Goal: Transaction & Acquisition: Purchase product/service

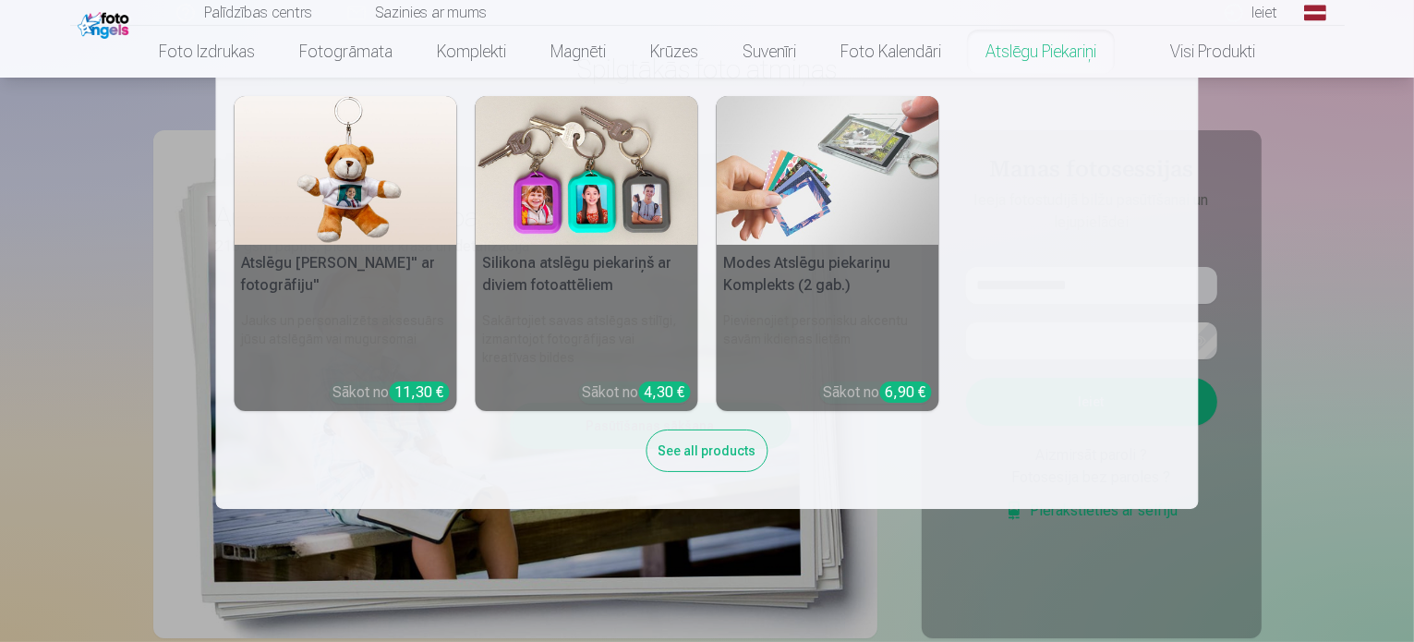
scroll to position [185, 0]
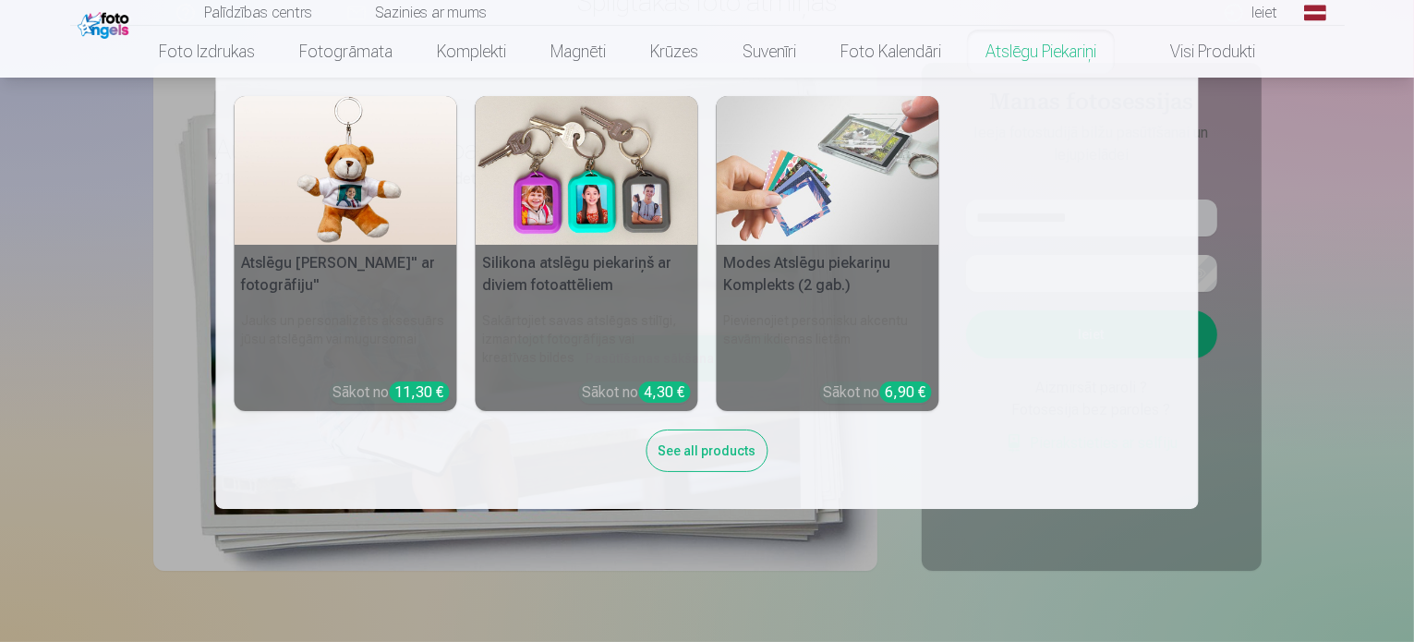
click at [1225, 149] on nav "Atslēgu piekariņš Lācītis" ar fotogrāfiju" Jauks un personalizēts aksesuārs jūs…" at bounding box center [707, 293] width 1414 height 431
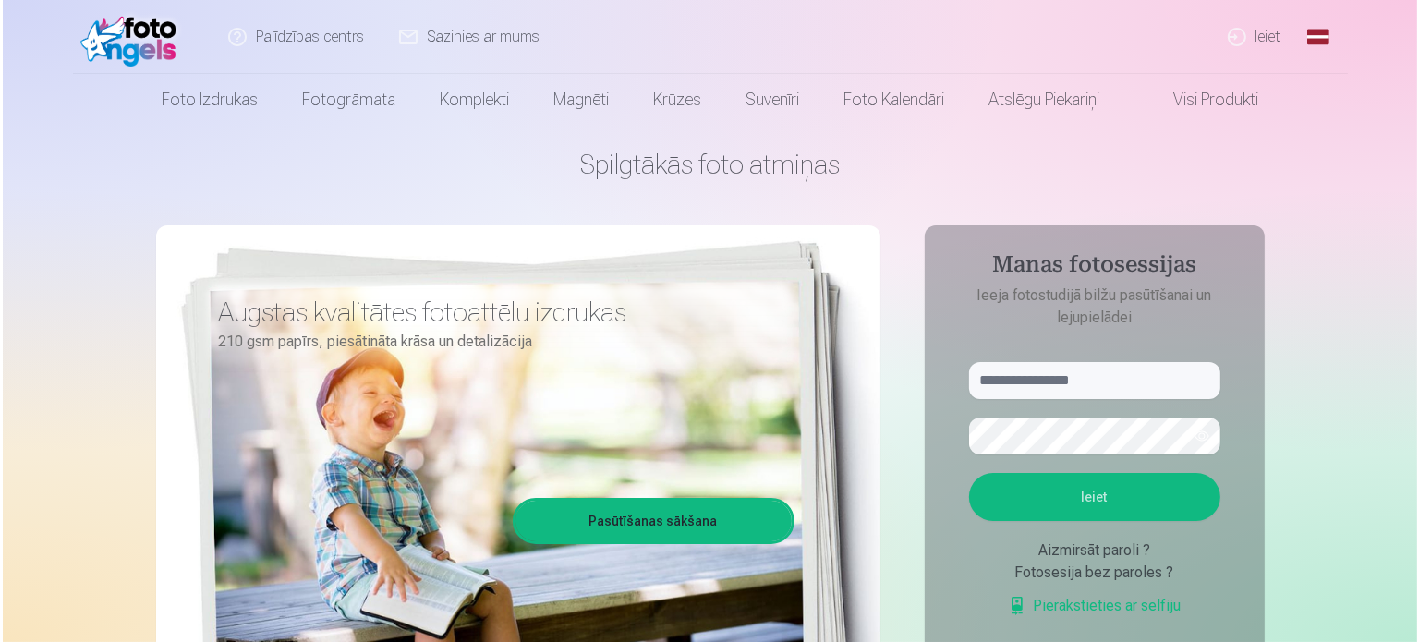
scroll to position [0, 0]
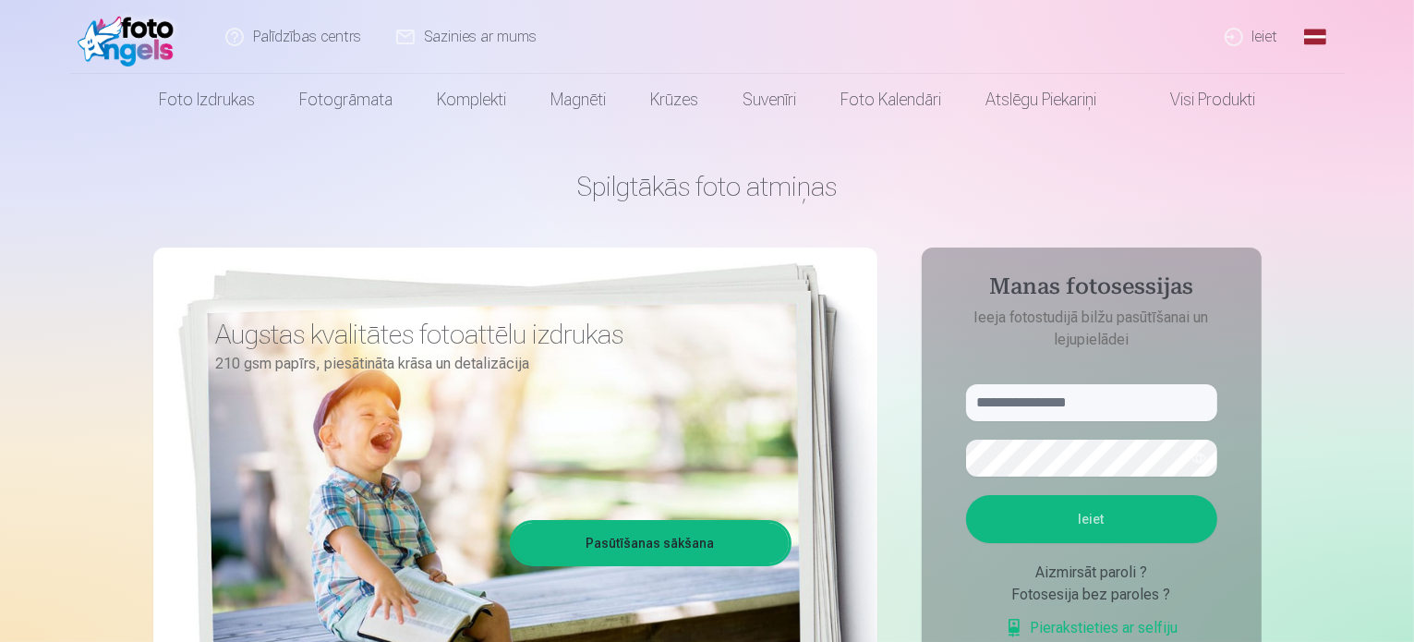
click at [1242, 31] on link "Ieiet" at bounding box center [1252, 37] width 89 height 74
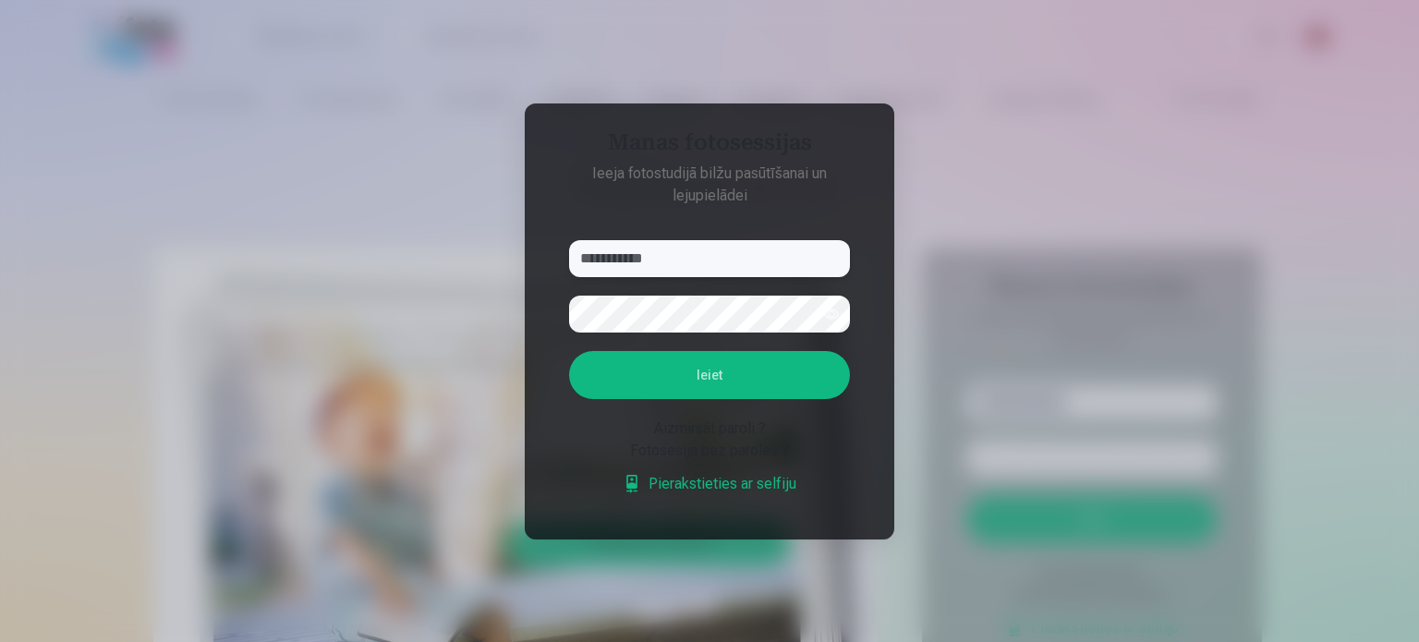
type input "**********"
click at [649, 365] on button "Ieiet" at bounding box center [709, 375] width 281 height 48
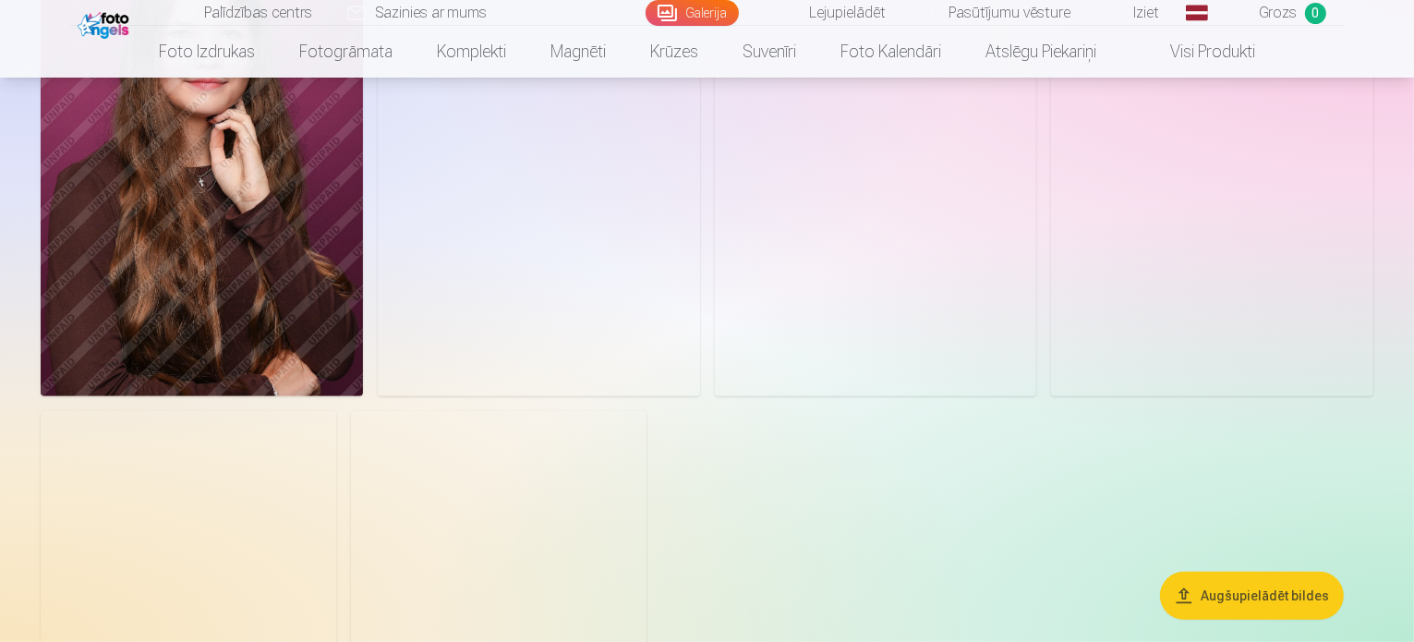
scroll to position [739, 0]
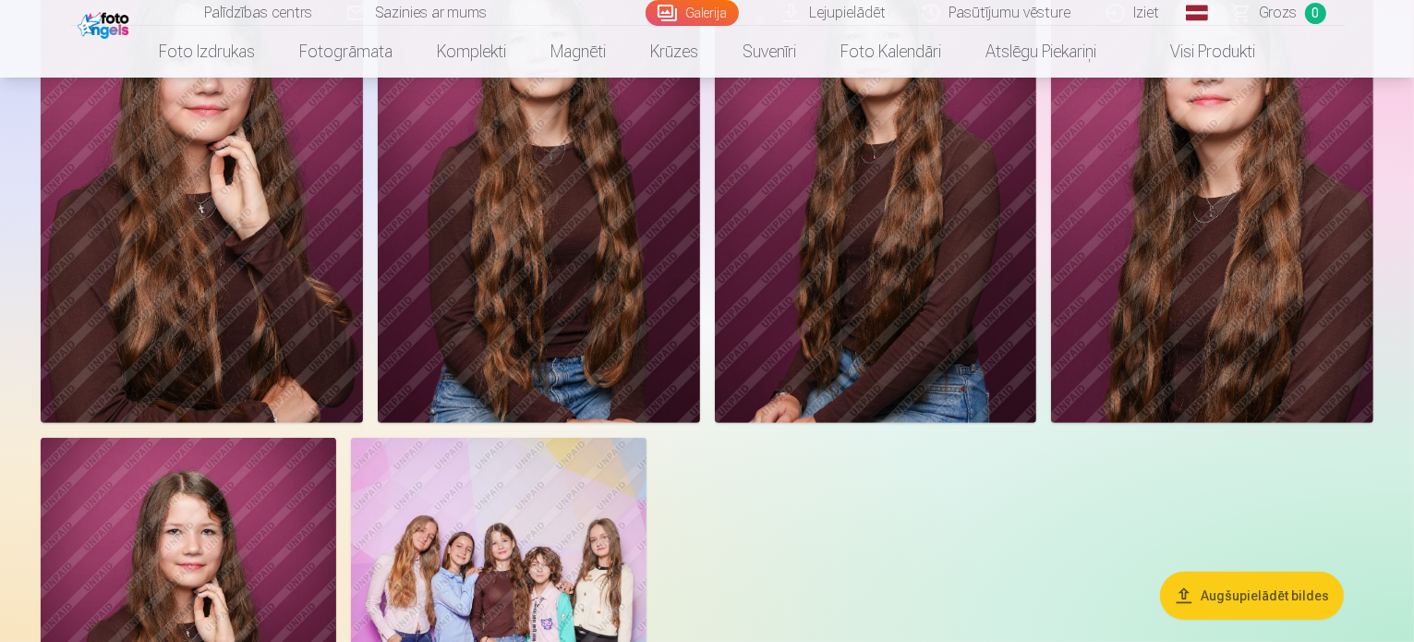
click at [363, 270] on img at bounding box center [202, 180] width 322 height 483
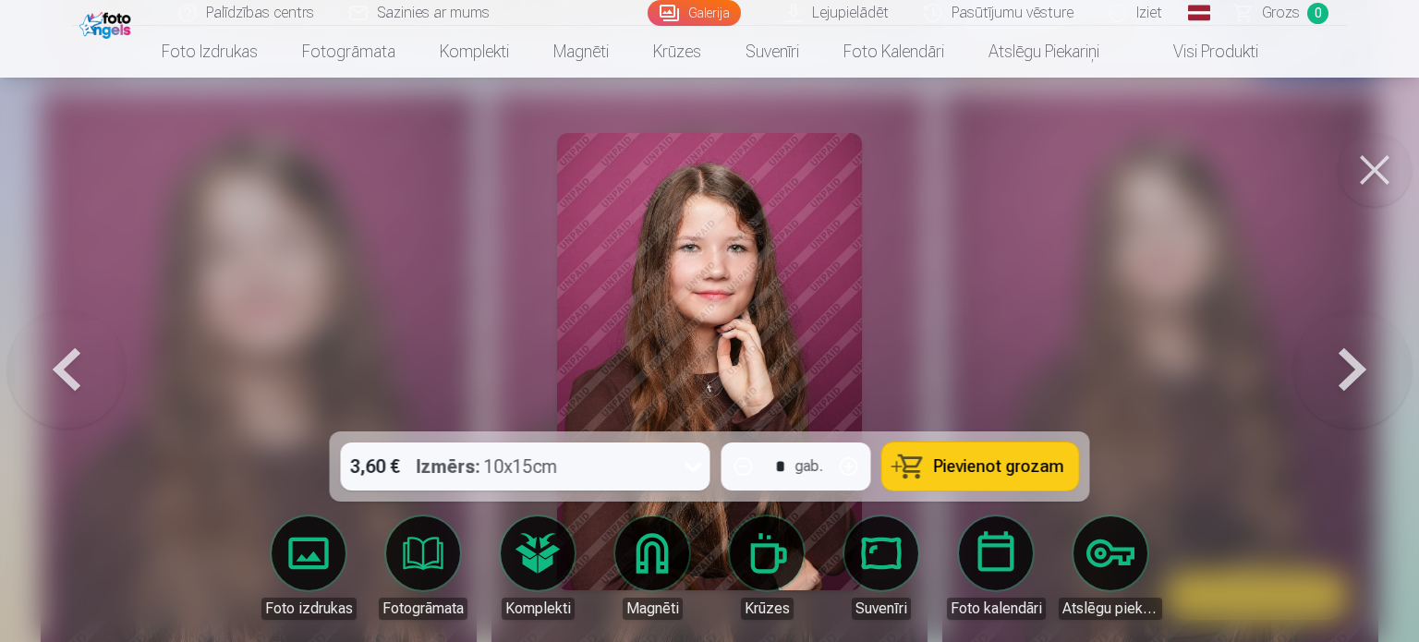
click at [1353, 364] on button at bounding box center [1352, 361] width 118 height 103
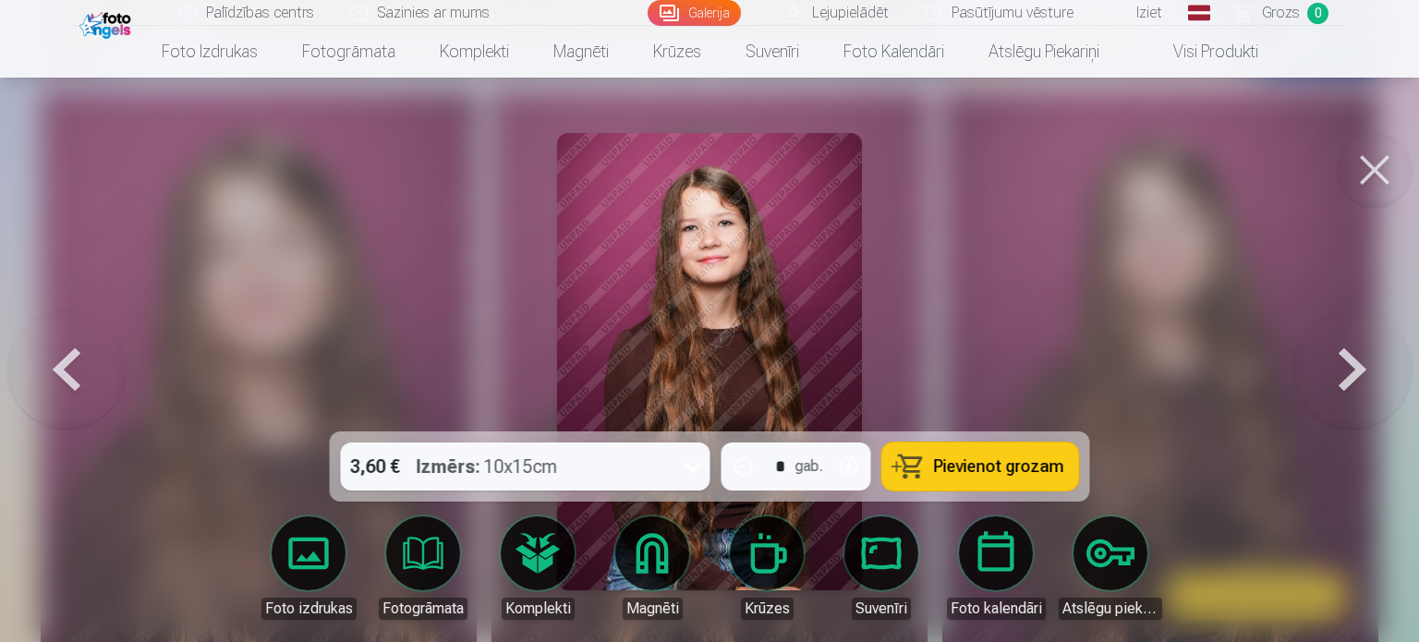
click at [1353, 364] on button at bounding box center [1352, 361] width 118 height 103
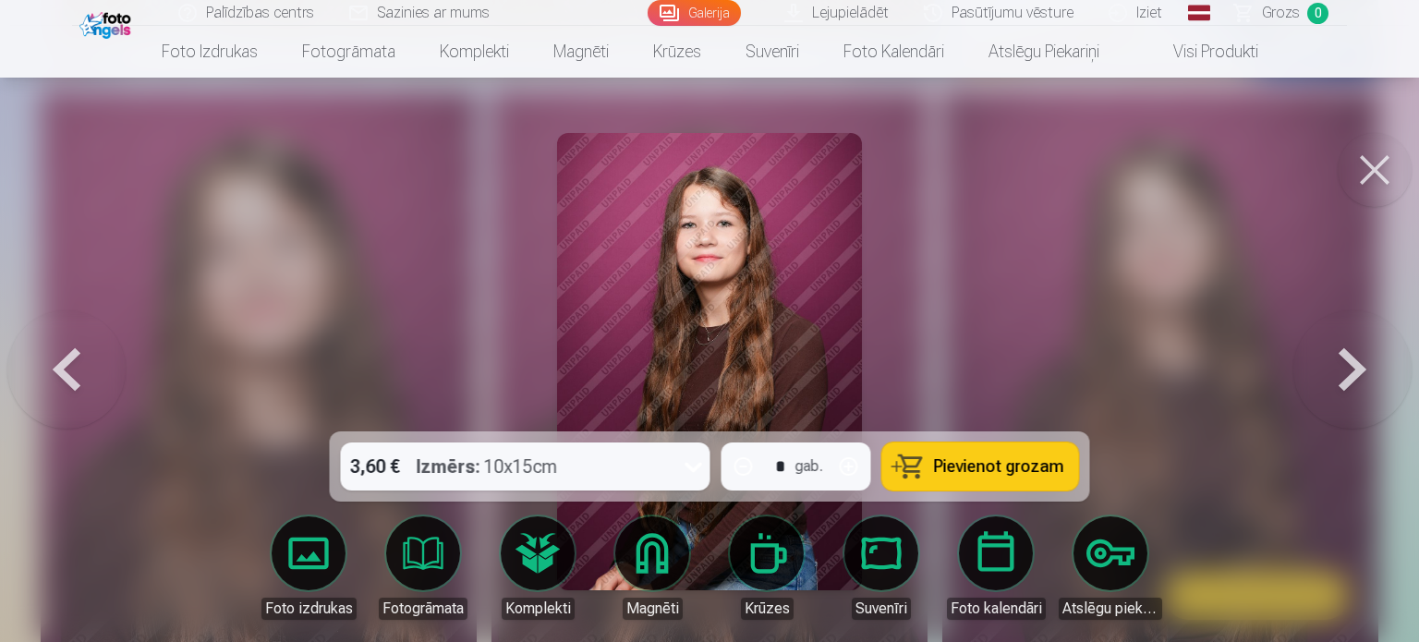
click at [1353, 364] on button at bounding box center [1352, 361] width 118 height 103
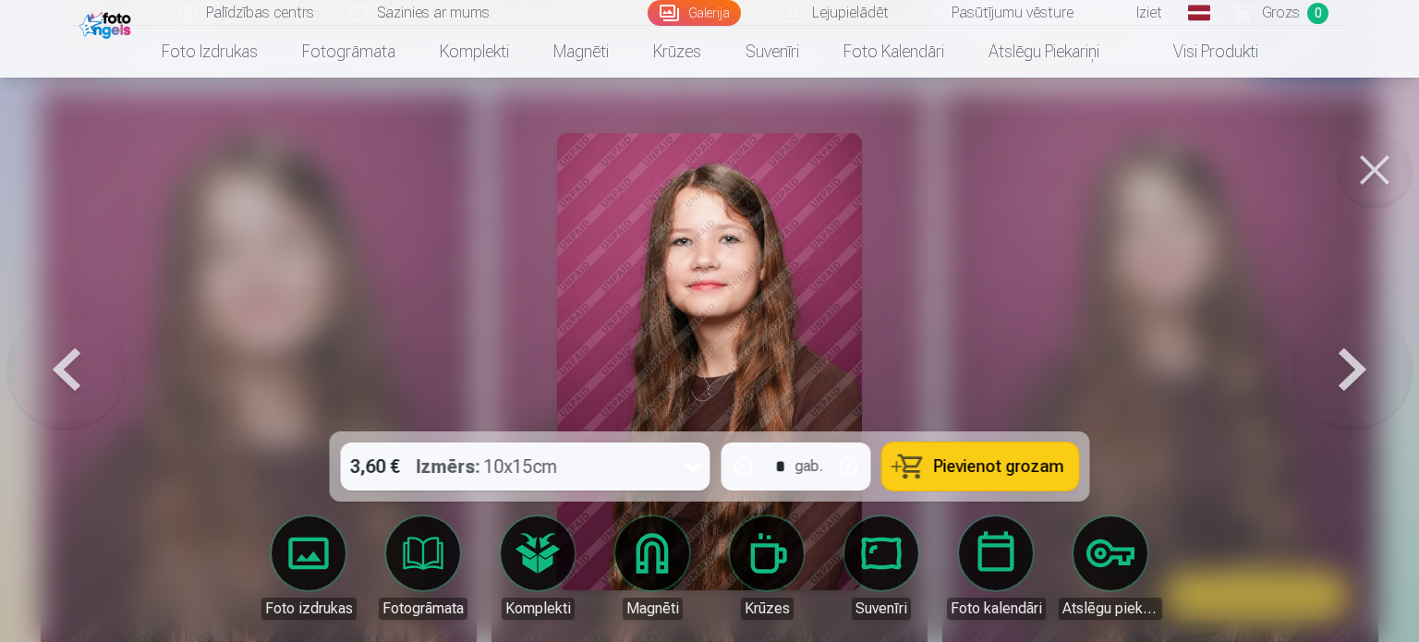
click at [1353, 364] on button at bounding box center [1352, 361] width 118 height 103
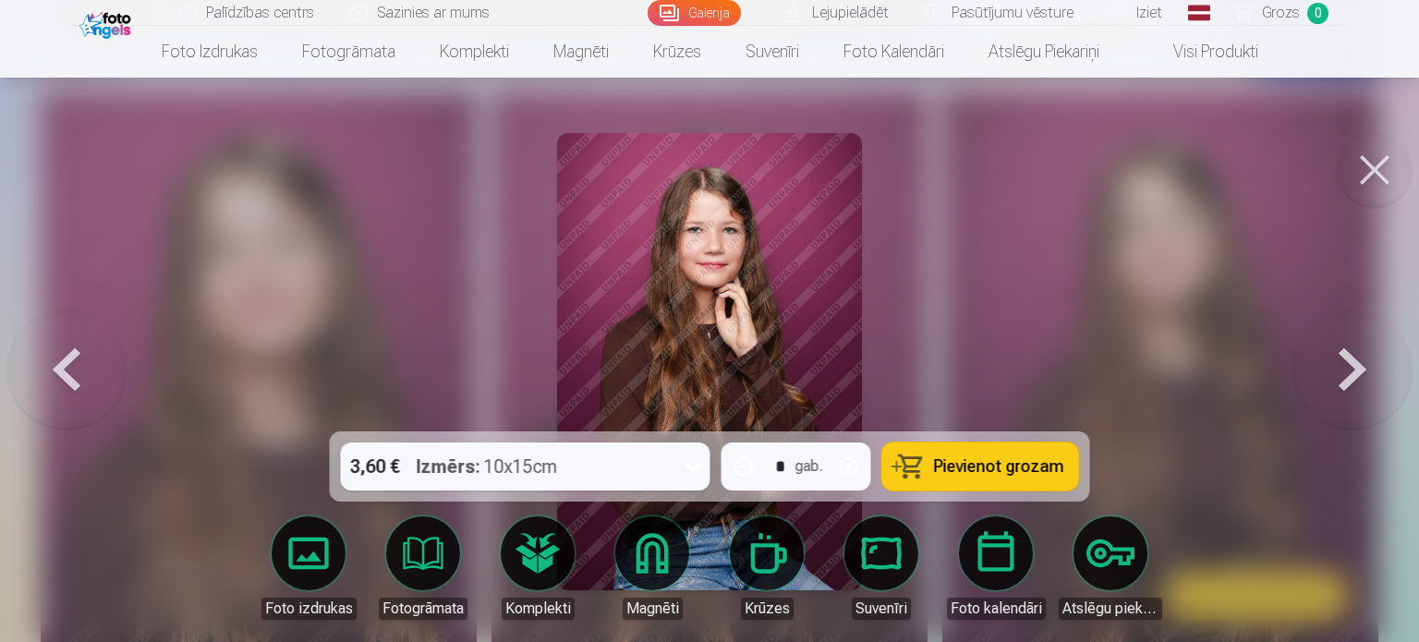
click at [1353, 364] on button at bounding box center [1352, 361] width 118 height 103
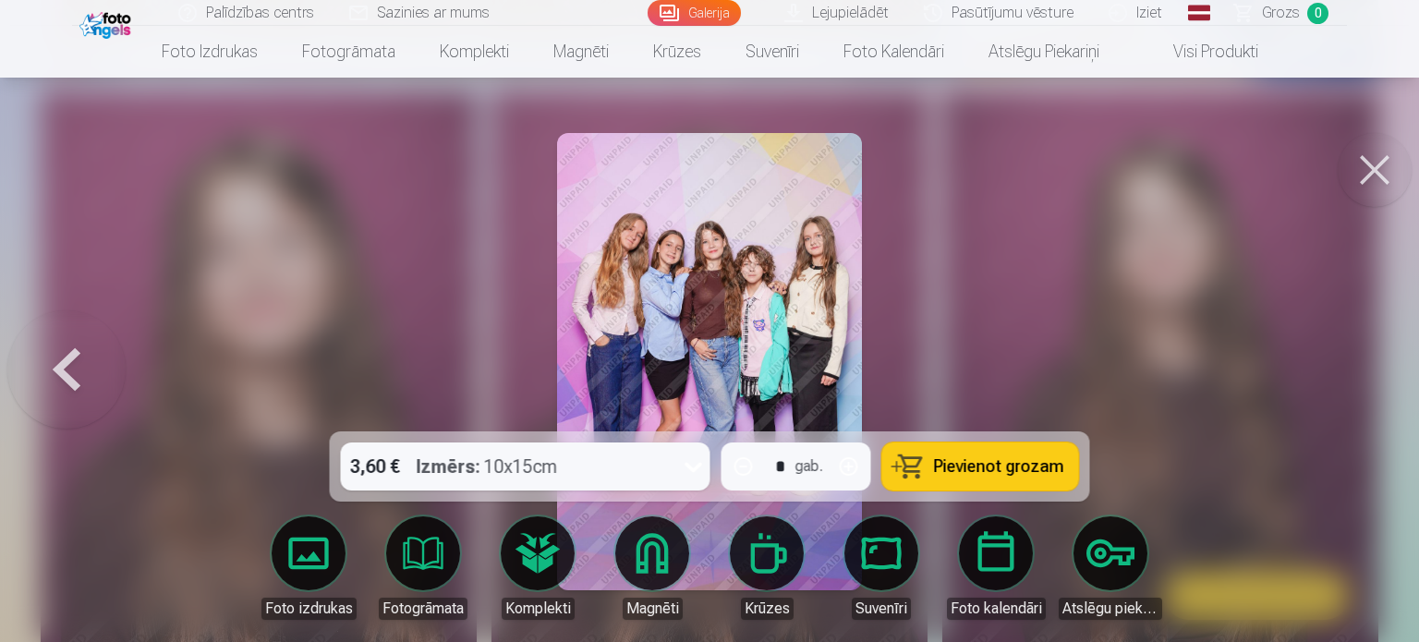
click at [79, 368] on button at bounding box center [66, 361] width 118 height 103
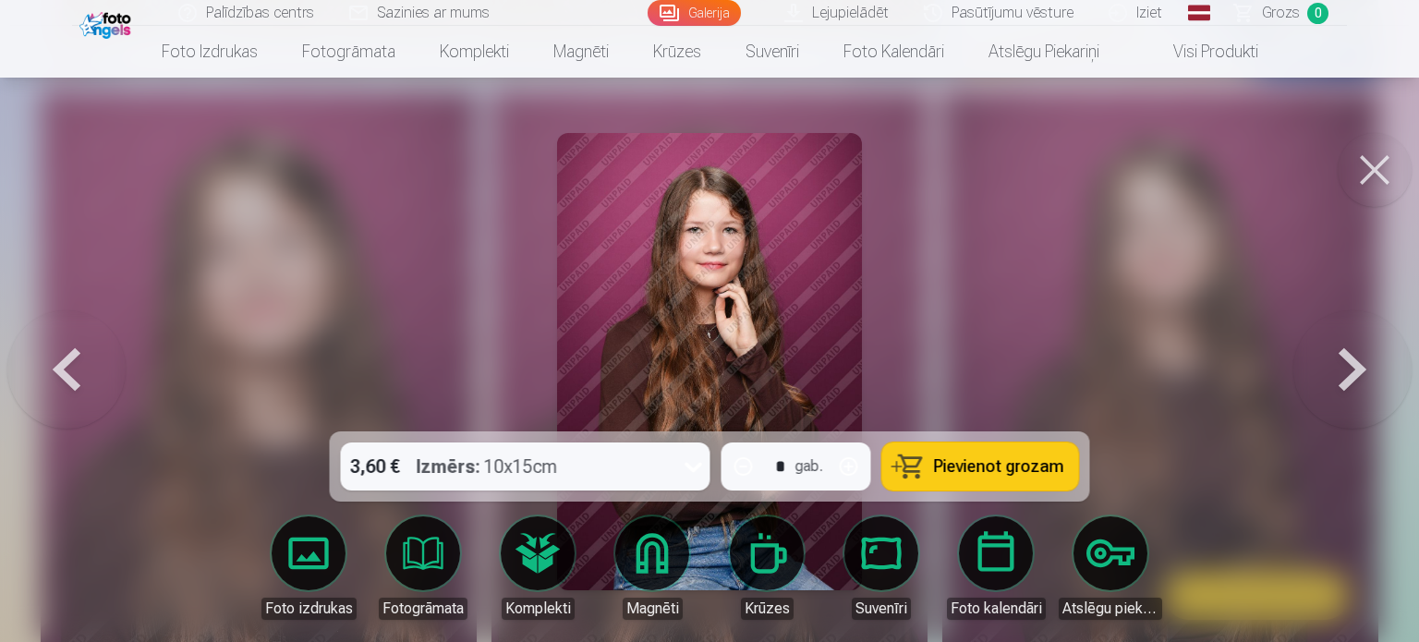
click at [79, 368] on button at bounding box center [66, 361] width 118 height 103
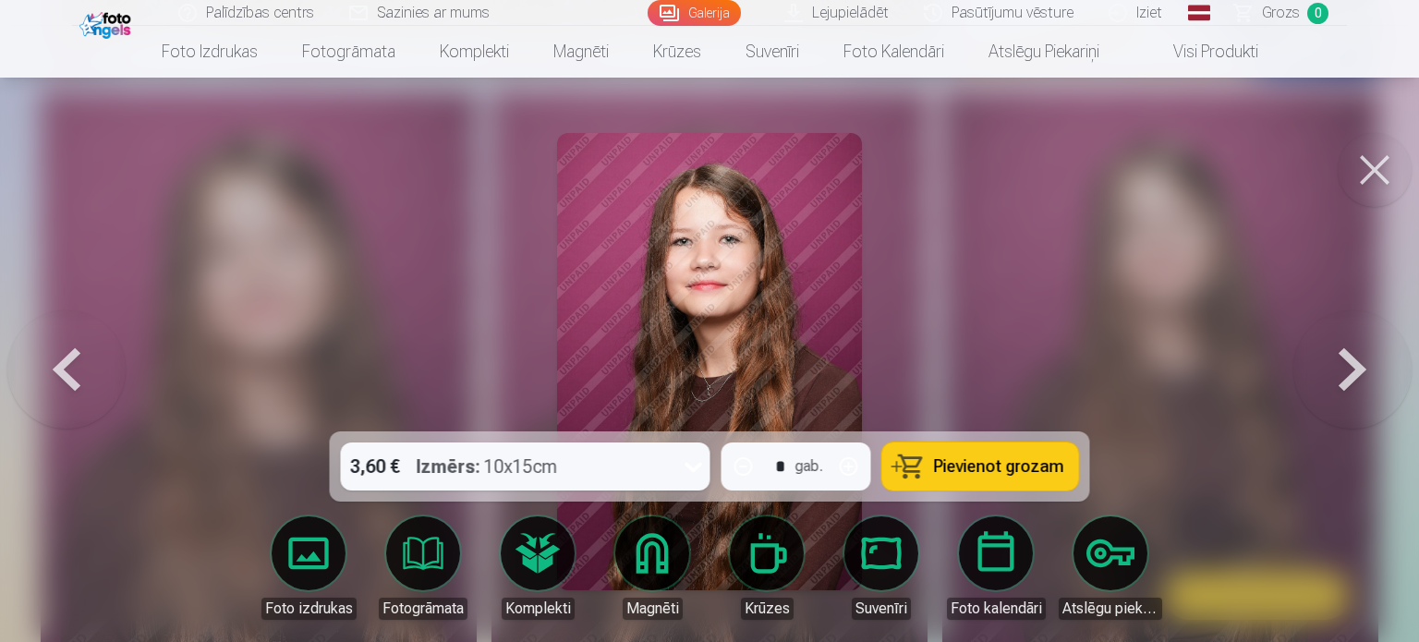
click at [79, 368] on button at bounding box center [66, 361] width 118 height 103
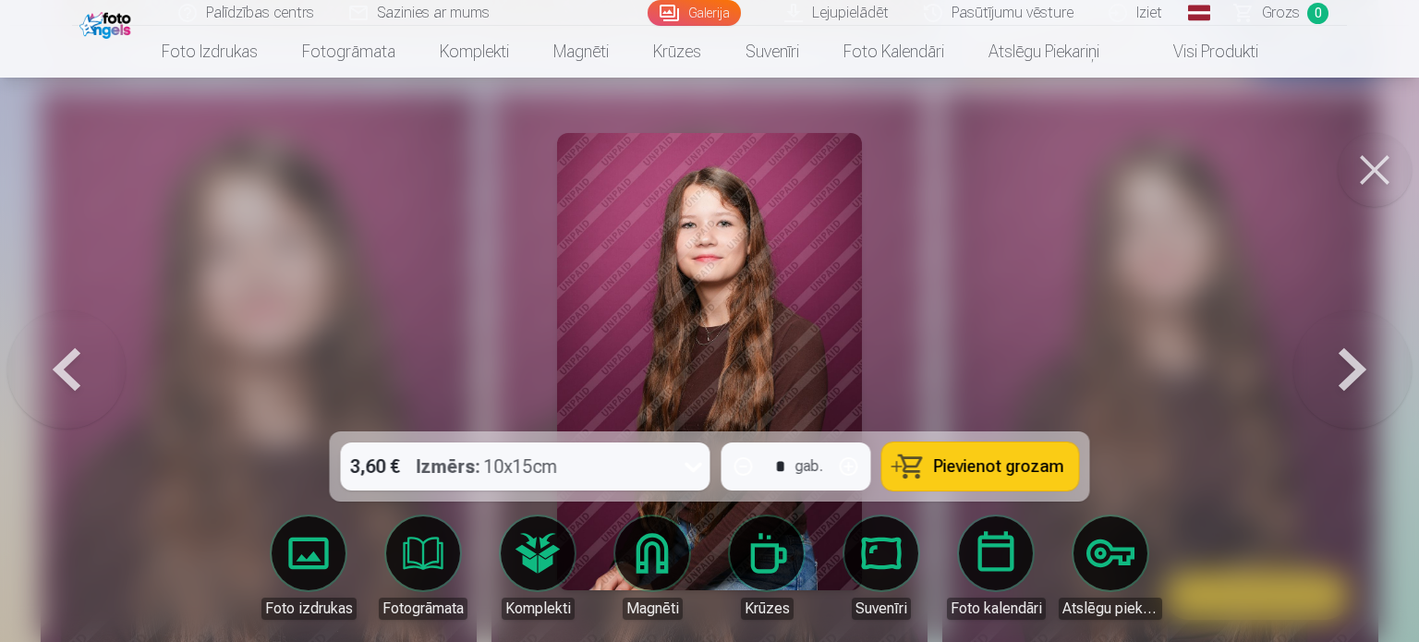
click at [84, 363] on button at bounding box center [66, 361] width 118 height 103
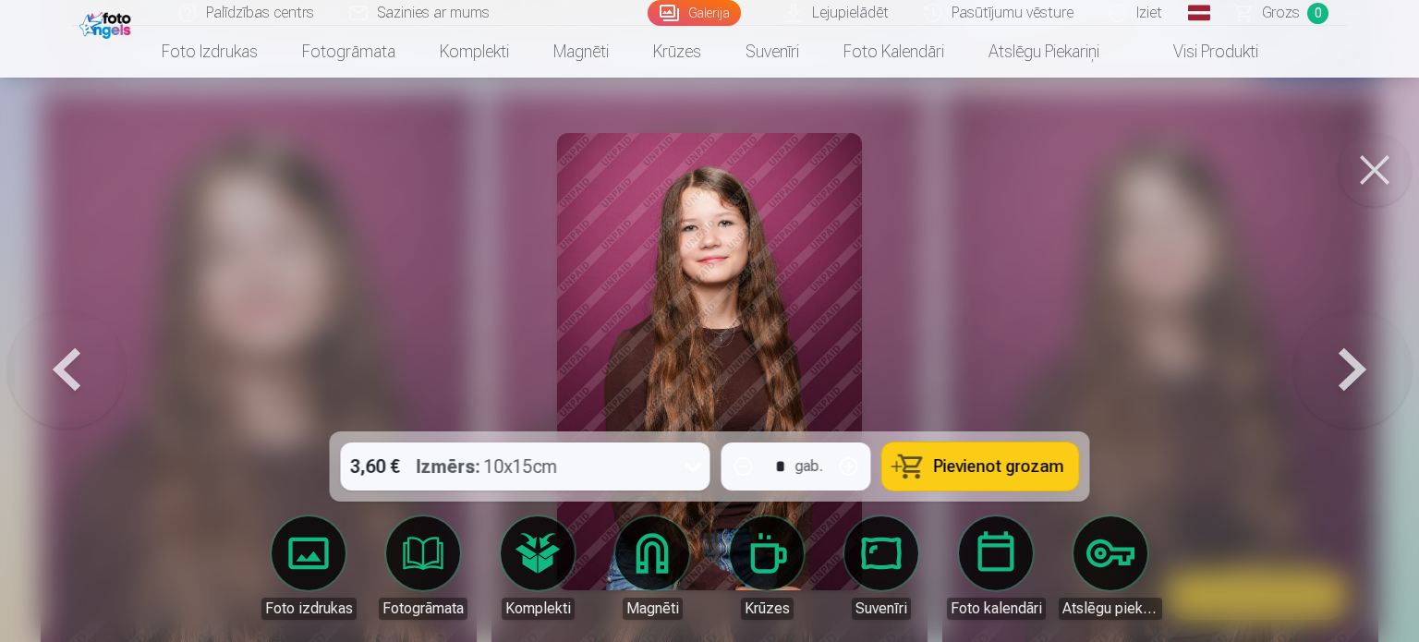
click at [84, 363] on button at bounding box center [66, 361] width 118 height 103
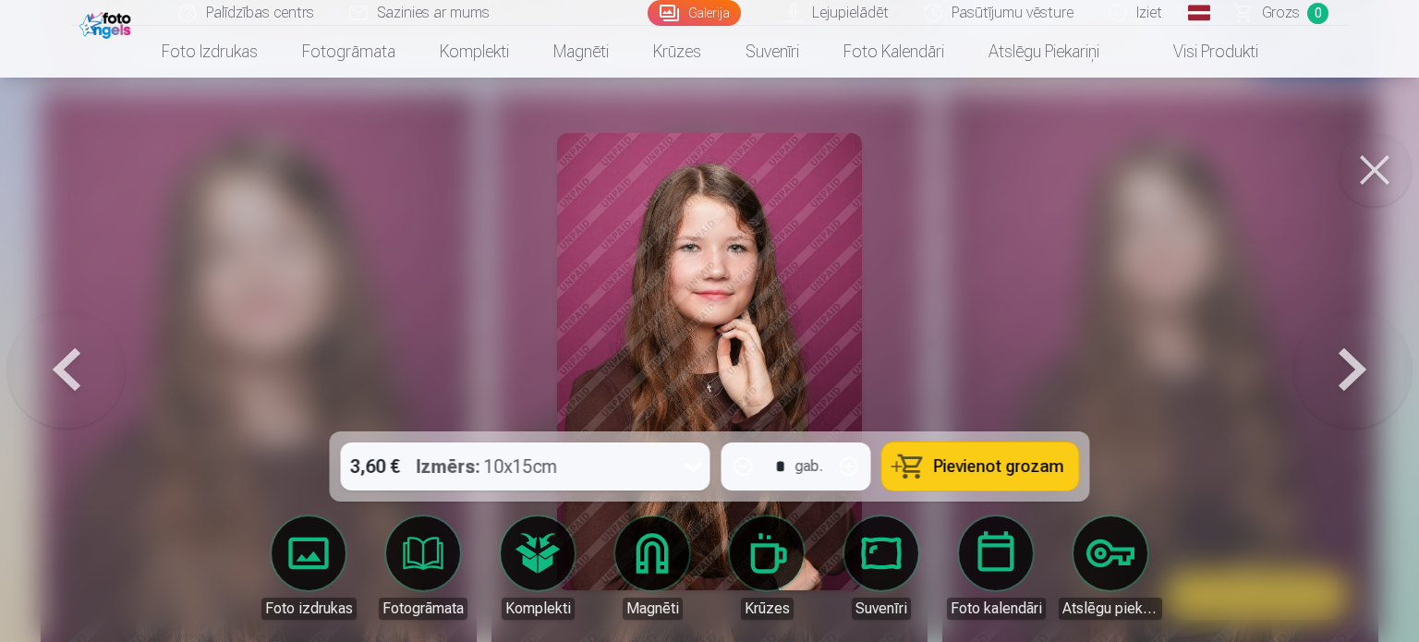
click at [84, 363] on button at bounding box center [66, 361] width 118 height 103
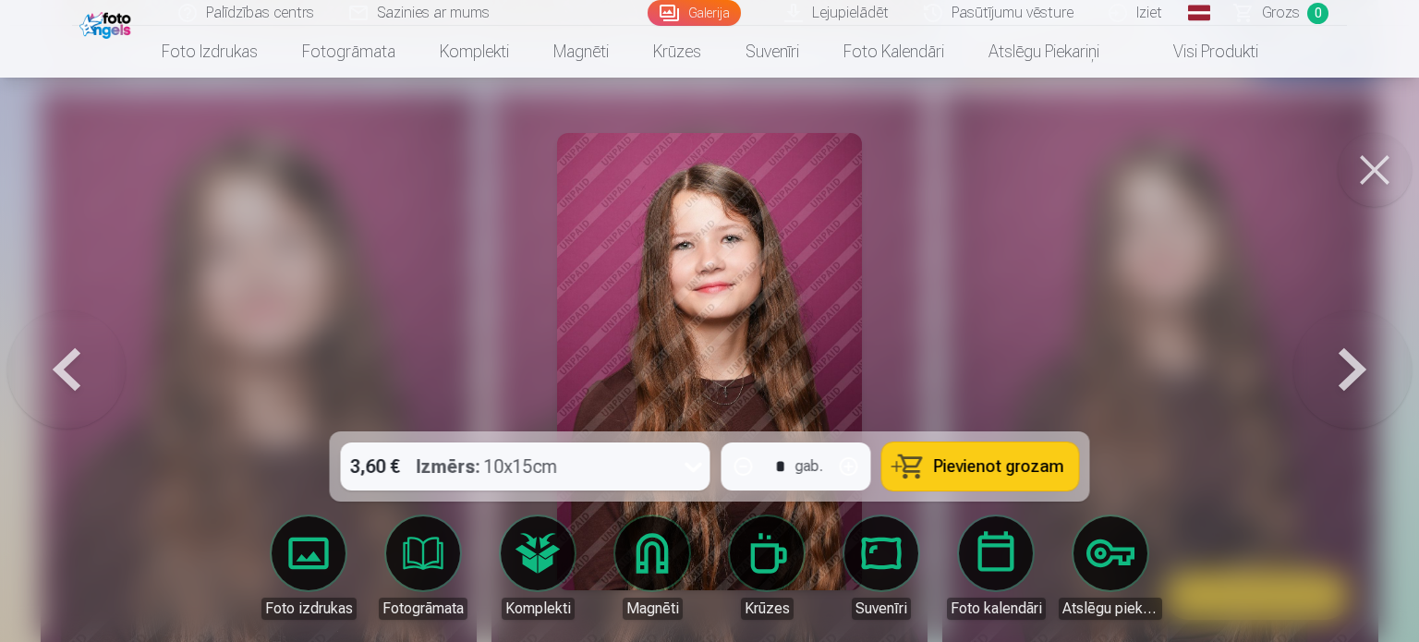
click at [84, 363] on button at bounding box center [66, 361] width 118 height 103
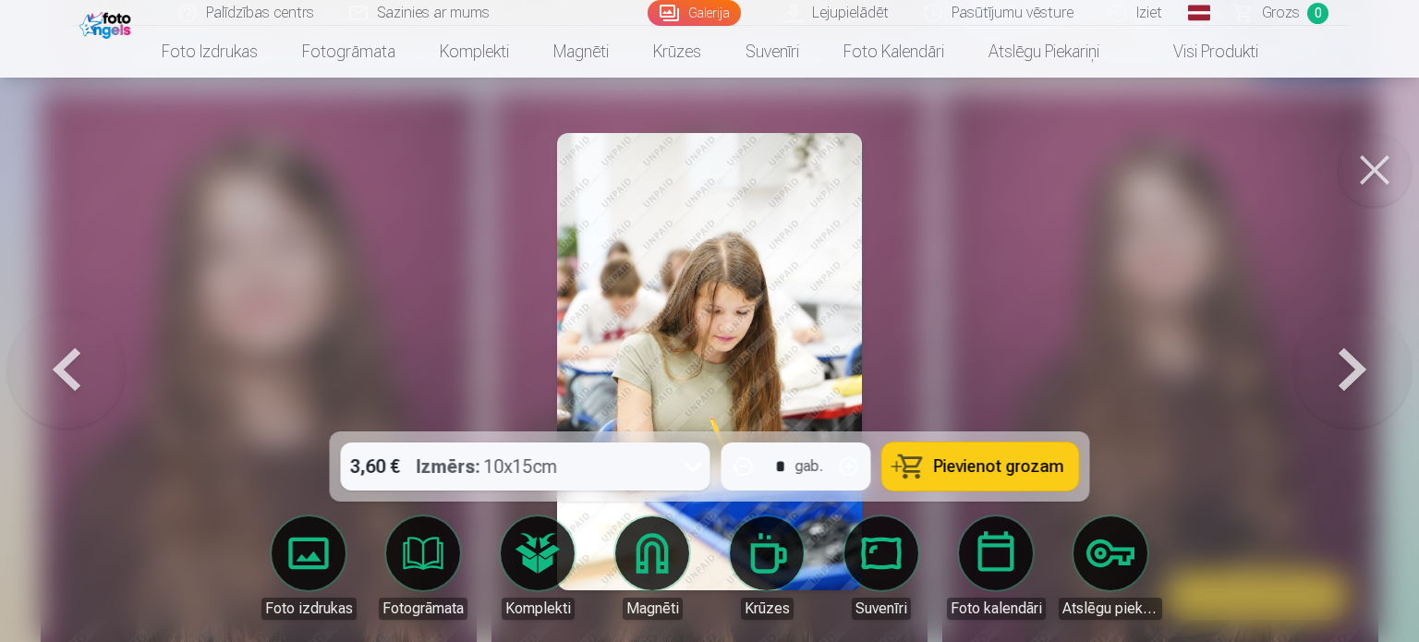
click at [1375, 360] on button at bounding box center [1352, 361] width 118 height 103
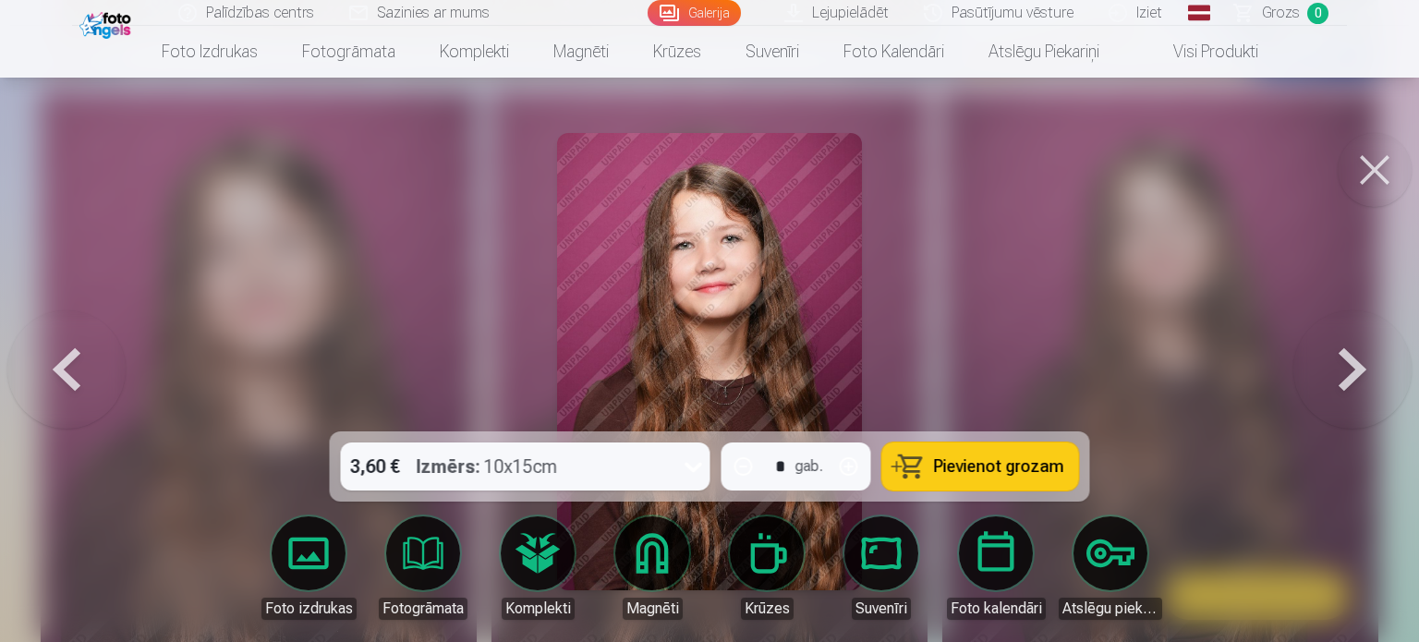
click at [1366, 358] on button at bounding box center [1352, 361] width 118 height 103
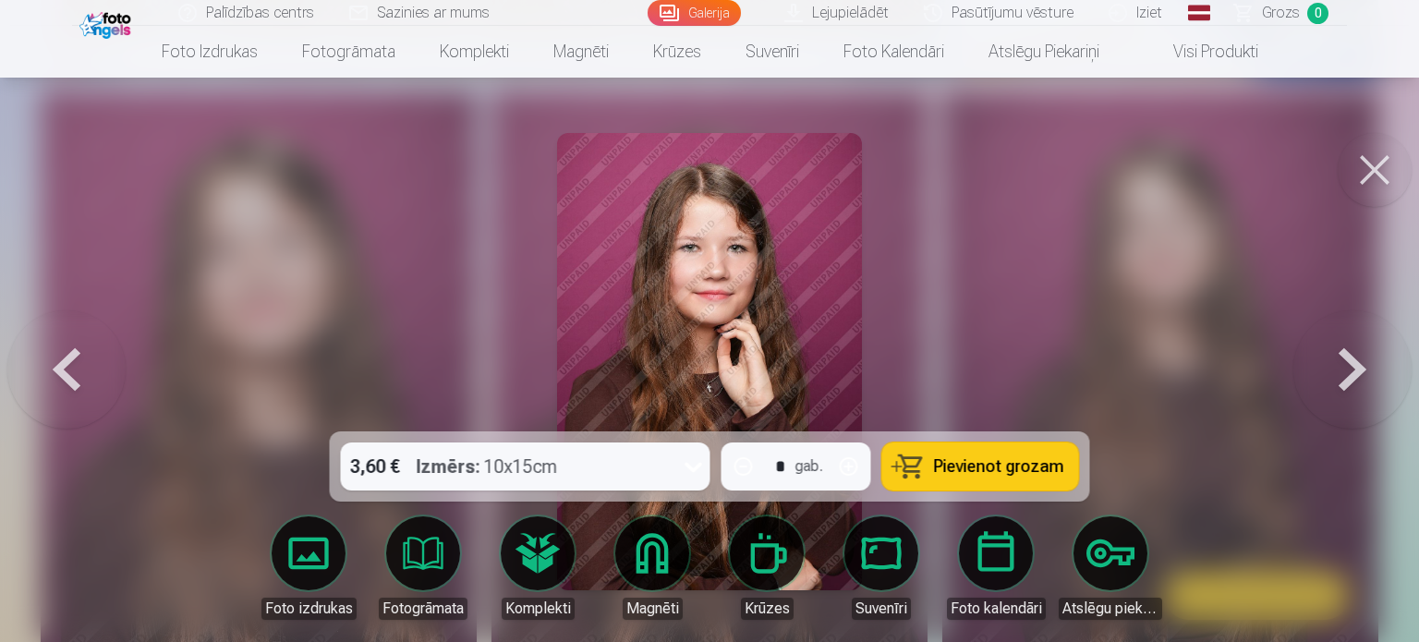
click at [1366, 358] on button at bounding box center [1352, 361] width 118 height 103
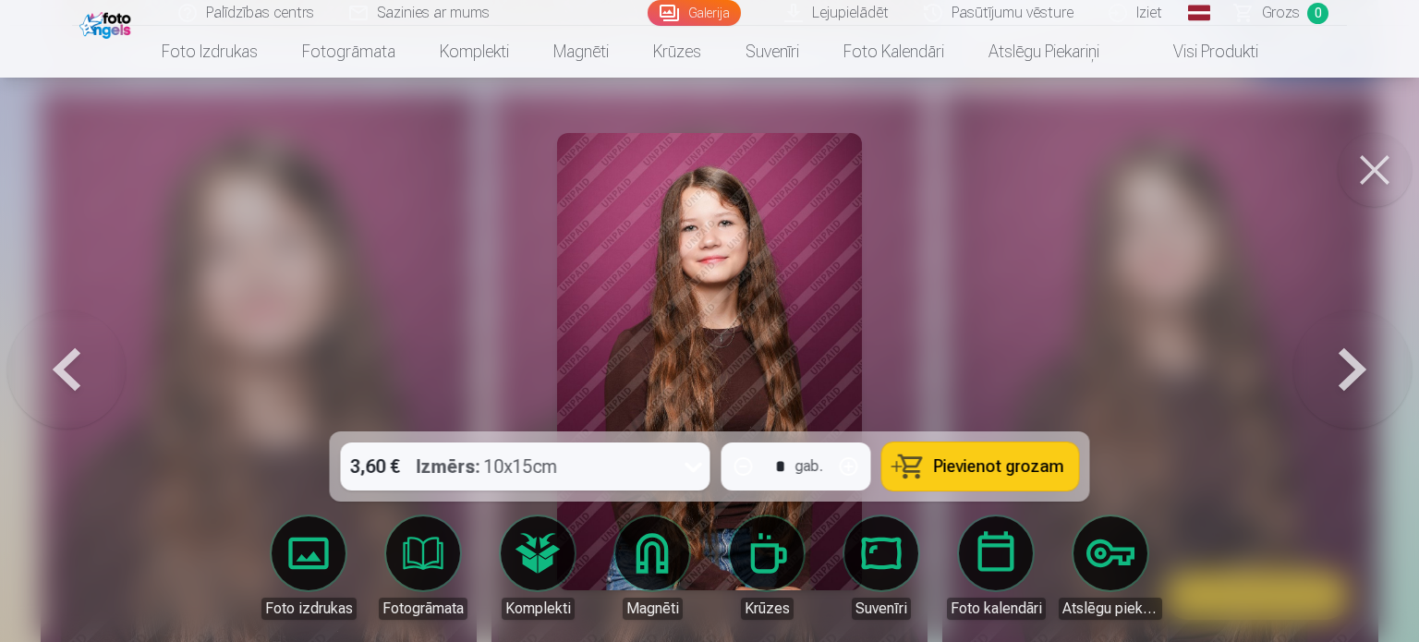
click at [1366, 358] on button at bounding box center [1352, 361] width 118 height 103
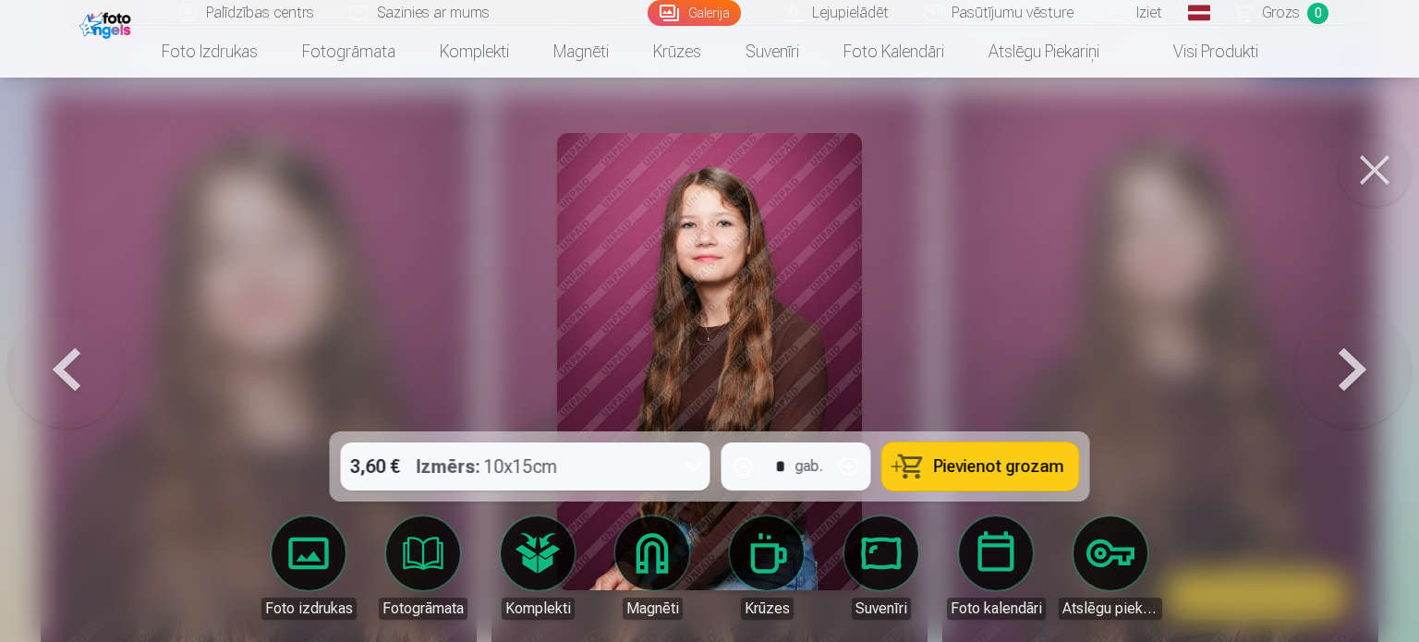
click at [1366, 358] on button at bounding box center [1352, 361] width 118 height 103
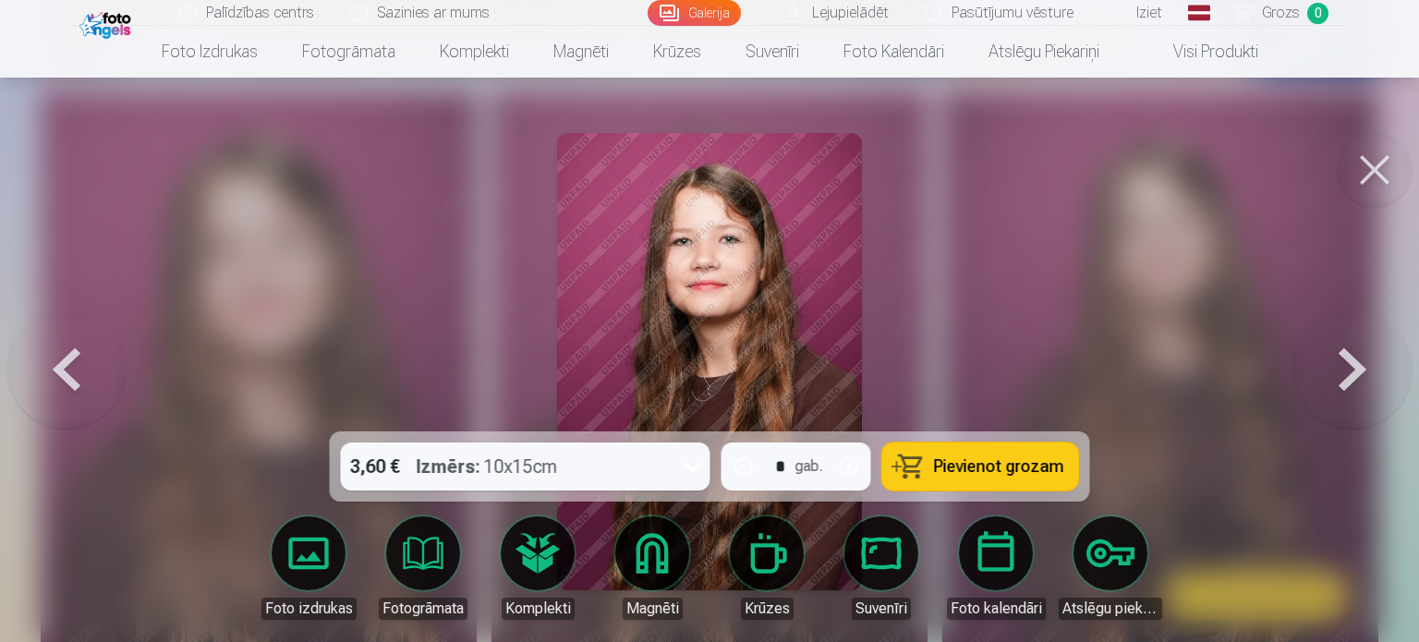
click at [48, 361] on button at bounding box center [66, 361] width 118 height 103
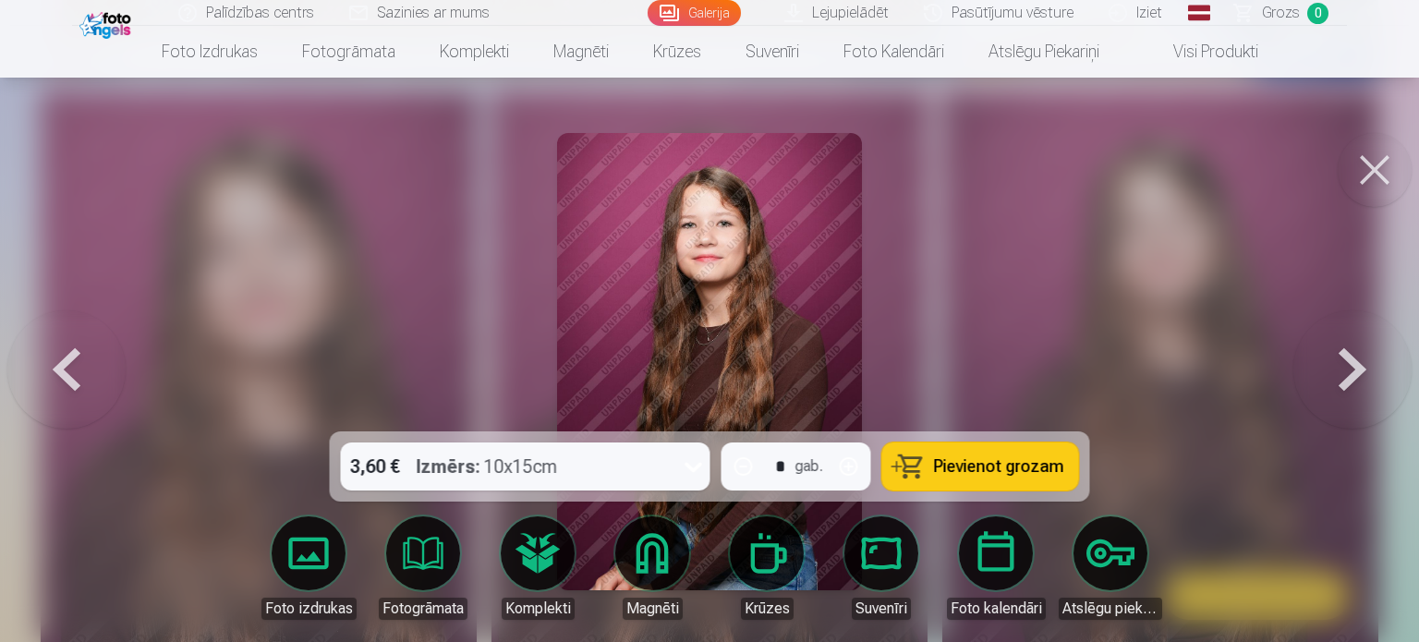
click at [48, 361] on button at bounding box center [66, 361] width 118 height 103
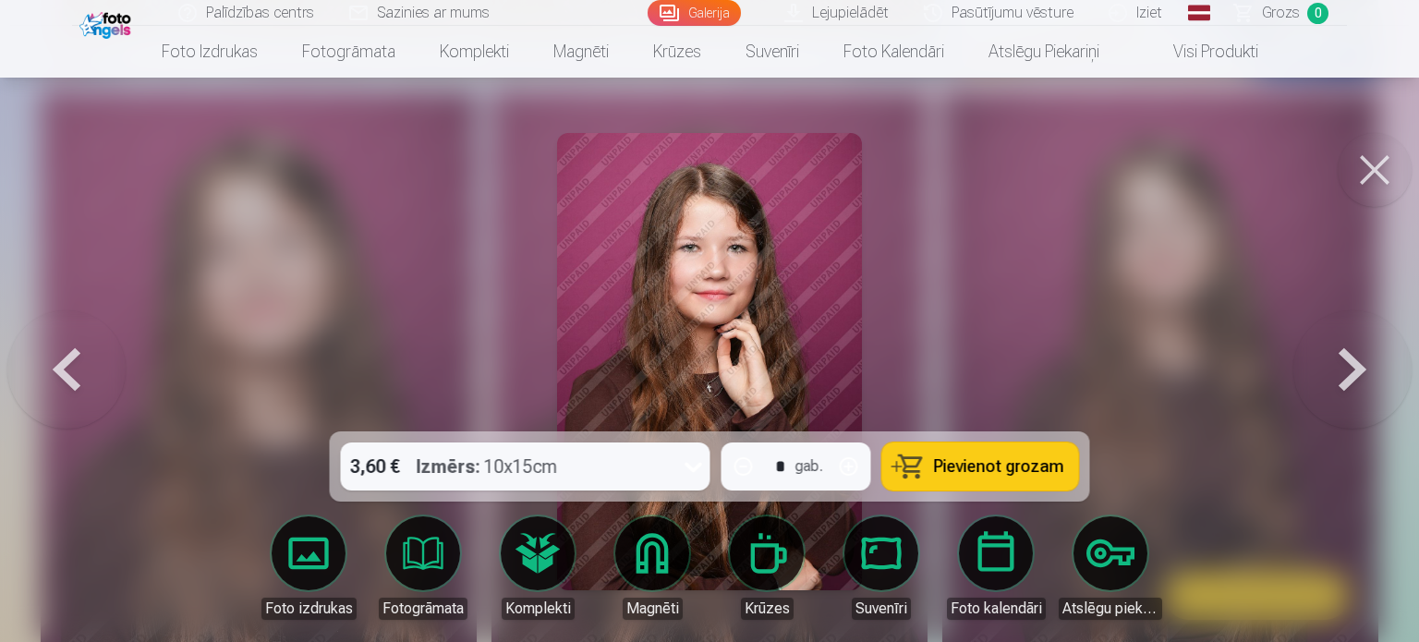
click at [1378, 165] on button at bounding box center [1375, 170] width 74 height 74
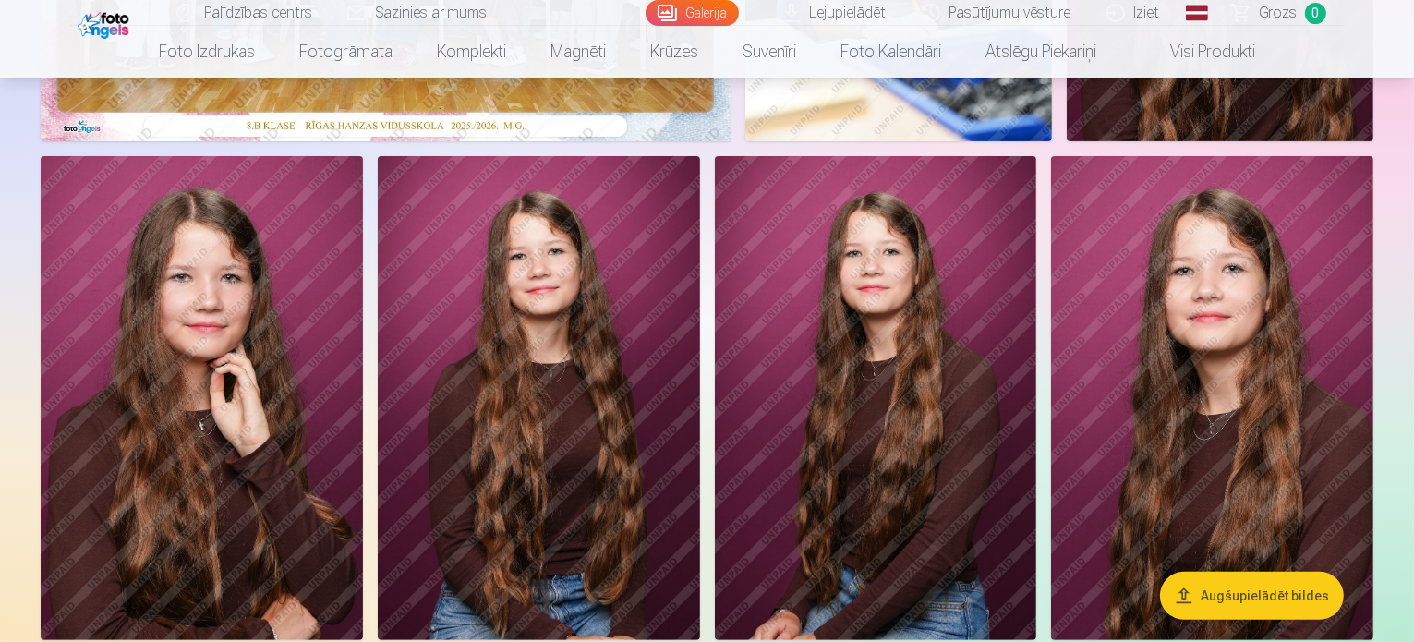
scroll to position [554, 0]
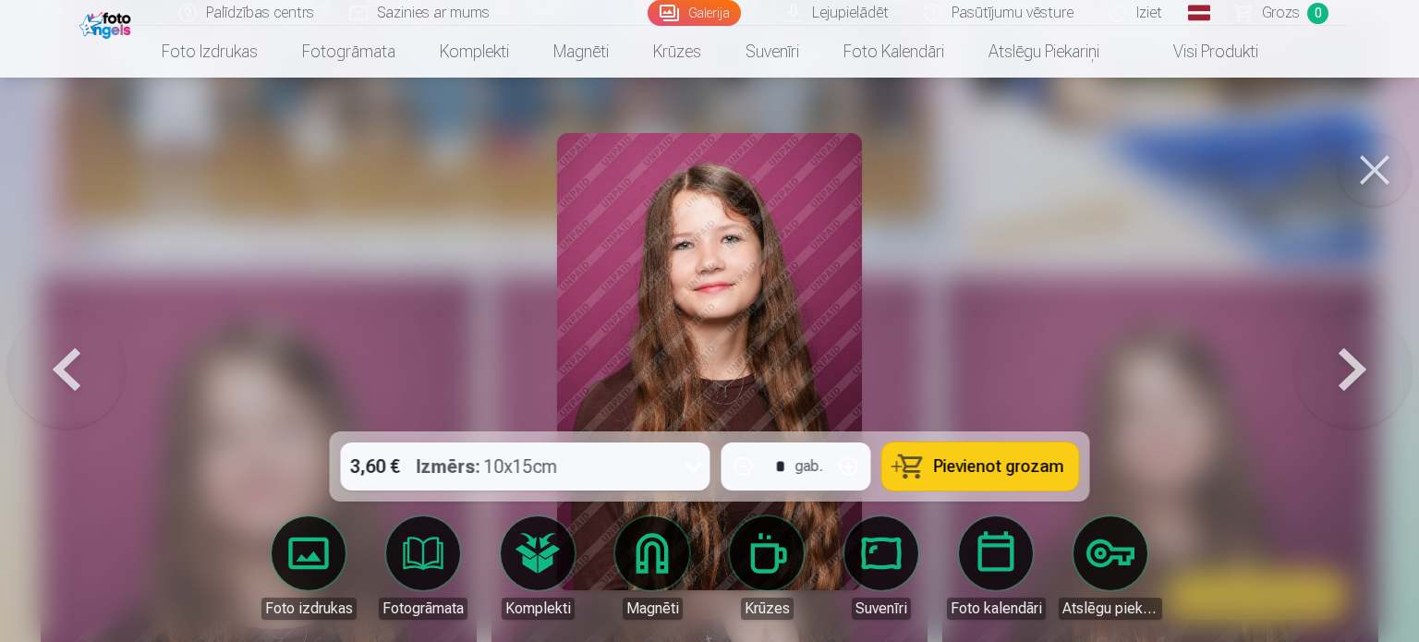
click at [1346, 359] on button at bounding box center [1352, 361] width 118 height 103
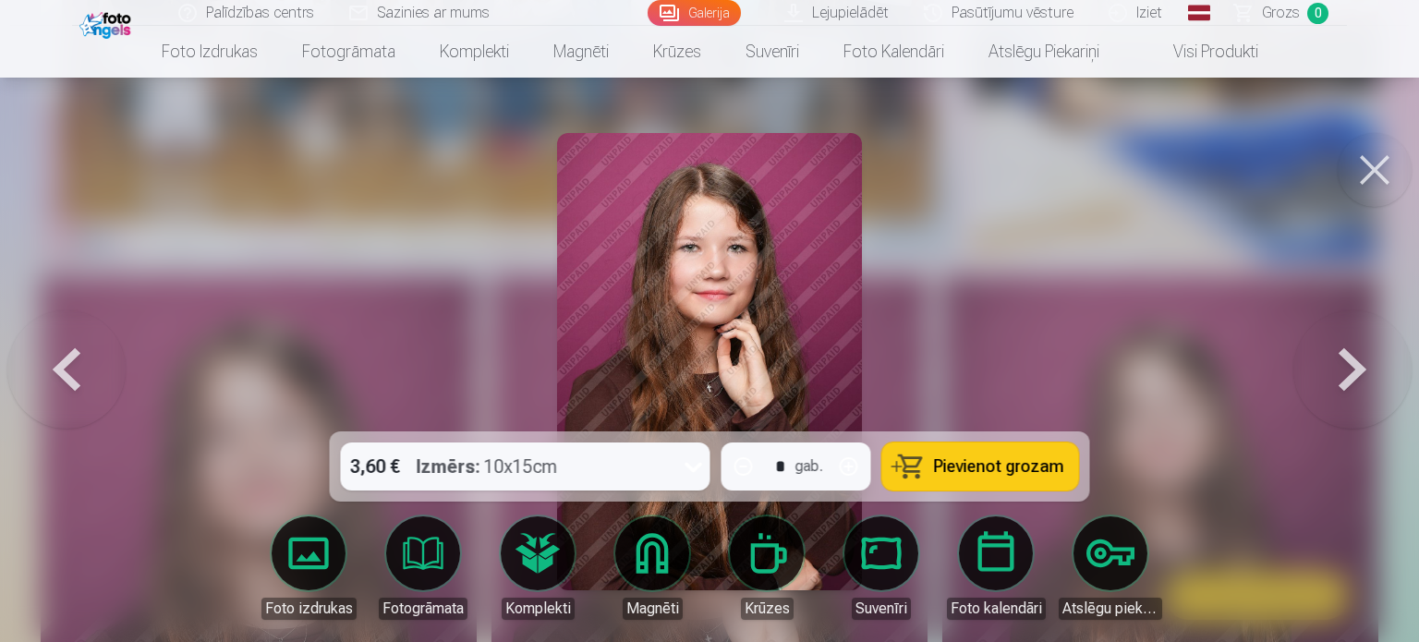
drag, startPoint x: 1370, startPoint y: 173, endPoint x: 1239, endPoint y: 202, distance: 134.5
click at [1372, 173] on button at bounding box center [1375, 170] width 74 height 74
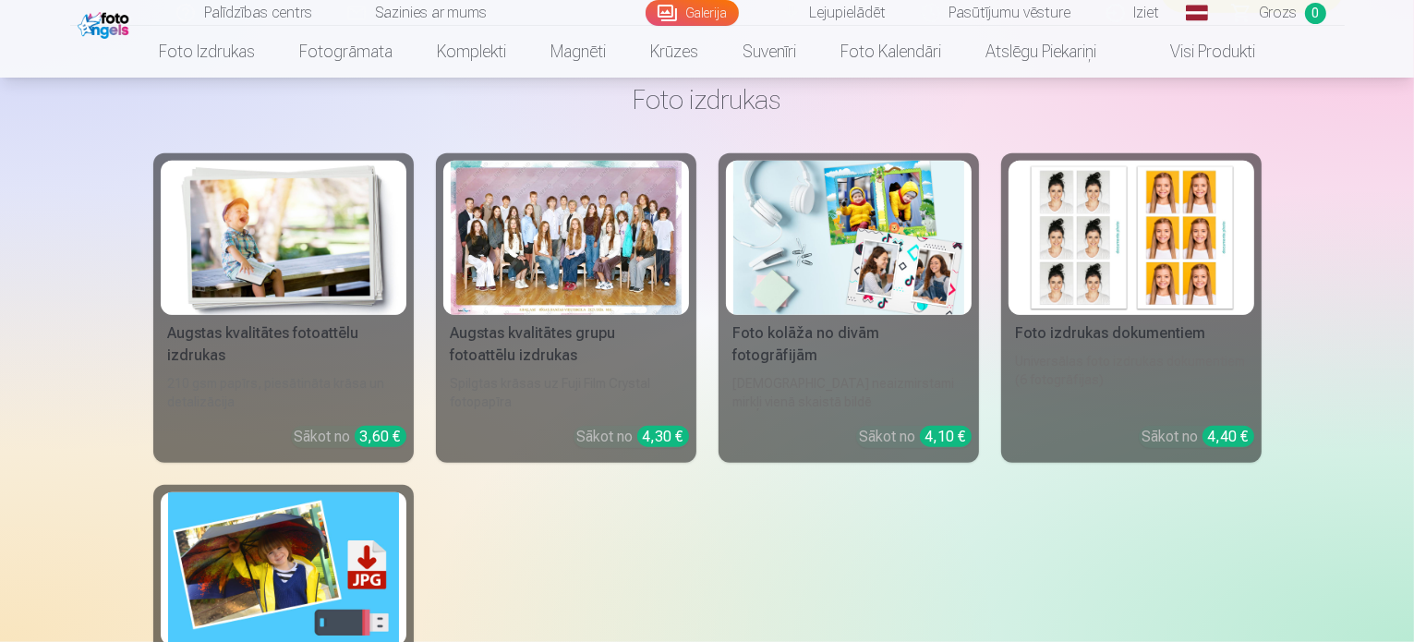
scroll to position [1478, 0]
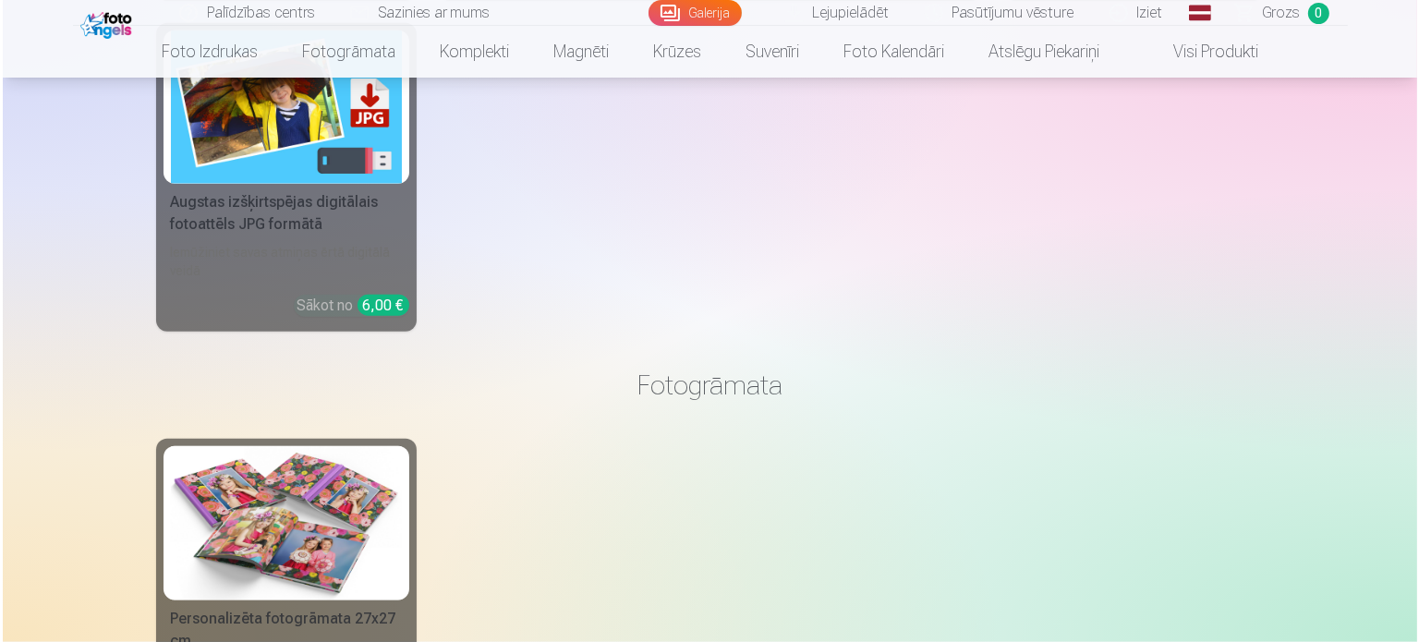
scroll to position [2129, 0]
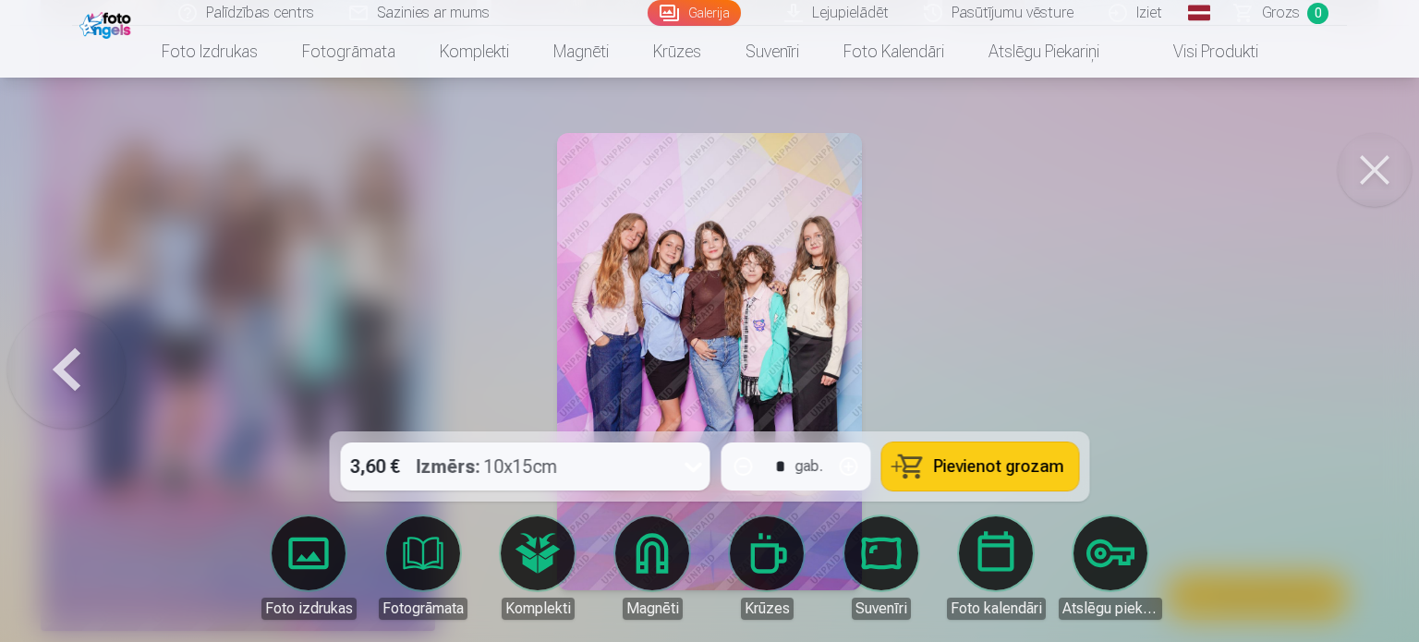
click at [1376, 168] on button at bounding box center [1375, 170] width 74 height 74
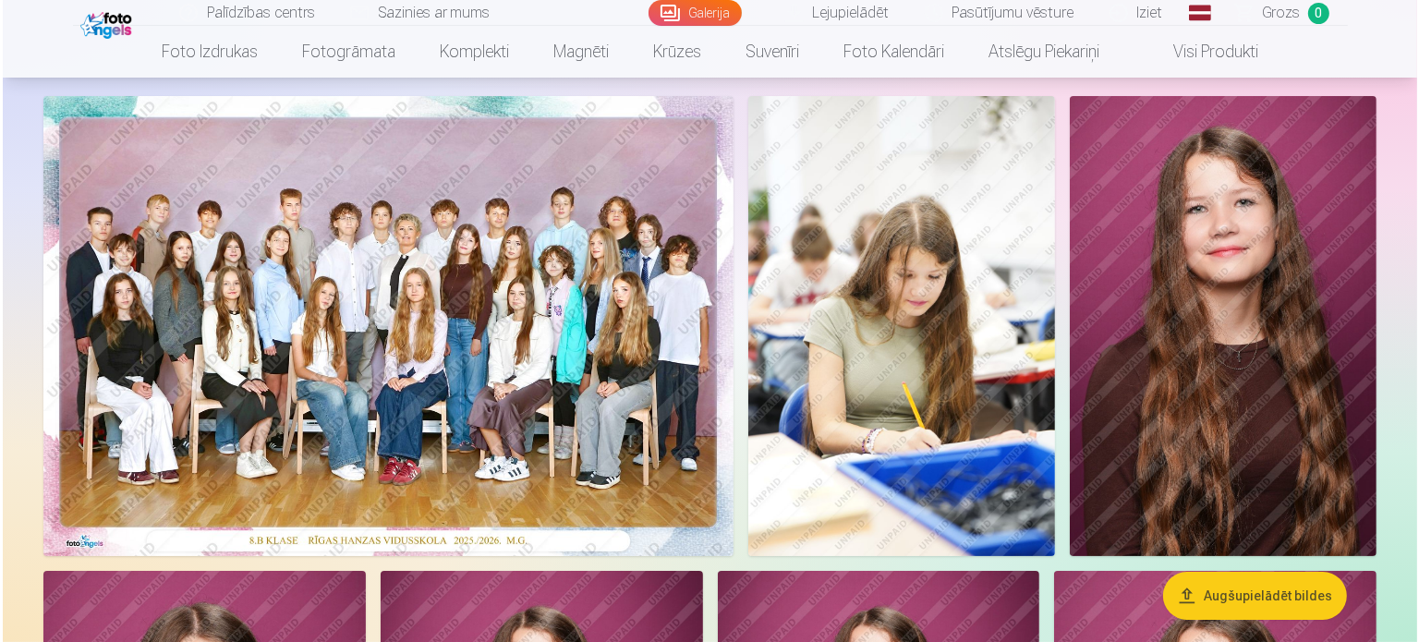
scroll to position [92, 0]
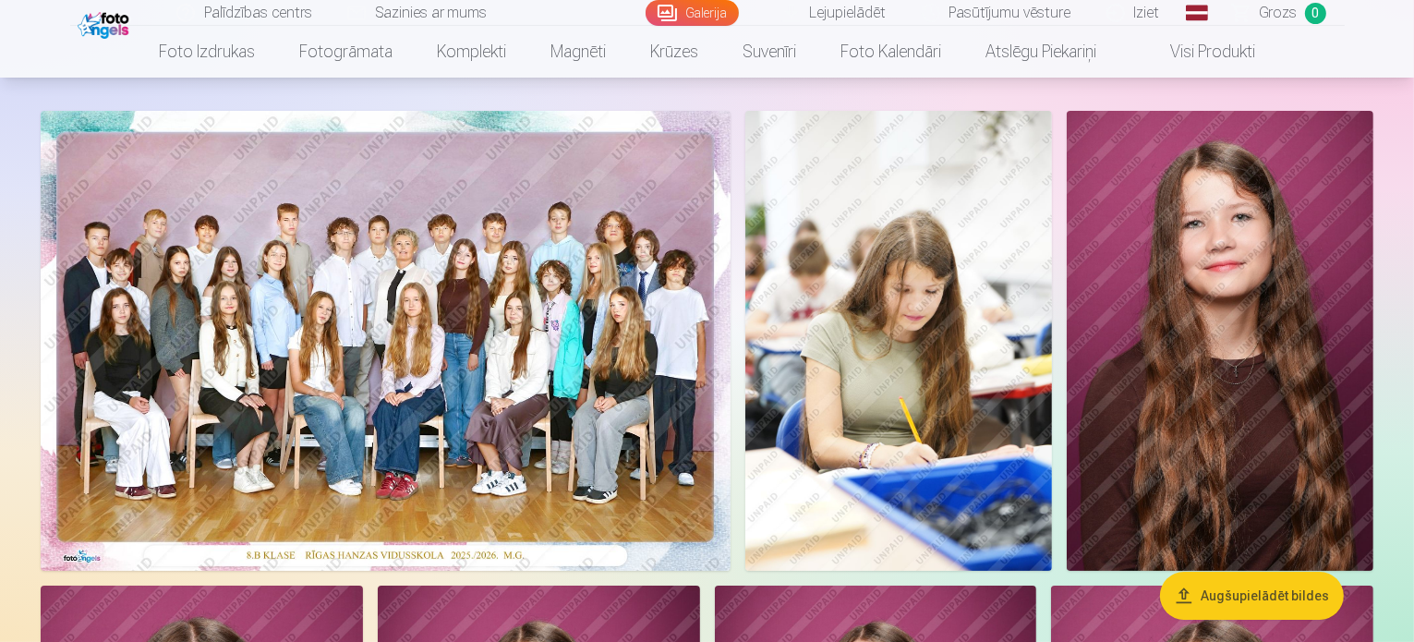
click at [731, 260] on img at bounding box center [386, 341] width 690 height 460
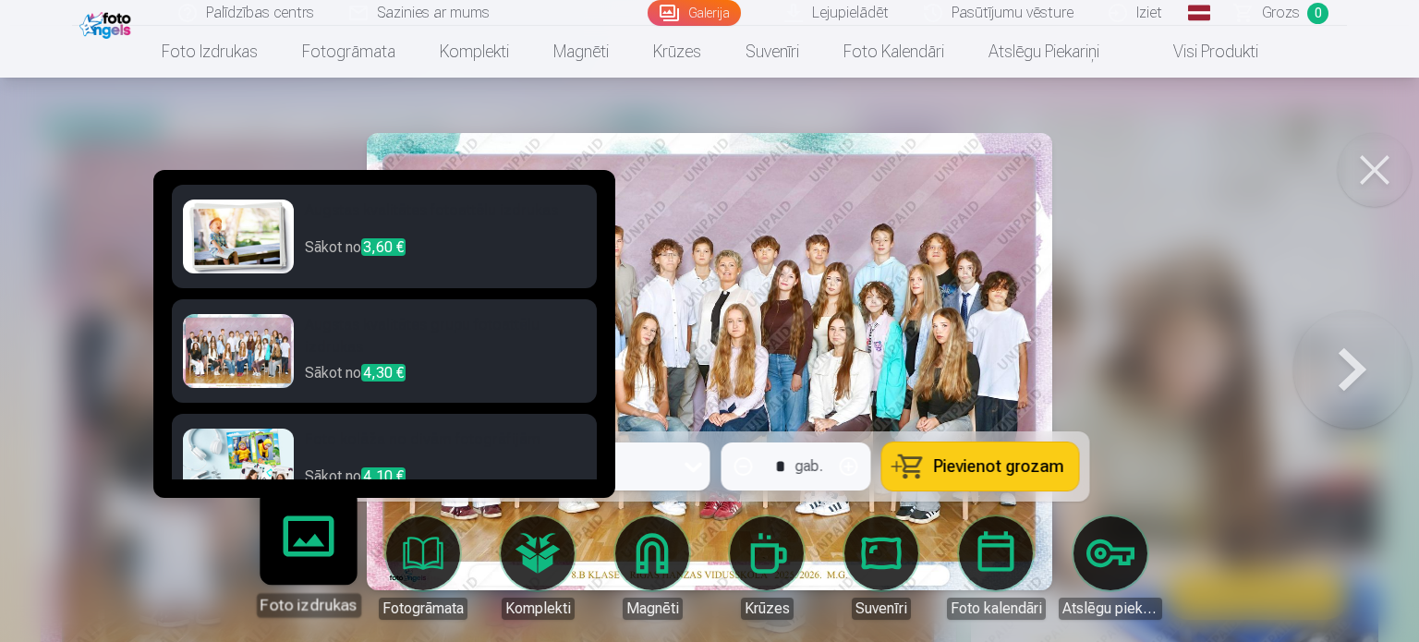
click at [331, 362] on p "Sākot no 4,30 €" at bounding box center [445, 375] width 281 height 26
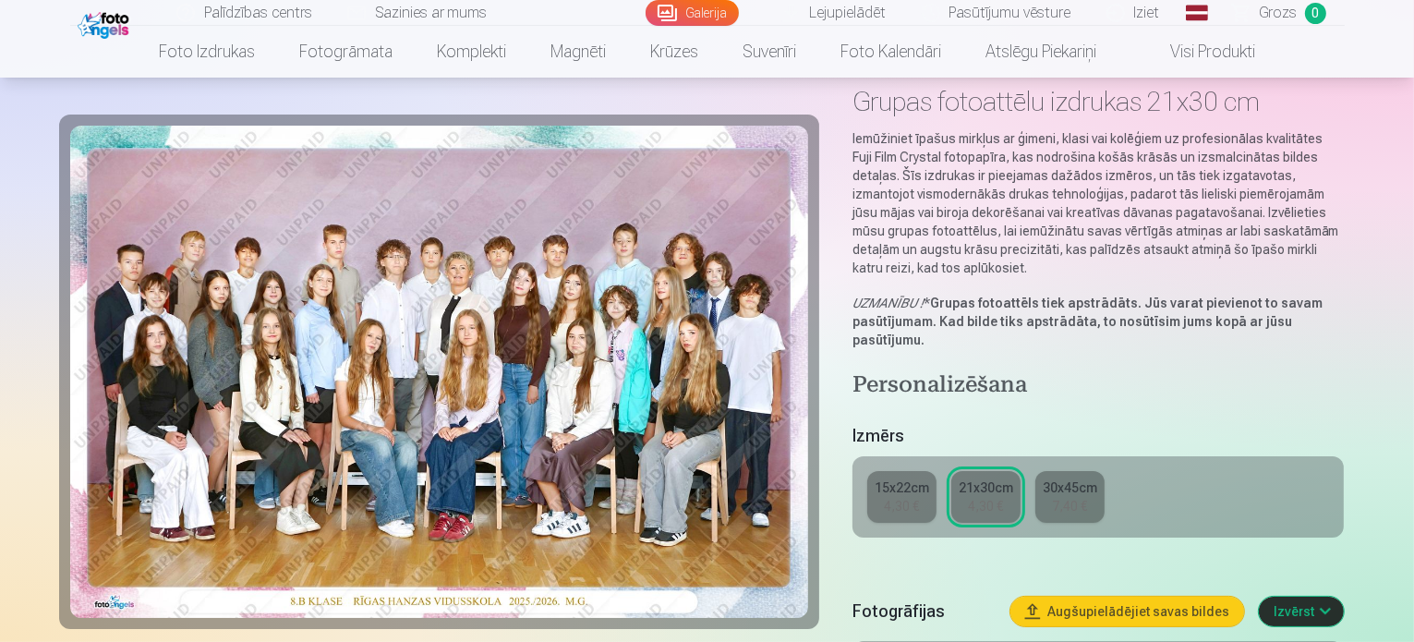
scroll to position [185, 0]
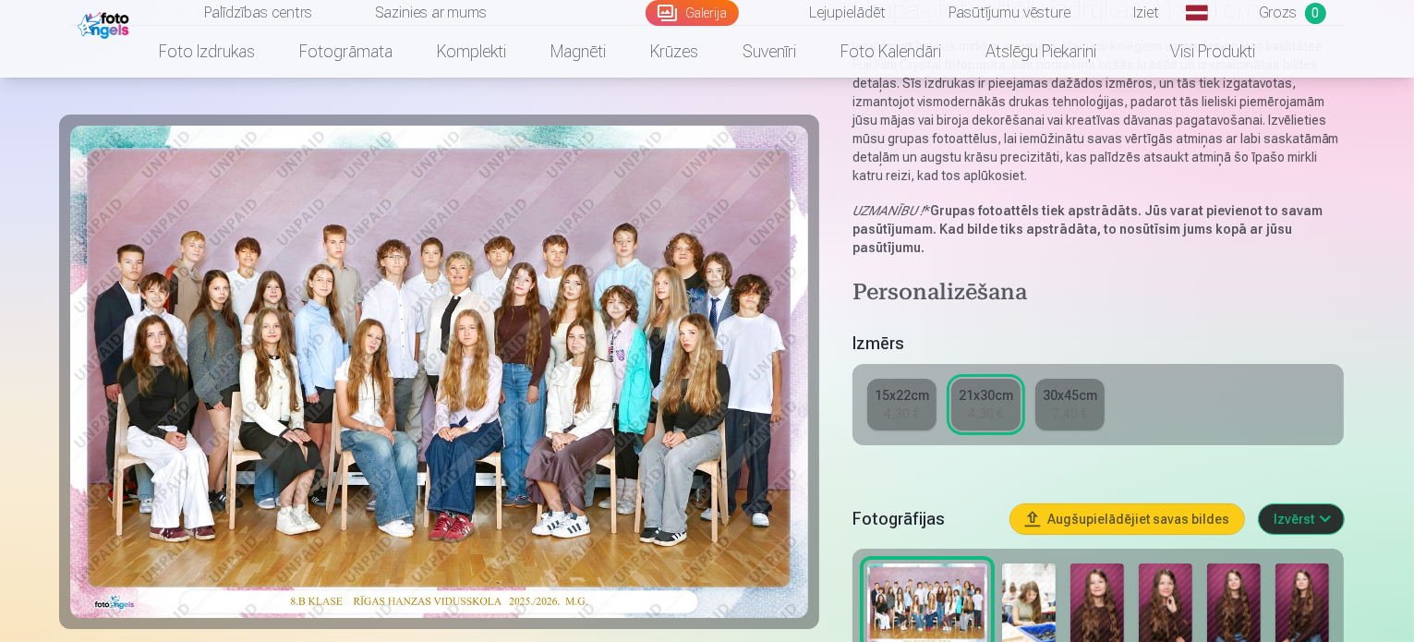
click at [1056, 573] on img at bounding box center [1029, 604] width 54 height 80
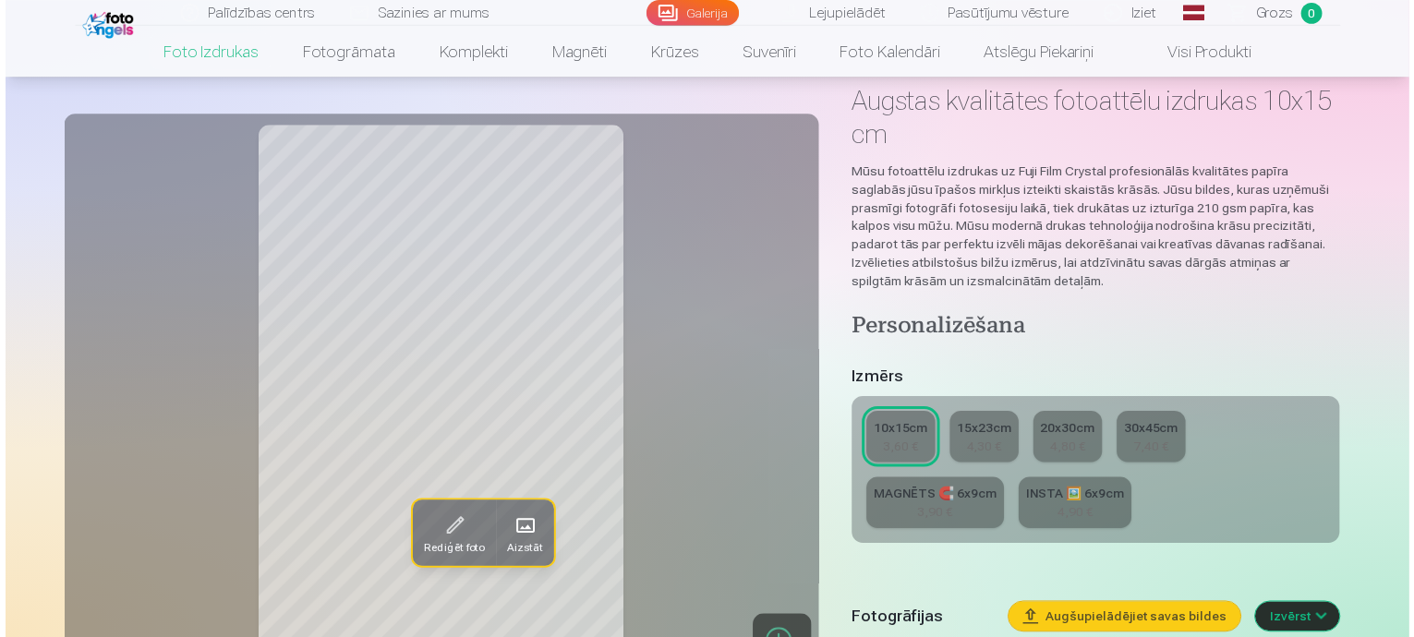
scroll to position [185, 0]
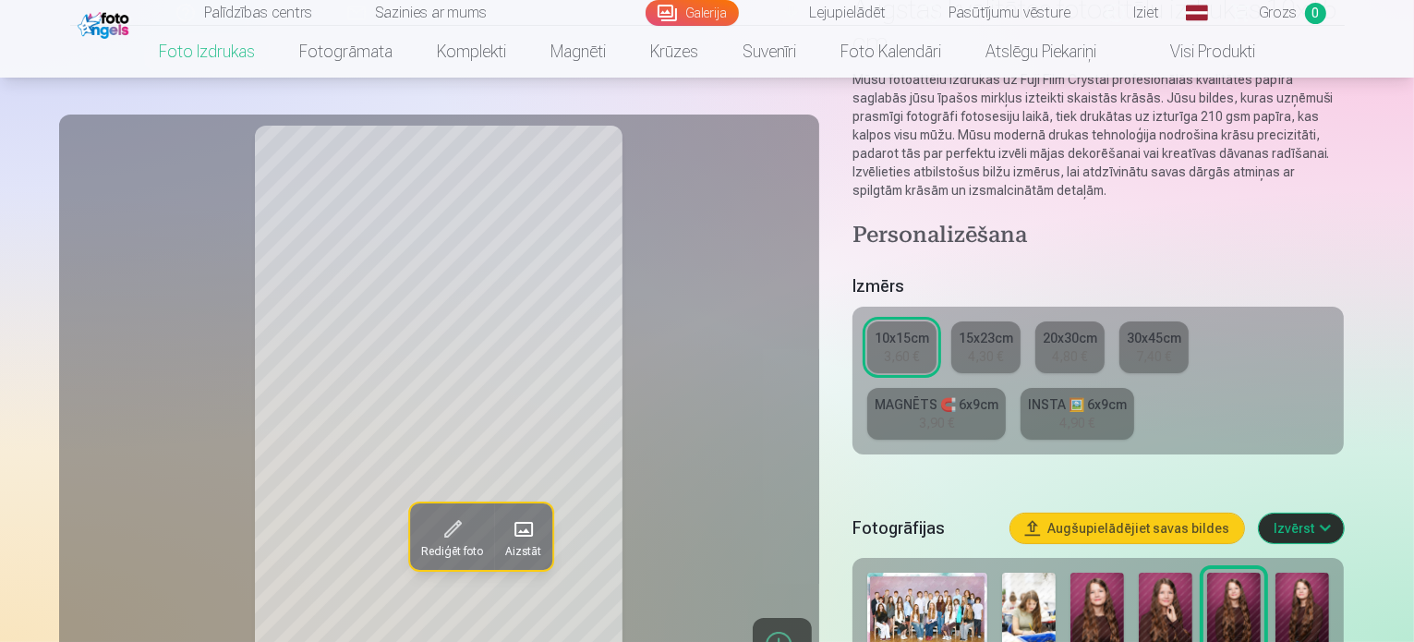
click at [953, 573] on img at bounding box center [928, 613] width 121 height 80
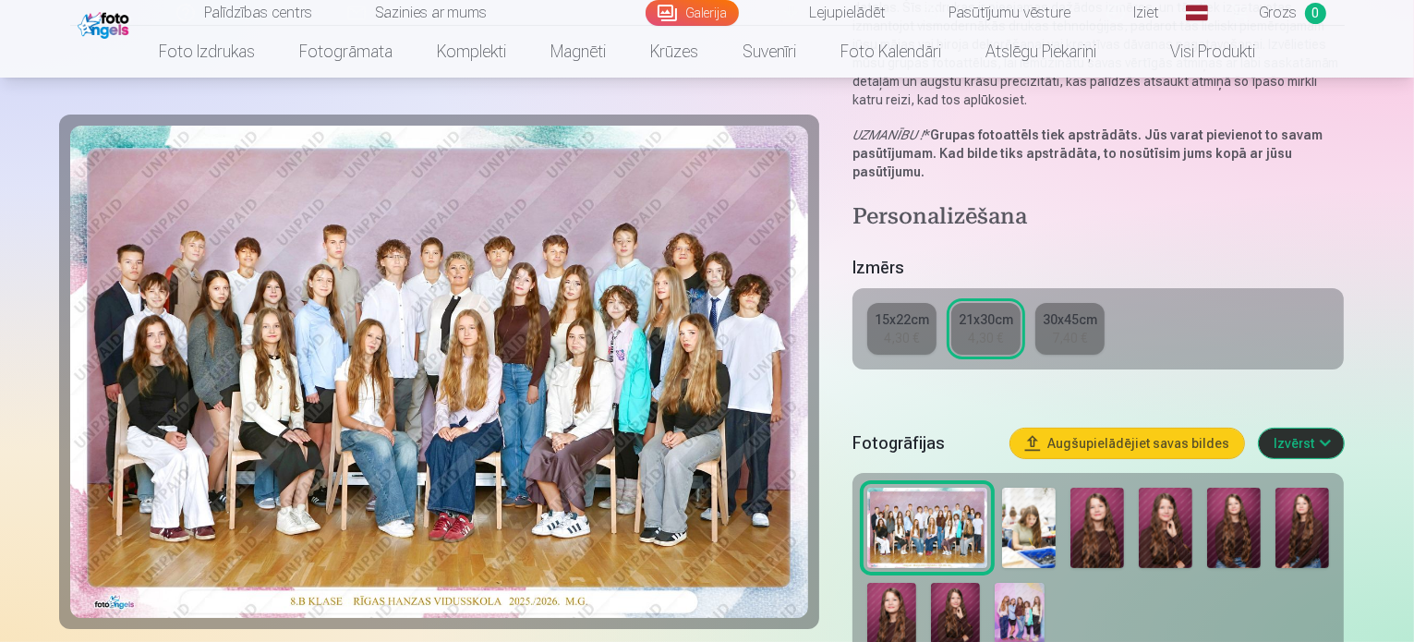
scroll to position [277, 0]
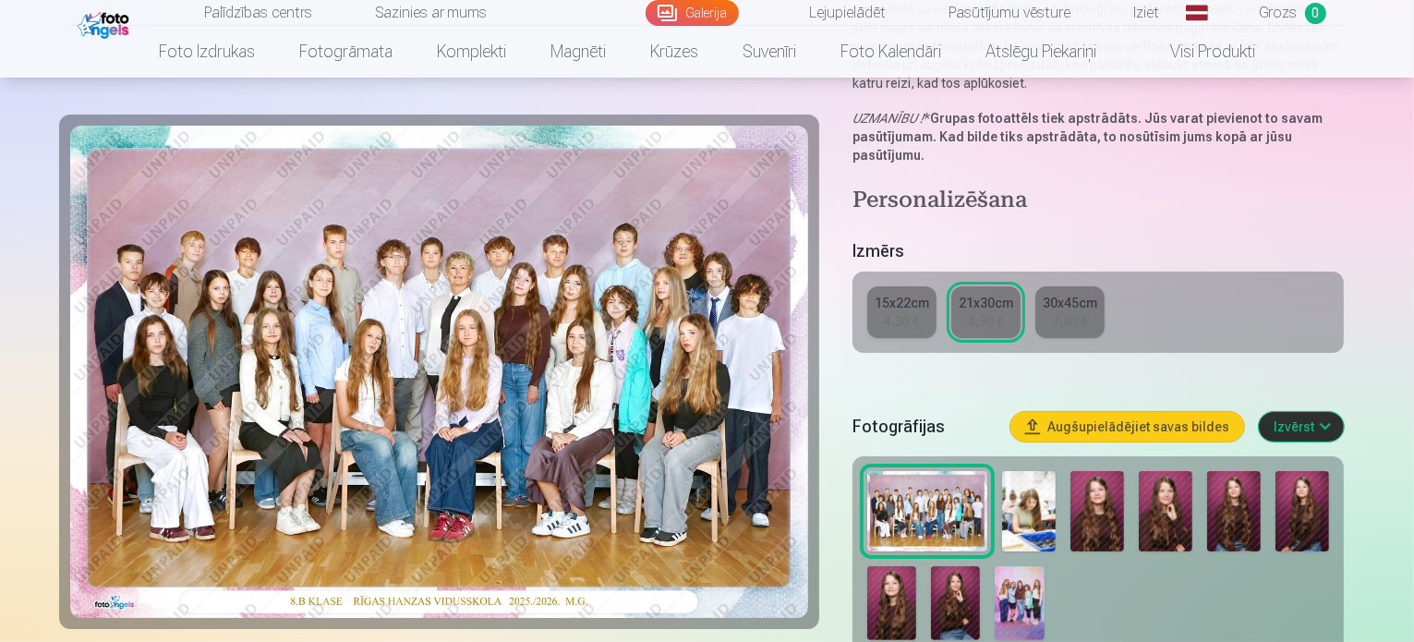
click at [992, 294] on div "21x30cm" at bounding box center [986, 303] width 55 height 18
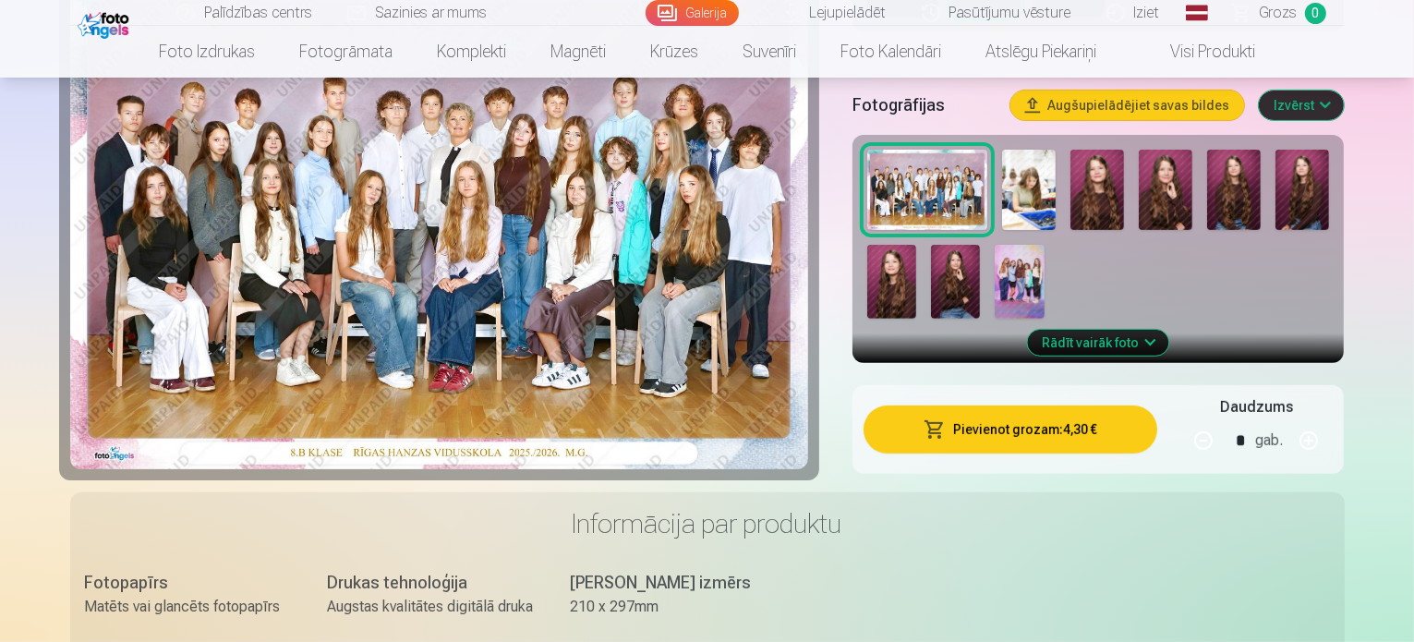
scroll to position [554, 0]
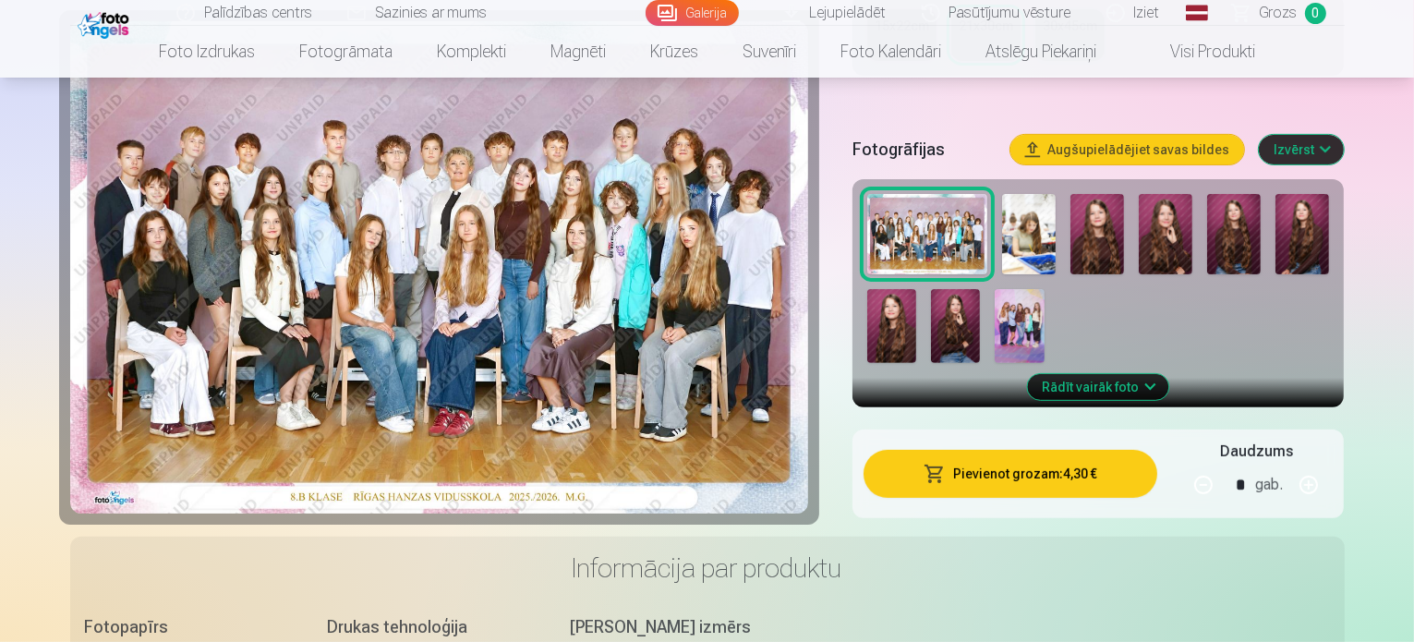
click at [1081, 450] on button "Pievienot grozam : 4,30 €" at bounding box center [1011, 474] width 295 height 48
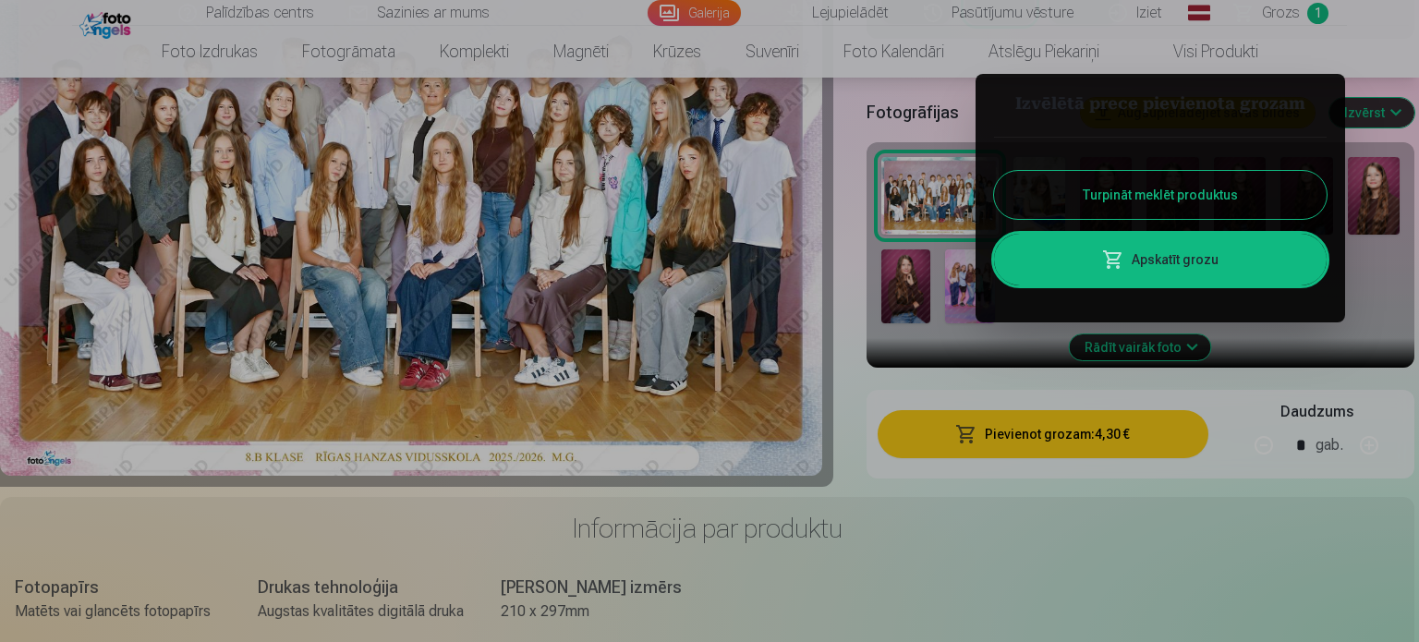
click at [1063, 189] on button "Turpināt meklēt produktus" at bounding box center [1160, 195] width 333 height 48
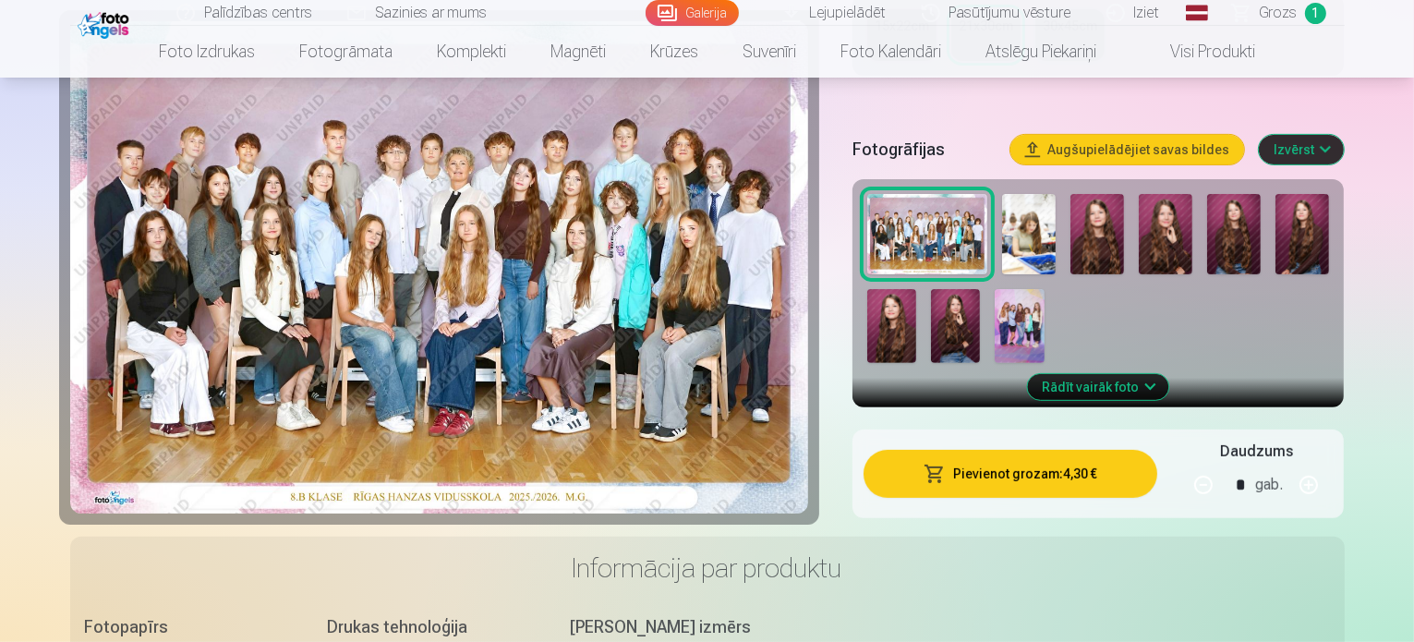
click at [1030, 194] on img at bounding box center [1029, 234] width 54 height 80
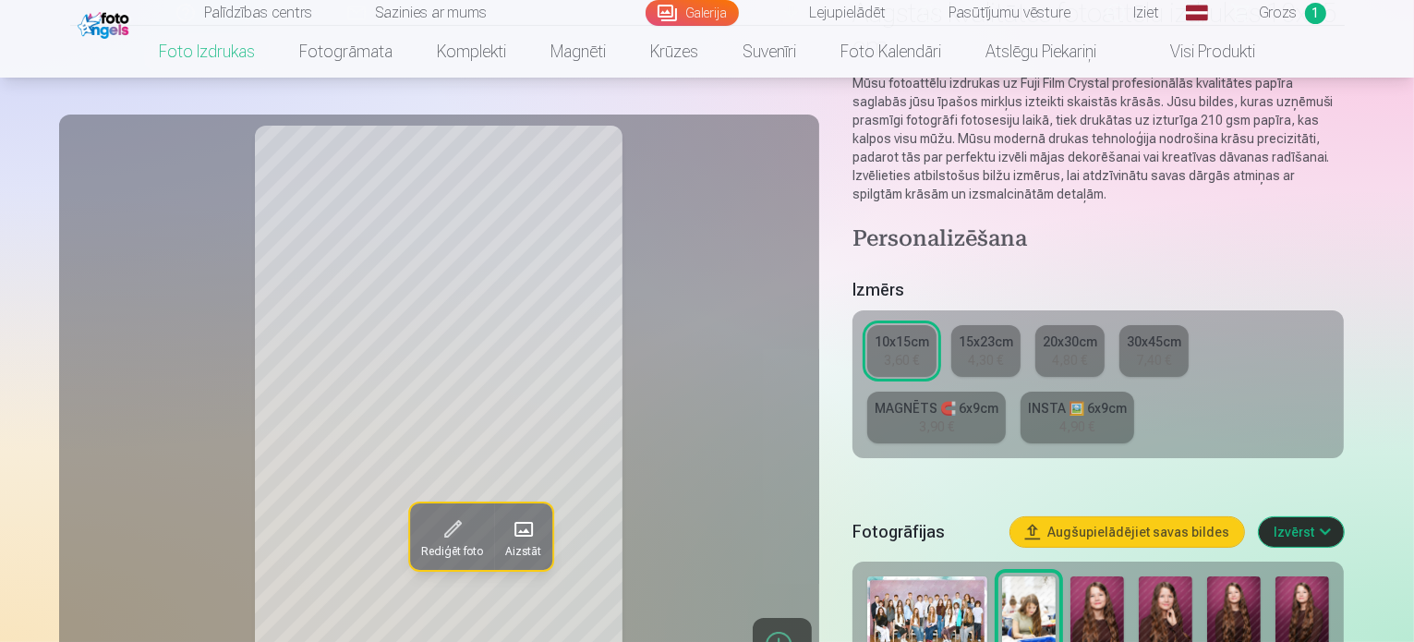
scroll to position [185, 0]
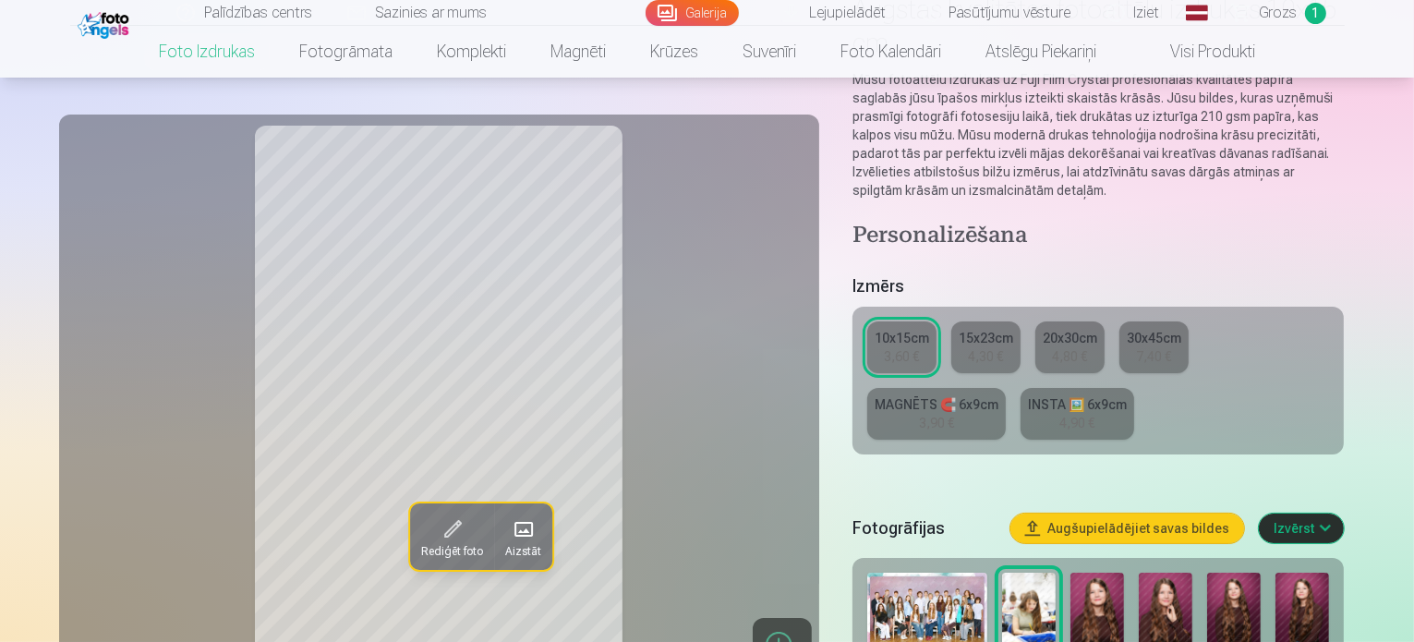
click at [1116, 573] on img at bounding box center [1098, 613] width 54 height 80
click at [1179, 573] on img at bounding box center [1166, 613] width 54 height 80
click at [1230, 573] on img at bounding box center [1235, 613] width 54 height 80
click at [1322, 573] on img at bounding box center [1303, 613] width 54 height 80
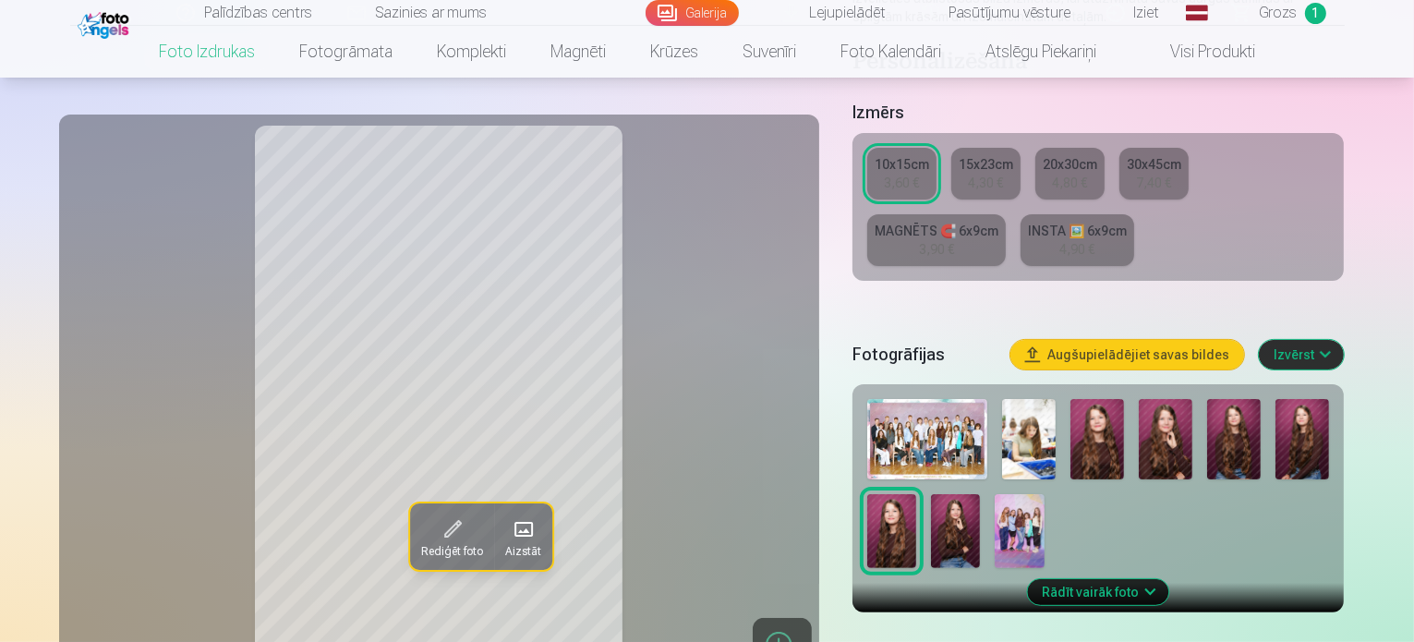
scroll to position [370, 0]
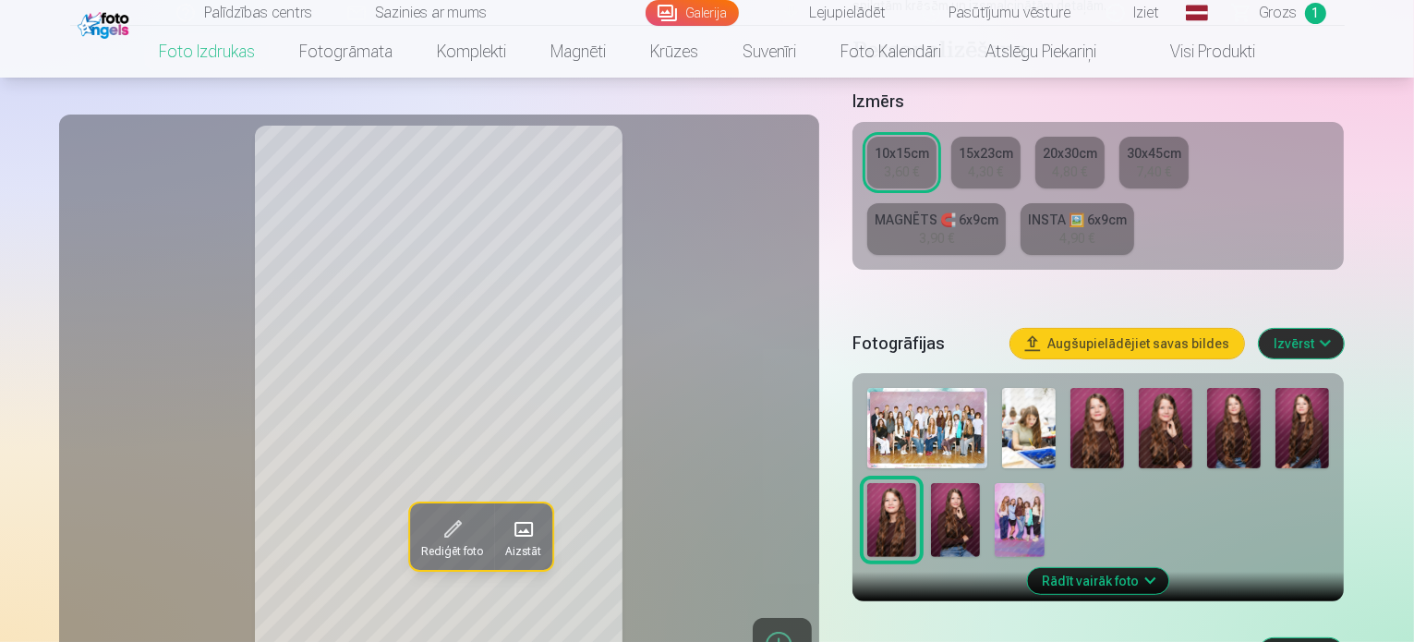
click at [931, 483] on img at bounding box center [955, 520] width 49 height 74
click at [1231, 388] on img at bounding box center [1235, 428] width 54 height 80
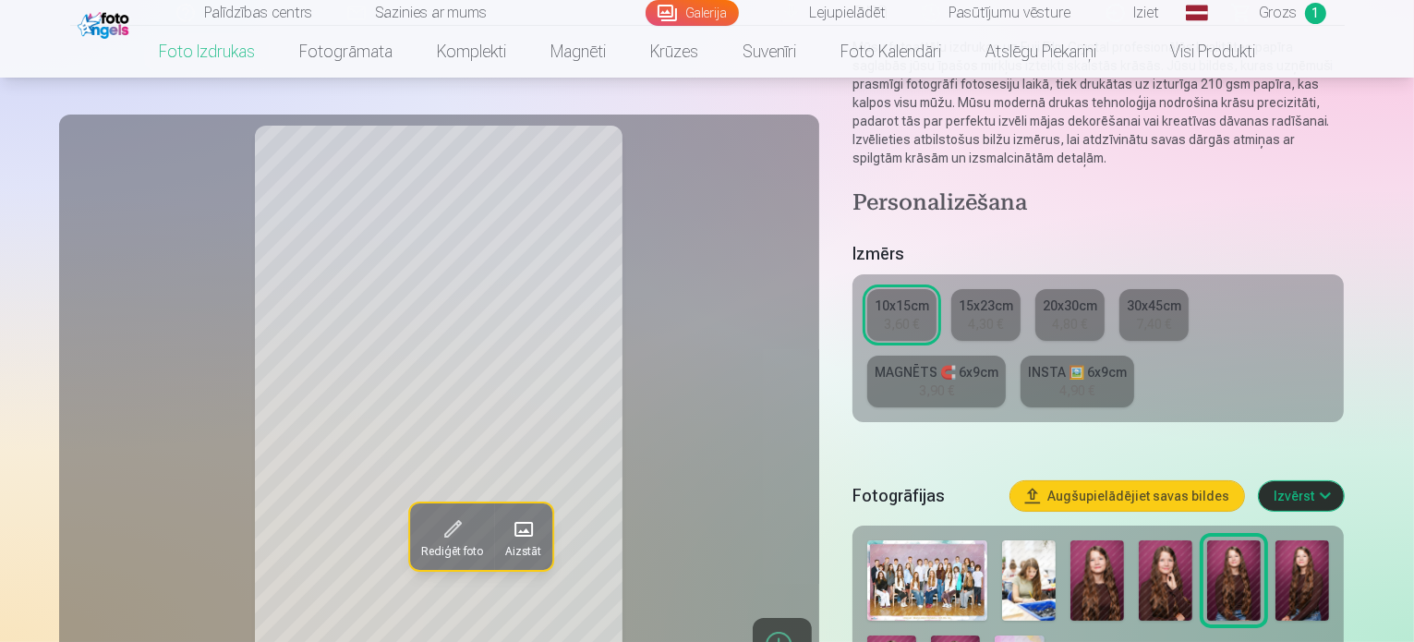
scroll to position [185, 0]
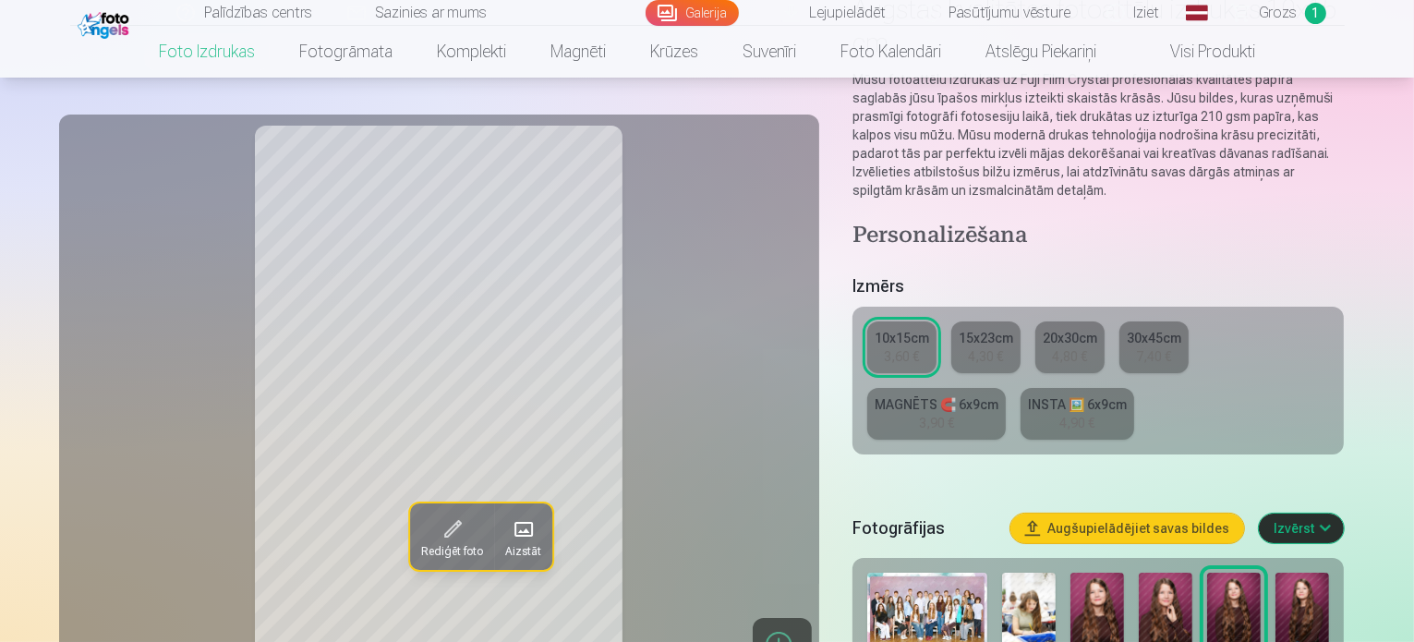
click at [1006, 388] on link "MAGNĒTS 🧲 6x9cm 3,90 €" at bounding box center [937, 414] width 139 height 52
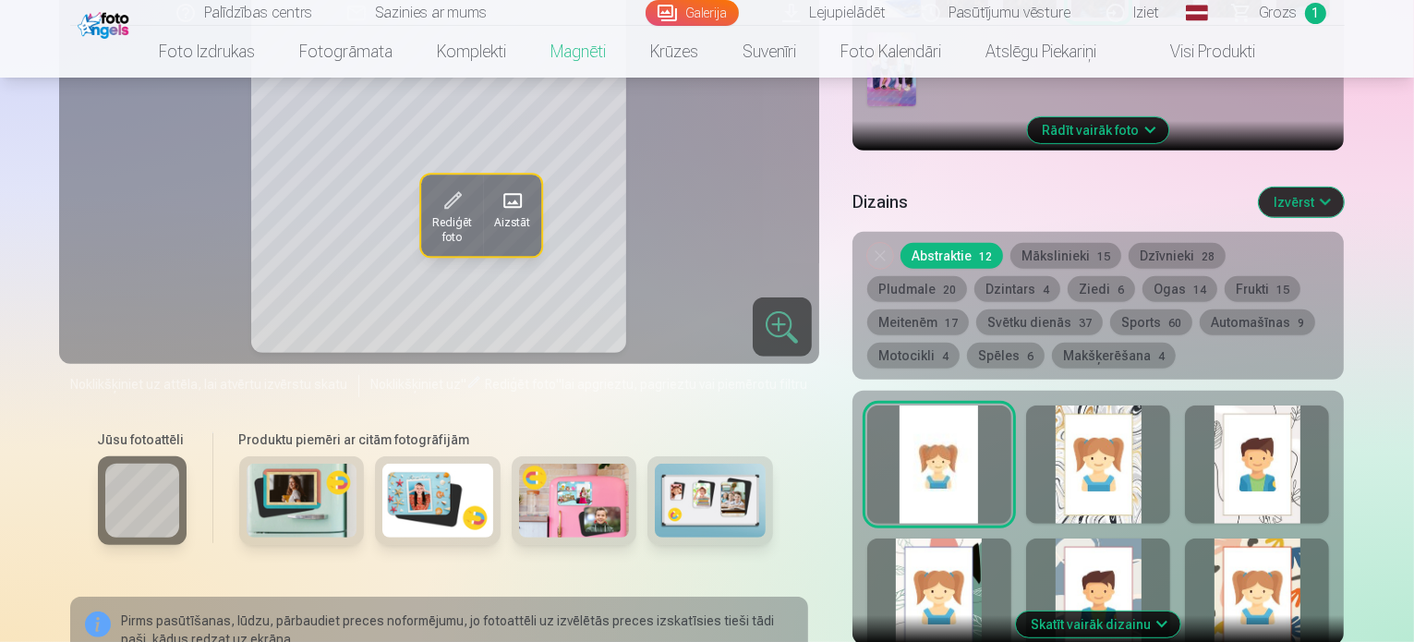
scroll to position [554, 0]
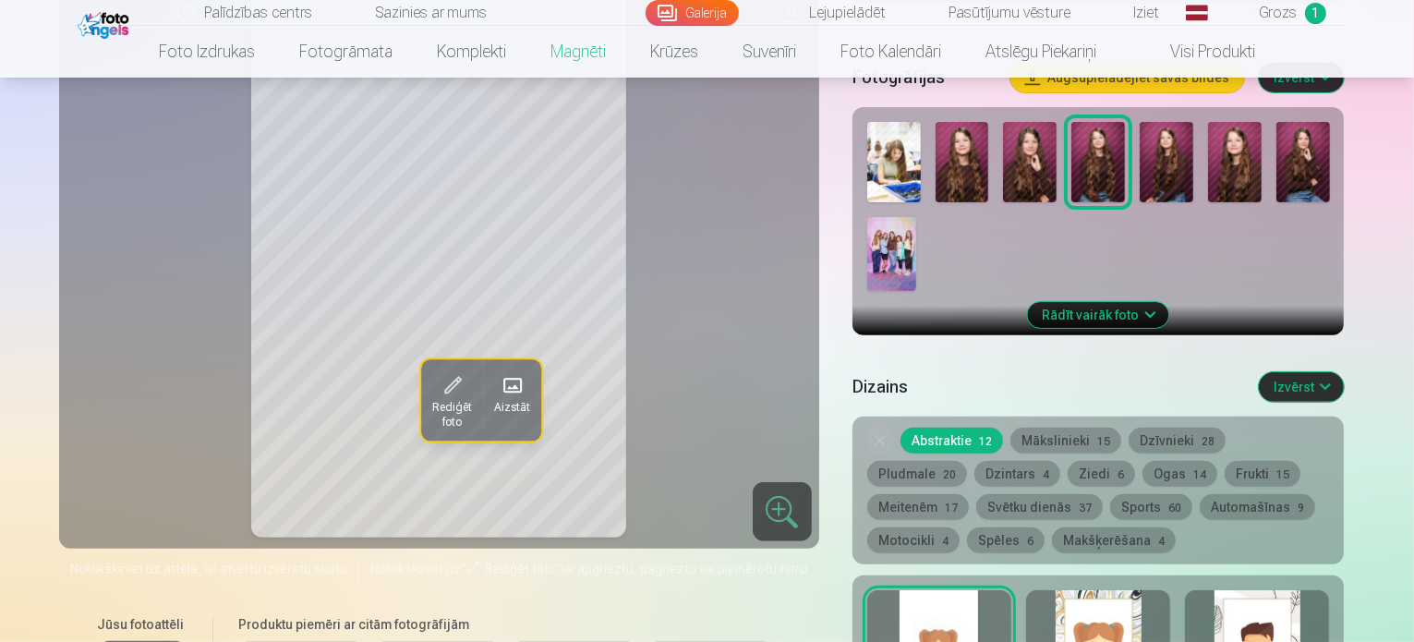
click at [1068, 428] on button "Mākslinieki 15" at bounding box center [1066, 441] width 111 height 26
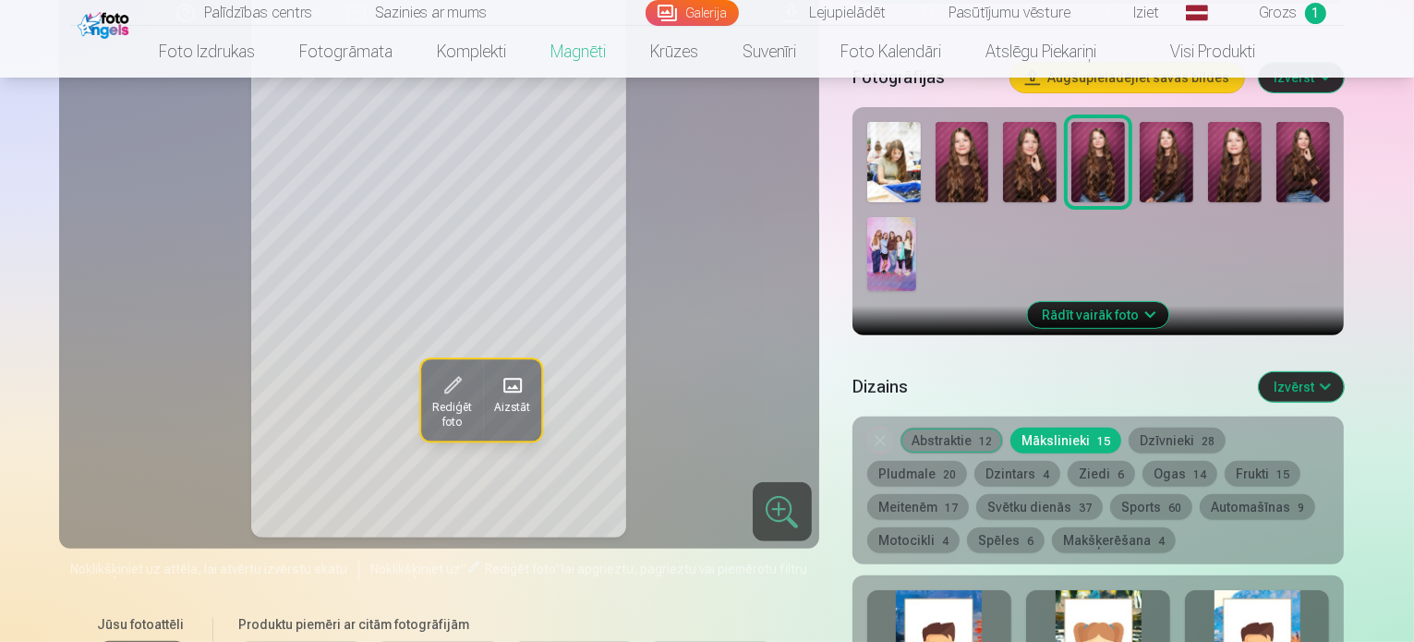
click at [1111, 494] on button "Sports 60" at bounding box center [1152, 507] width 82 height 26
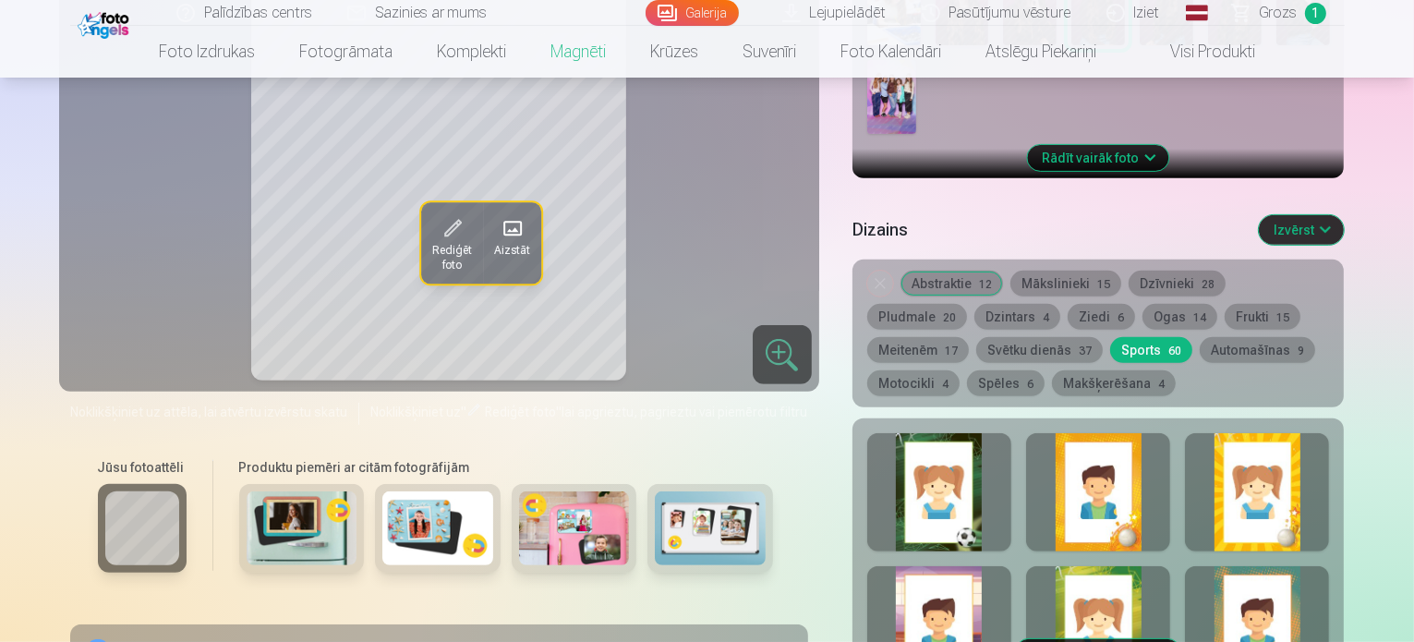
scroll to position [739, 0]
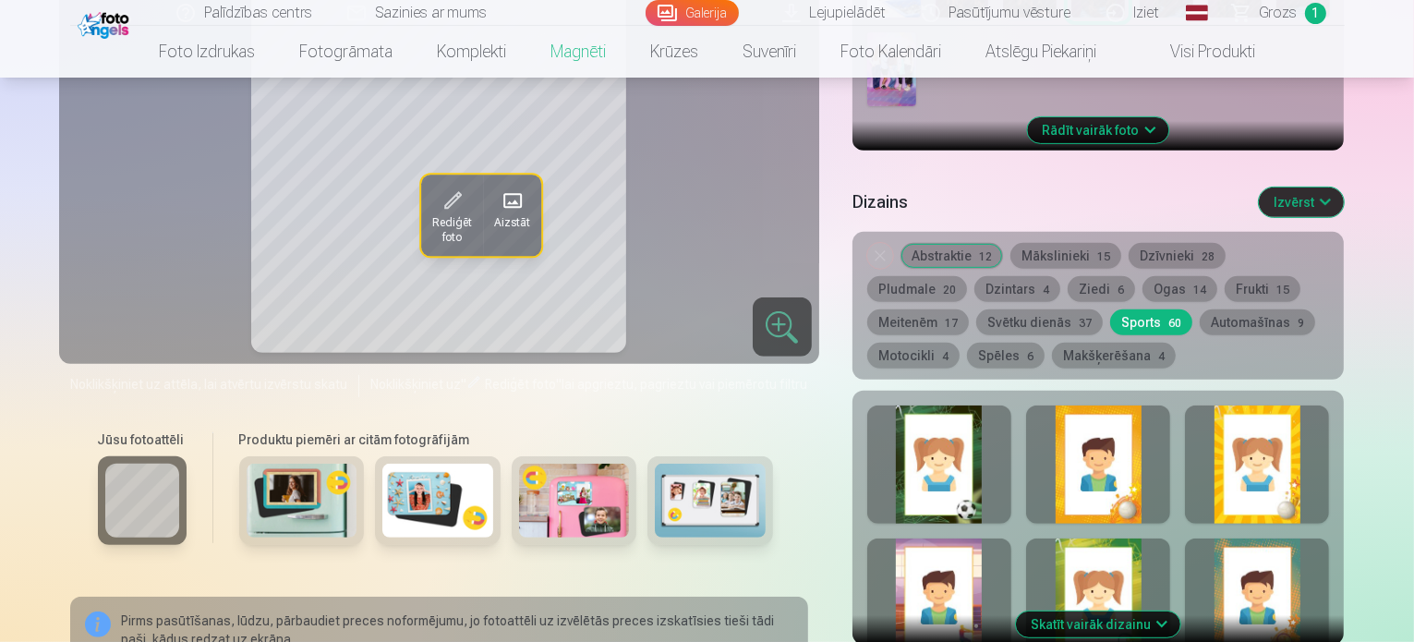
click at [1164, 612] on button "Skatīt vairāk dizainu" at bounding box center [1098, 625] width 164 height 26
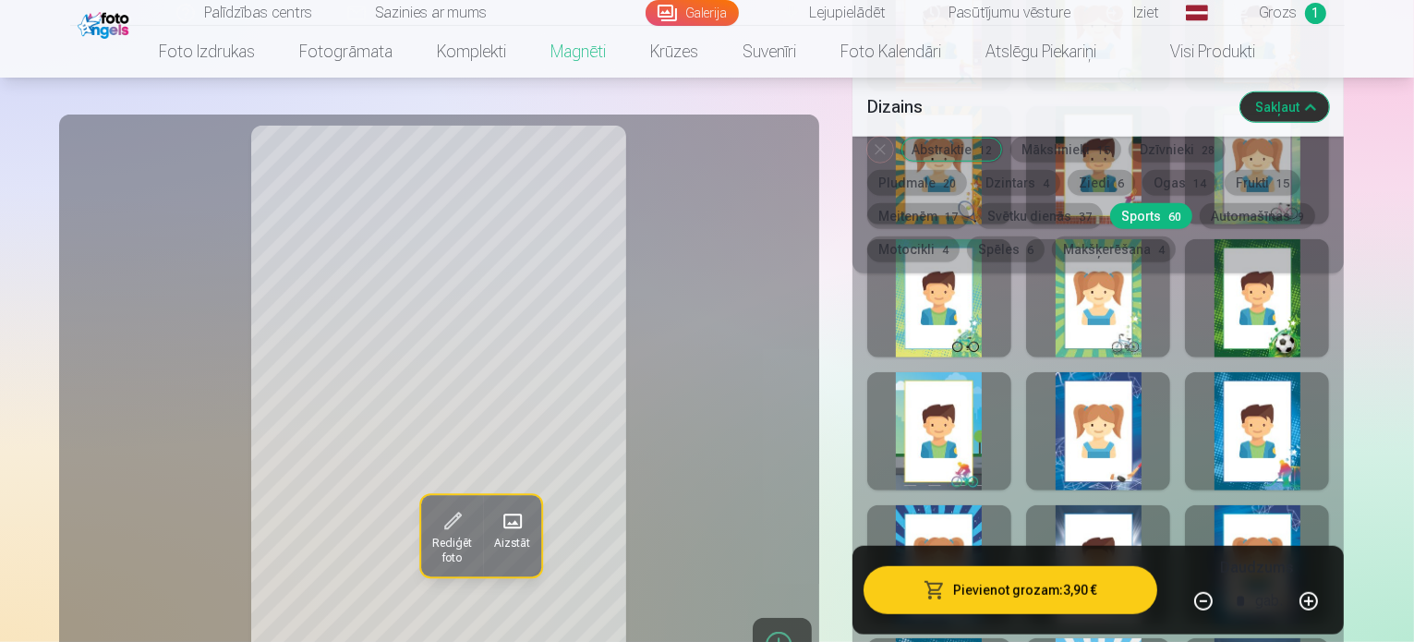
scroll to position [1386, 0]
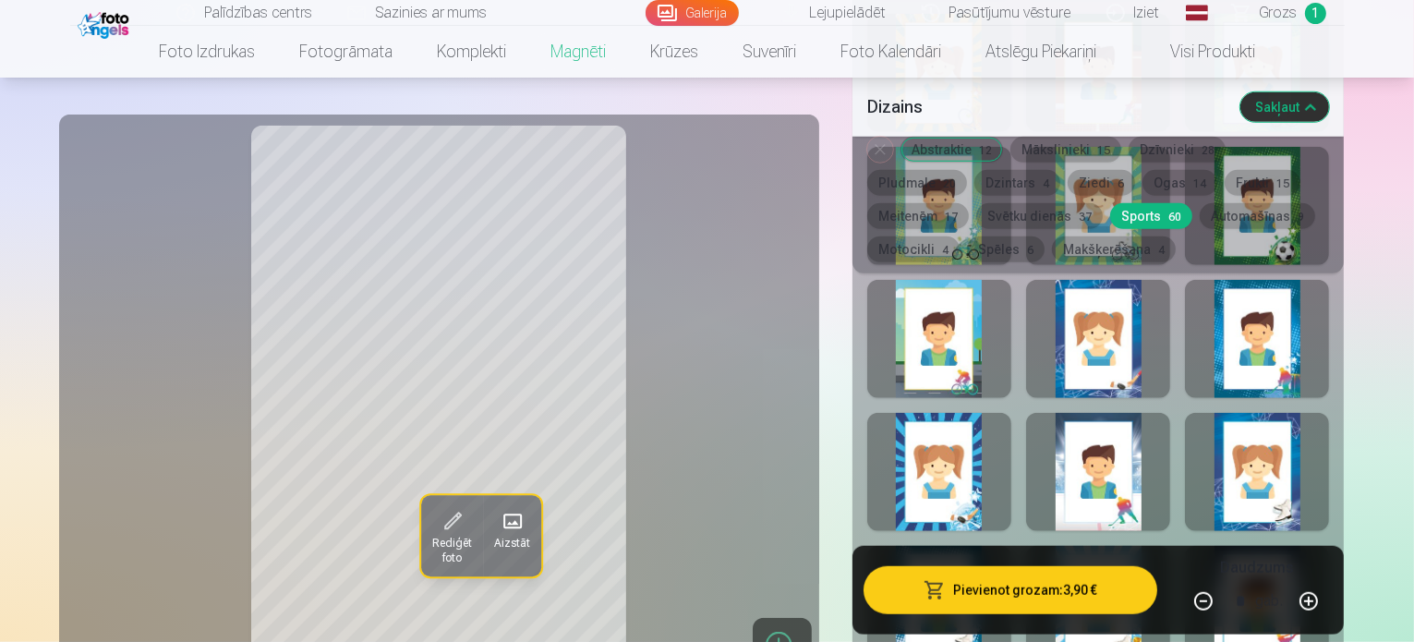
click at [1329, 413] on div at bounding box center [1257, 472] width 144 height 118
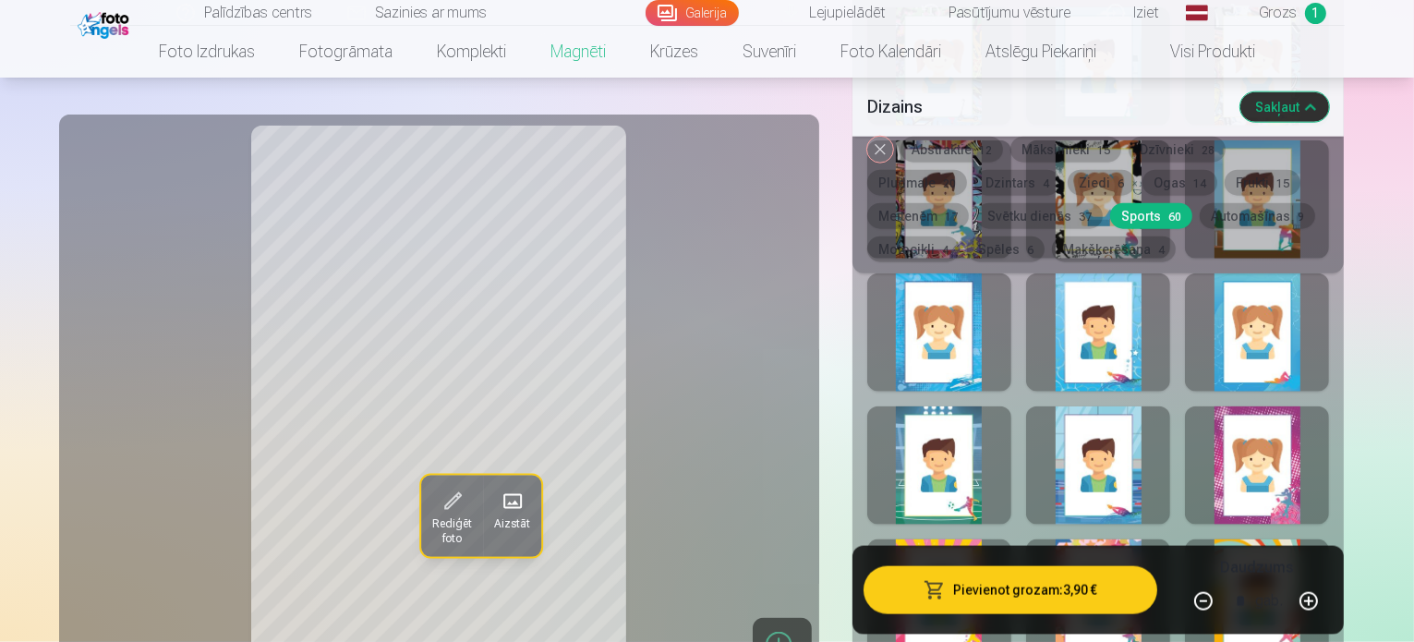
scroll to position [2217, 0]
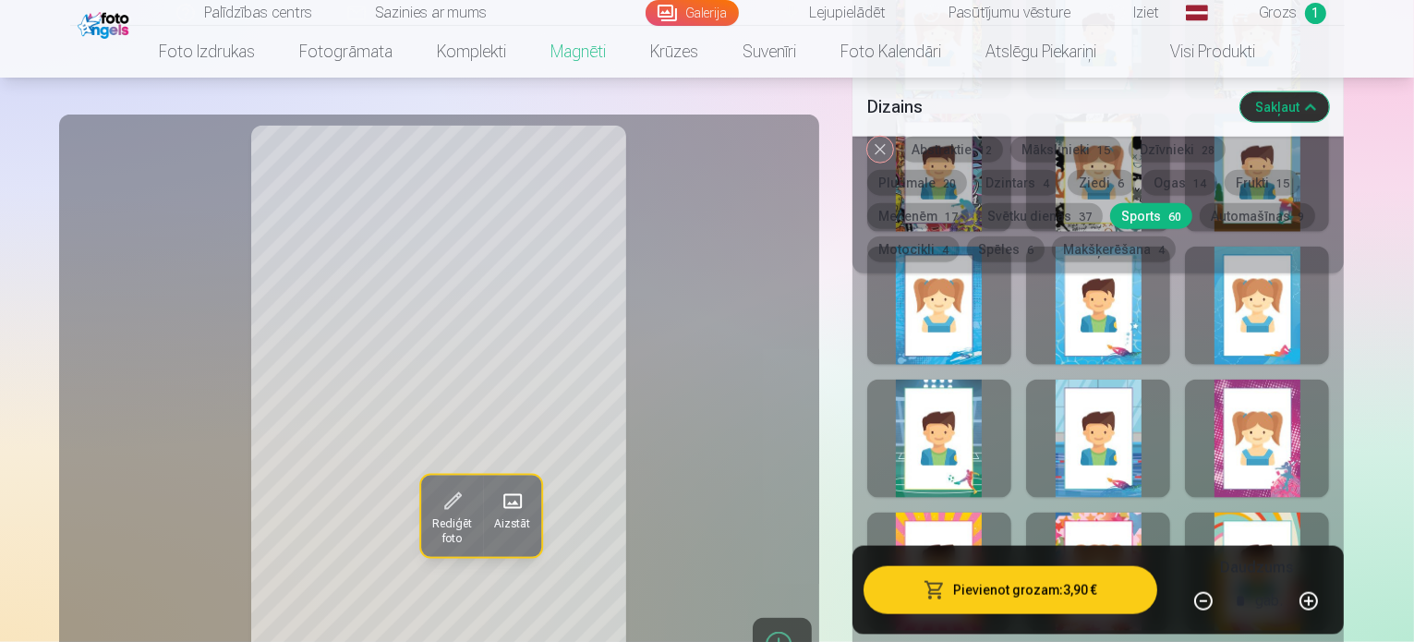
click at [1281, 380] on div at bounding box center [1257, 439] width 144 height 118
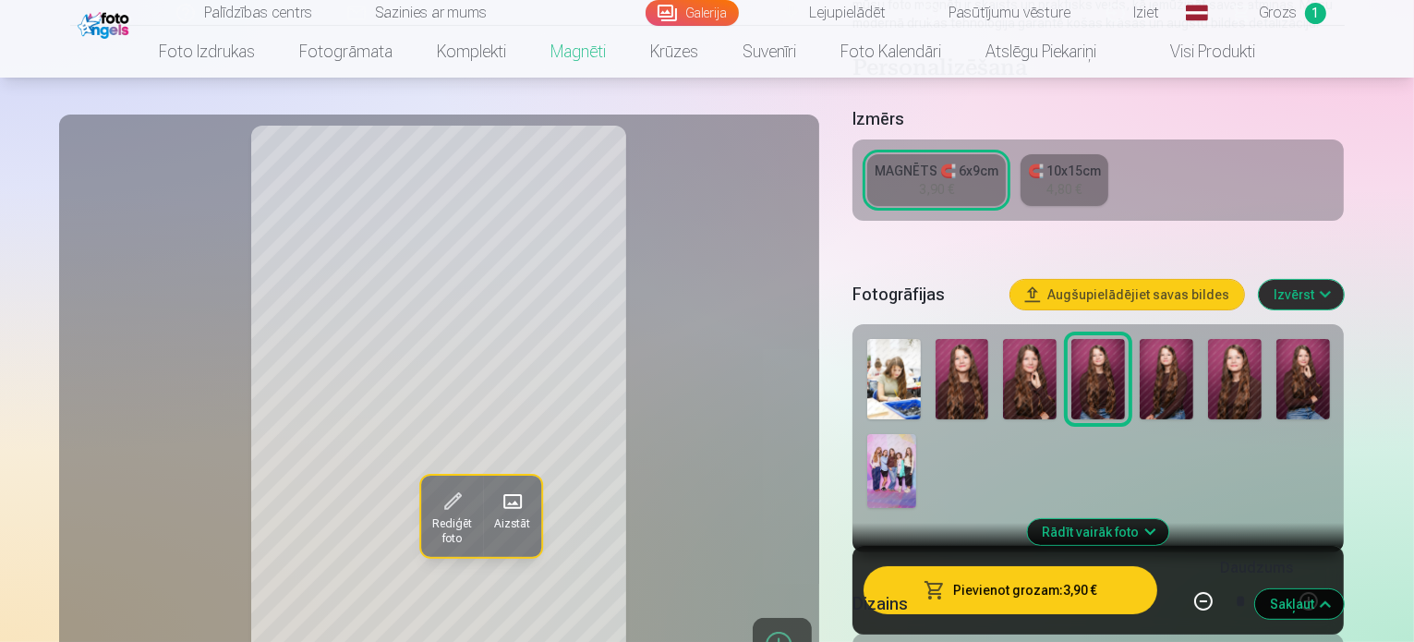
scroll to position [370, 0]
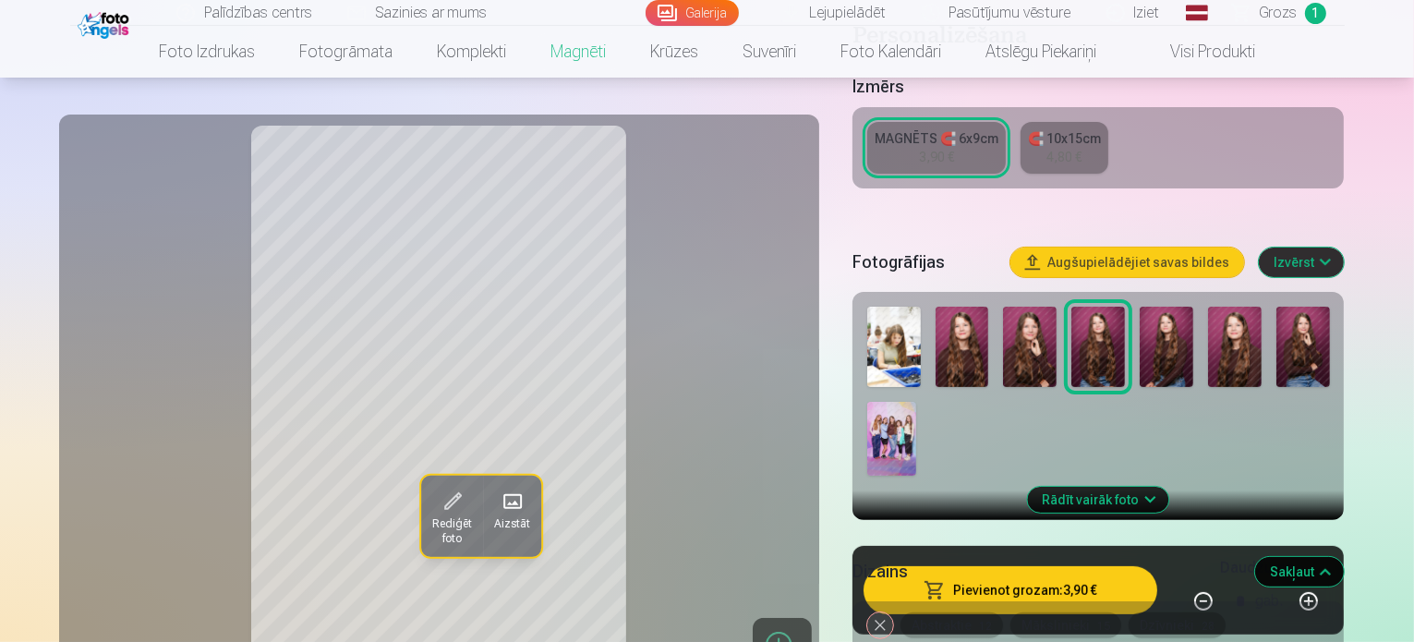
click at [966, 613] on button "Abstraktie 12" at bounding box center [952, 626] width 103 height 26
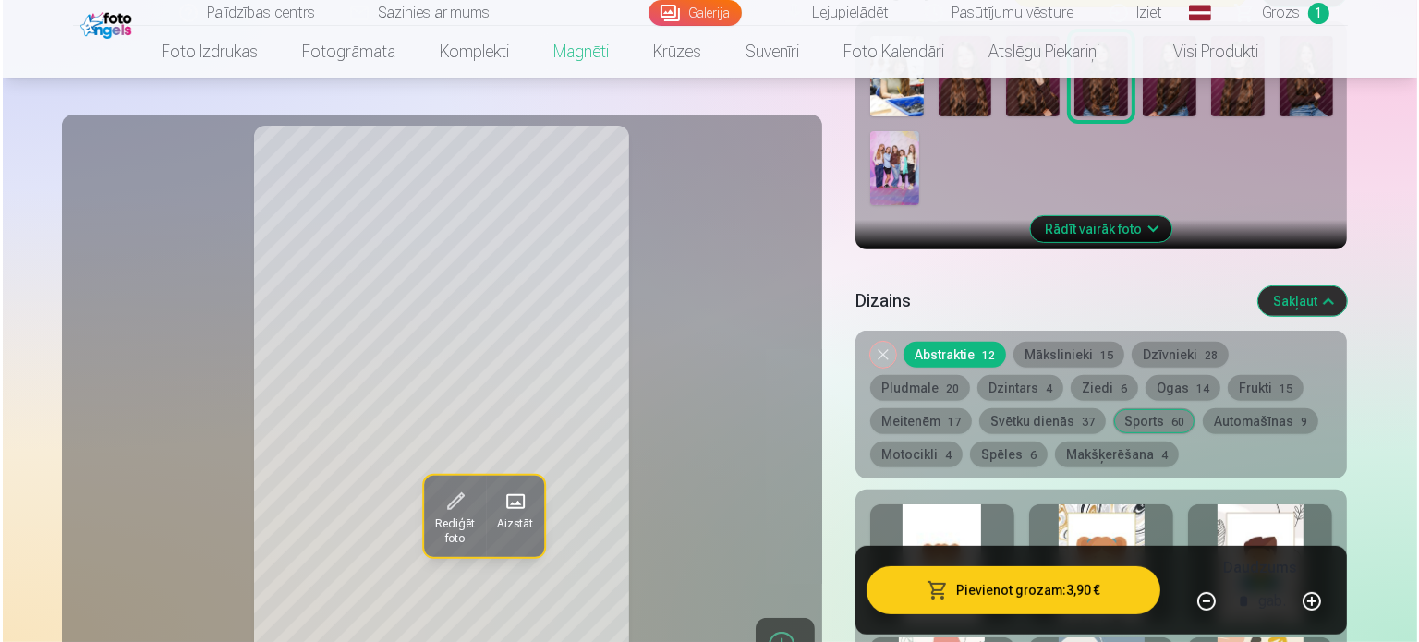
scroll to position [647, 0]
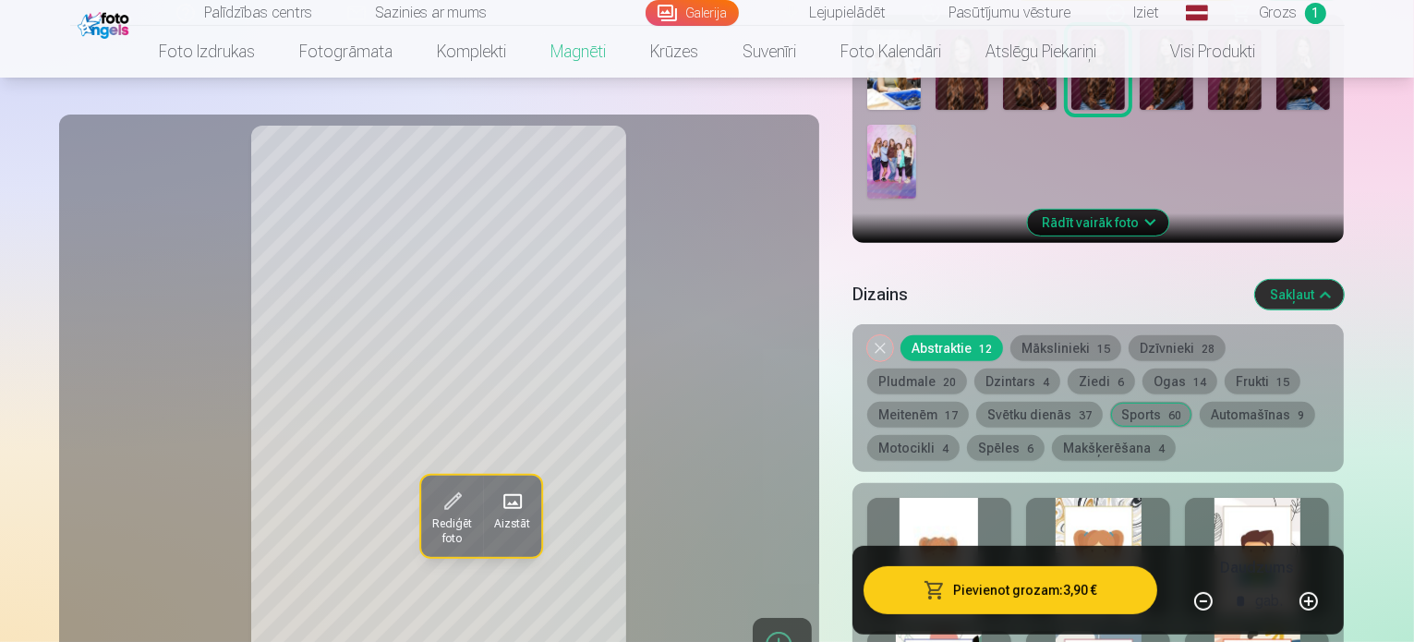
click at [983, 498] on div at bounding box center [940, 557] width 144 height 118
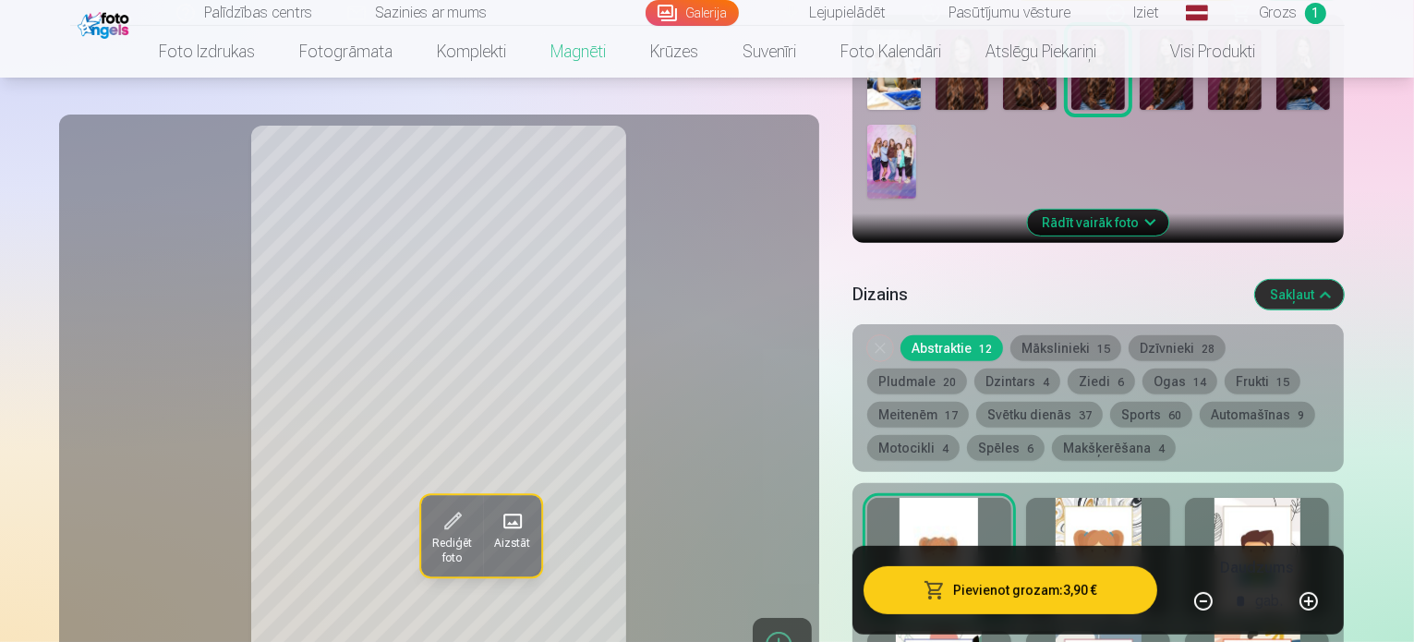
click at [437, 517] on span at bounding box center [452, 522] width 30 height 30
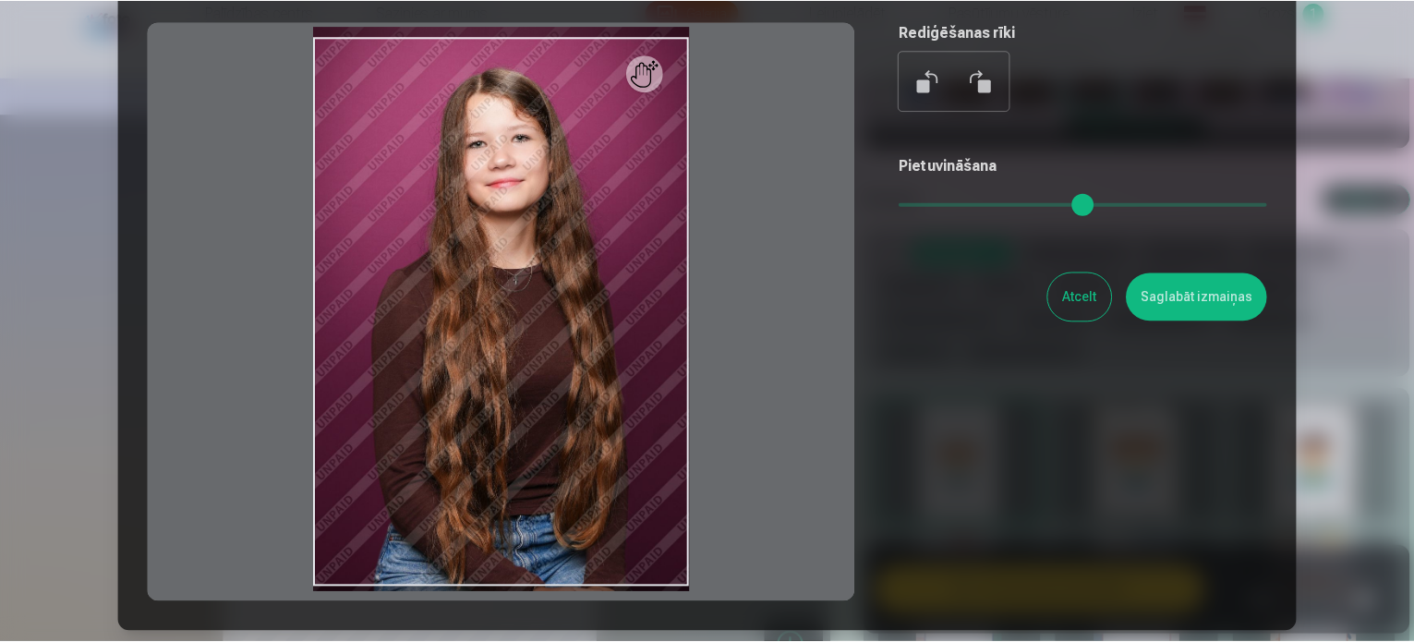
scroll to position [185, 0]
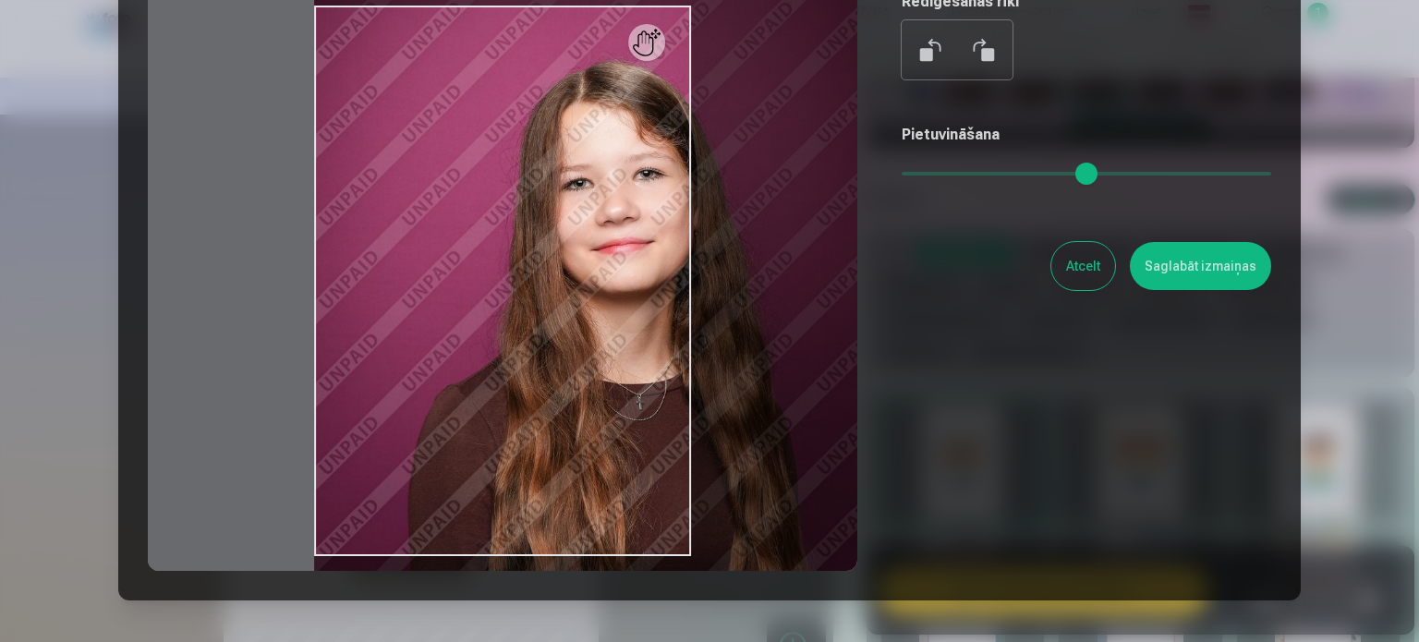
type input "*"
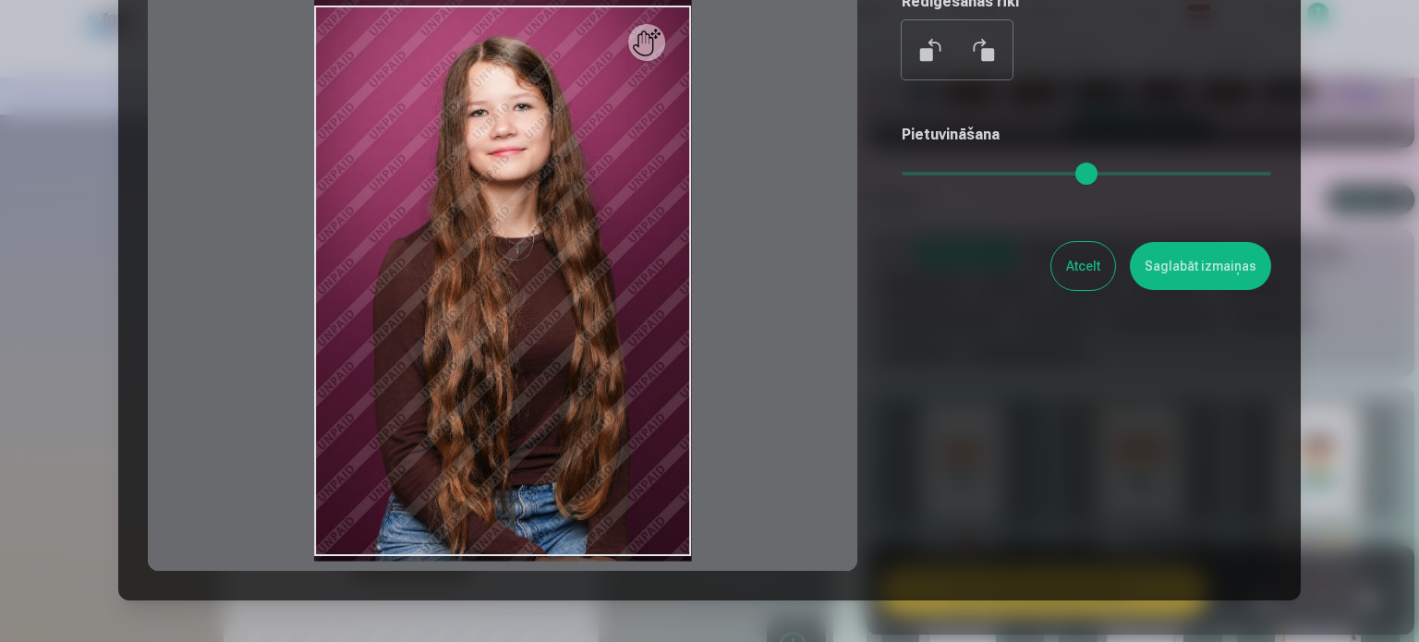
drag, startPoint x: 923, startPoint y: 179, endPoint x: 752, endPoint y: 236, distance: 180.0
click at [902, 176] on input "range" at bounding box center [1087, 174] width 370 height 4
click at [1062, 263] on button "Atcelt" at bounding box center [1083, 266] width 64 height 48
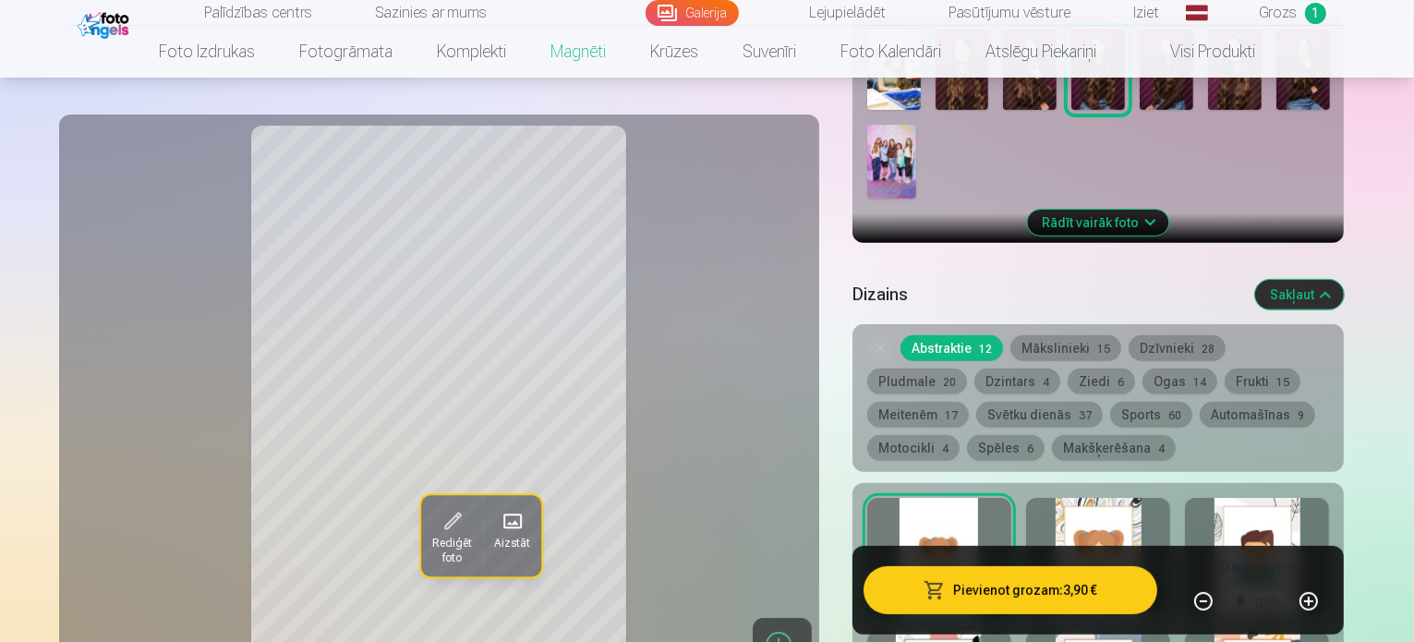
click at [1225, 369] on button "Frukti 15" at bounding box center [1263, 382] width 76 height 26
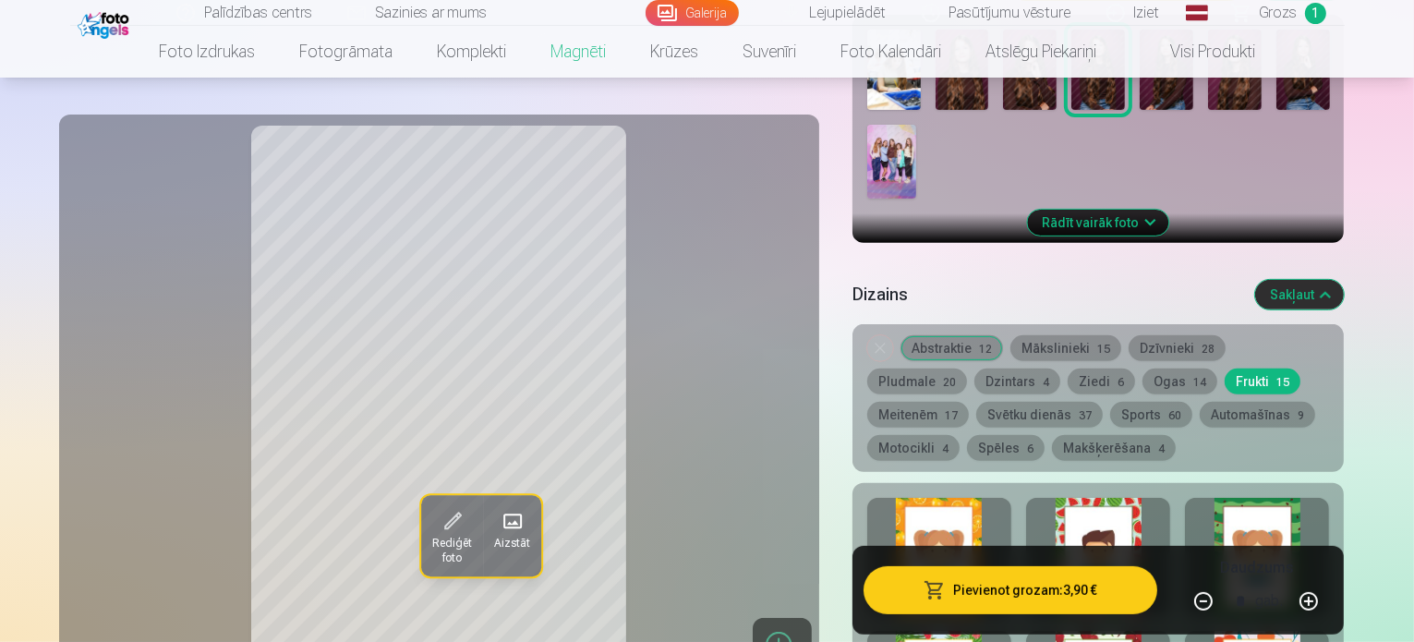
click at [1225, 369] on button "Frukti 15" at bounding box center [1263, 382] width 76 height 26
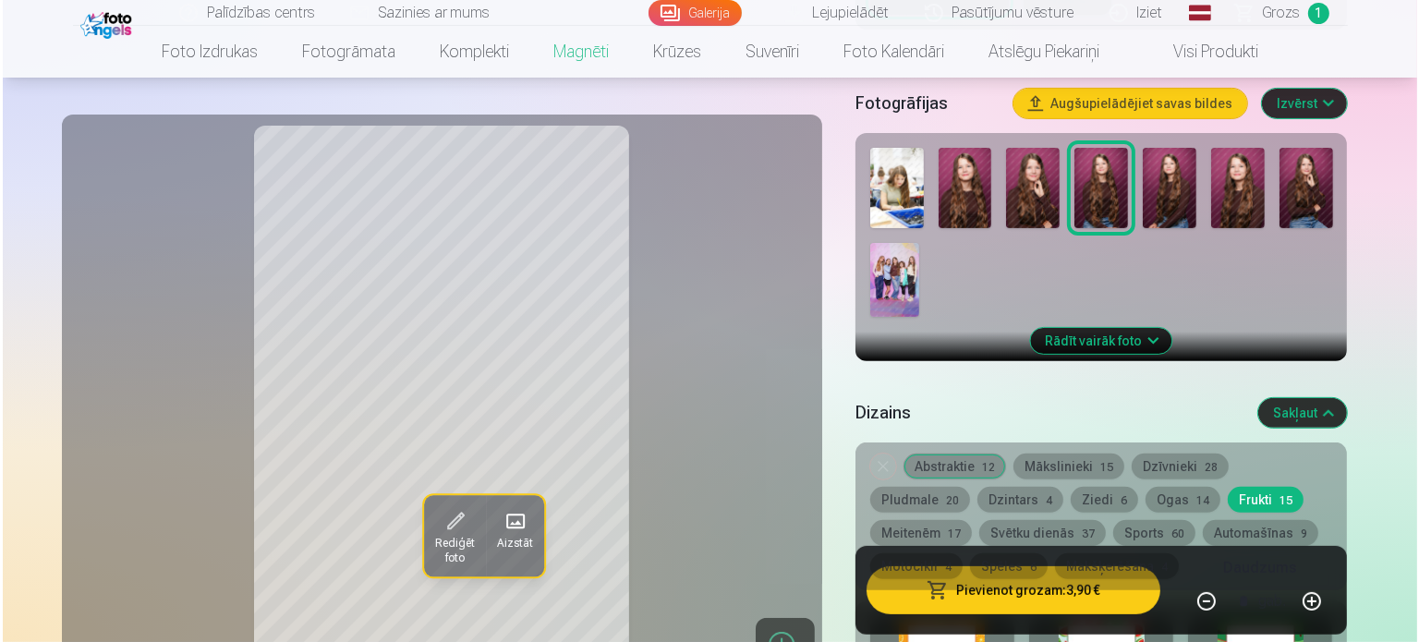
scroll to position [462, 0]
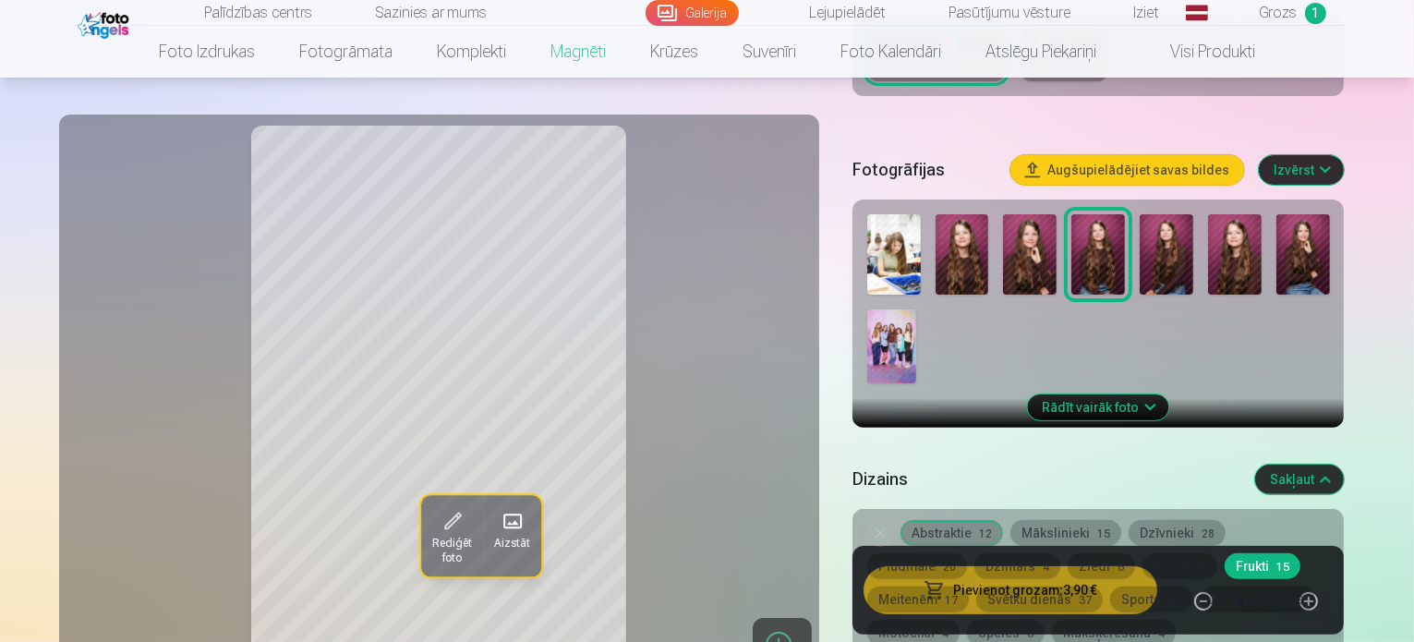
click at [1068, 594] on button "Pievienot grozam : 3,90 €" at bounding box center [1011, 590] width 295 height 48
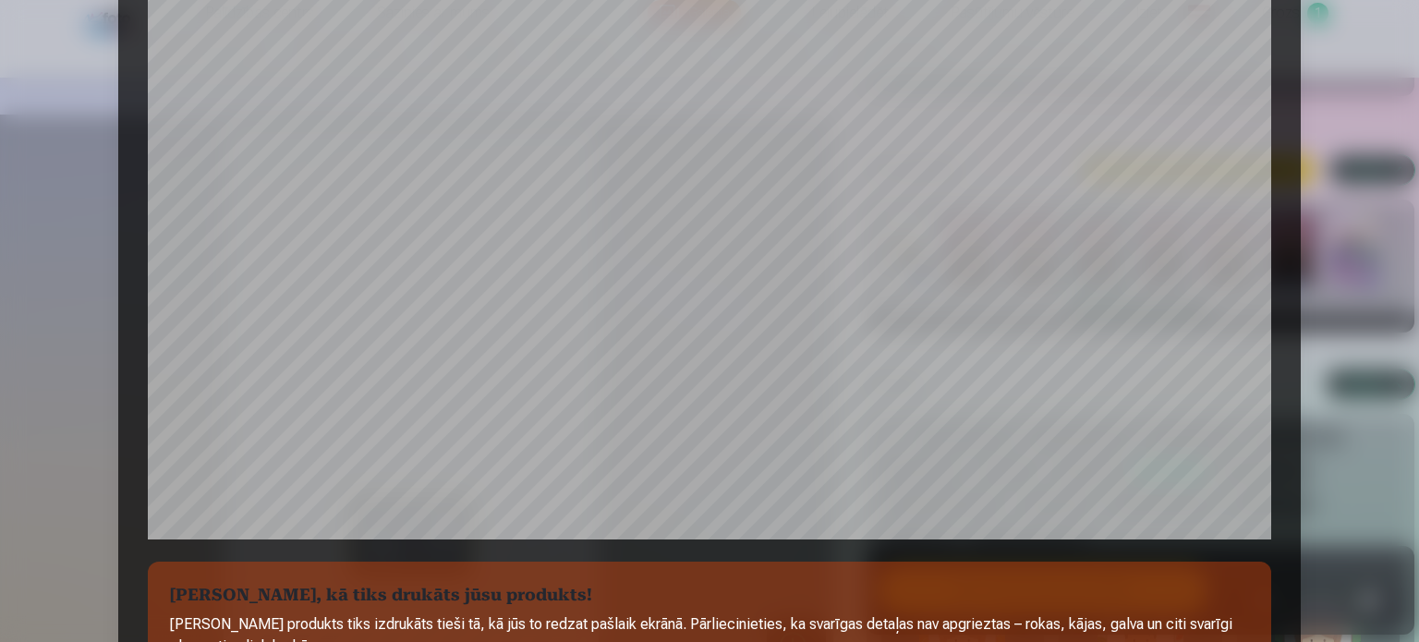
scroll to position [647, 0]
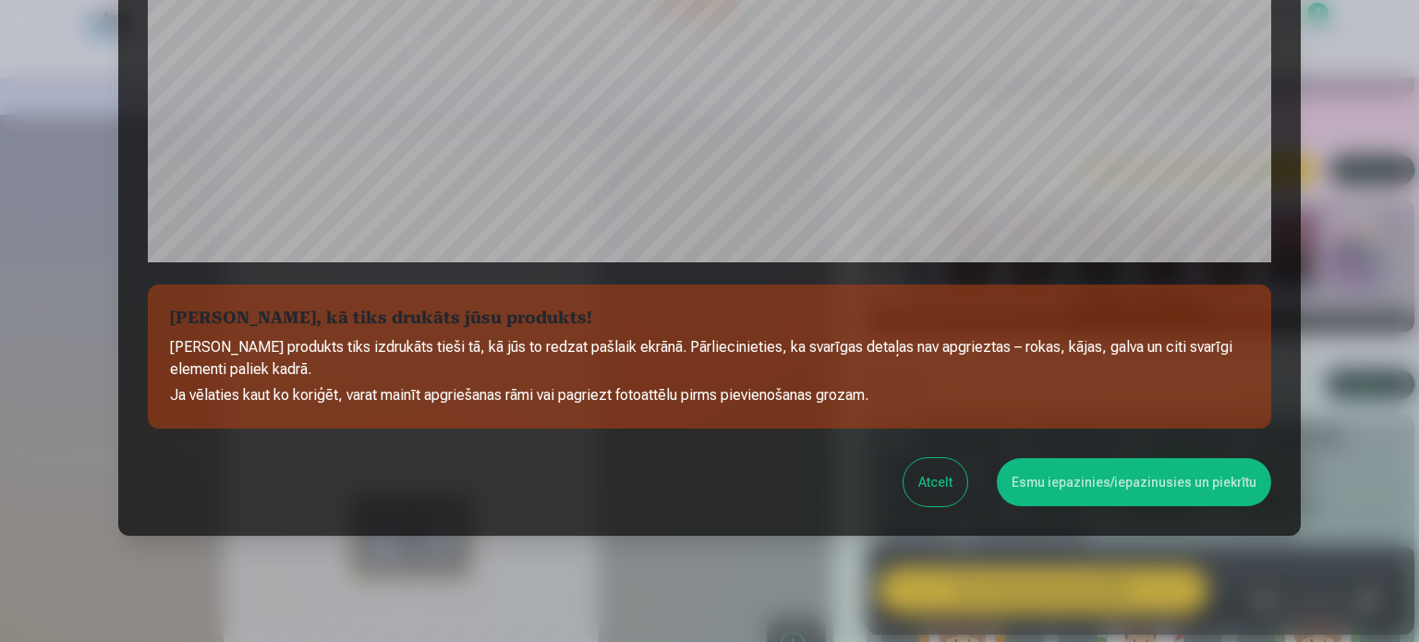
click at [953, 486] on button "Atcelt" at bounding box center [936, 482] width 64 height 48
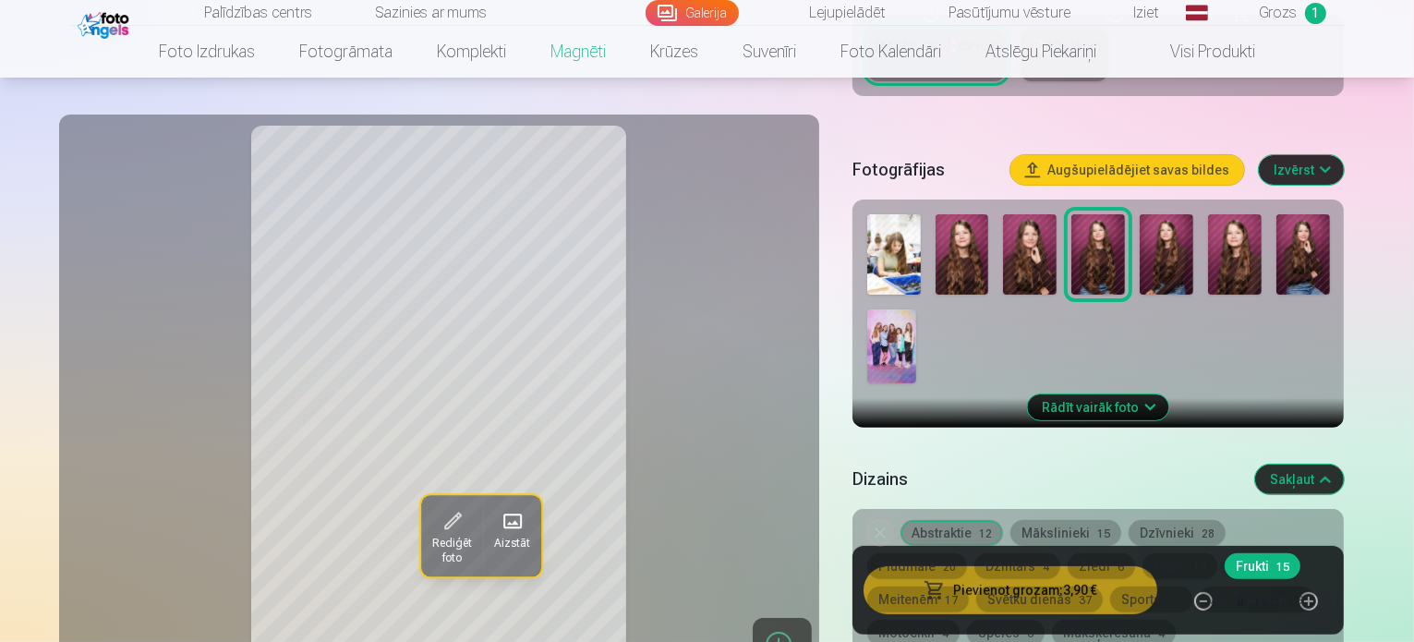
click at [431, 537] on span "Rediģēt foto" at bounding box center [451, 552] width 40 height 30
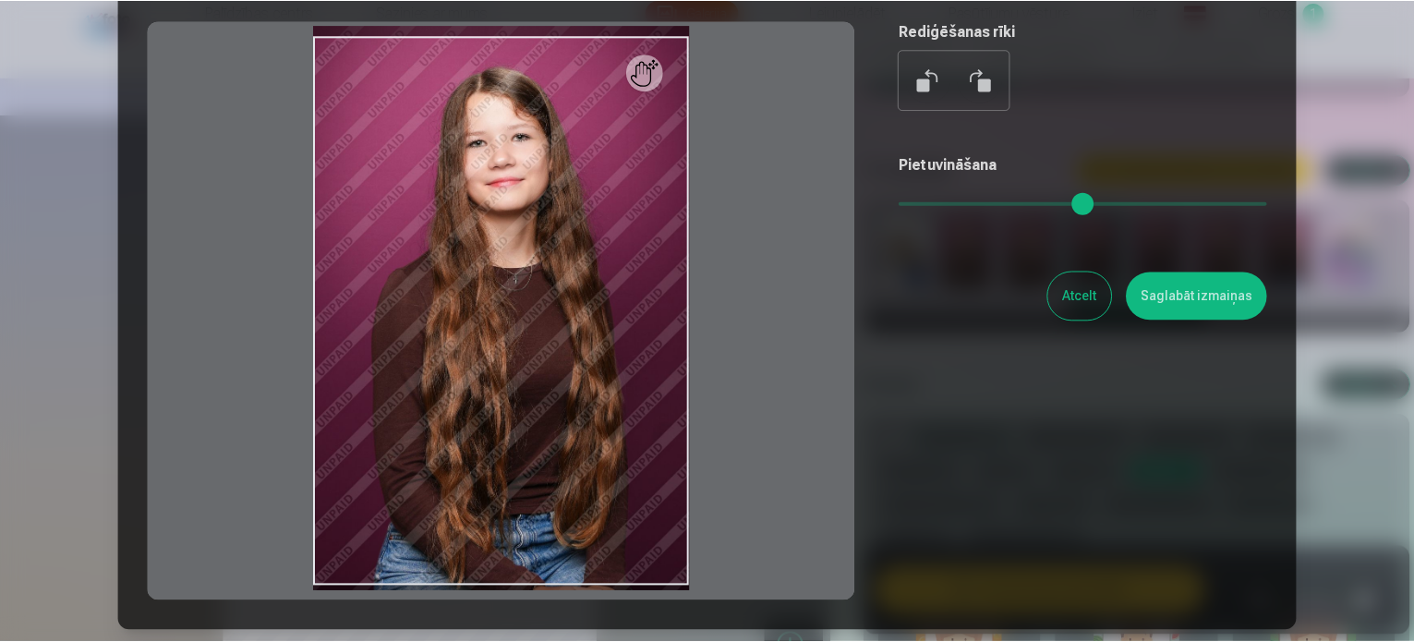
scroll to position [185, 0]
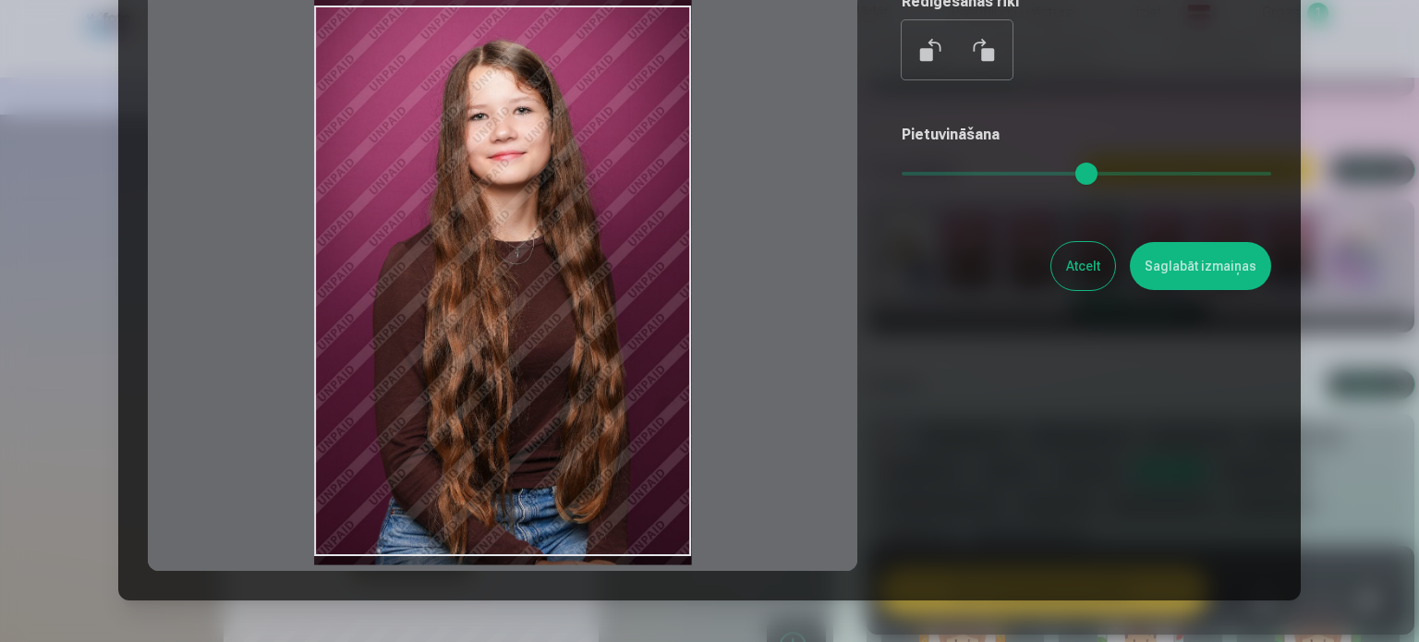
drag, startPoint x: 646, startPoint y: 561, endPoint x: 641, endPoint y: 569, distance: 9.5
click at [641, 569] on div at bounding box center [503, 281] width 710 height 580
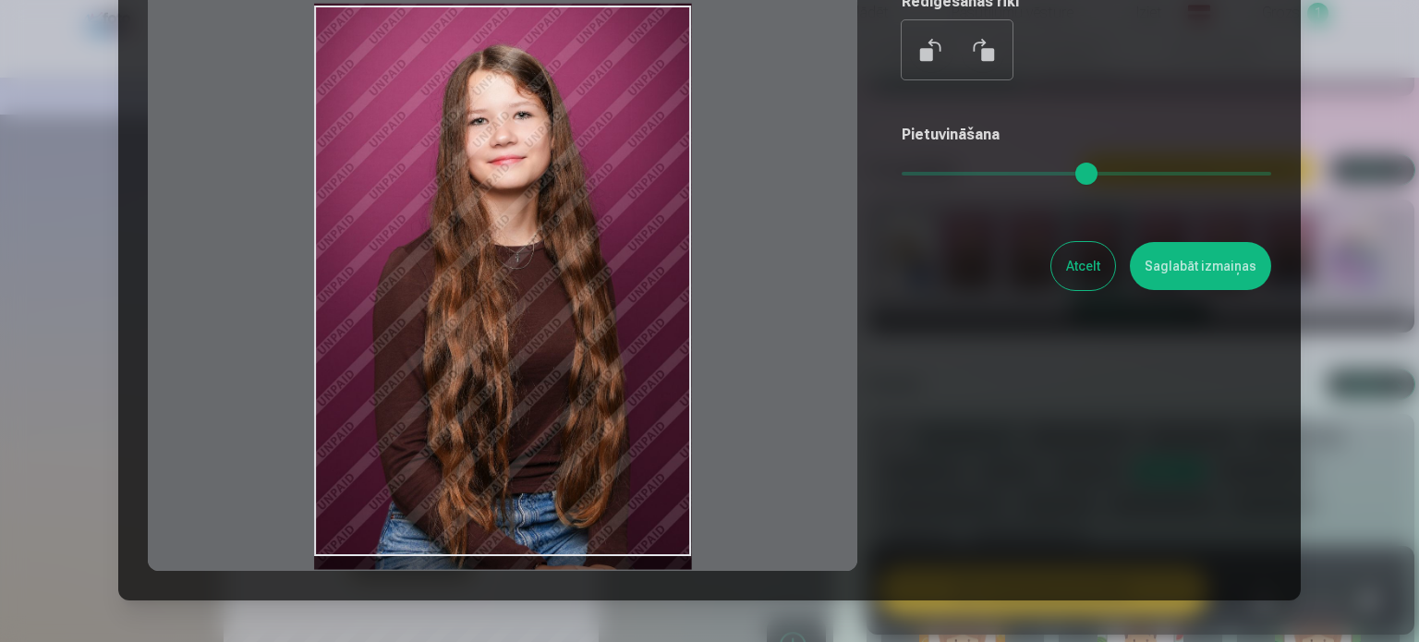
drag, startPoint x: 588, startPoint y: 410, endPoint x: 580, endPoint y: 459, distance: 49.5
click at [585, 410] on div at bounding box center [503, 281] width 710 height 580
drag, startPoint x: 609, startPoint y: 461, endPoint x: 598, endPoint y: 588, distance: 127.1
click at [598, 588] on div "Rediģēt fotoattēlu Pietuvini vēlamo fotogrāfijas daļu, apgriez attēlu un/vai uz…" at bounding box center [709, 226] width 1183 height 748
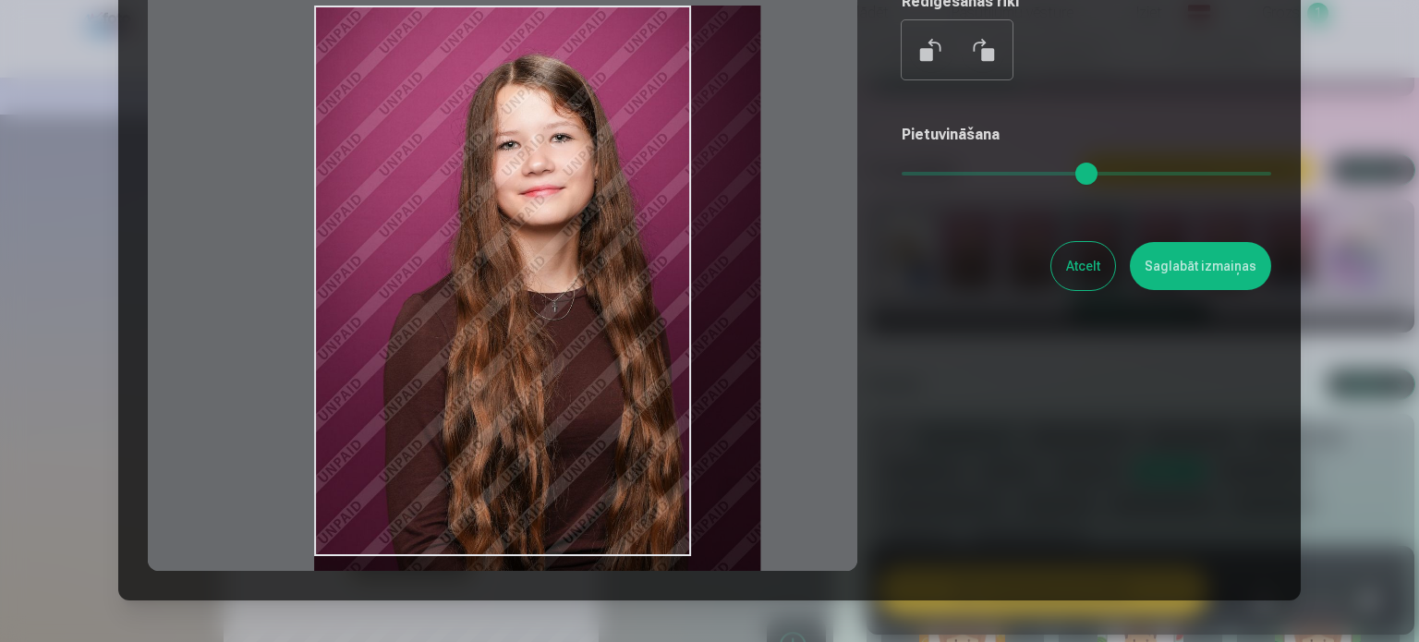
drag, startPoint x: 917, startPoint y: 169, endPoint x: 938, endPoint y: 196, distance: 33.6
click at [938, 176] on input "range" at bounding box center [1087, 174] width 370 height 4
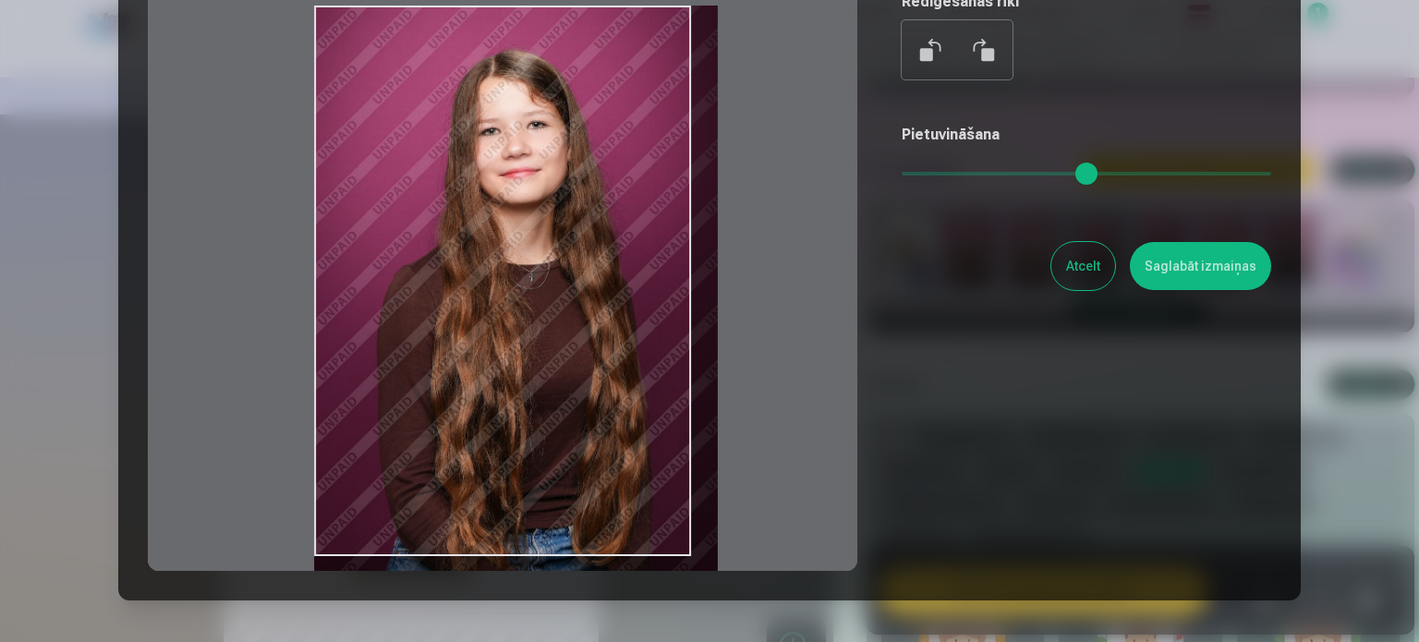
drag, startPoint x: 935, startPoint y: 176, endPoint x: 921, endPoint y: 173, distance: 14.3
click at [921, 173] on input "range" at bounding box center [1087, 174] width 370 height 4
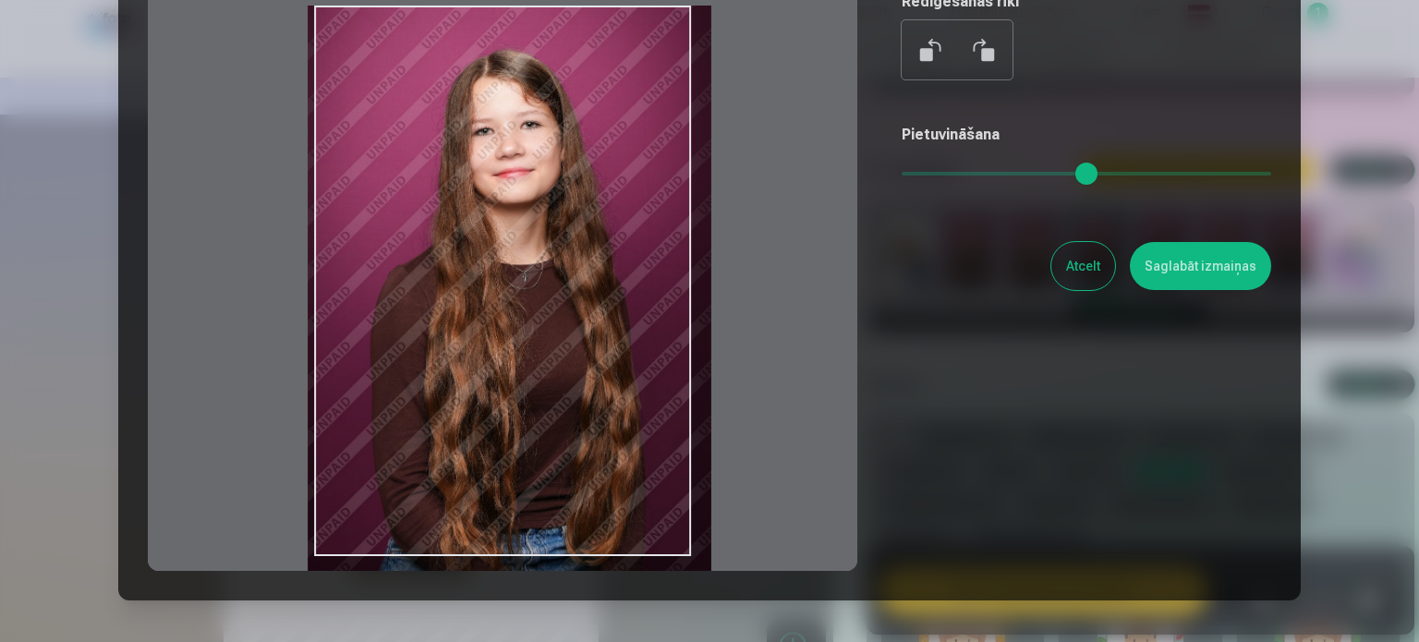
drag, startPoint x: 631, startPoint y: 298, endPoint x: 625, endPoint y: 381, distance: 82.4
click at [625, 381] on div at bounding box center [503, 281] width 710 height 580
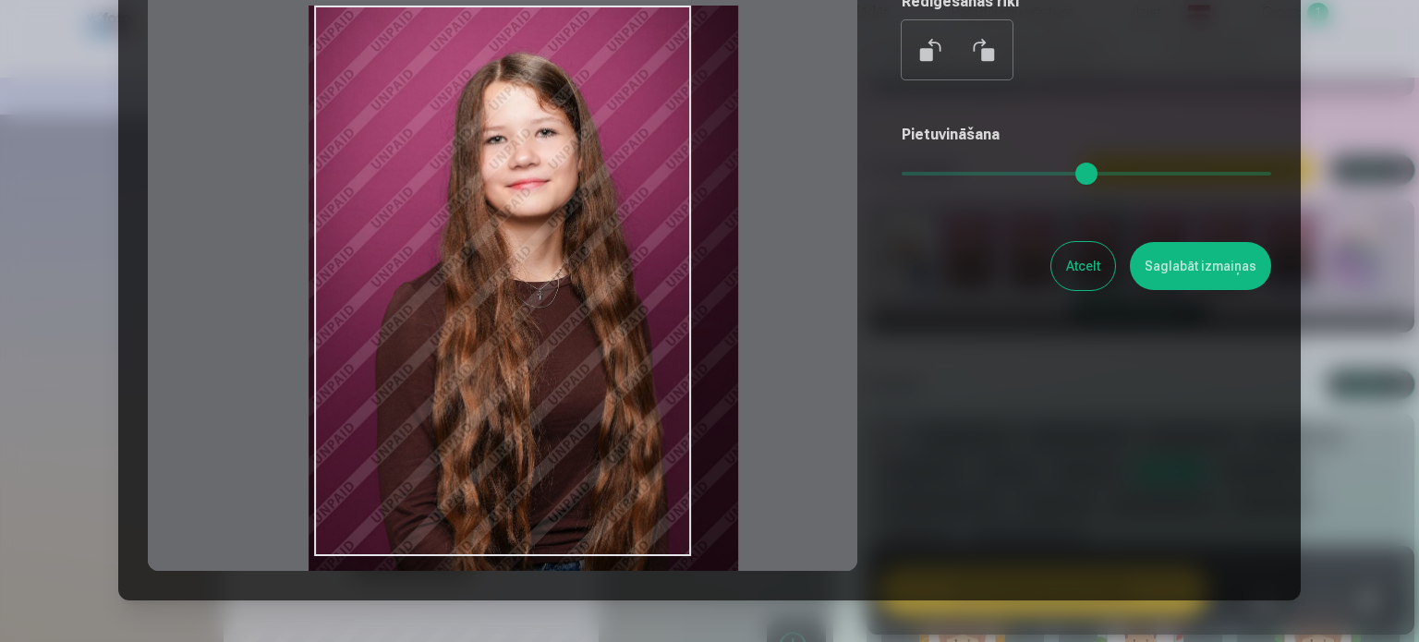
click at [932, 175] on input "range" at bounding box center [1087, 174] width 370 height 4
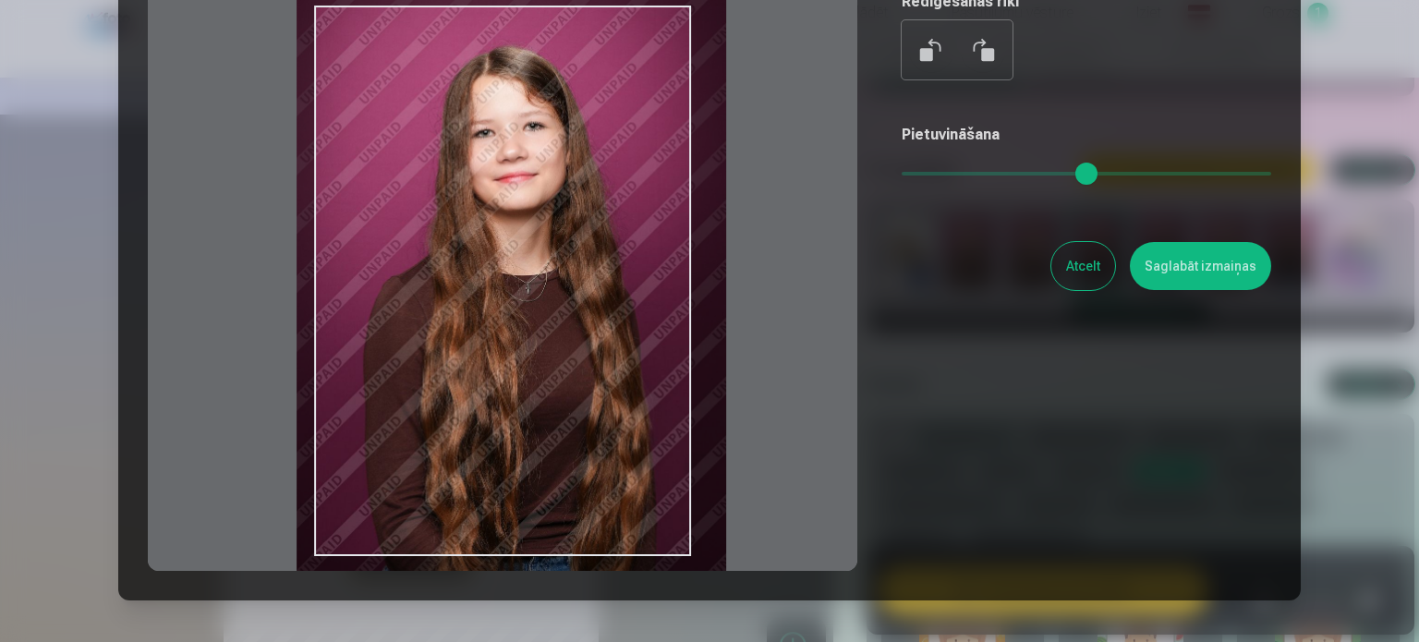
type input "****"
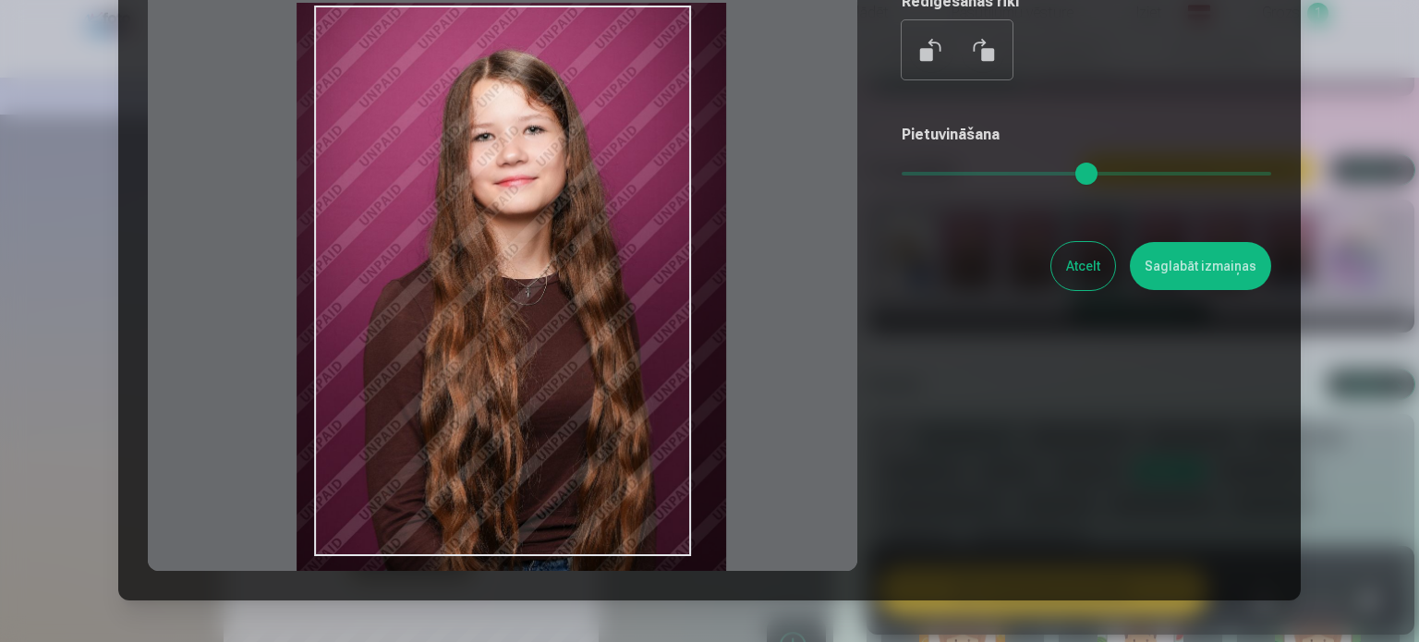
drag, startPoint x: 657, startPoint y: 343, endPoint x: 646, endPoint y: 340, distance: 11.4
click at [646, 340] on div at bounding box center [503, 281] width 710 height 580
click at [1155, 269] on button "Saglabāt izmaiņas" at bounding box center [1200, 266] width 141 height 48
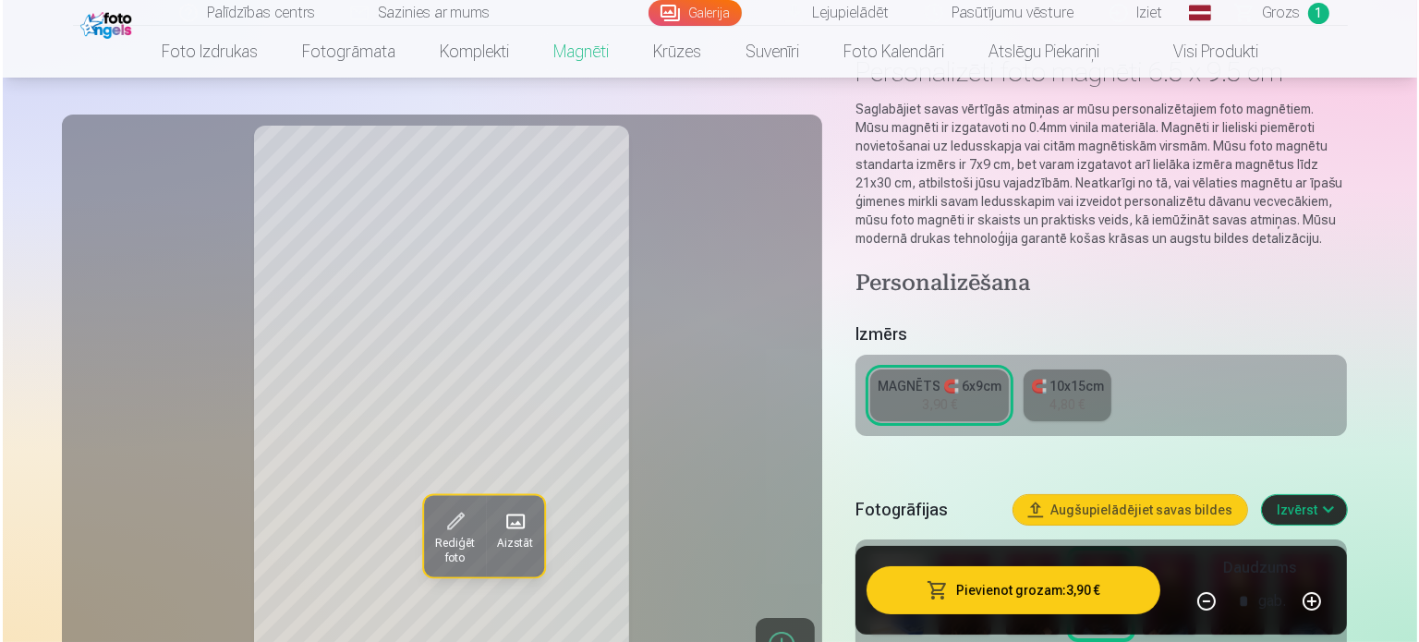
scroll to position [92, 0]
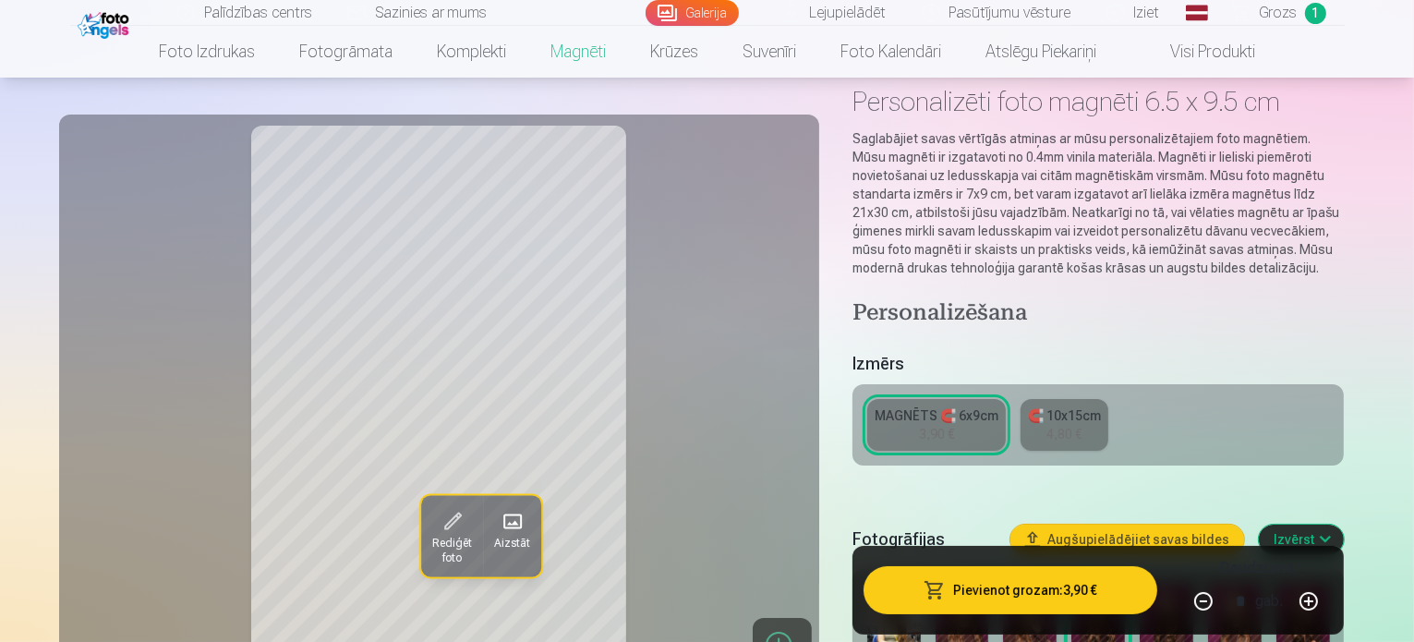
click at [1008, 596] on button "Pievienot grozam : 3,90 €" at bounding box center [1011, 590] width 295 height 48
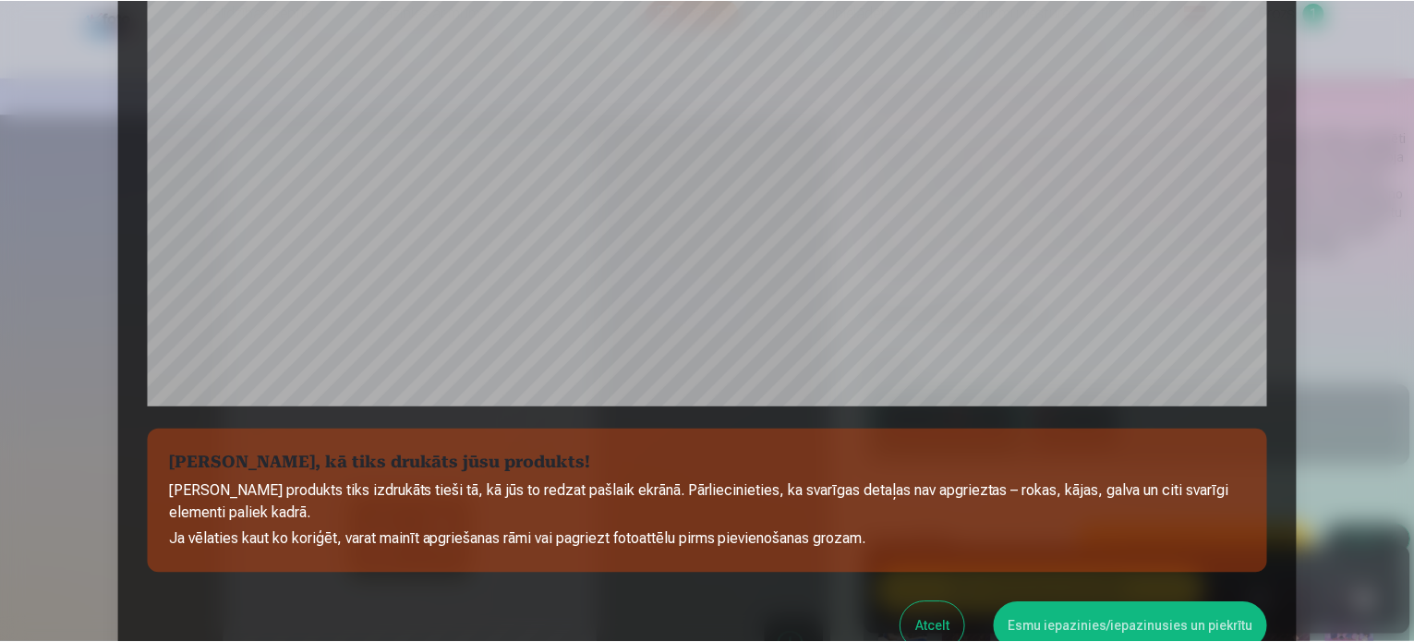
scroll to position [687, 0]
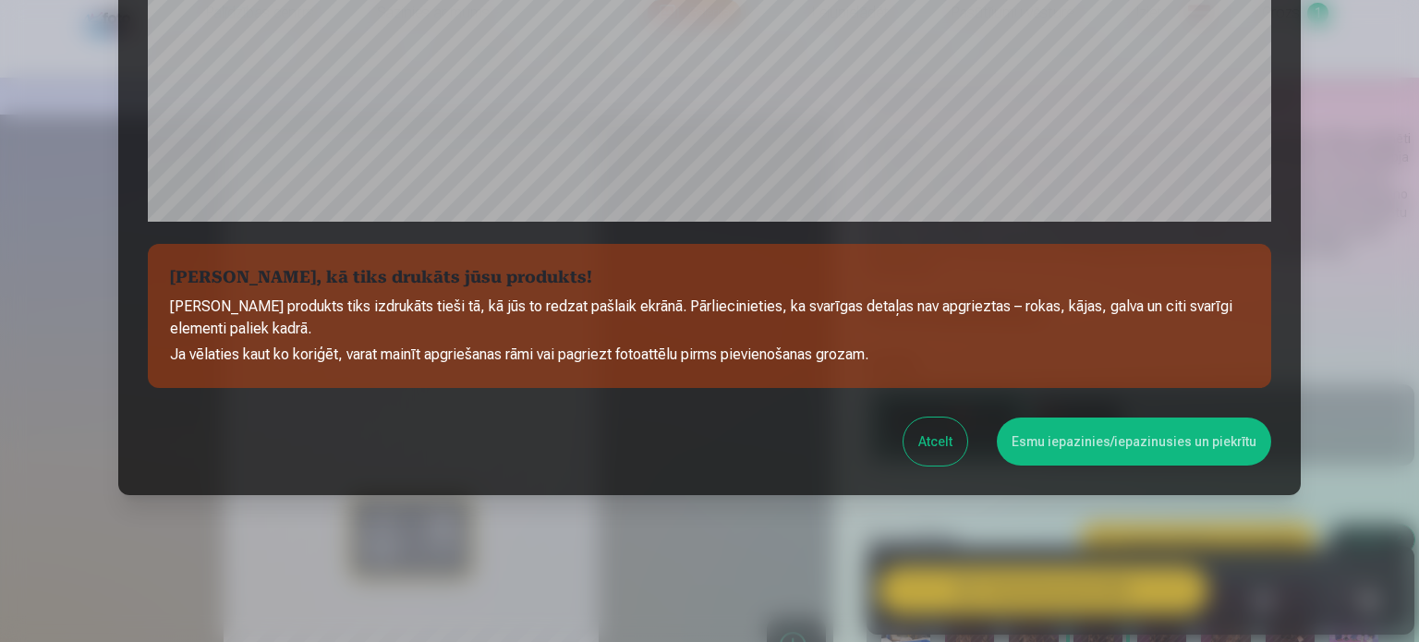
click at [1068, 450] on button "Esmu iepazinies/iepazinusies un piekrītu" at bounding box center [1134, 442] width 274 height 48
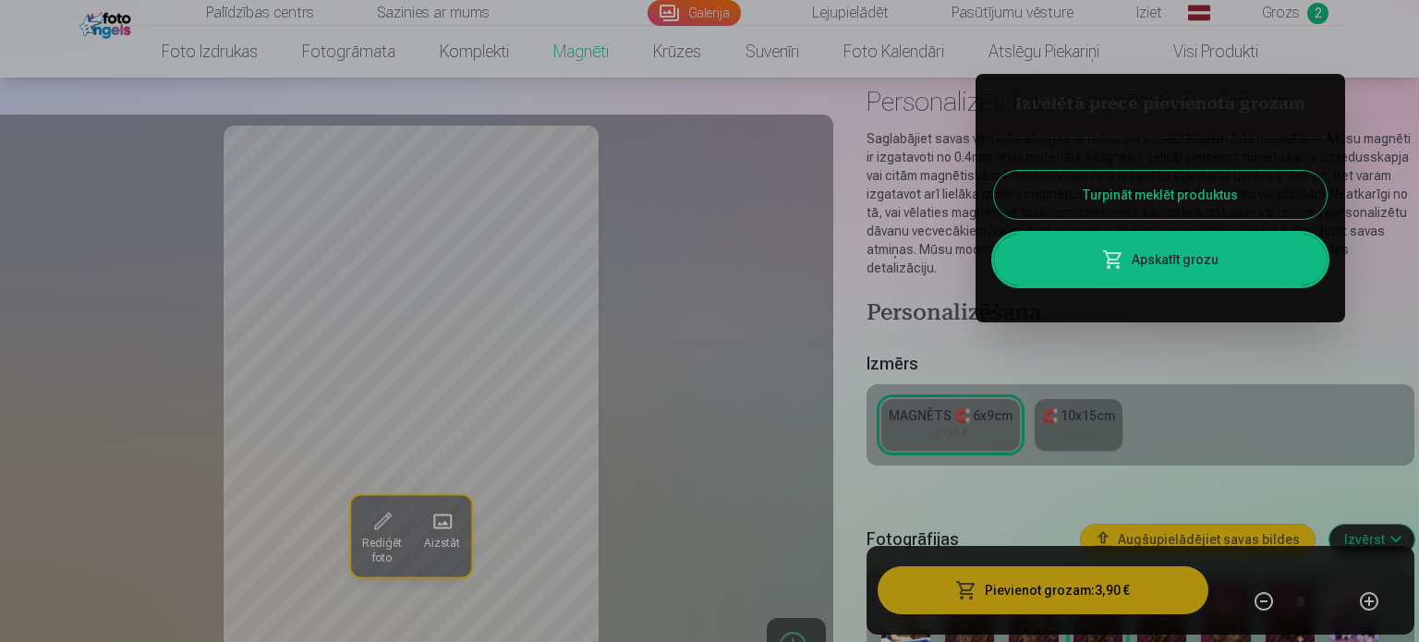
click at [1100, 172] on button "Turpināt meklēt produktus" at bounding box center [1160, 195] width 333 height 48
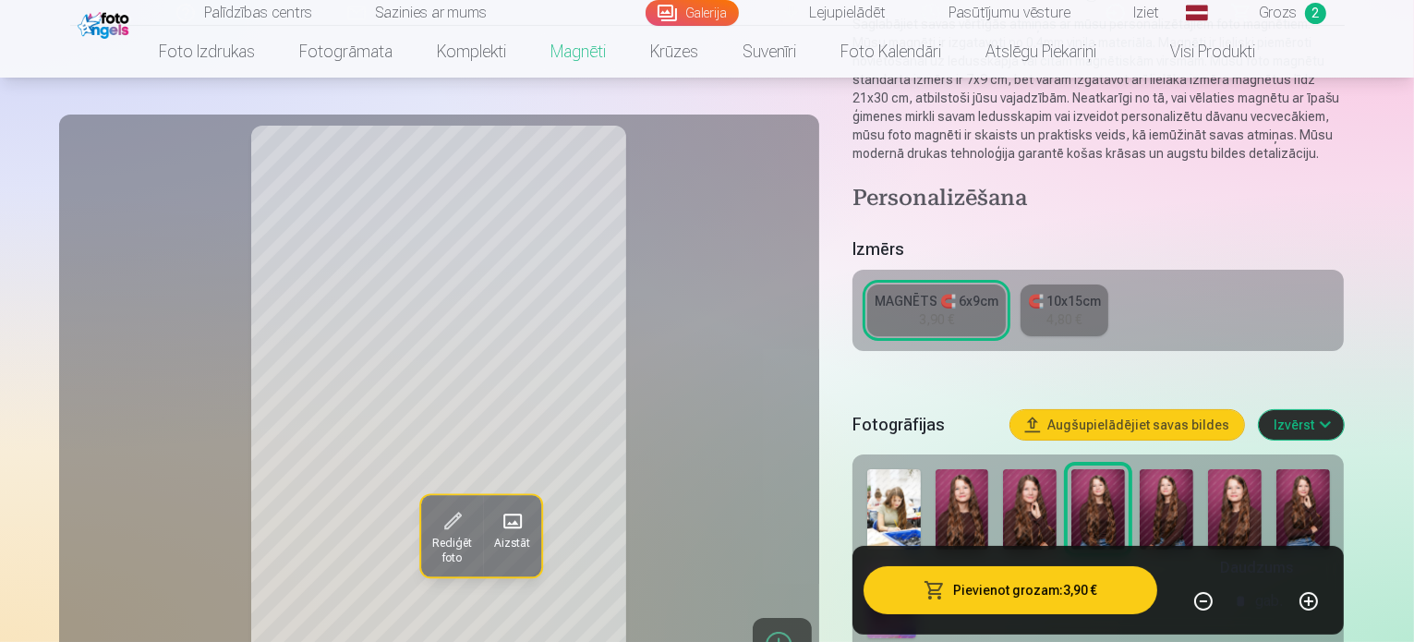
scroll to position [370, 0]
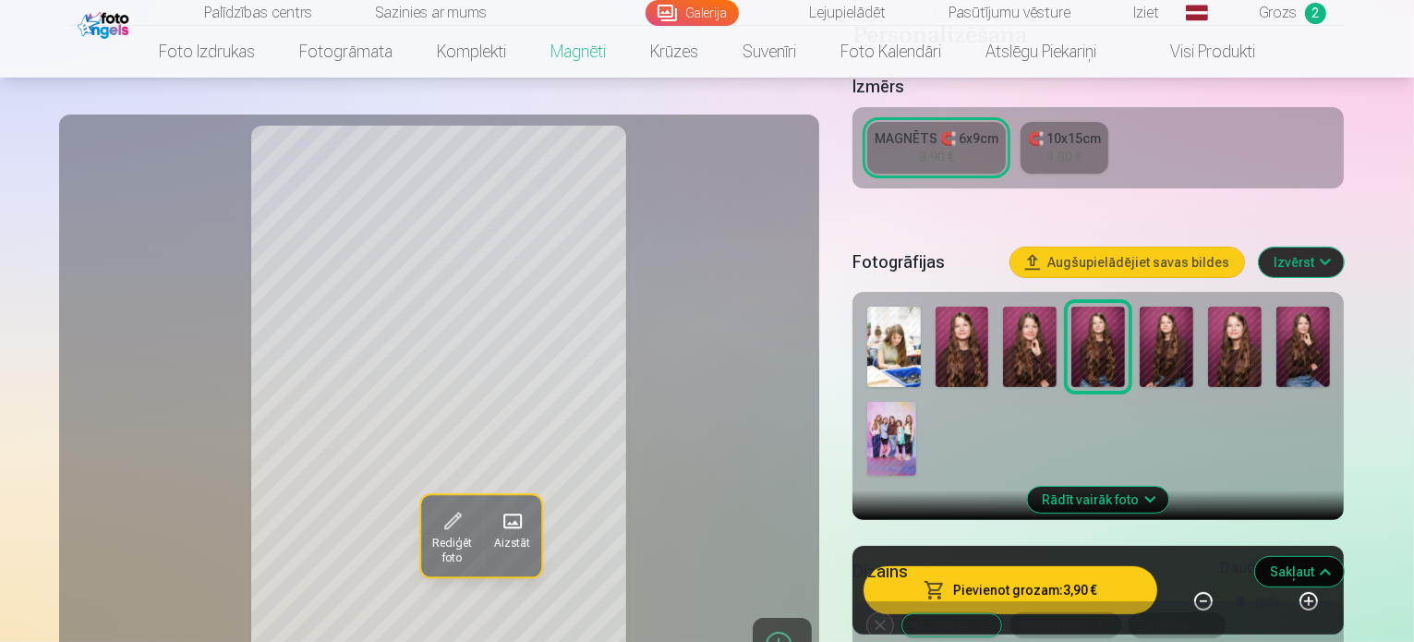
click at [1277, 327] on img at bounding box center [1304, 347] width 54 height 80
click at [1147, 325] on img at bounding box center [1167, 347] width 54 height 80
click at [1086, 323] on img at bounding box center [1099, 347] width 54 height 80
click at [1027, 324] on img at bounding box center [1030, 347] width 54 height 80
click at [965, 324] on img at bounding box center [963, 347] width 54 height 80
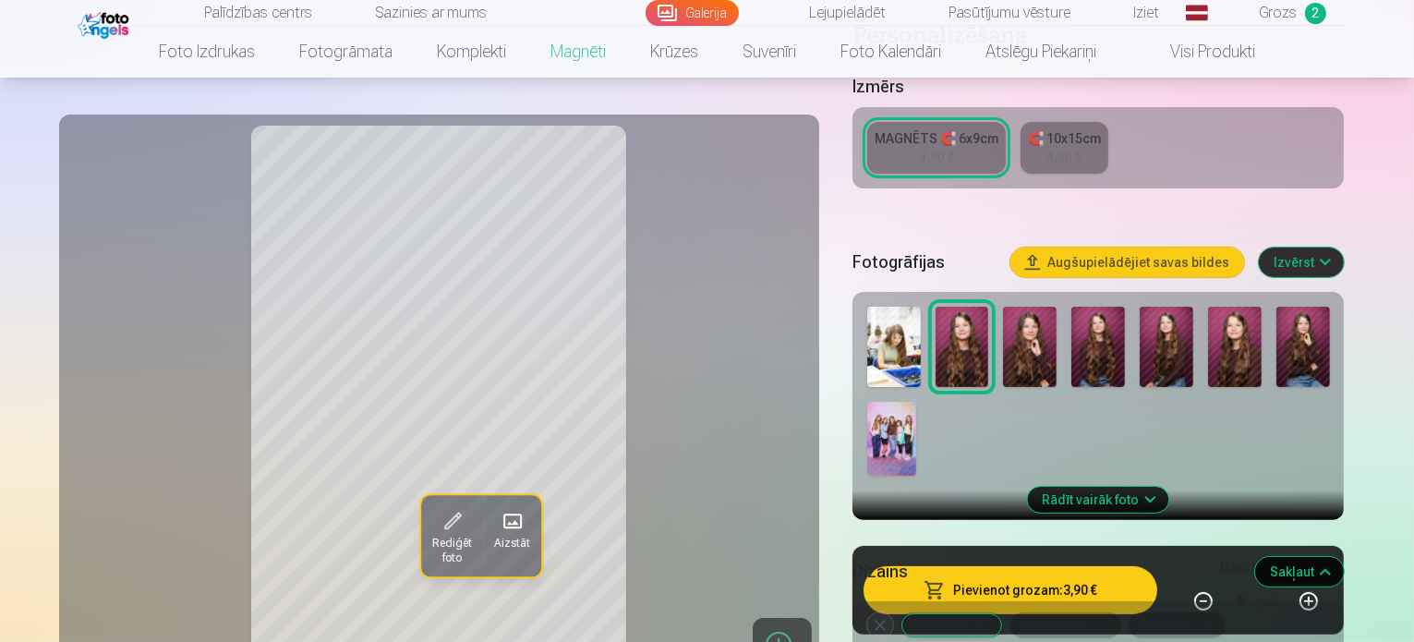
click at [1116, 307] on img at bounding box center [1099, 347] width 54 height 80
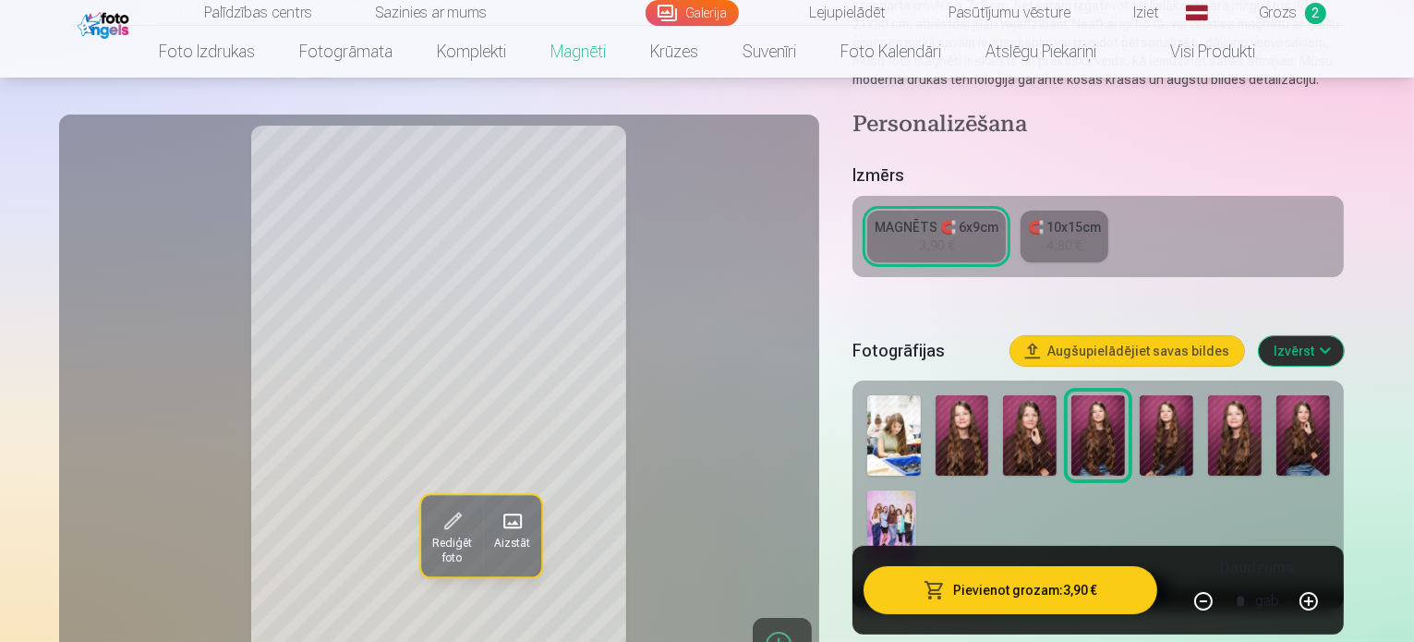
scroll to position [185, 0]
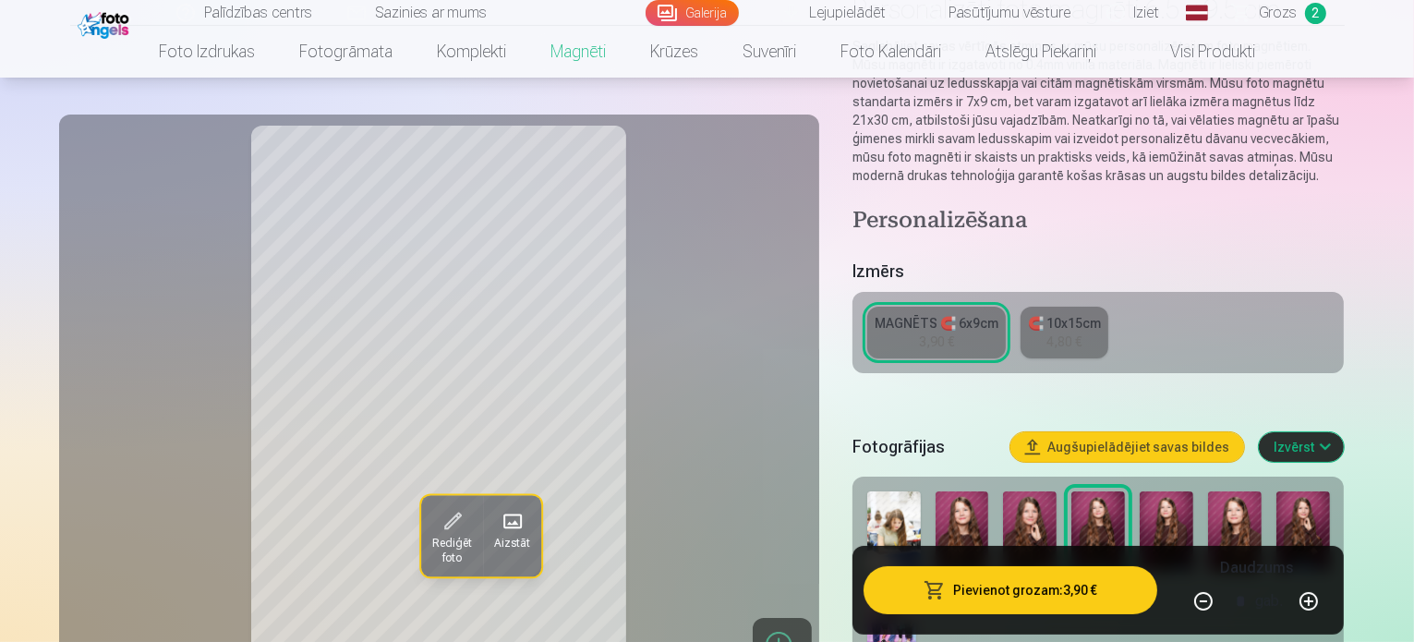
drag, startPoint x: 1287, startPoint y: 1, endPoint x: 1301, endPoint y: 117, distance: 117.2
click at [1301, 117] on p "Saglabājiet savas vērtīgās atmiņas ar mūsu personalizētajiem foto magnētiem. Mū…" at bounding box center [1099, 111] width 492 height 148
click at [1274, 5] on span "Grozs" at bounding box center [1279, 13] width 38 height 22
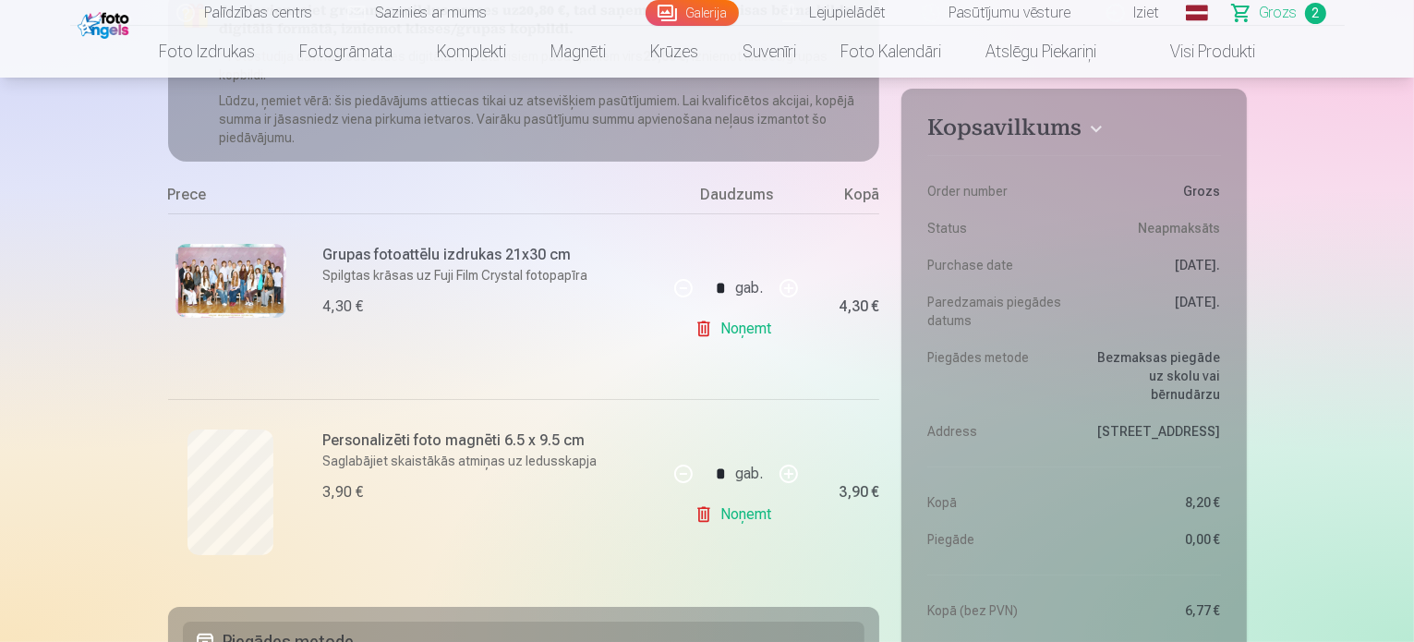
scroll to position [277, 0]
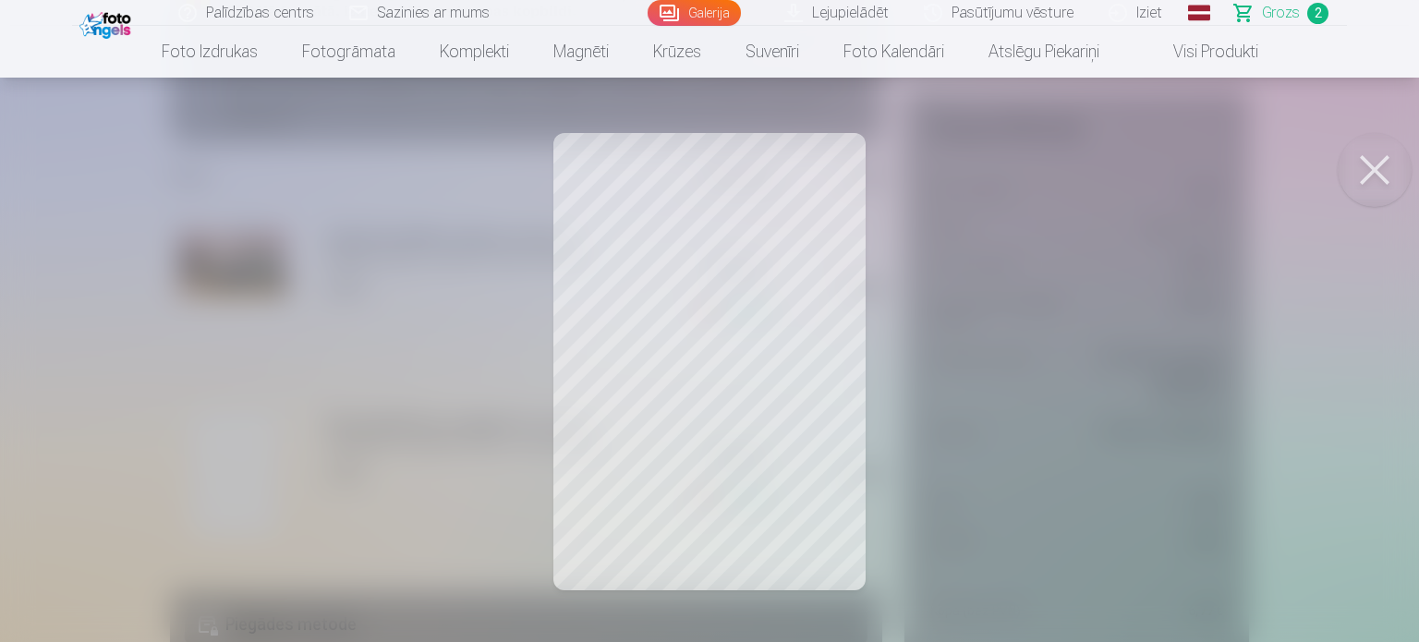
click at [1378, 162] on button at bounding box center [1375, 170] width 74 height 74
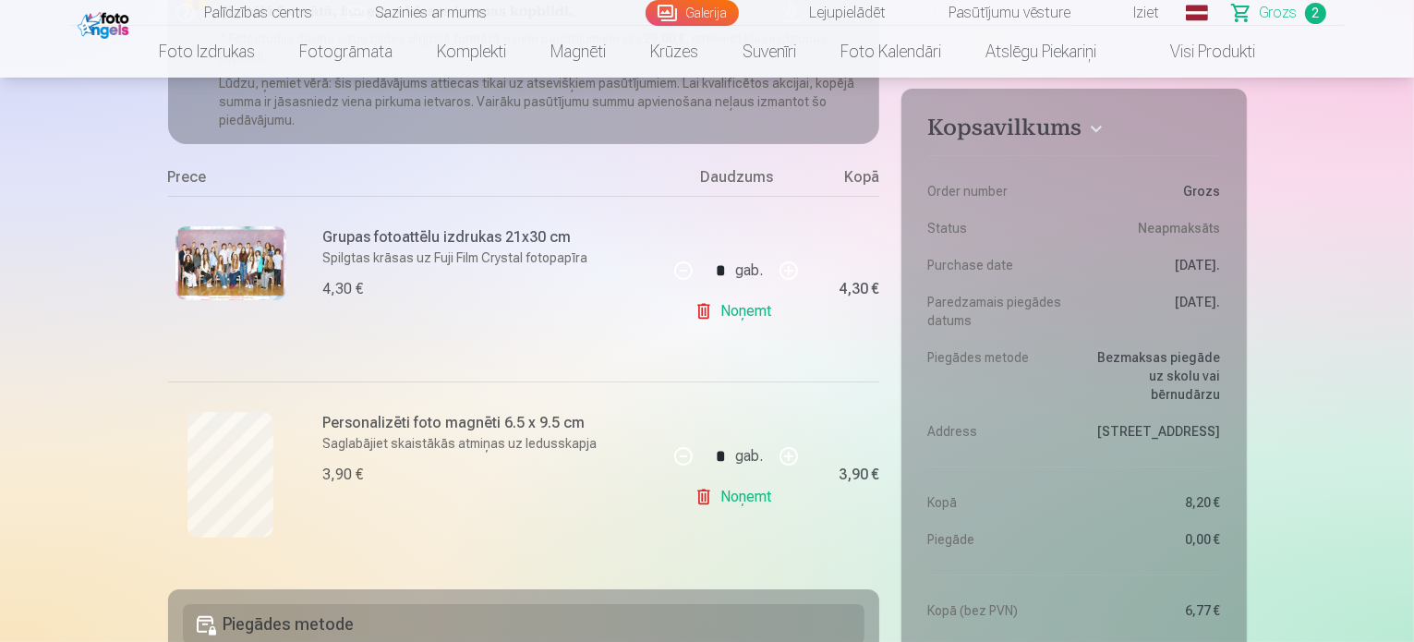
click at [673, 16] on link "Galerija" at bounding box center [692, 13] width 93 height 26
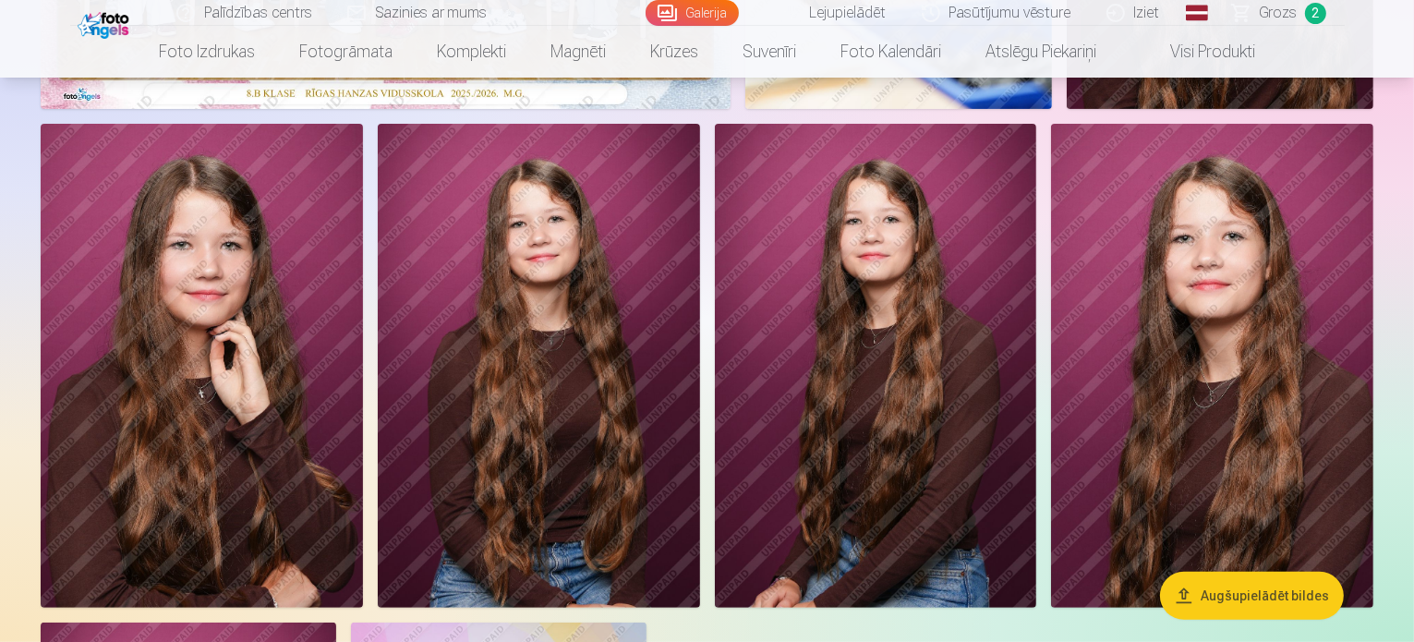
scroll to position [831, 0]
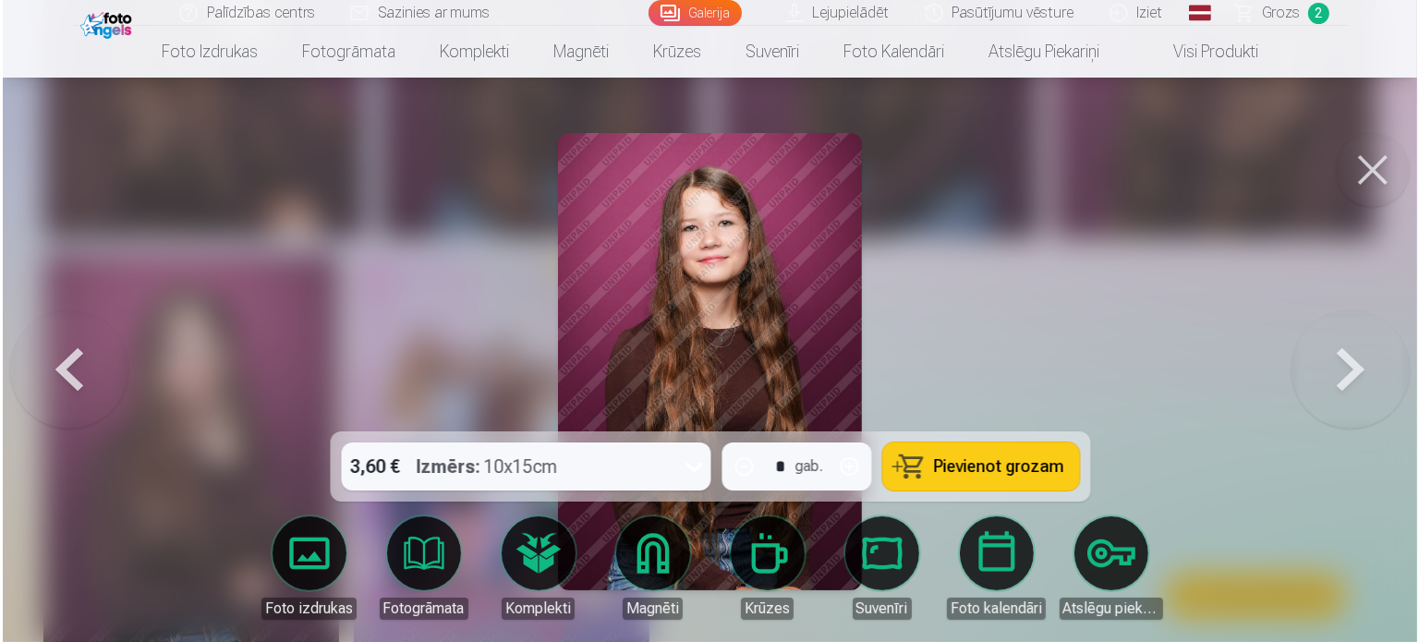
scroll to position [926, 0]
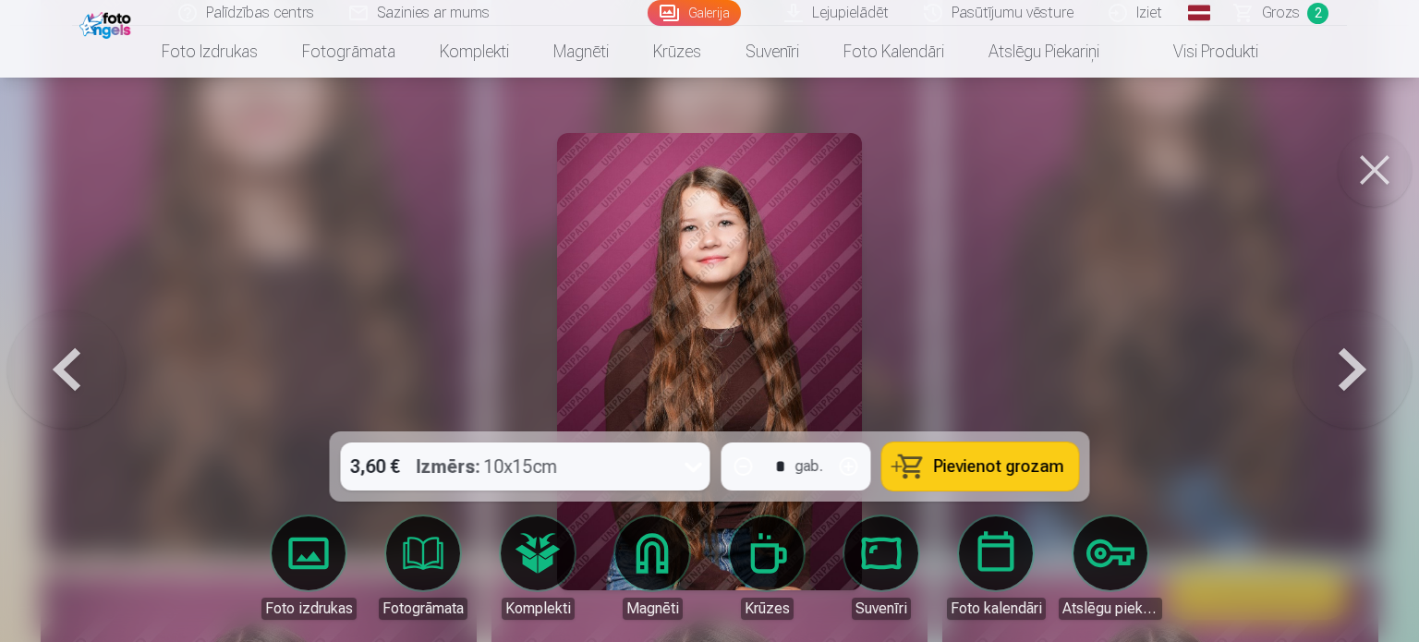
click at [1371, 180] on button at bounding box center [1375, 170] width 74 height 74
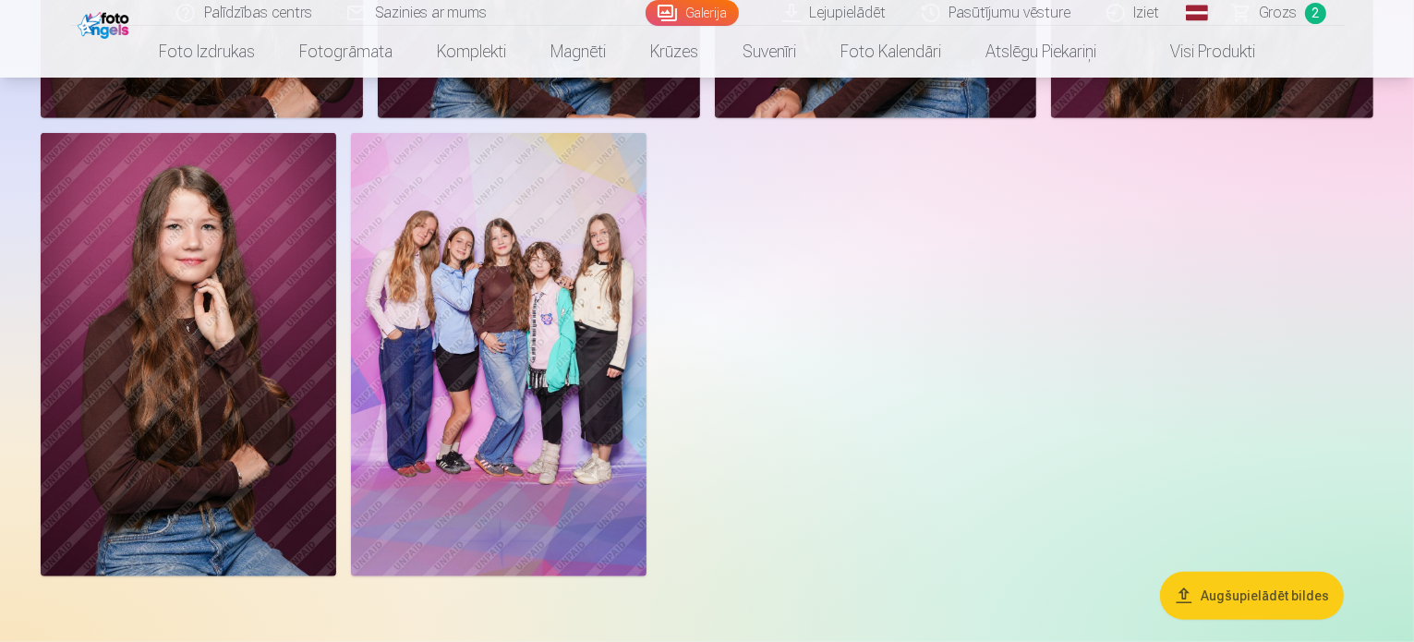
scroll to position [831, 0]
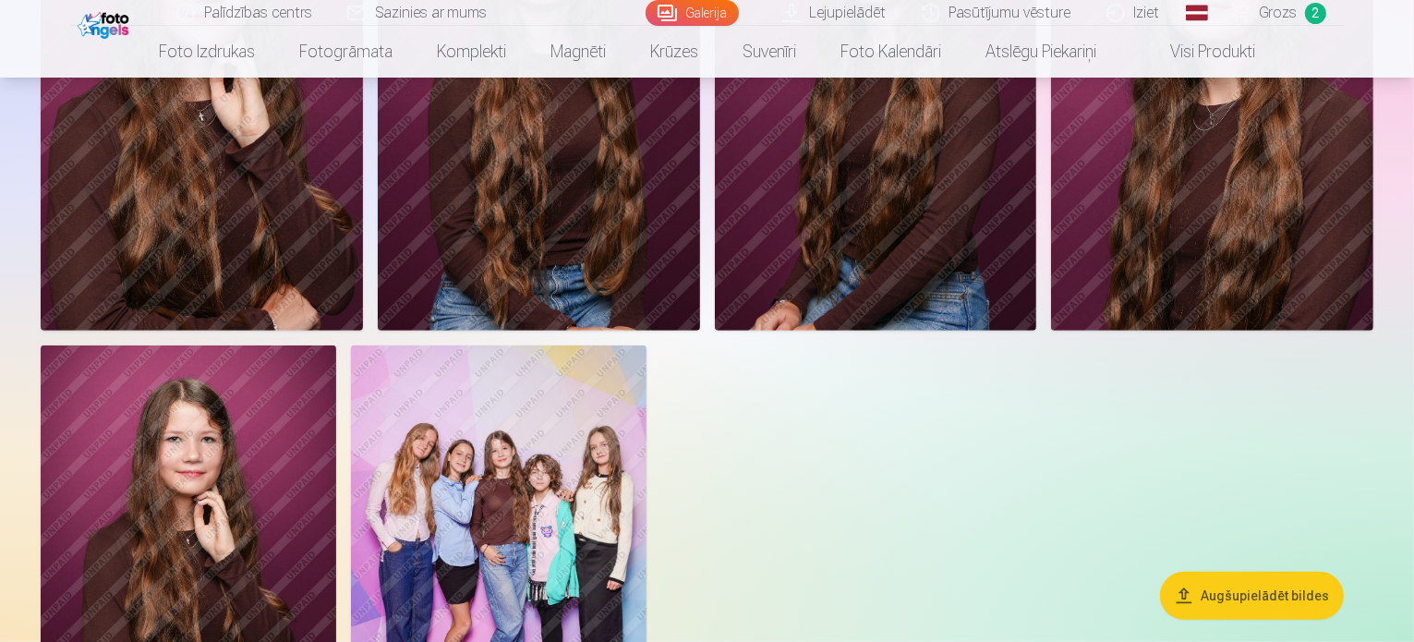
click at [1264, 20] on span "Grozs" at bounding box center [1279, 13] width 38 height 22
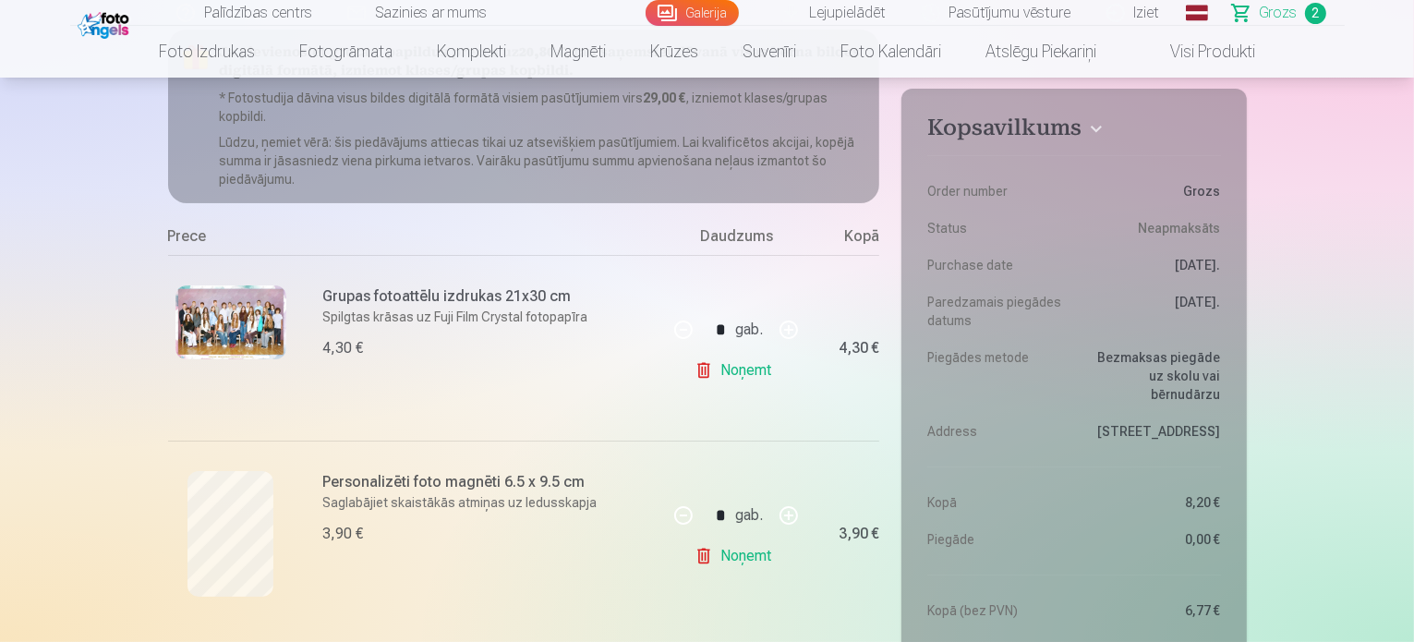
scroll to position [277, 0]
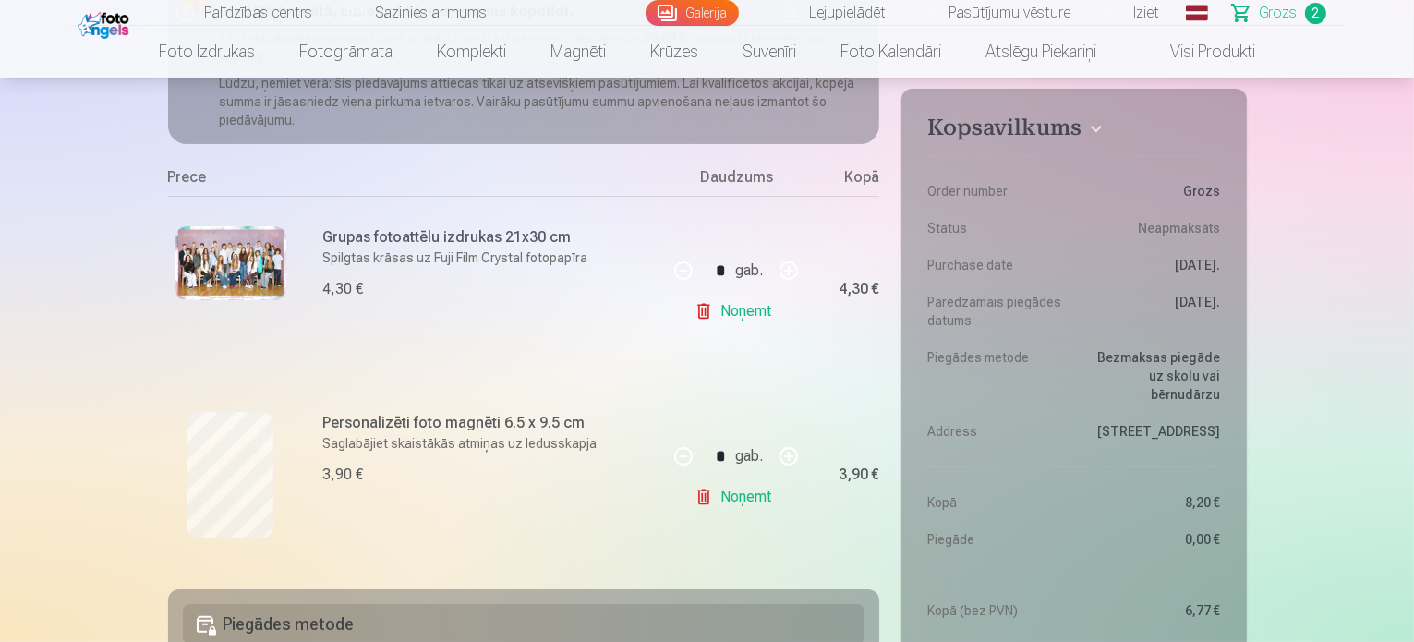
click at [789, 451] on button "button" at bounding box center [789, 456] width 44 height 44
type input "*"
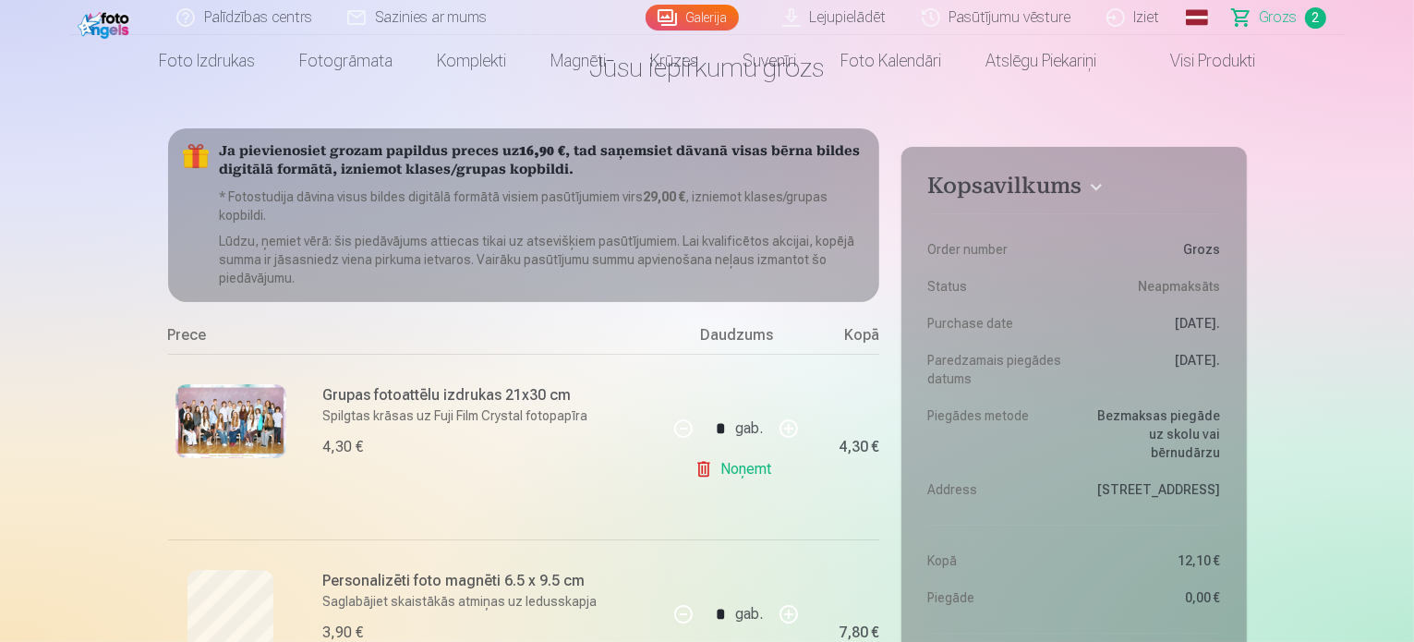
scroll to position [0, 0]
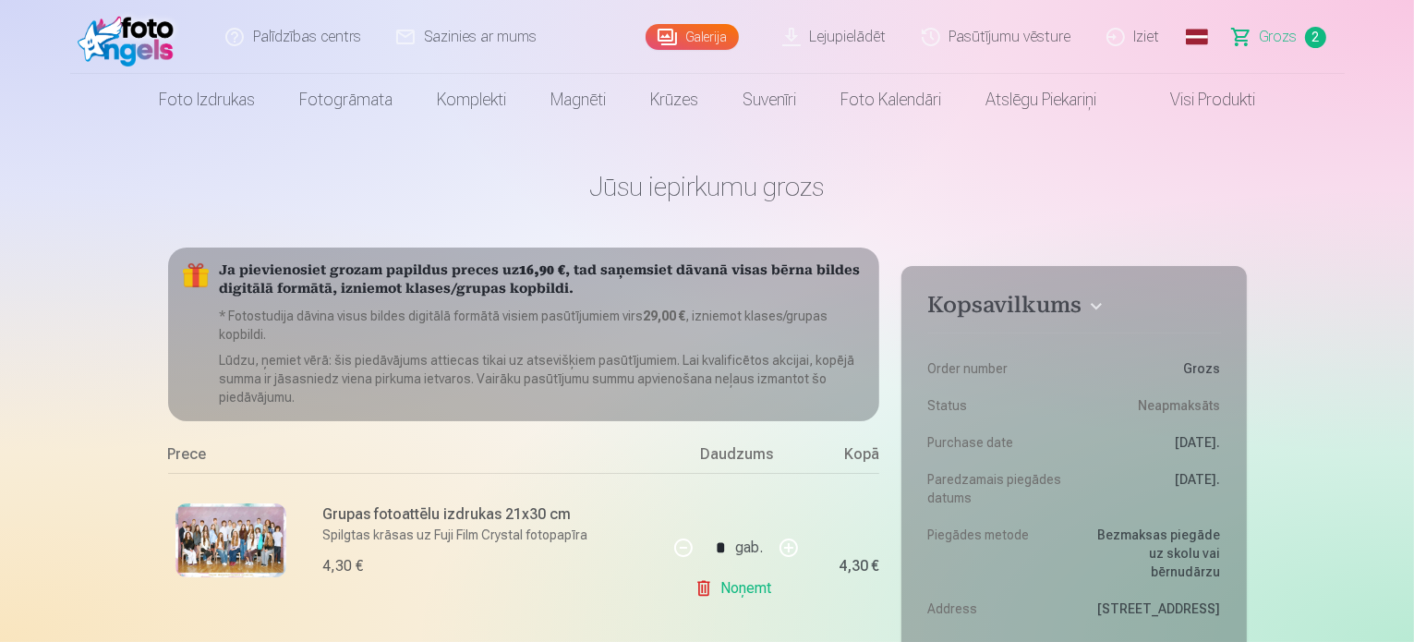
click at [692, 30] on link "Galerija" at bounding box center [692, 37] width 93 height 26
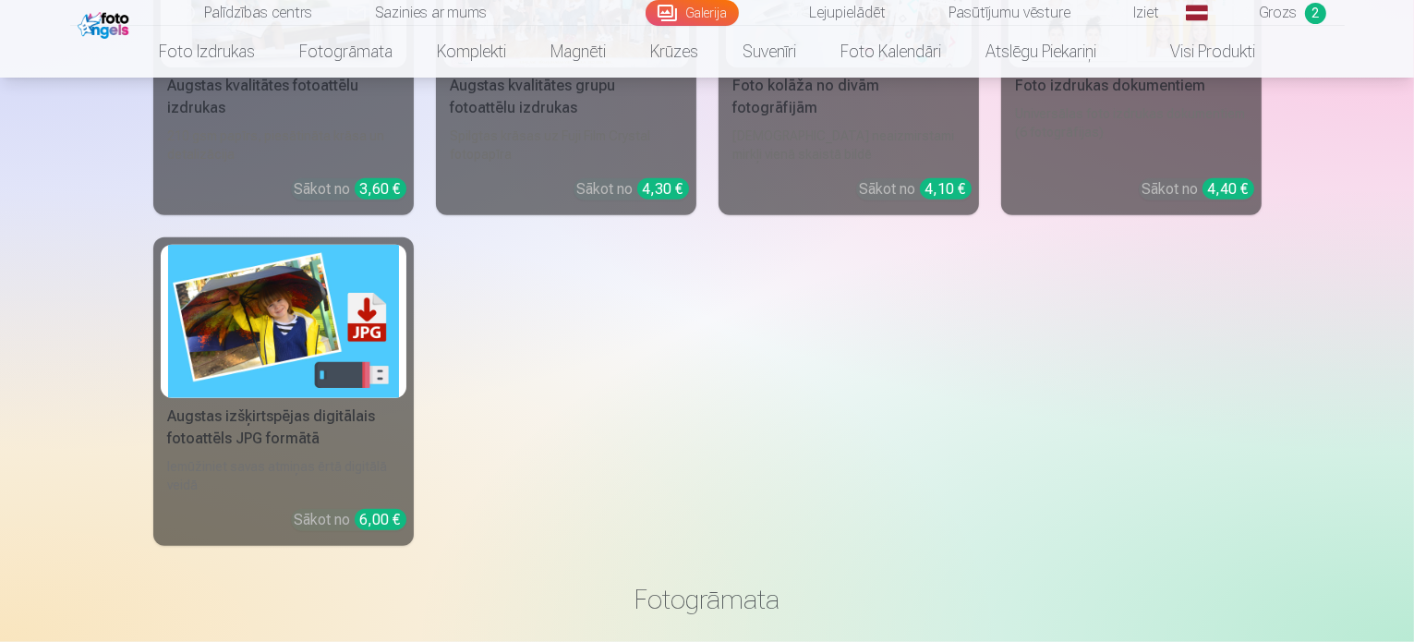
scroll to position [2033, 0]
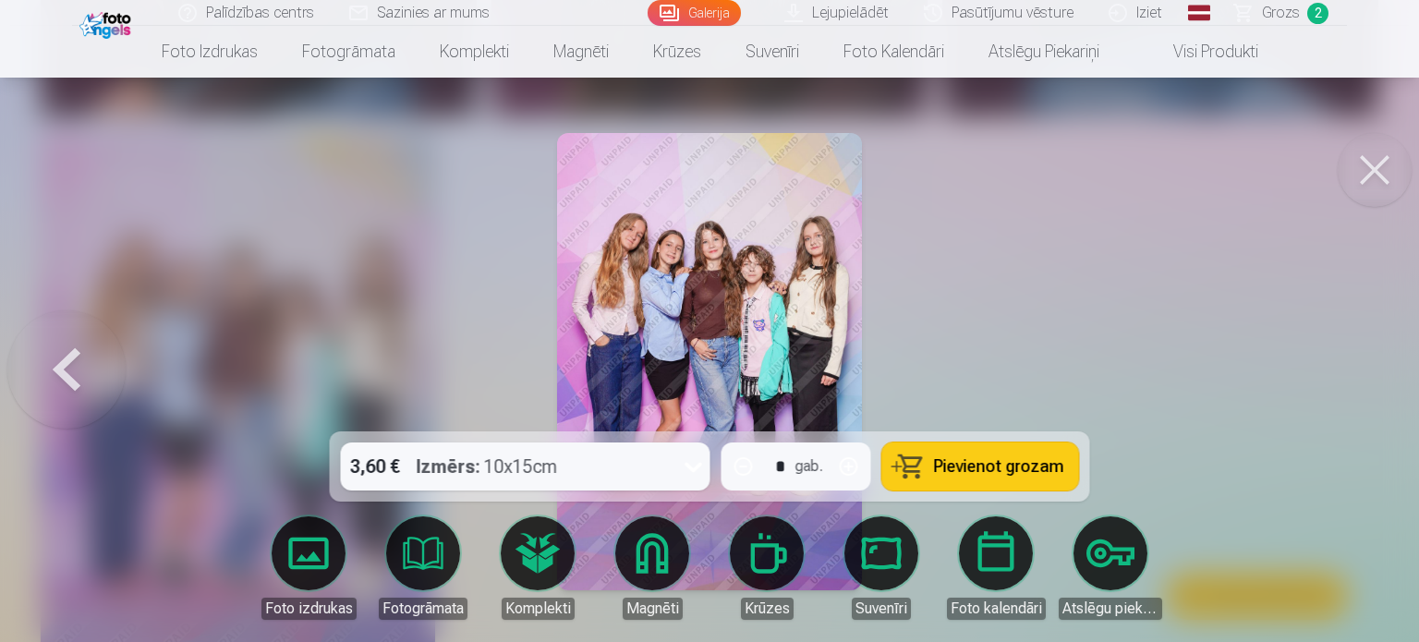
click at [685, 468] on icon at bounding box center [694, 467] width 30 height 30
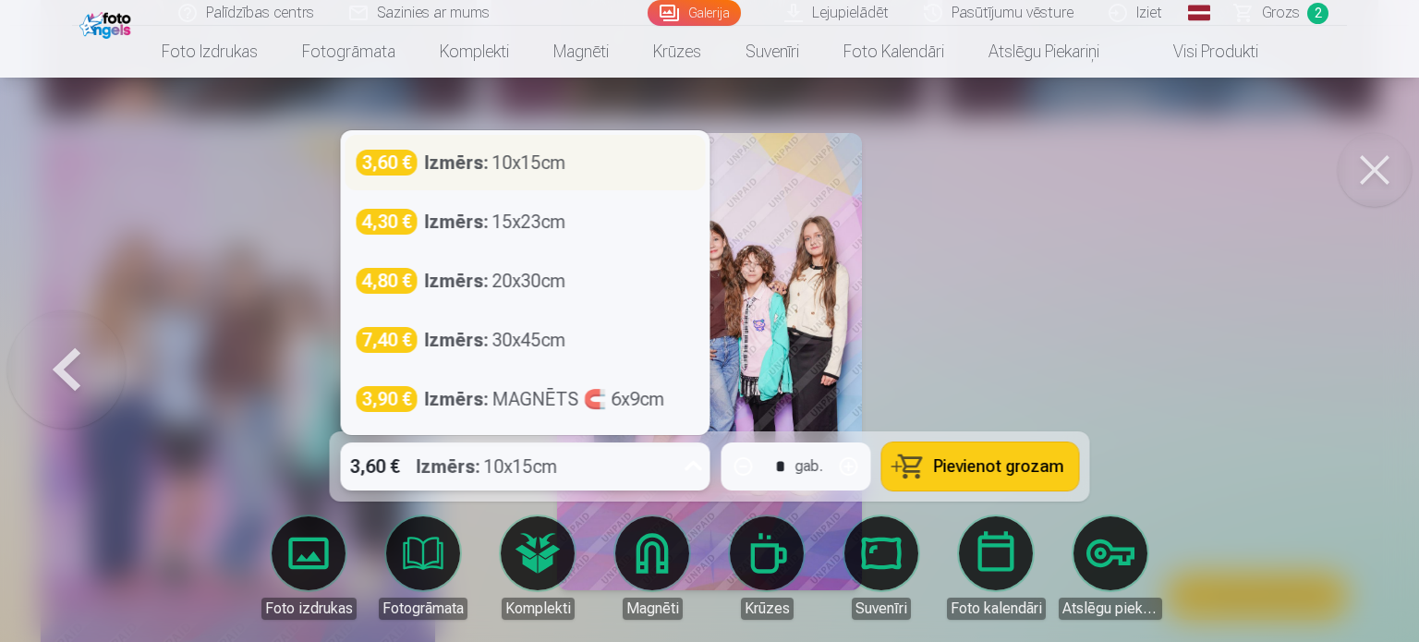
click at [455, 164] on strong "Izmērs :" at bounding box center [457, 163] width 64 height 26
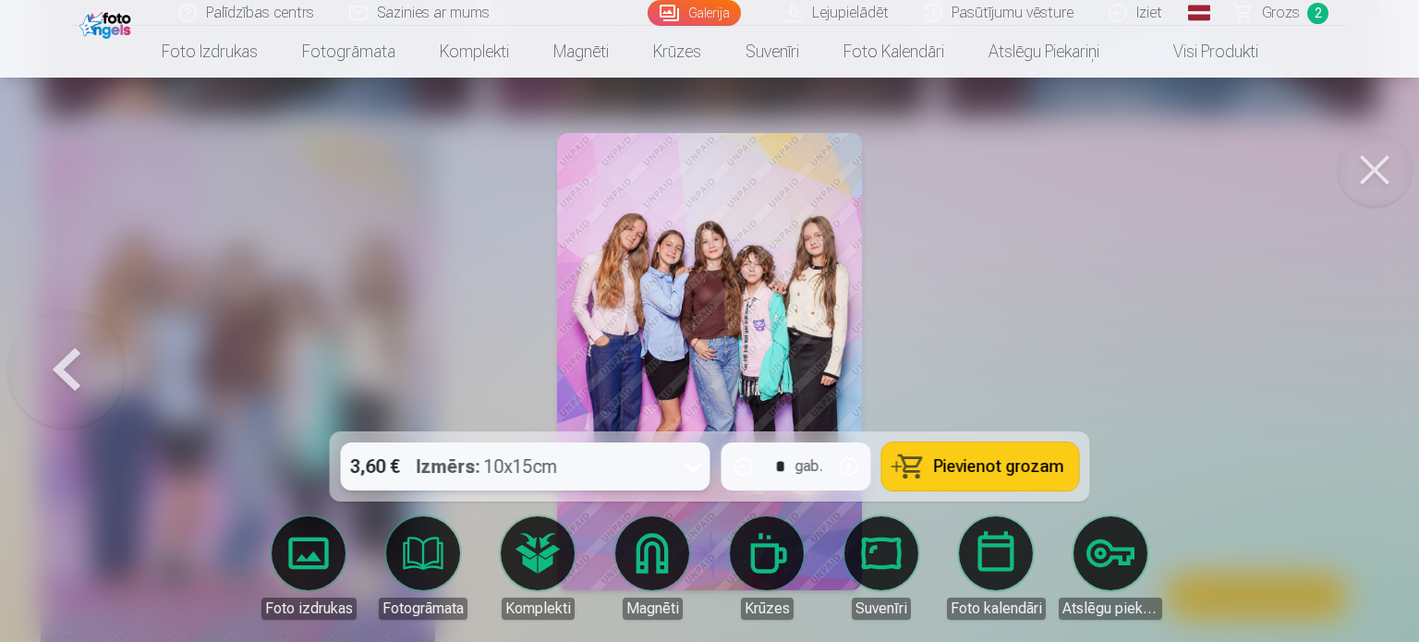
click at [692, 465] on icon at bounding box center [694, 467] width 30 height 30
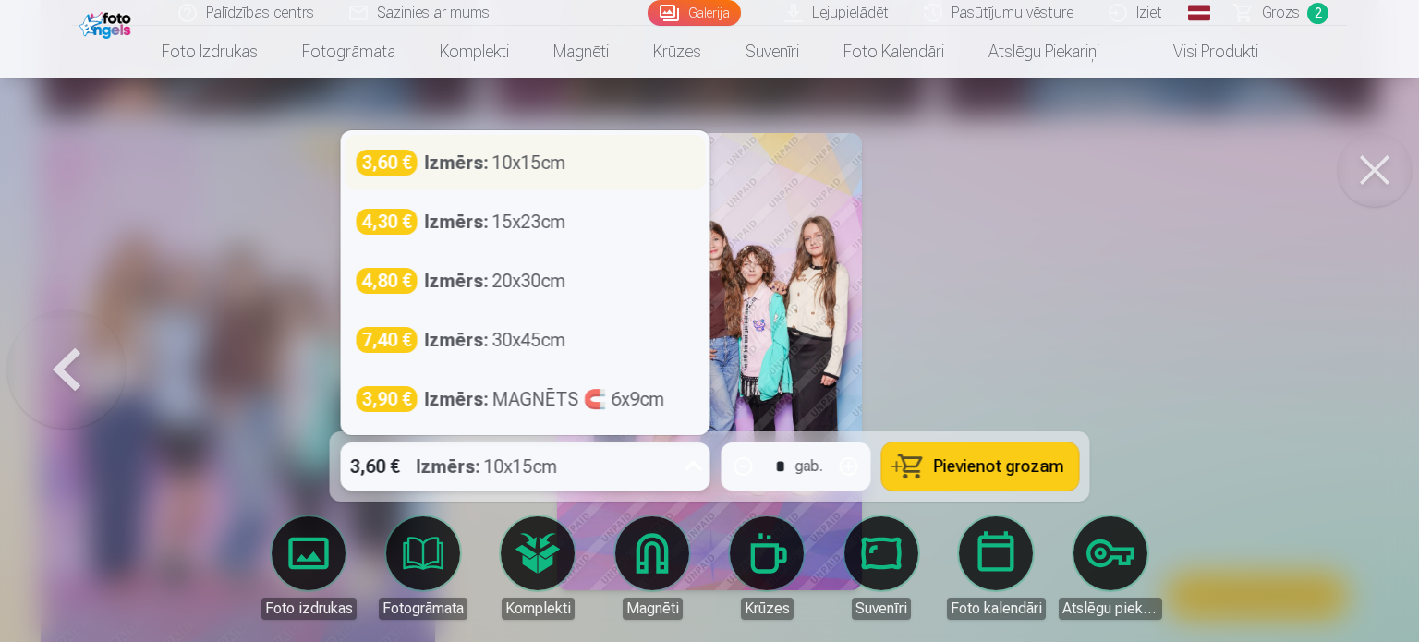
click at [482, 164] on strong "Izmērs :" at bounding box center [457, 163] width 64 height 26
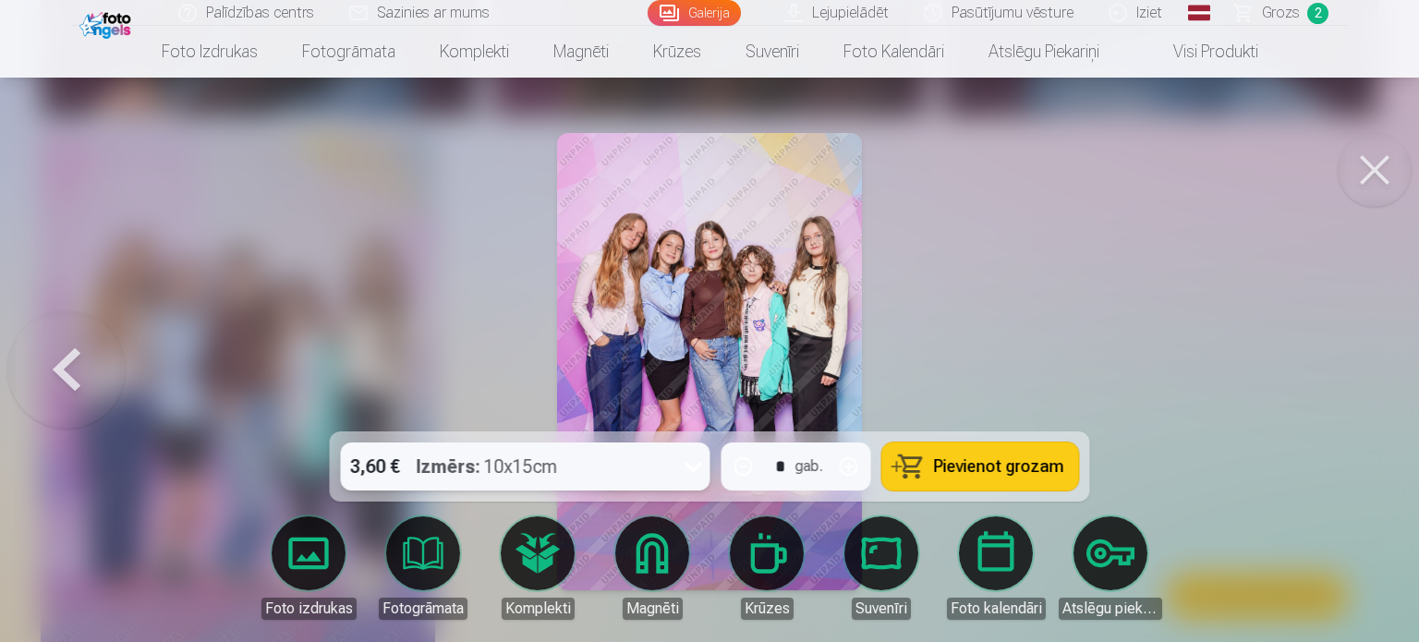
click at [687, 469] on icon at bounding box center [694, 467] width 30 height 30
click at [925, 276] on div at bounding box center [709, 321] width 1419 height 642
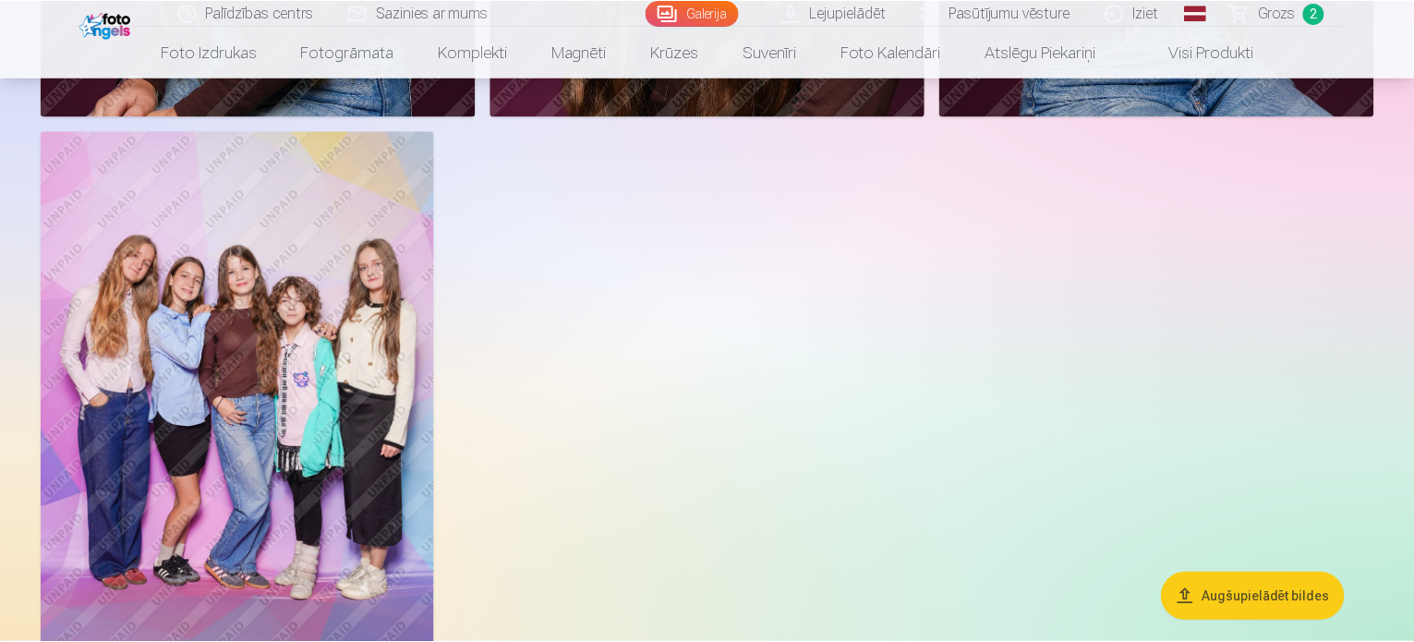
scroll to position [2033, 0]
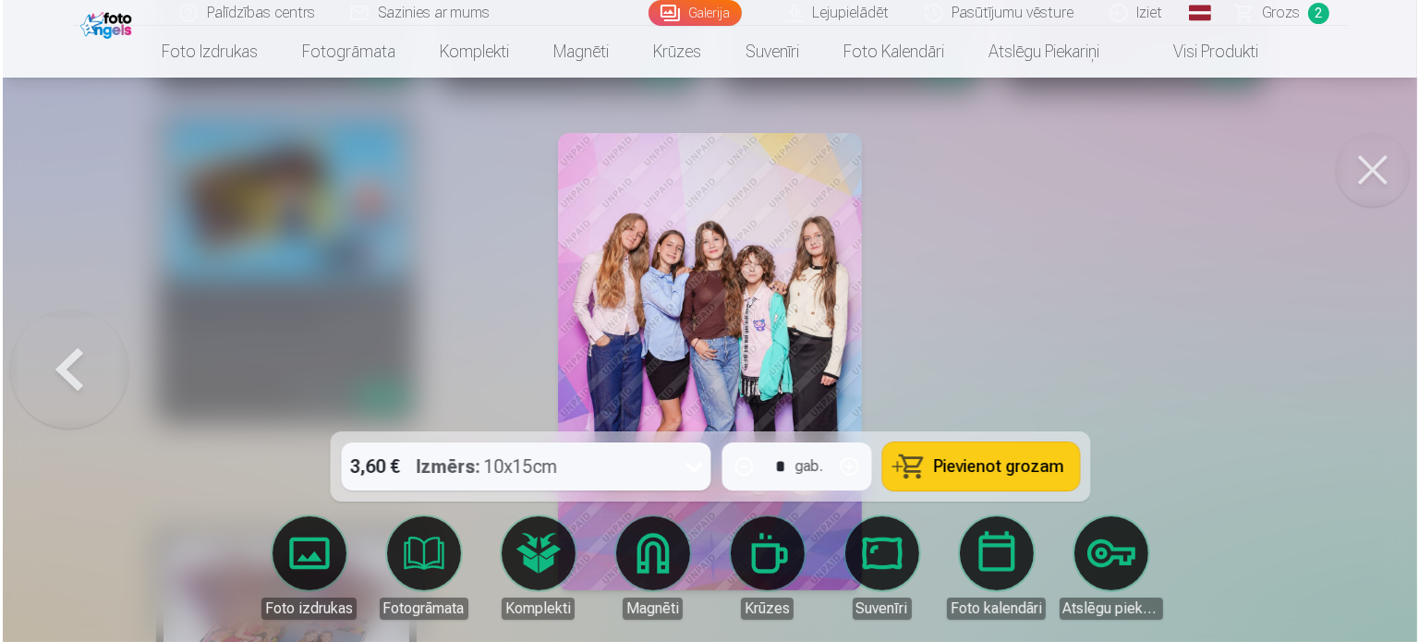
scroll to position [2036, 0]
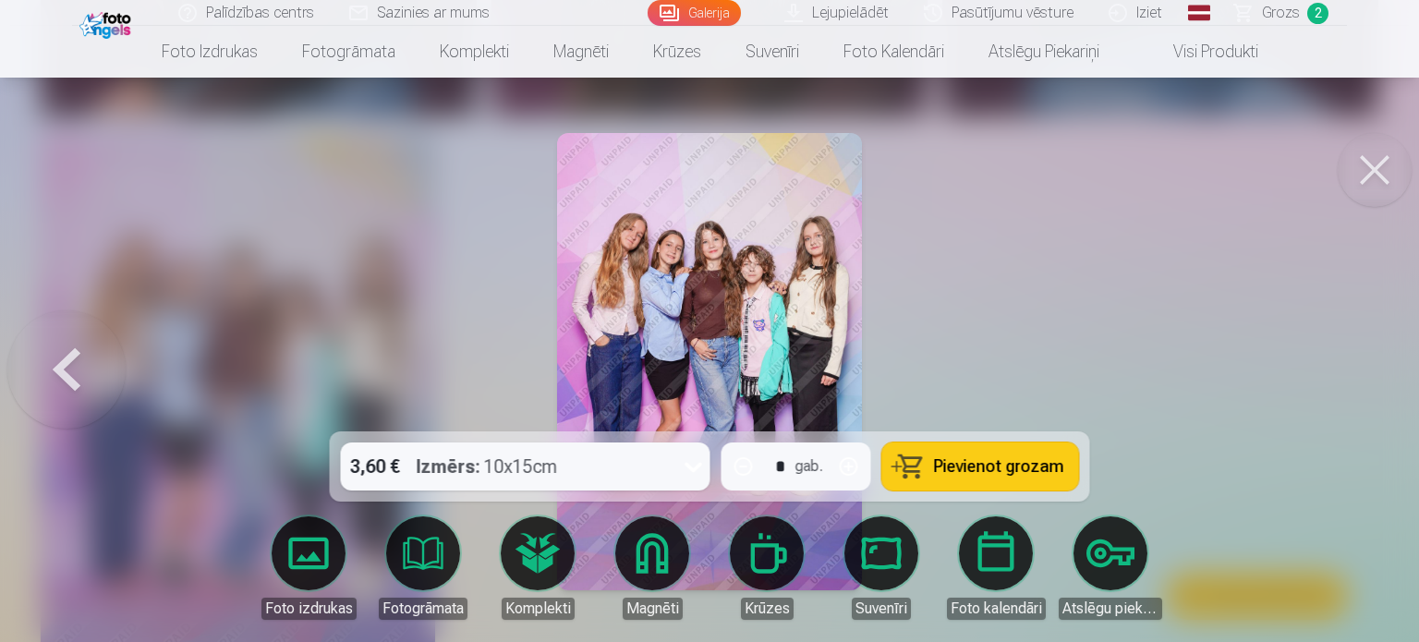
click at [971, 467] on span "Pievienot grozam" at bounding box center [999, 466] width 130 height 17
click at [1364, 162] on button at bounding box center [1375, 170] width 74 height 74
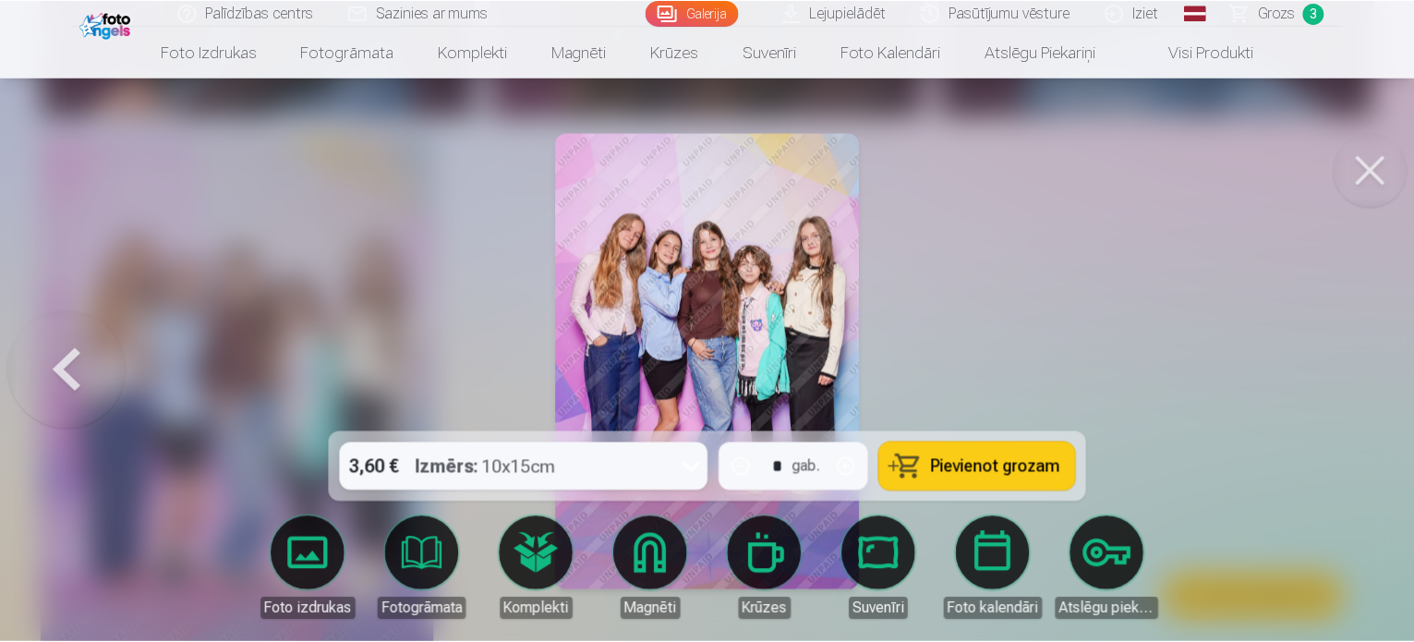
scroll to position [2033, 0]
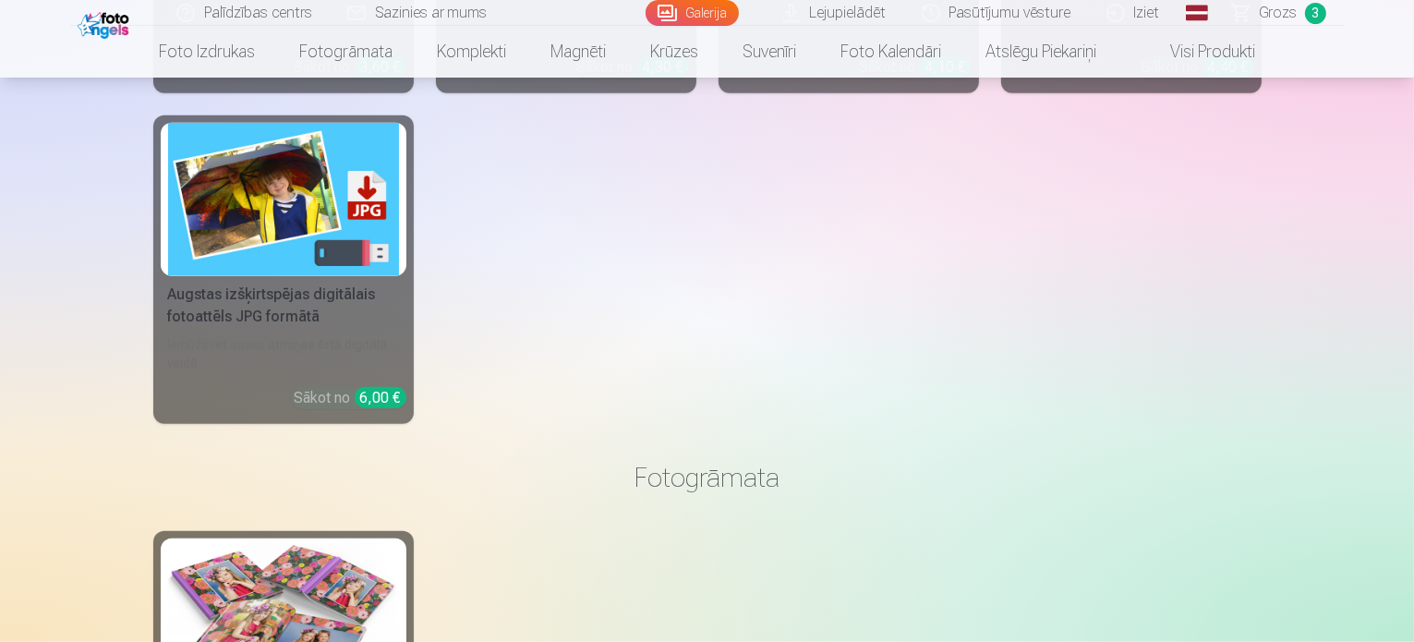
click at [1264, 16] on span "Grozs" at bounding box center [1279, 13] width 38 height 22
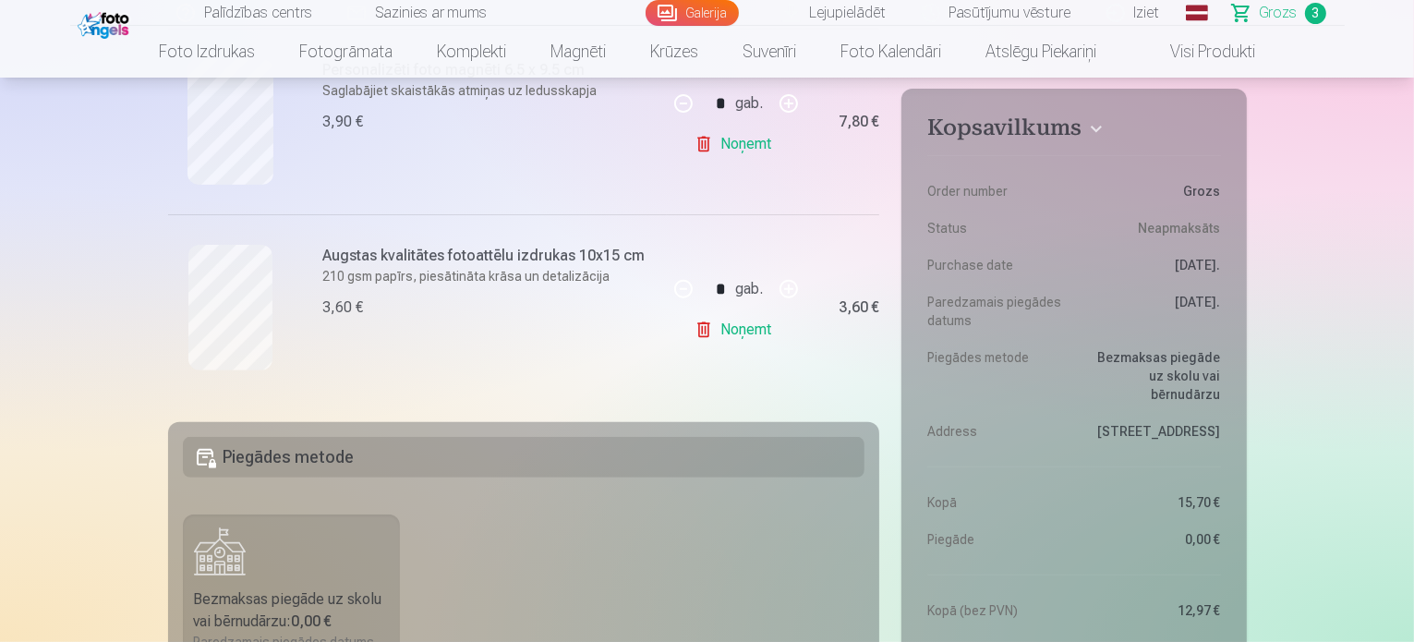
scroll to position [831, 0]
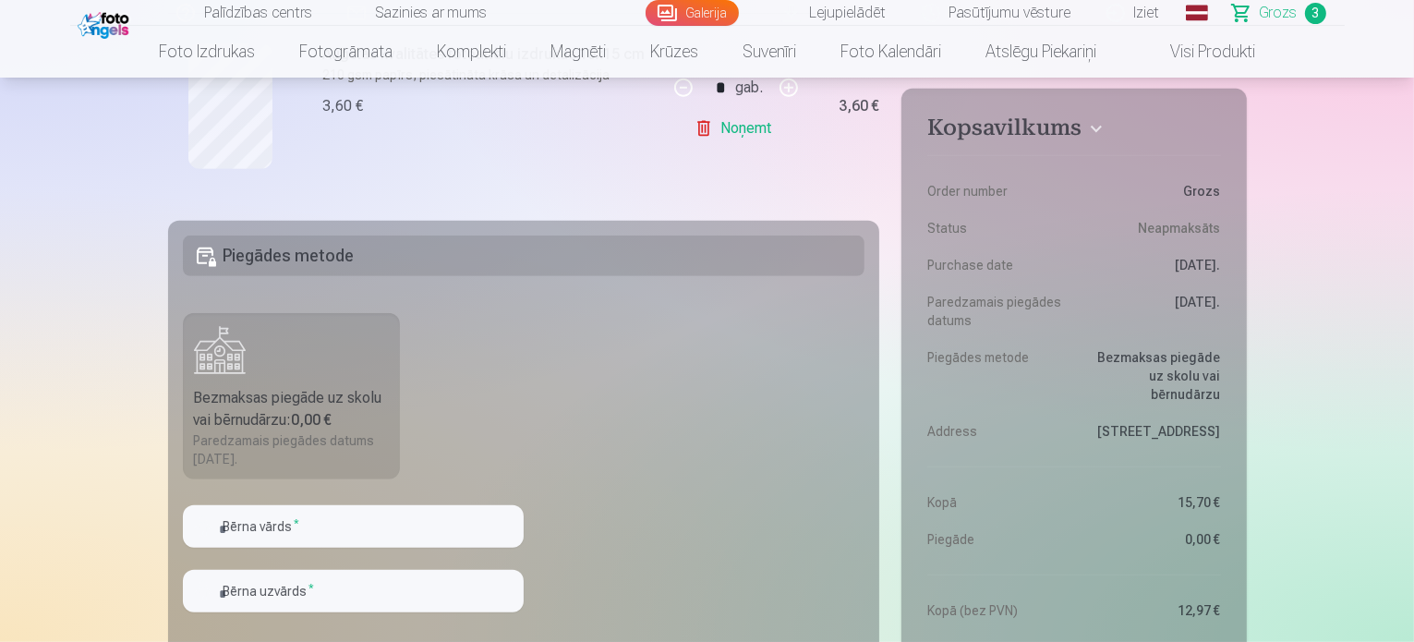
click at [271, 502] on fieldset "Piegādes metode Bezmaksas piegāde uz skolu vai bērnudārzu : 0,00 € Paredzamais …" at bounding box center [524, 441] width 712 height 440
click at [259, 514] on input "text" at bounding box center [353, 526] width 341 height 42
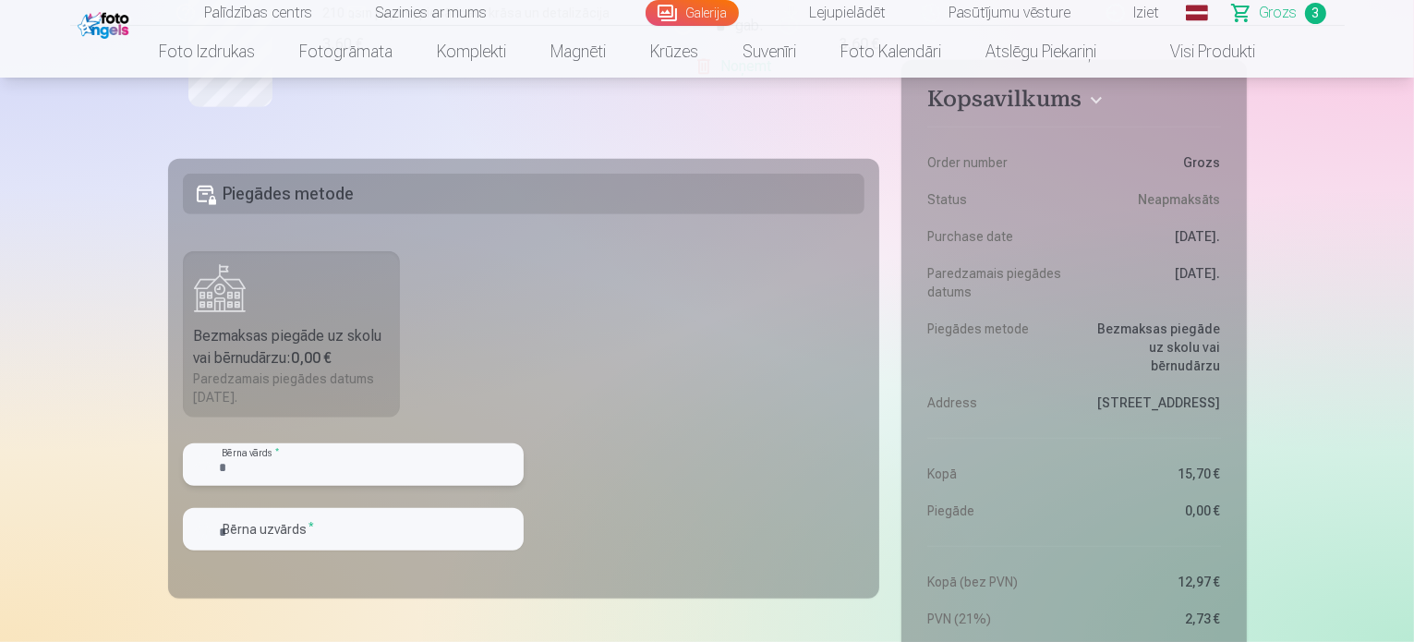
scroll to position [924, 0]
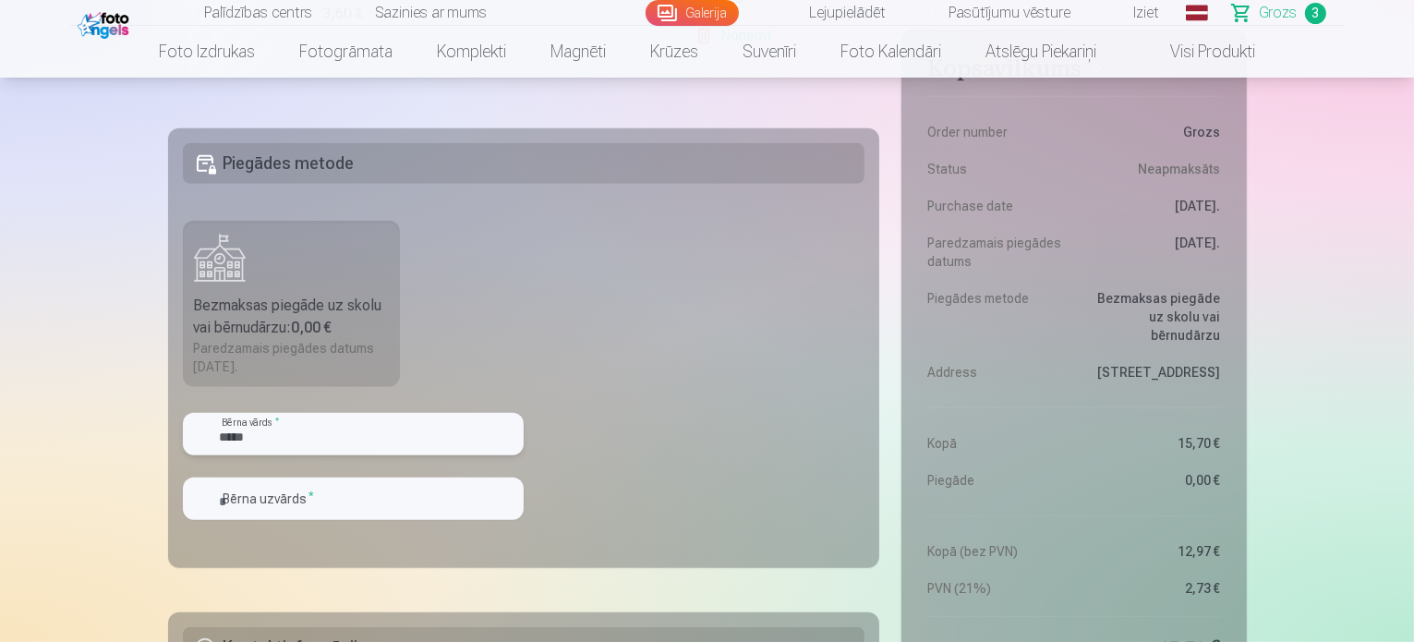
type input "*****"
click at [325, 500] on input "text" at bounding box center [353, 499] width 341 height 42
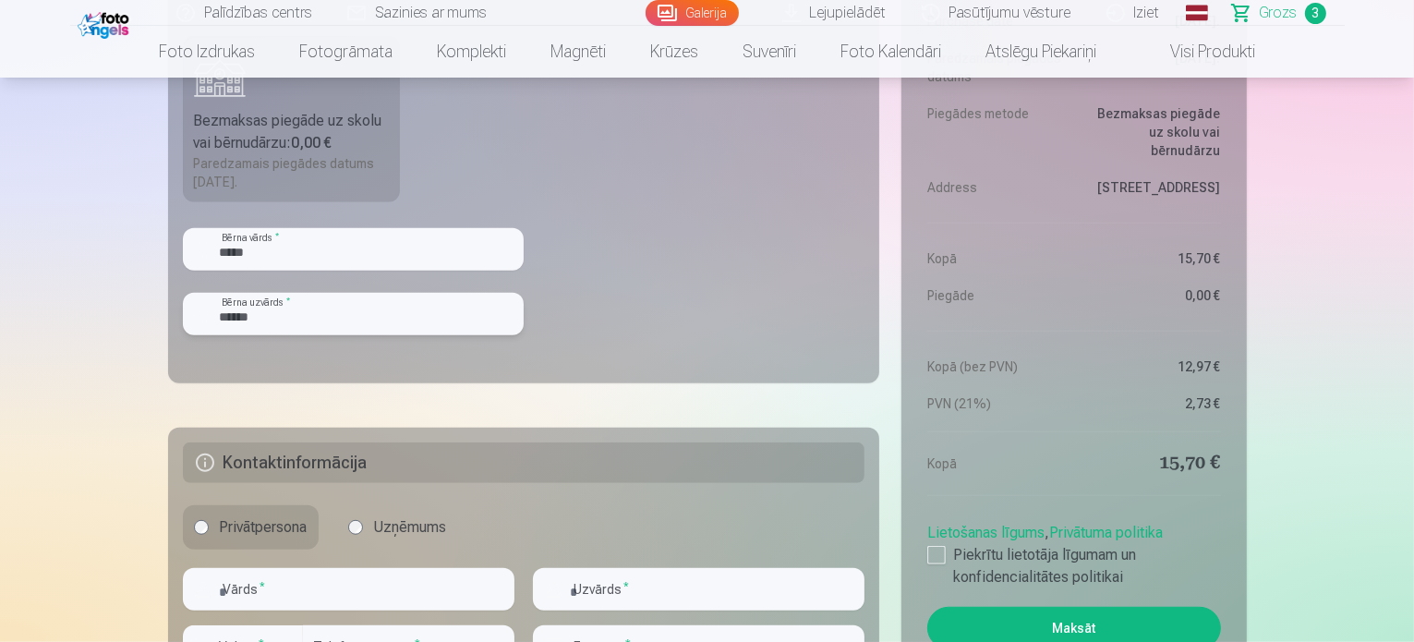
scroll to position [1201, 0]
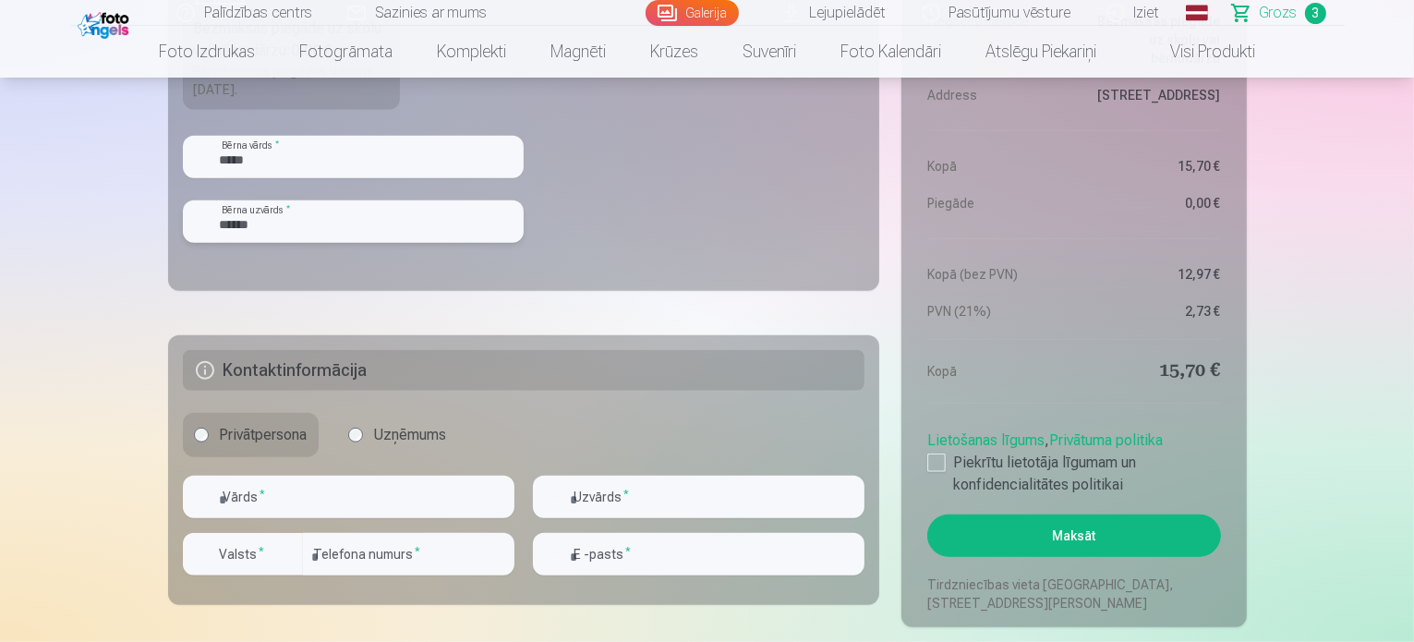
type input "******"
click at [276, 484] on input "text" at bounding box center [349, 497] width 332 height 42
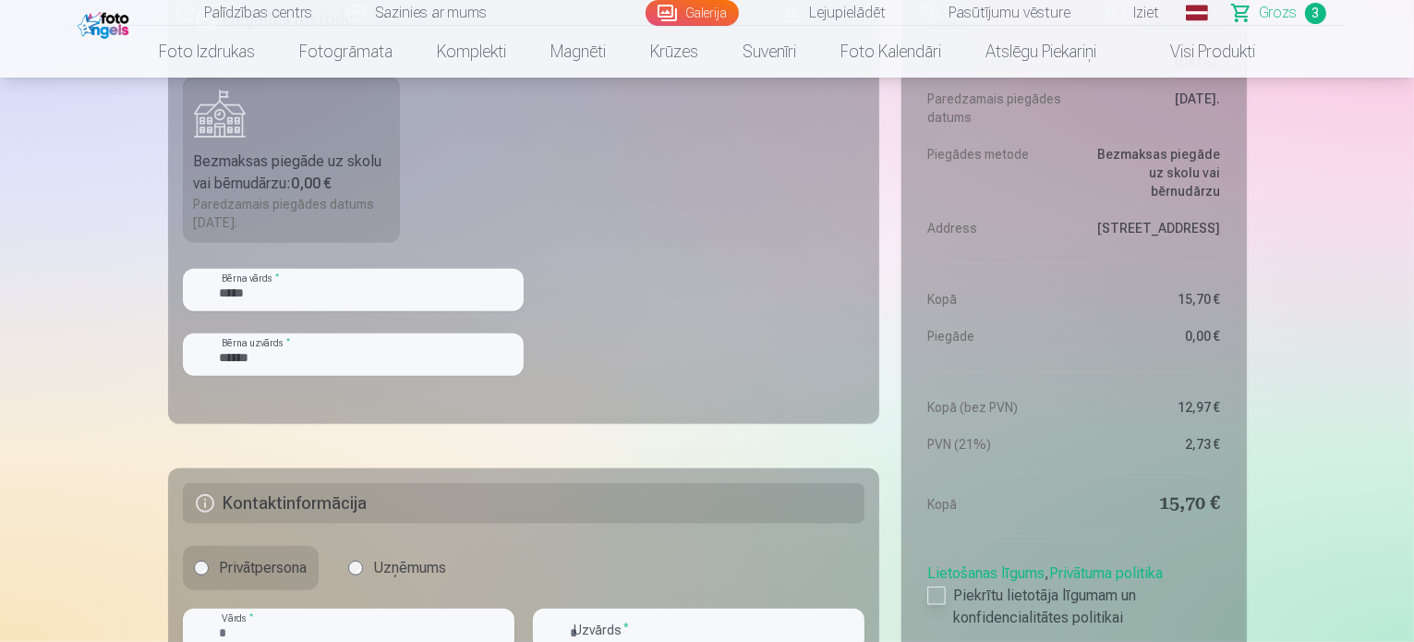
scroll to position [1293, 0]
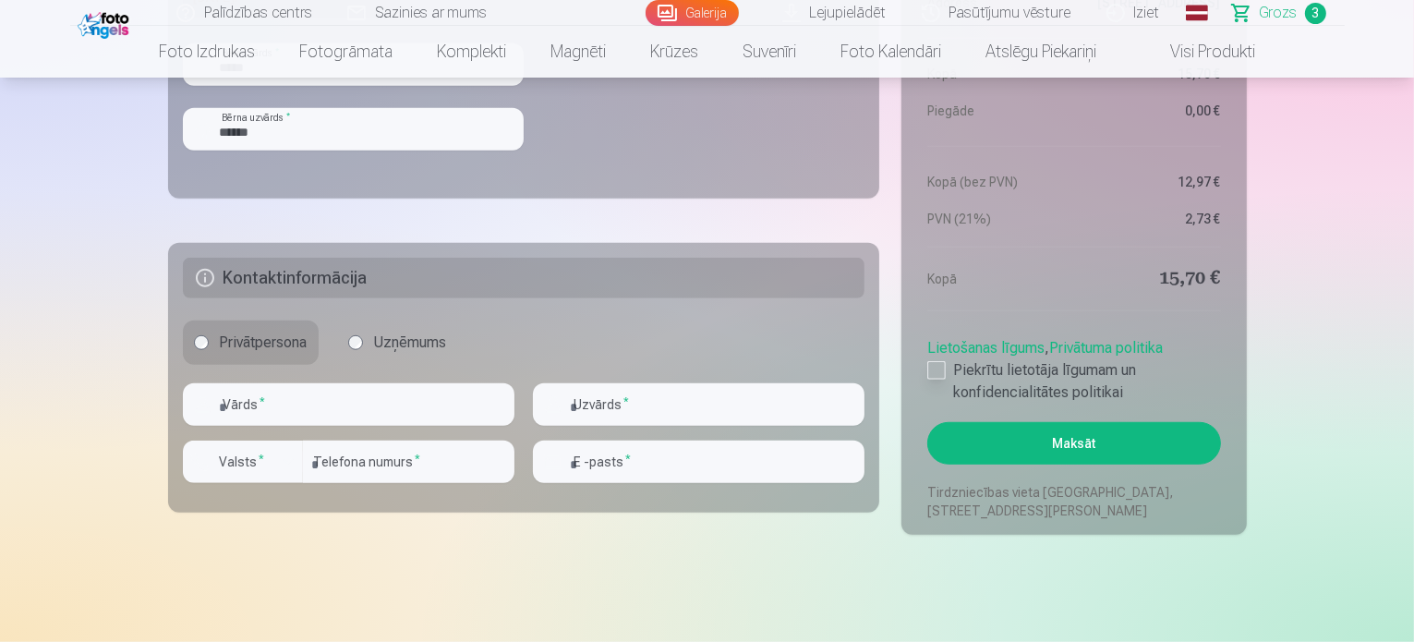
click at [940, 368] on div at bounding box center [937, 370] width 18 height 18
click at [444, 388] on input "text" at bounding box center [349, 404] width 332 height 42
type input "****"
click at [631, 413] on input "text" at bounding box center [699, 404] width 332 height 42
type input "******"
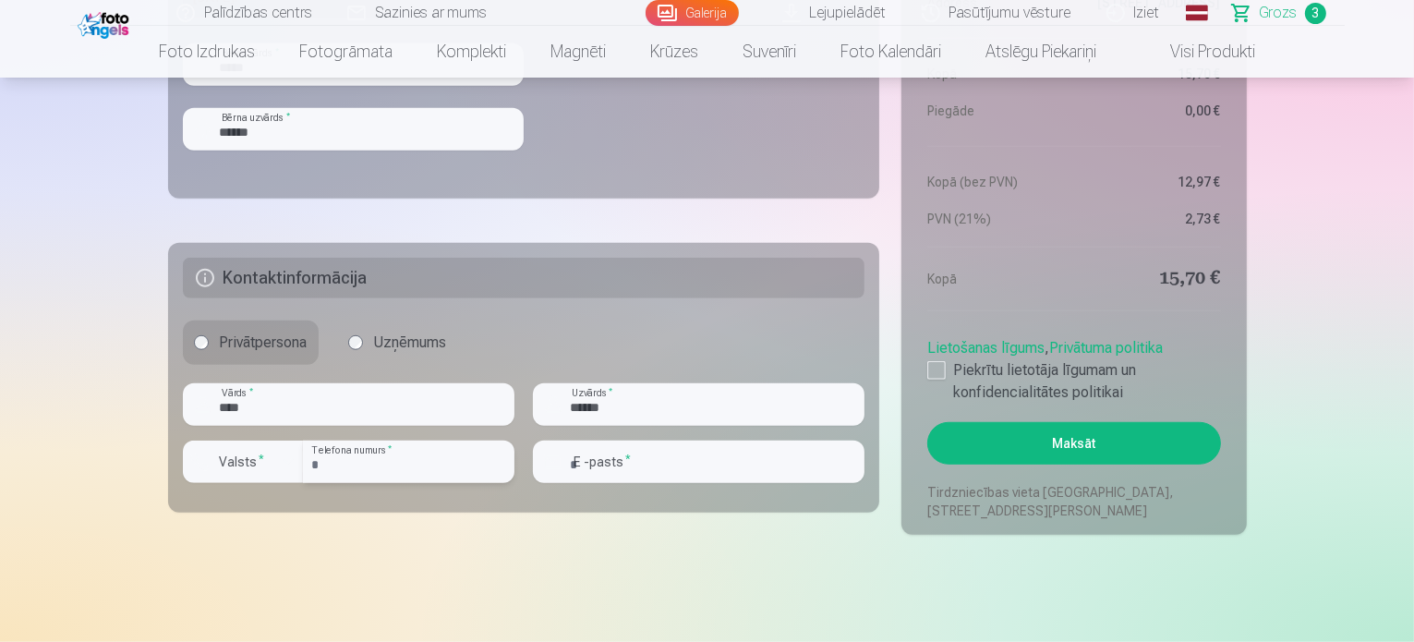
click at [436, 461] on input "number" at bounding box center [409, 462] width 212 height 42
type input "********"
click at [294, 467] on div "button" at bounding box center [288, 462] width 22 height 22
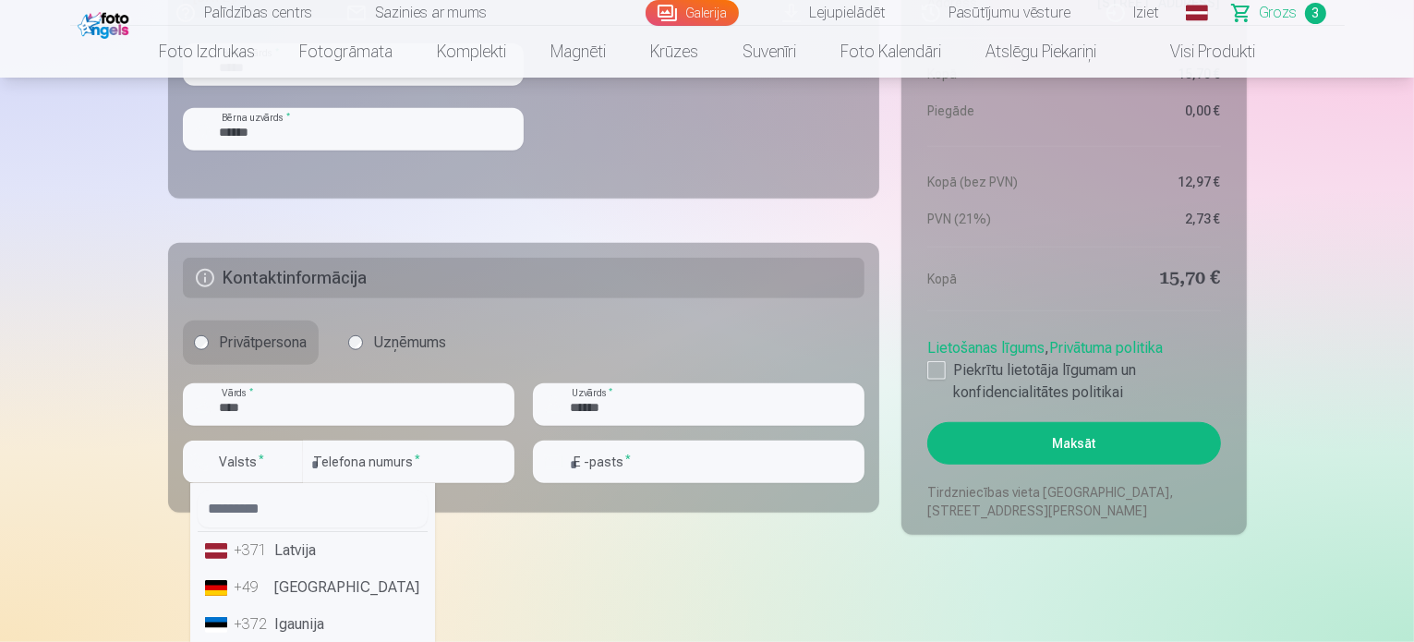
click at [299, 546] on li "+371 Latvija" at bounding box center [313, 550] width 230 height 37
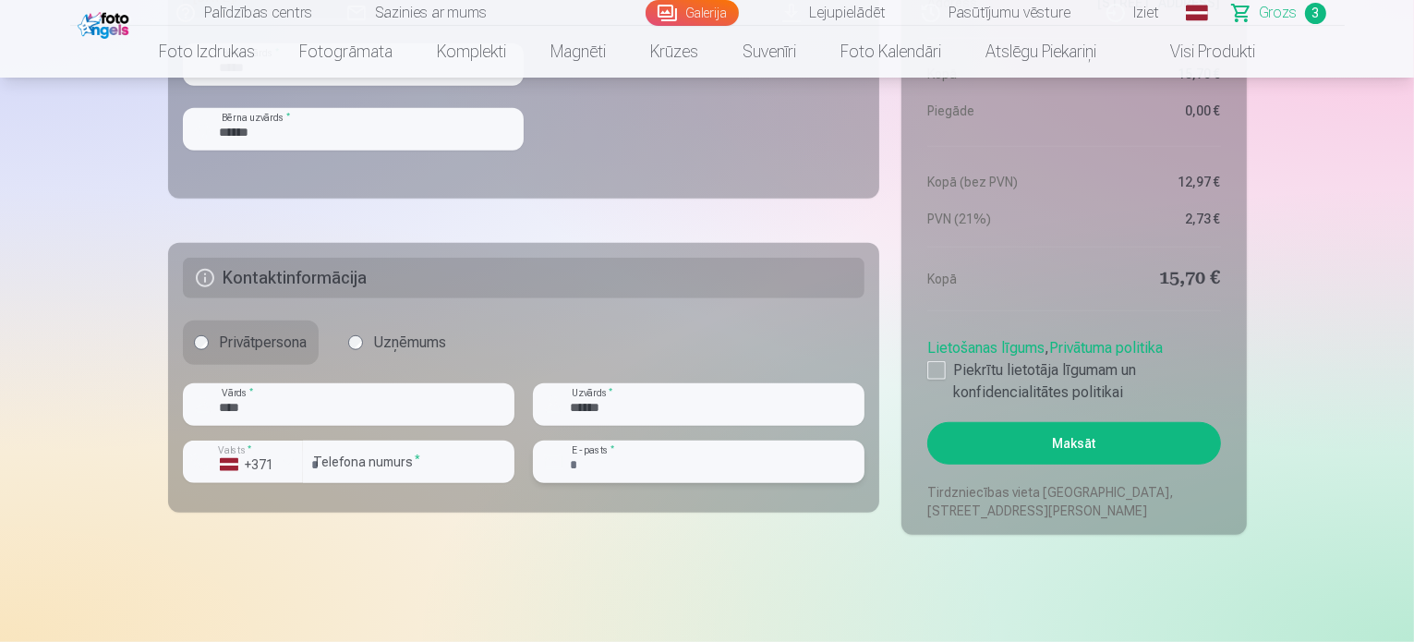
click at [625, 464] on input "email" at bounding box center [699, 462] width 332 height 42
click at [650, 464] on input "**********" at bounding box center [699, 462] width 332 height 42
click at [656, 461] on input "**********" at bounding box center [699, 462] width 332 height 42
click at [647, 468] on input "**********" at bounding box center [699, 462] width 332 height 42
click at [749, 460] on input "**********" at bounding box center [699, 462] width 332 height 42
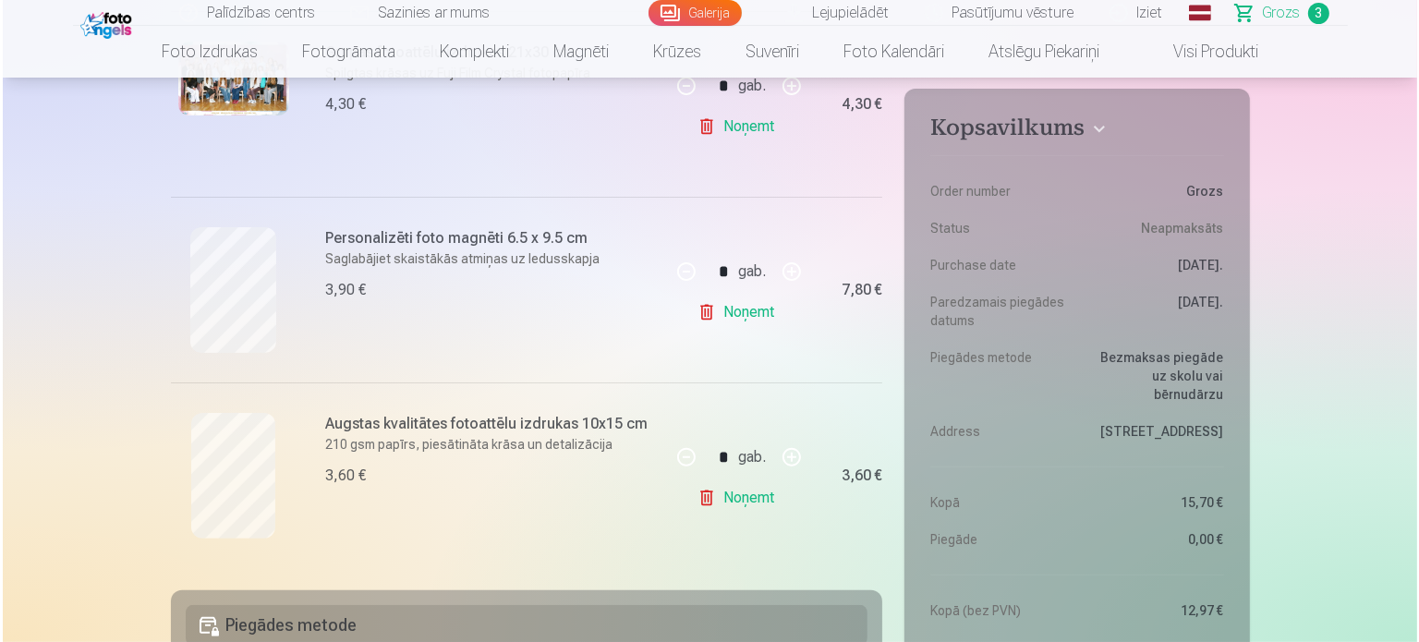
scroll to position [277, 0]
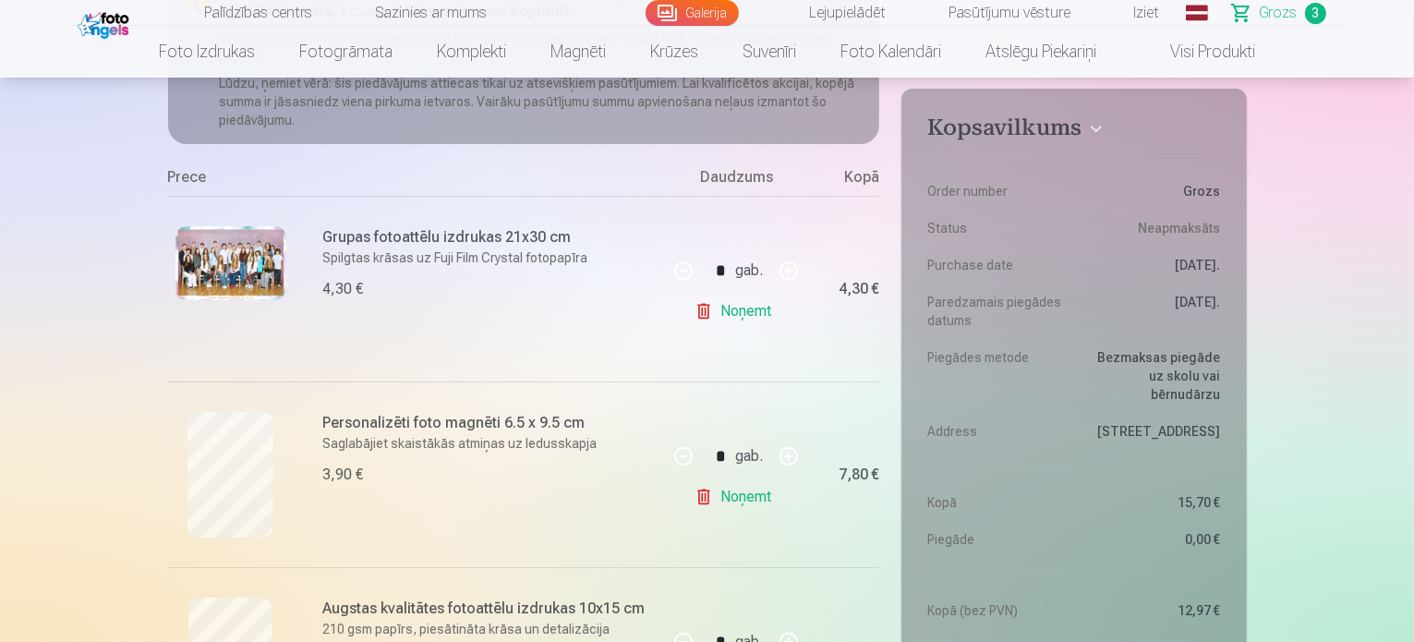
type input "**********"
click at [225, 262] on img at bounding box center [231, 263] width 111 height 74
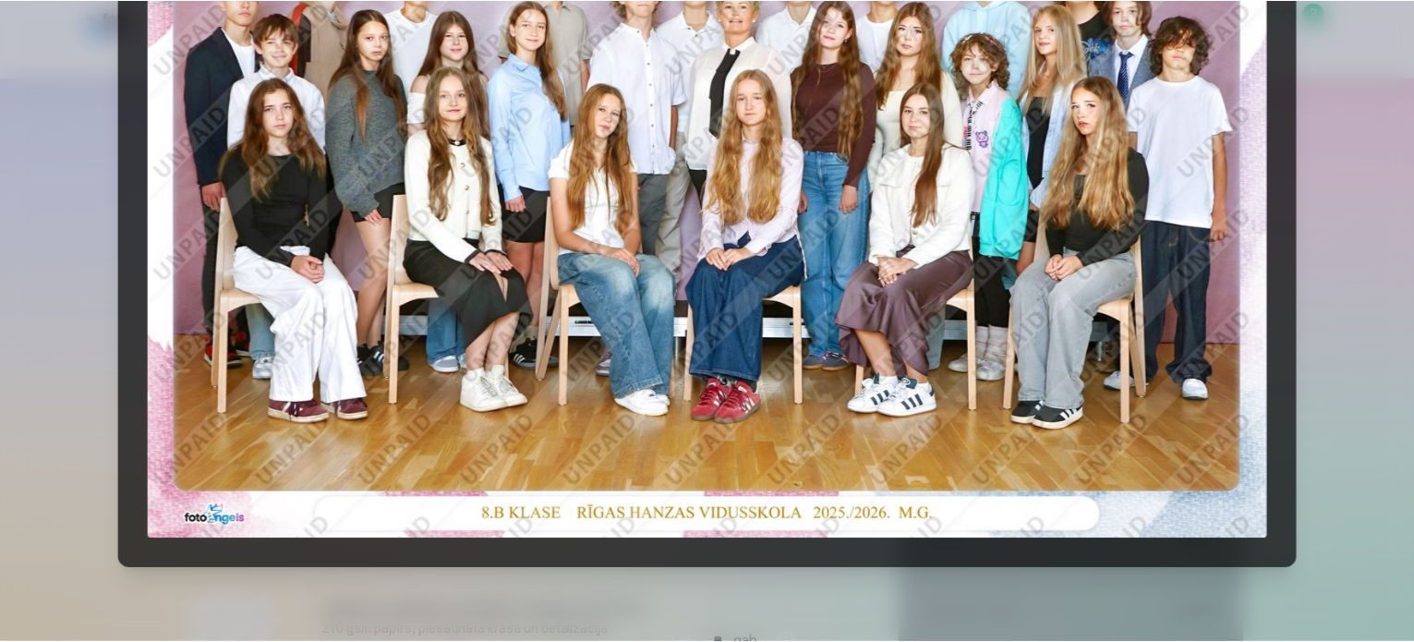
scroll to position [351, 0]
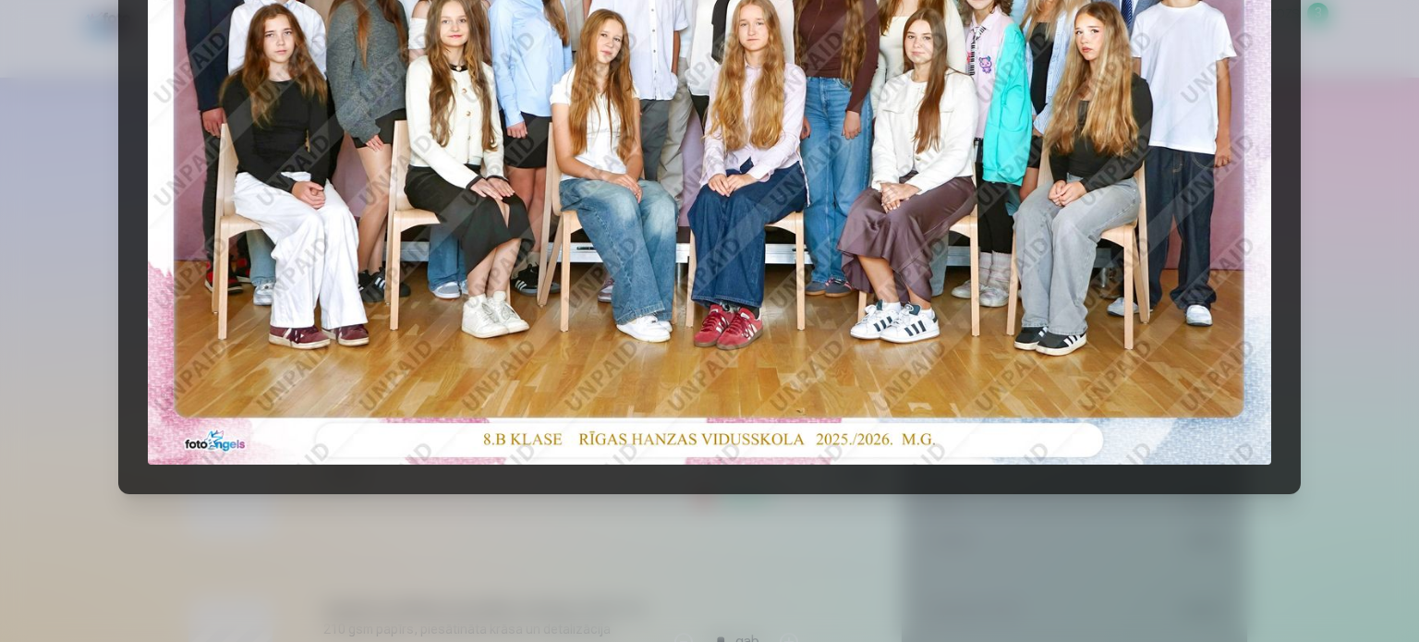
click at [1371, 268] on div at bounding box center [709, 321] width 1419 height 642
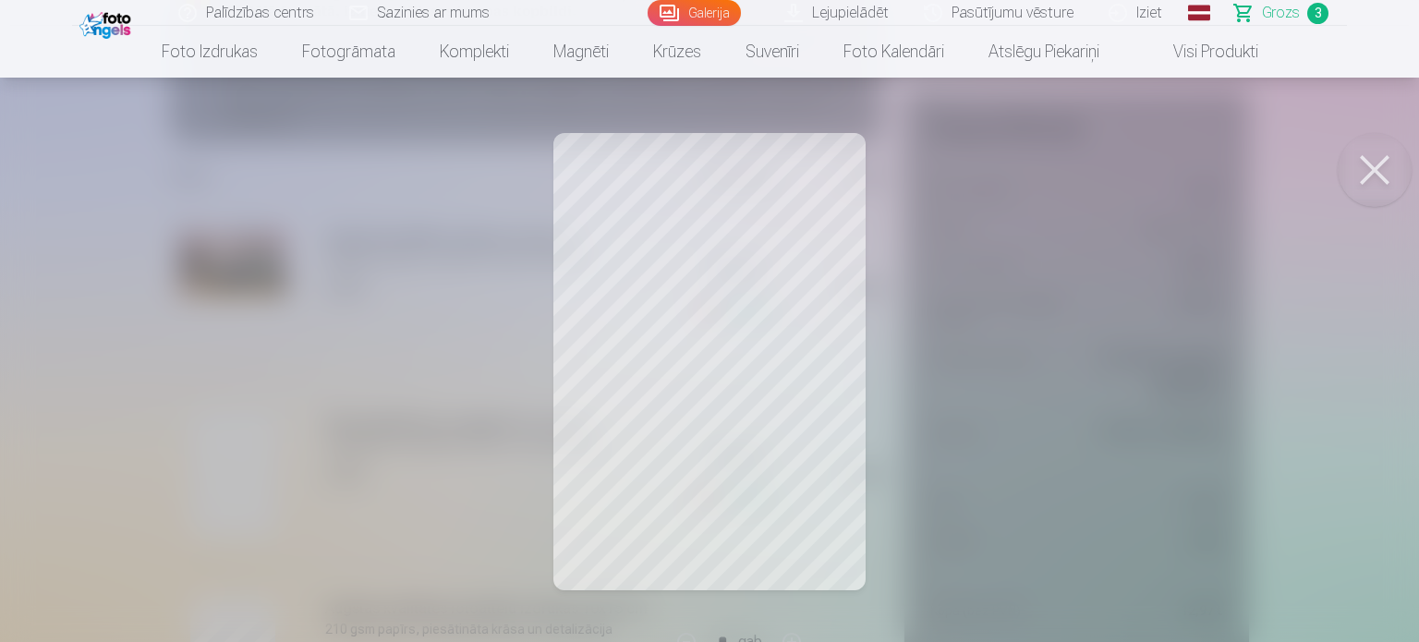
click at [1368, 171] on button at bounding box center [1375, 170] width 74 height 74
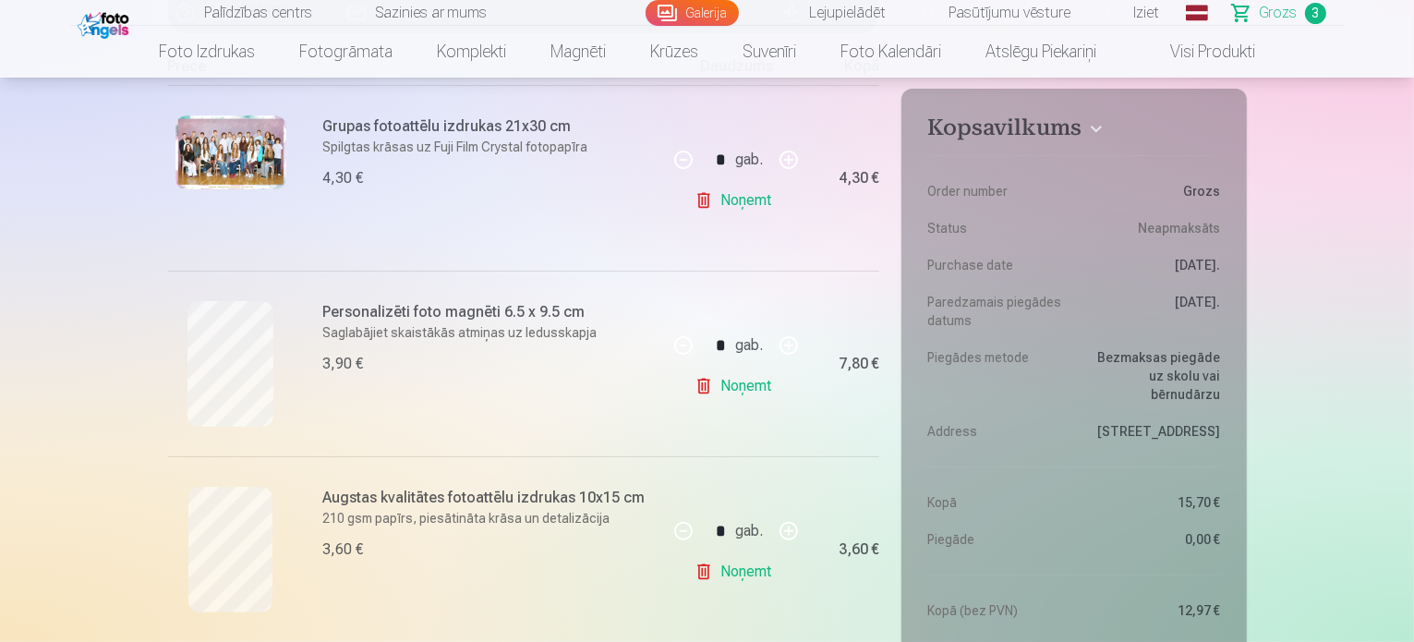
scroll to position [554, 0]
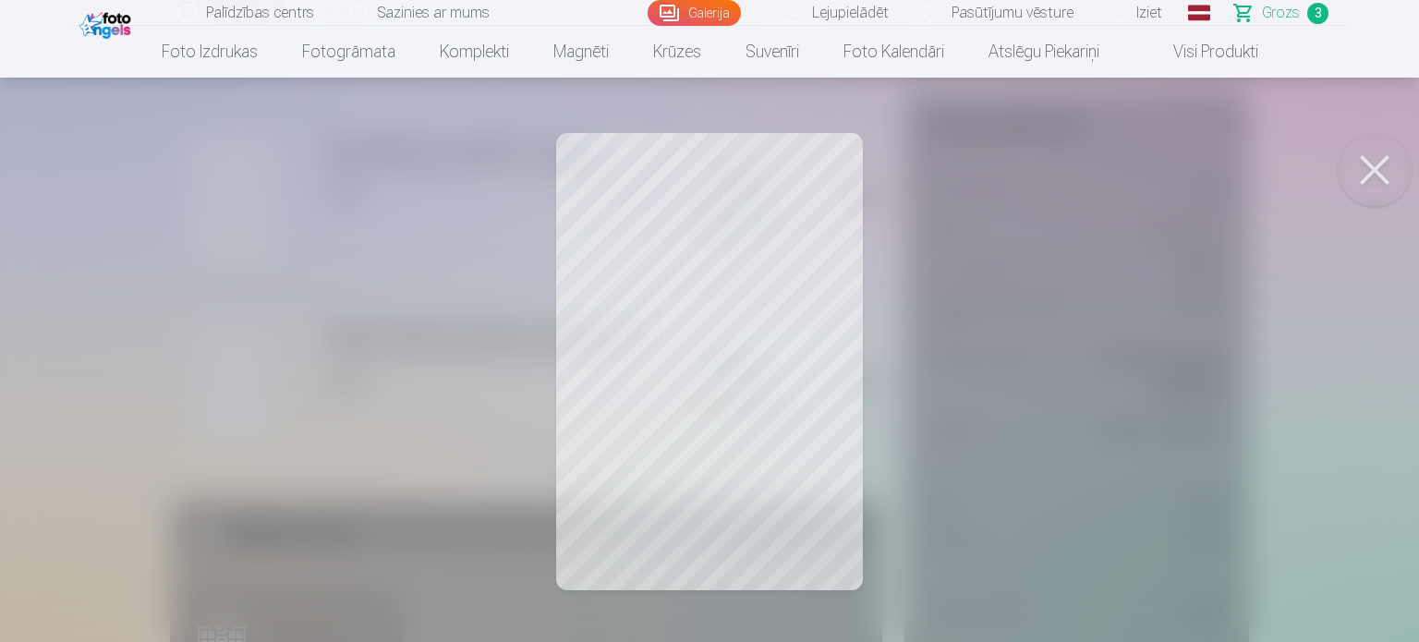
click at [1392, 176] on button at bounding box center [1375, 170] width 74 height 74
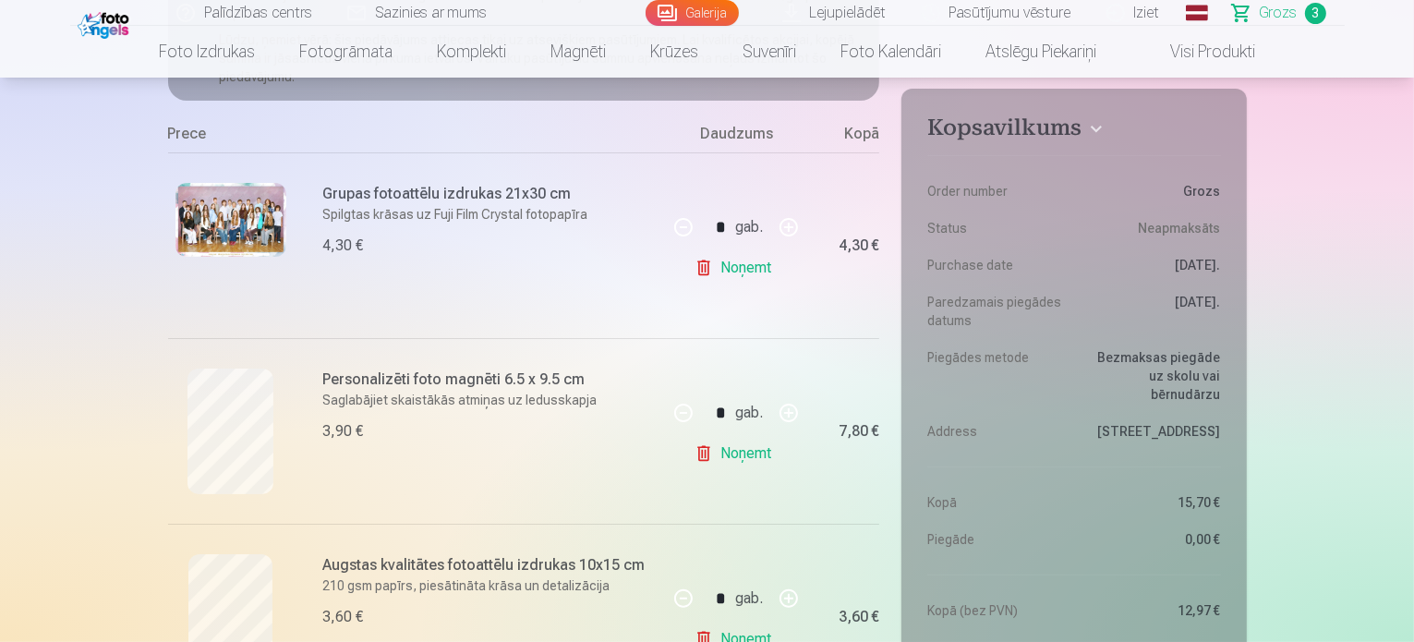
scroll to position [462, 0]
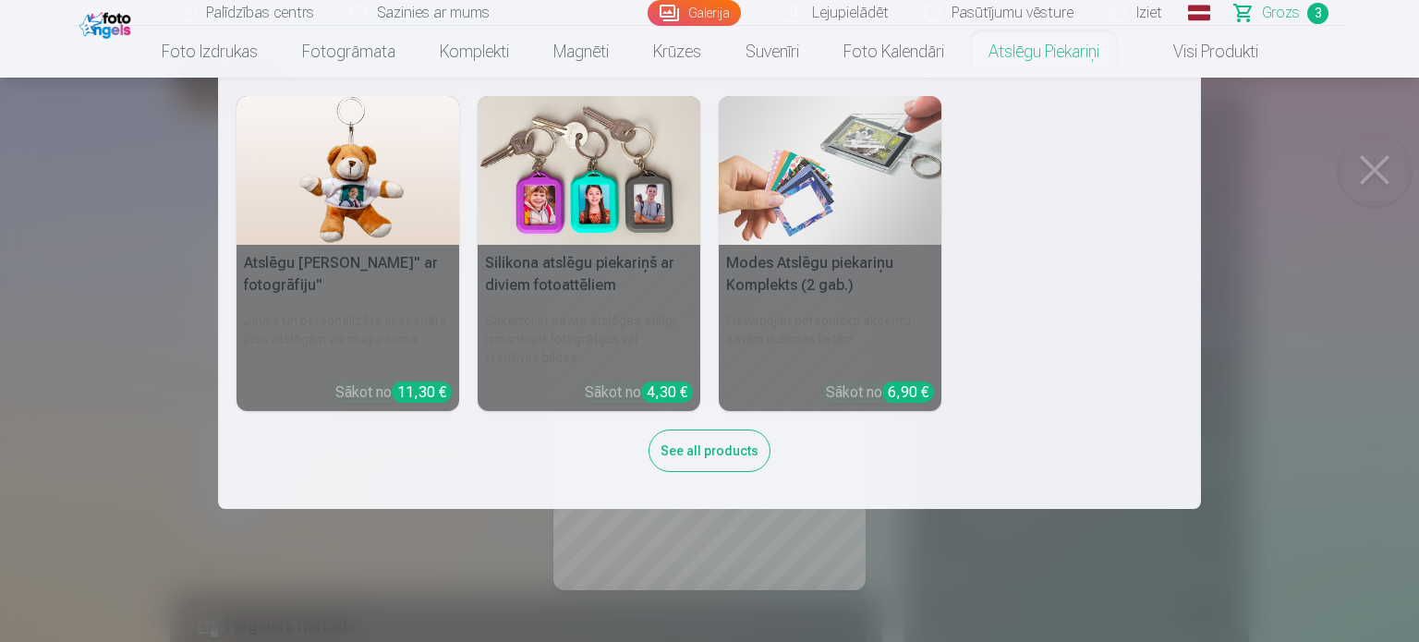
click at [1362, 178] on nav "Atslēgu piekariņš Lācītis" ar fotogrāfiju" Jauks un personalizēts aksesuārs jūs…" at bounding box center [709, 293] width 1419 height 431
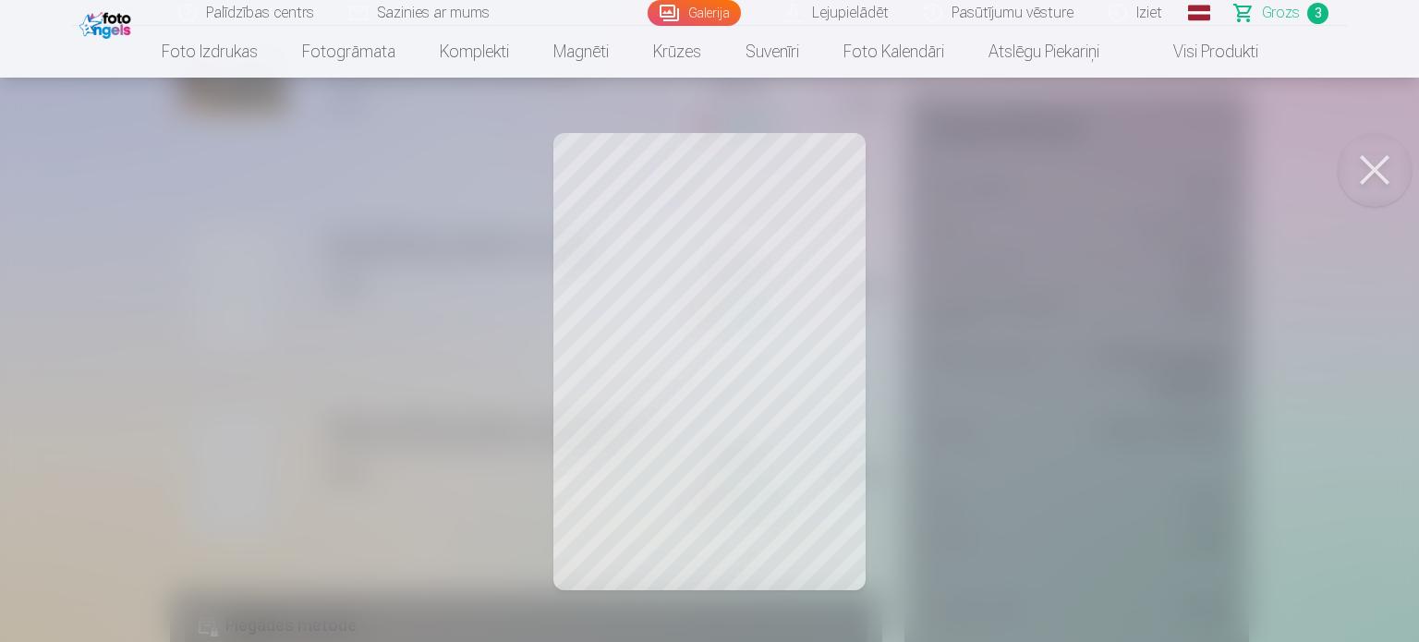
click at [1360, 163] on button at bounding box center [1375, 170] width 74 height 74
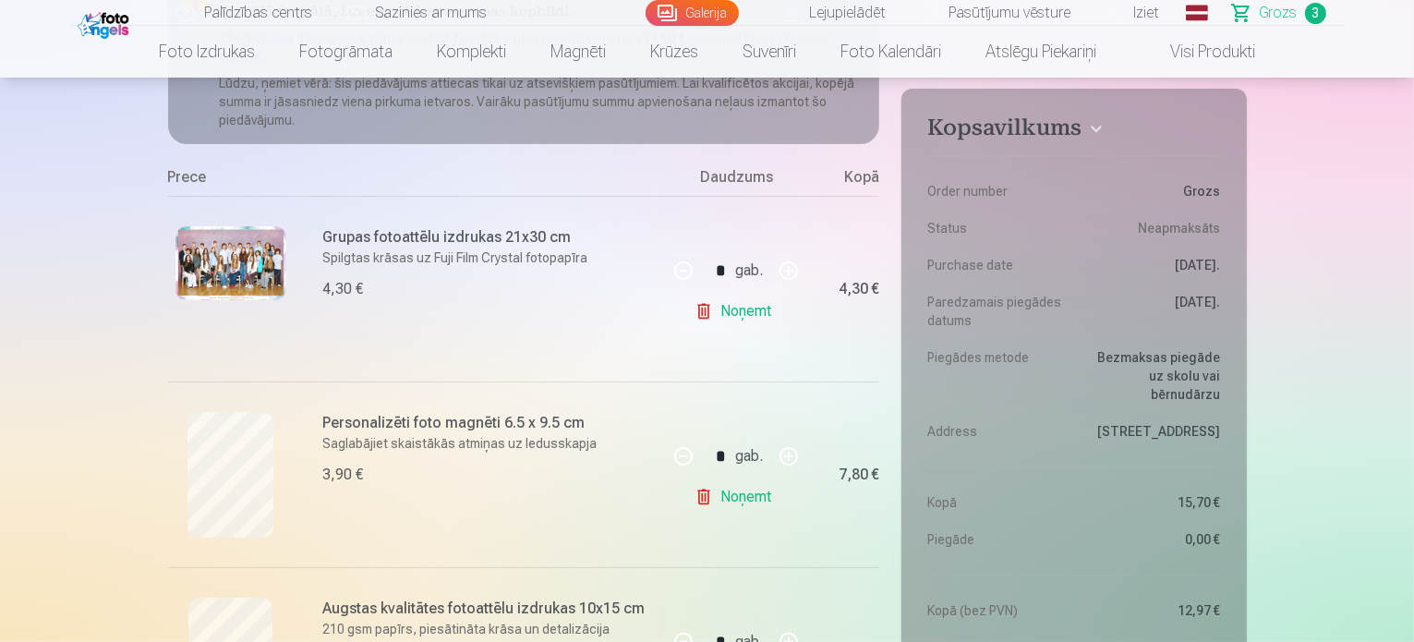
scroll to position [554, 0]
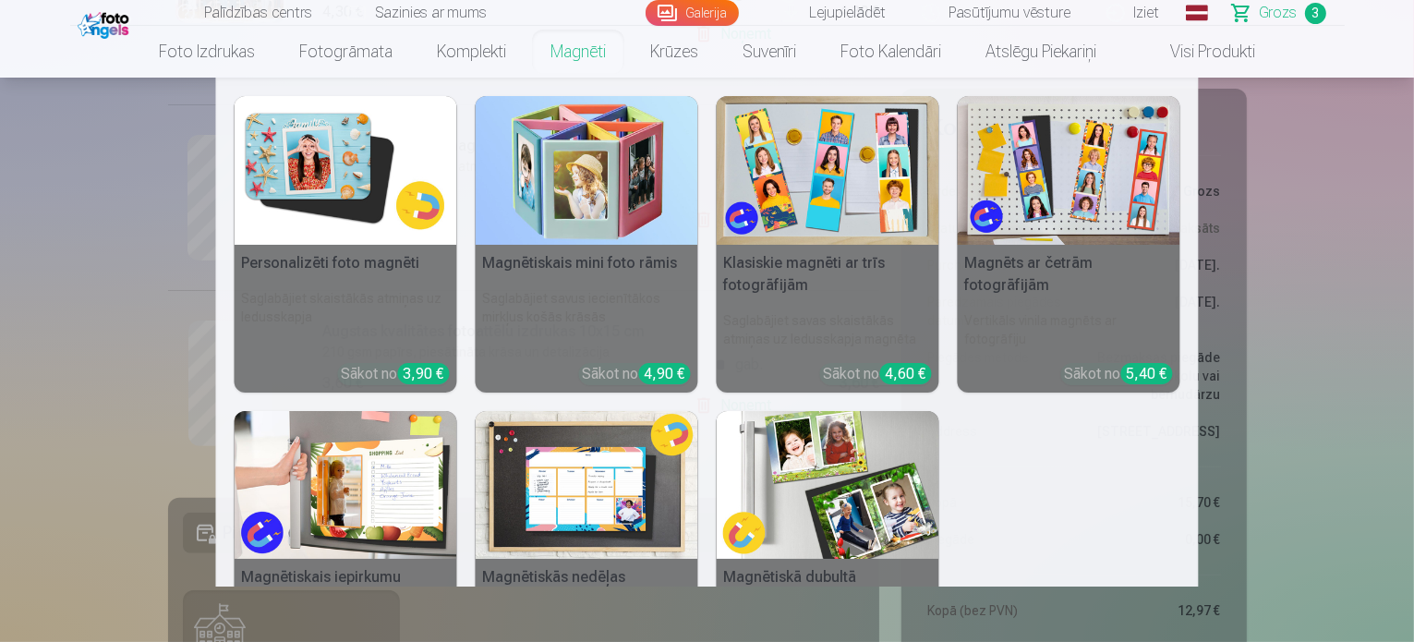
click at [1339, 327] on nav "Personalizēti foto magnēti Saglabājiet skaistākās atmiņas uz ledusskapja Sākot …" at bounding box center [707, 332] width 1414 height 509
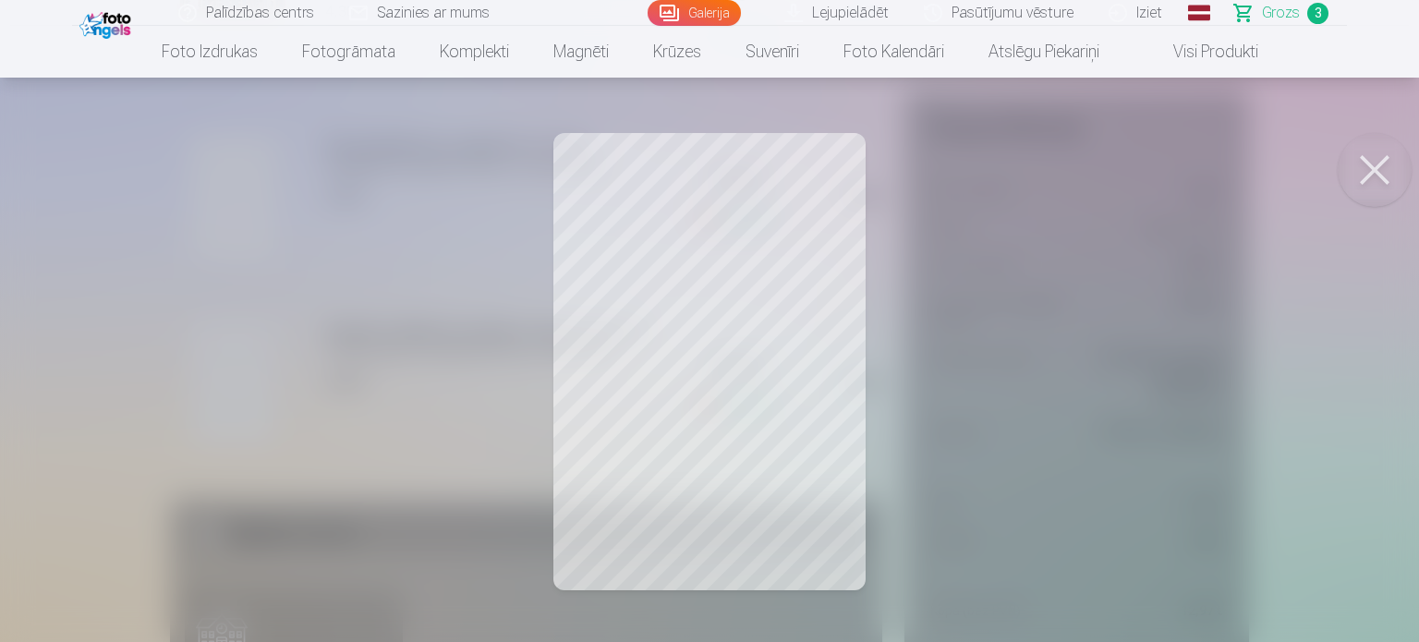
click at [1391, 168] on button at bounding box center [1375, 170] width 74 height 74
click at [1361, 164] on button at bounding box center [1375, 170] width 74 height 74
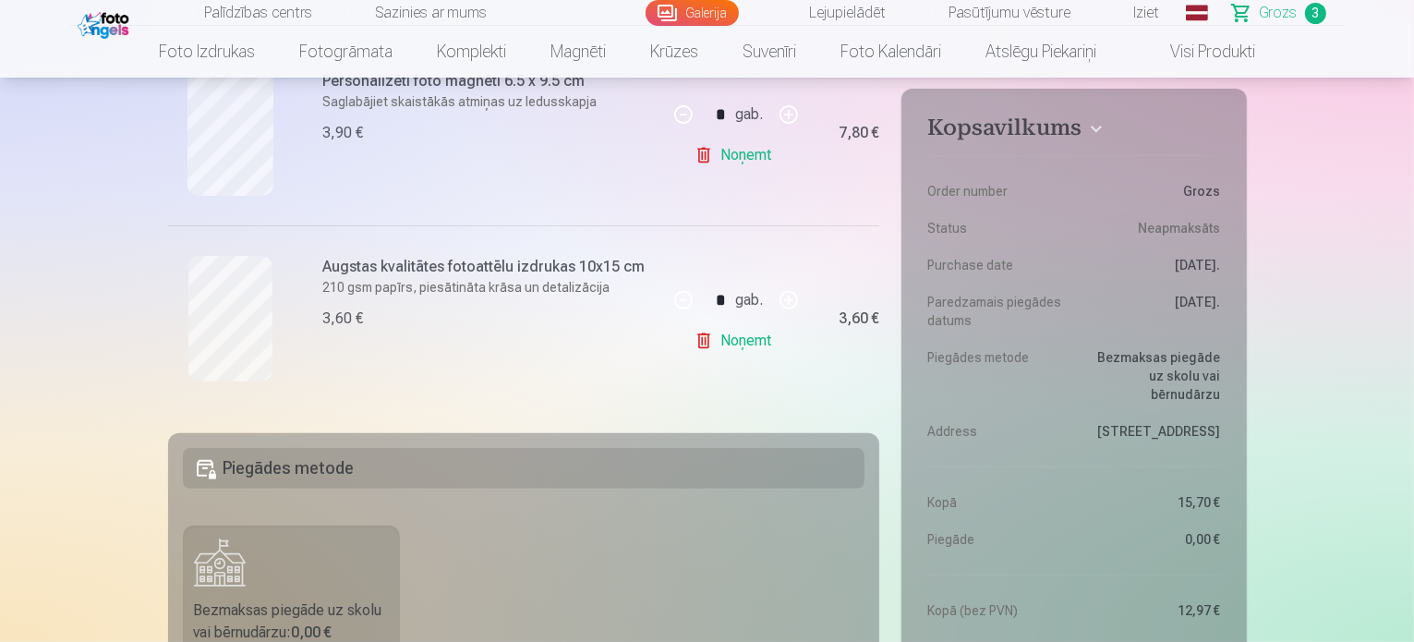
scroll to position [462, 0]
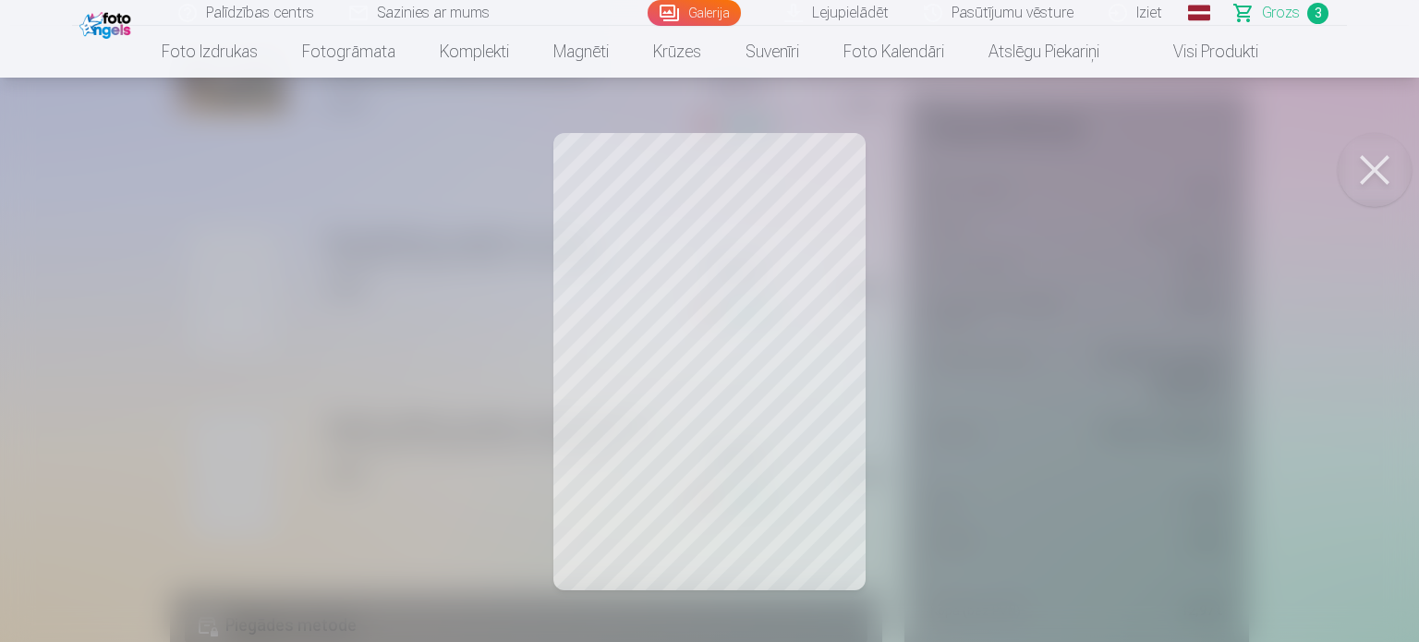
click at [1372, 169] on button at bounding box center [1375, 170] width 74 height 74
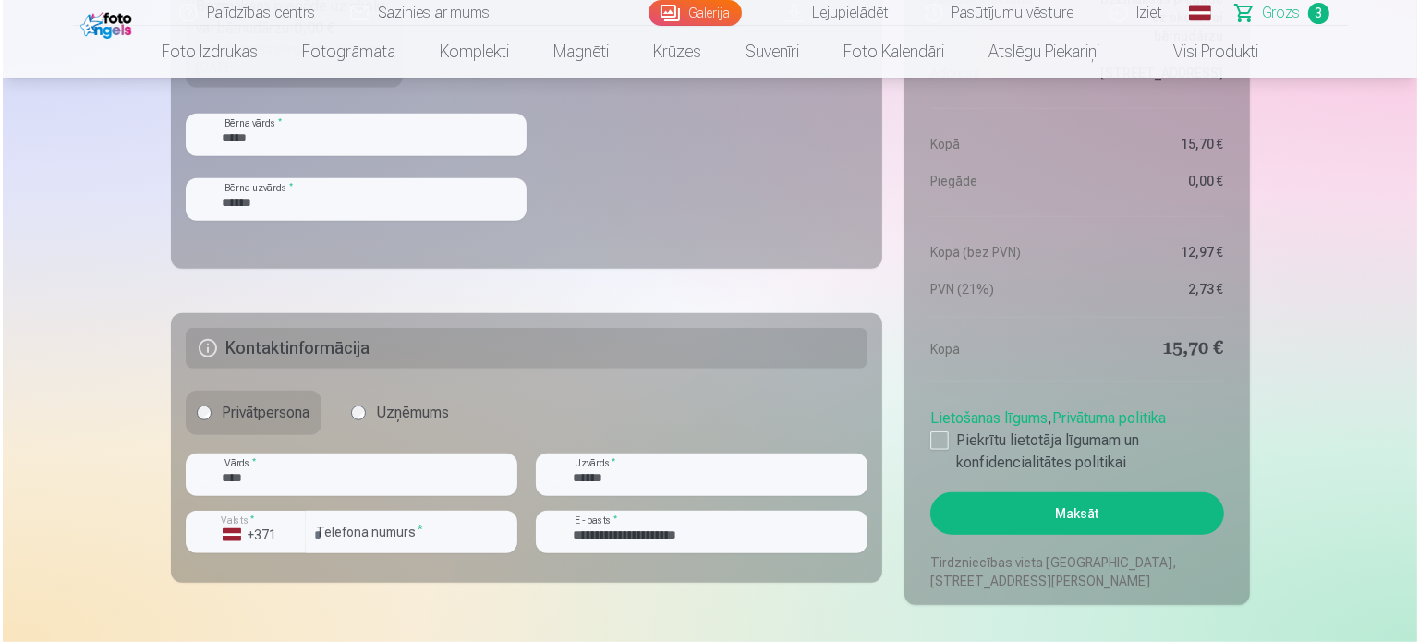
scroll to position [1386, 0]
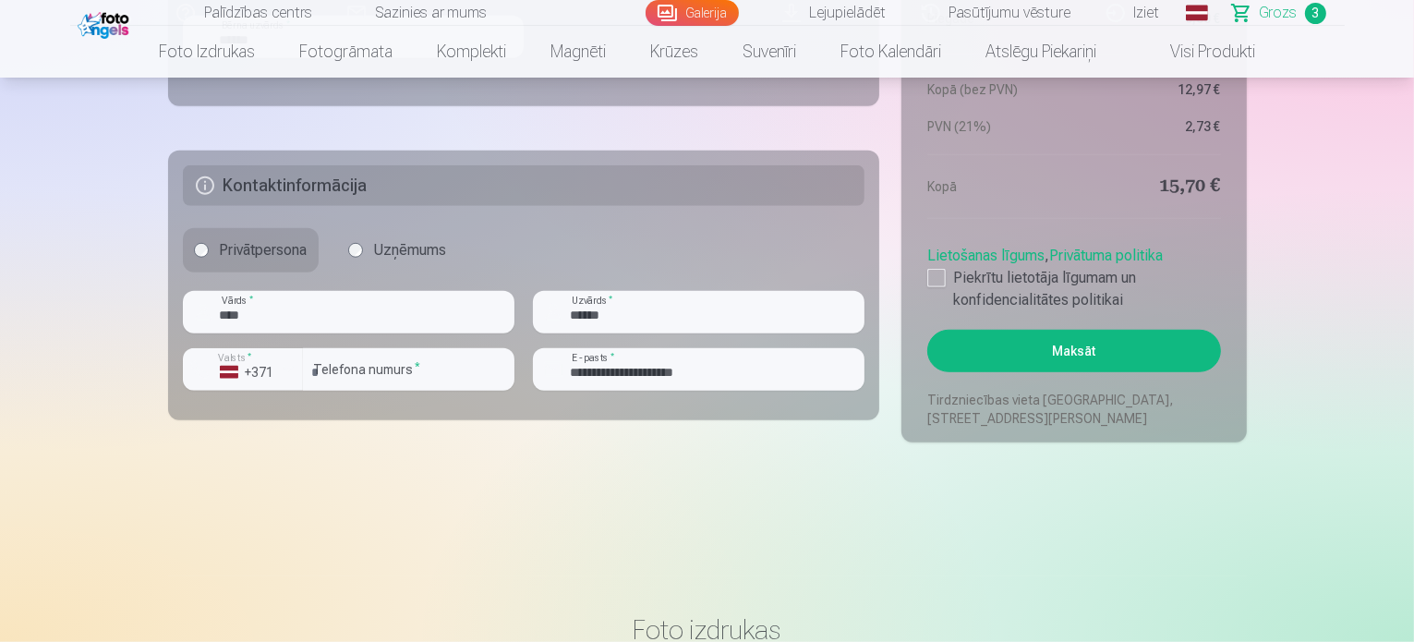
click at [1112, 351] on button "Maksāt" at bounding box center [1074, 351] width 293 height 42
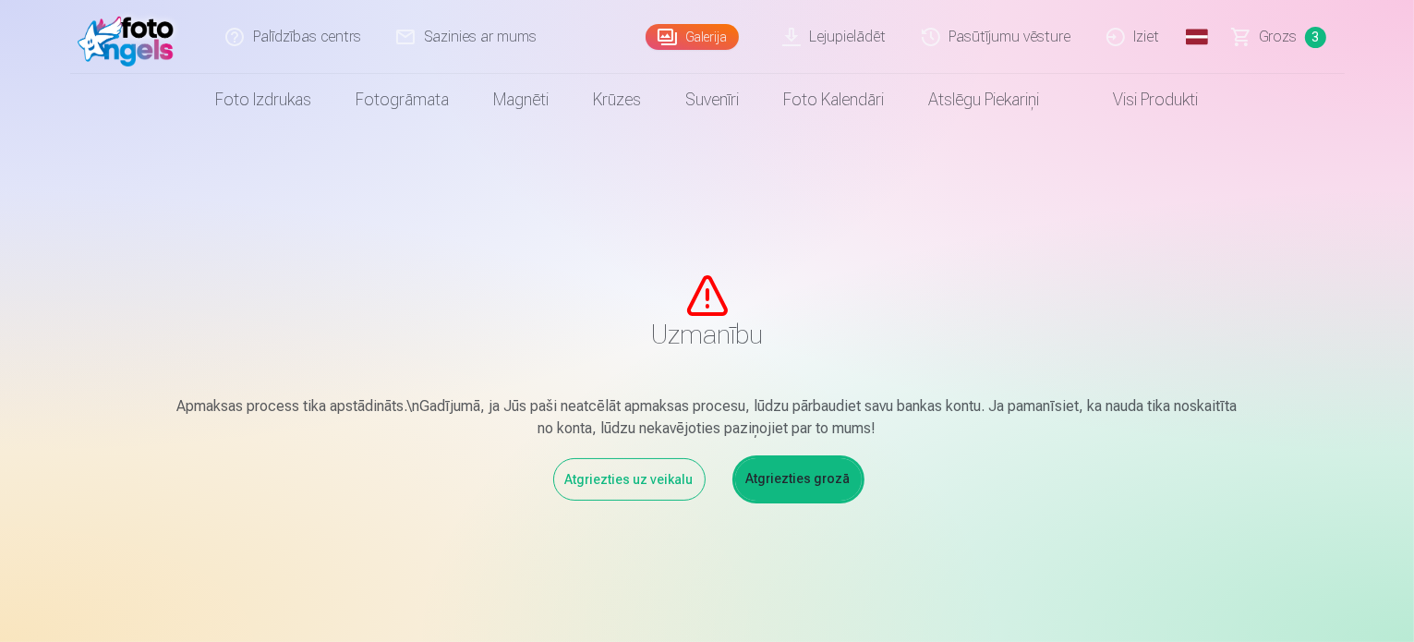
click at [759, 491] on link "Atgriezties grozā" at bounding box center [798, 479] width 127 height 42
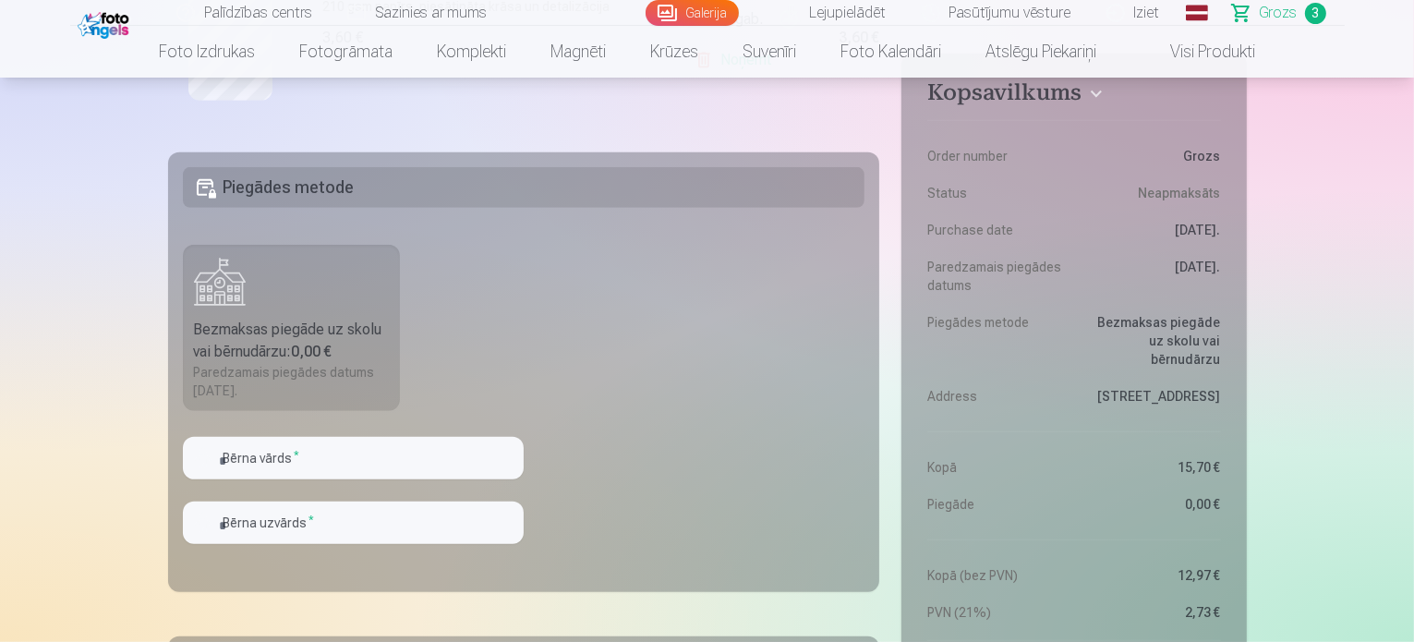
scroll to position [1016, 0]
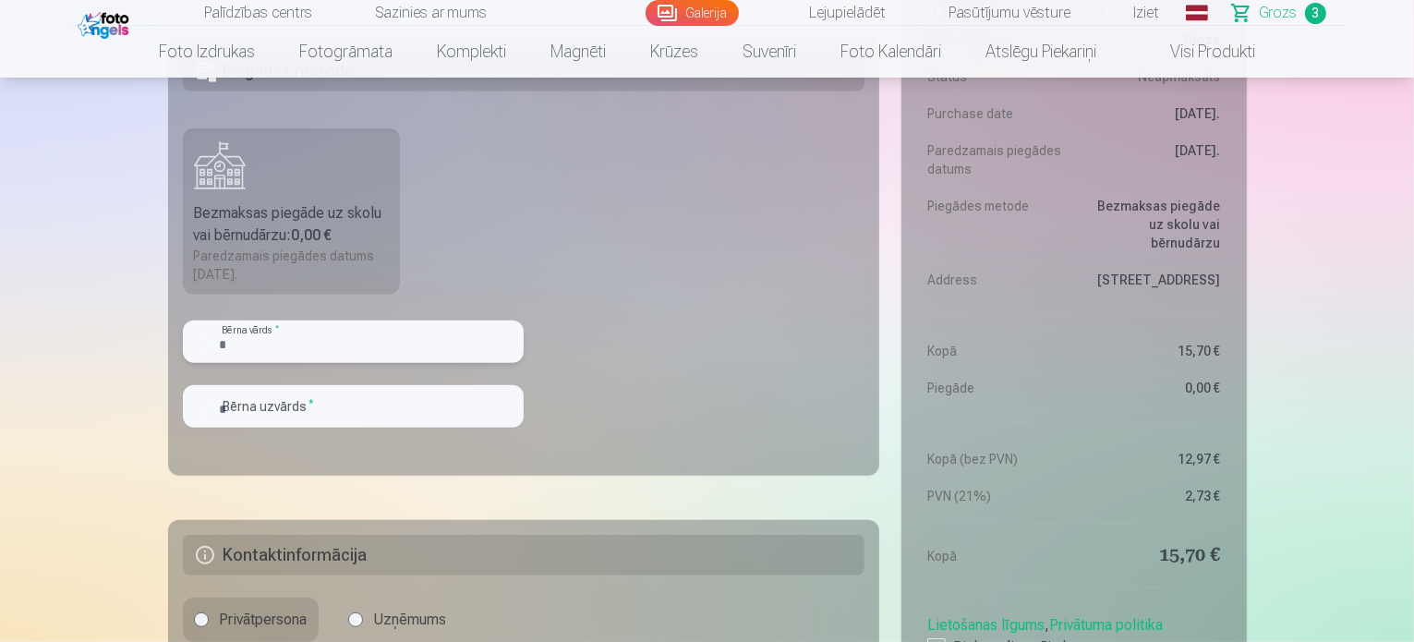
click at [303, 357] on input "text" at bounding box center [353, 342] width 341 height 42
type input "*****"
click at [294, 419] on input "text" at bounding box center [353, 406] width 341 height 42
type input "******"
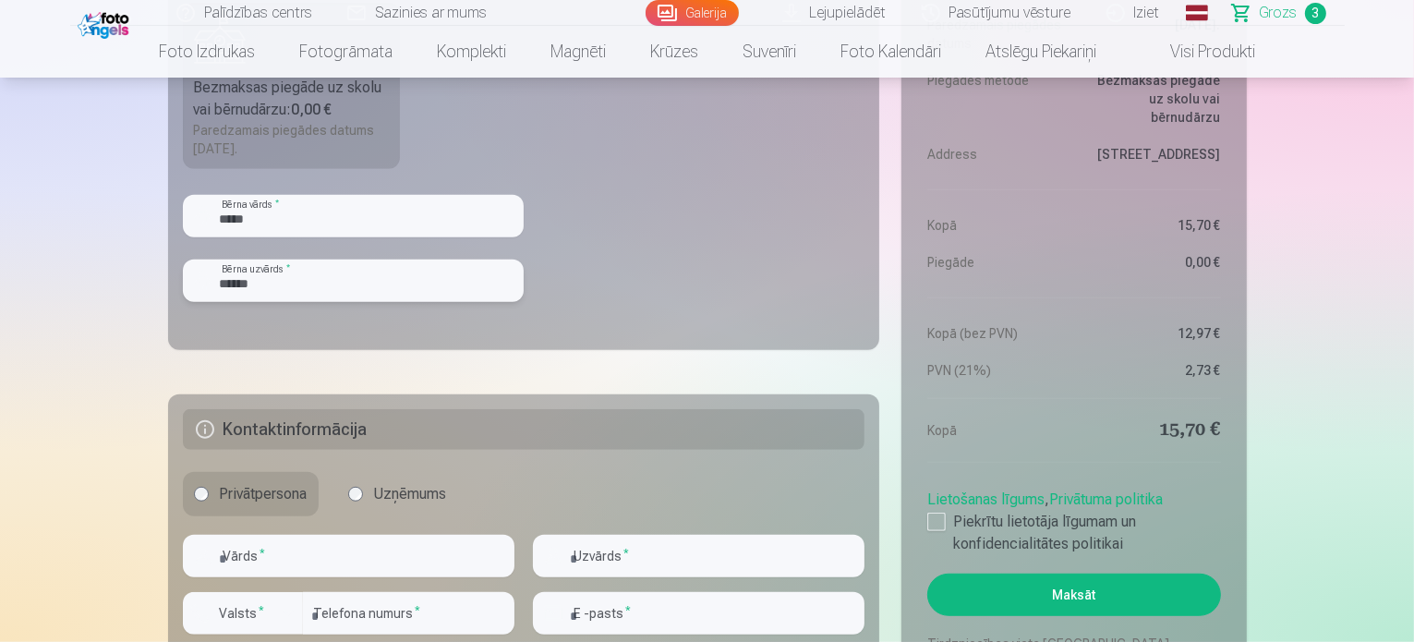
scroll to position [1293, 0]
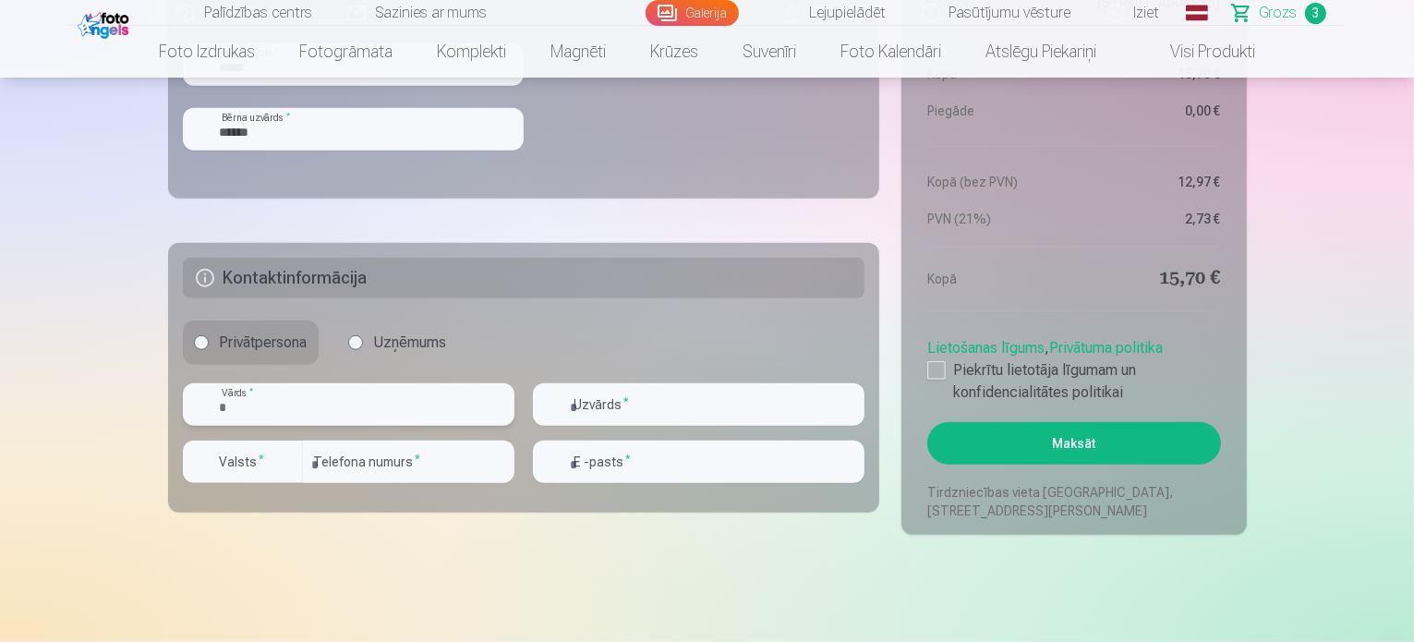
click at [286, 407] on input "text" at bounding box center [349, 404] width 332 height 42
type input "****"
click at [620, 413] on input "text" at bounding box center [699, 404] width 332 height 42
type input "******"
click at [365, 458] on input "number" at bounding box center [409, 462] width 212 height 42
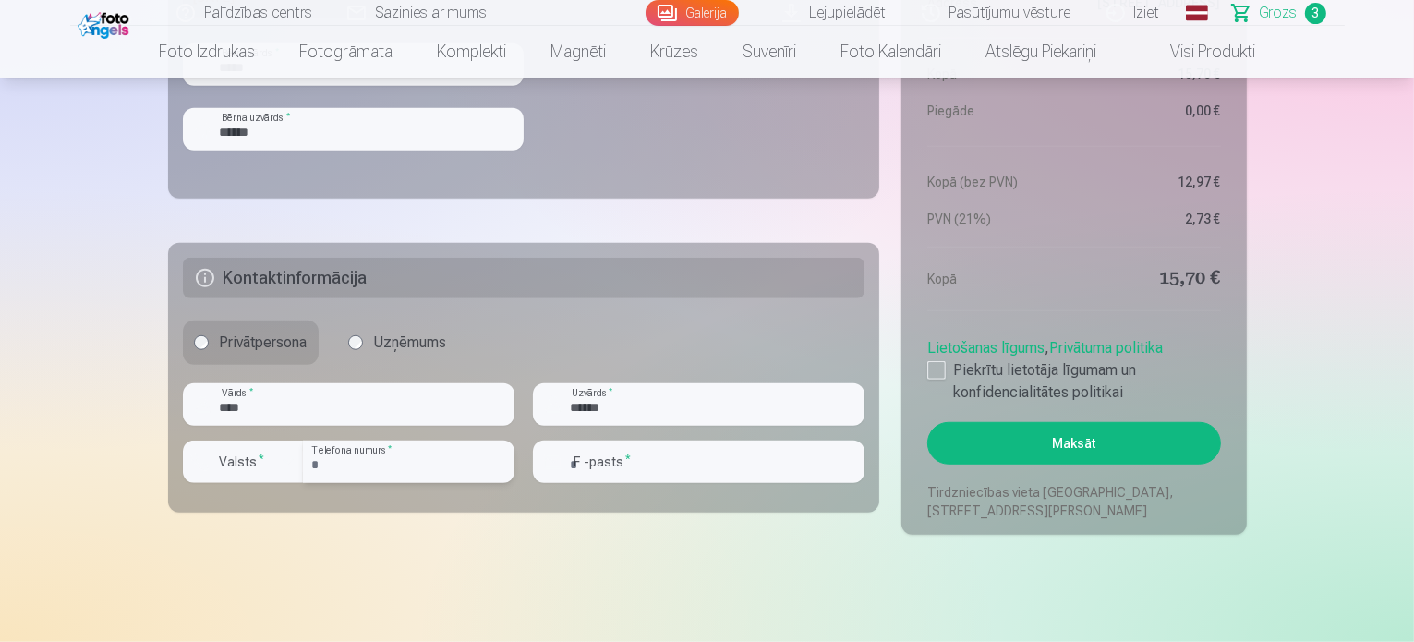
type input "********"
click at [280, 465] on div "button" at bounding box center [288, 462] width 22 height 22
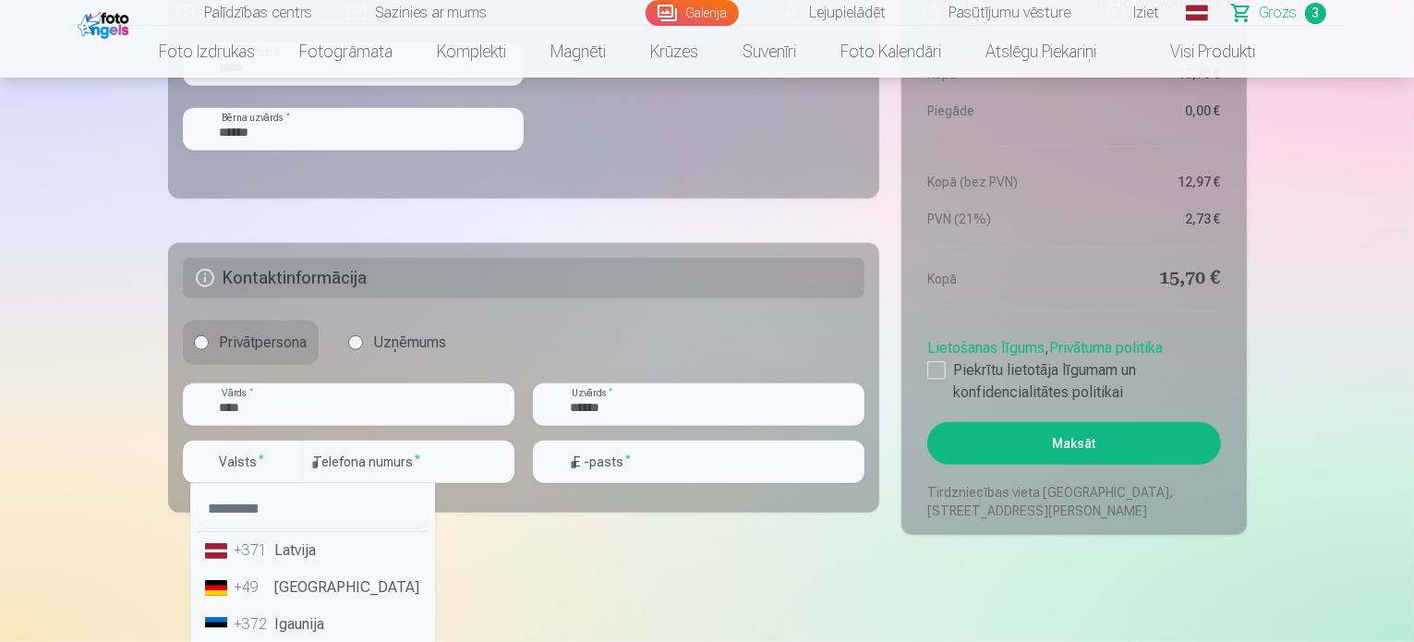
click at [285, 553] on li "+371 Latvija" at bounding box center [313, 550] width 230 height 37
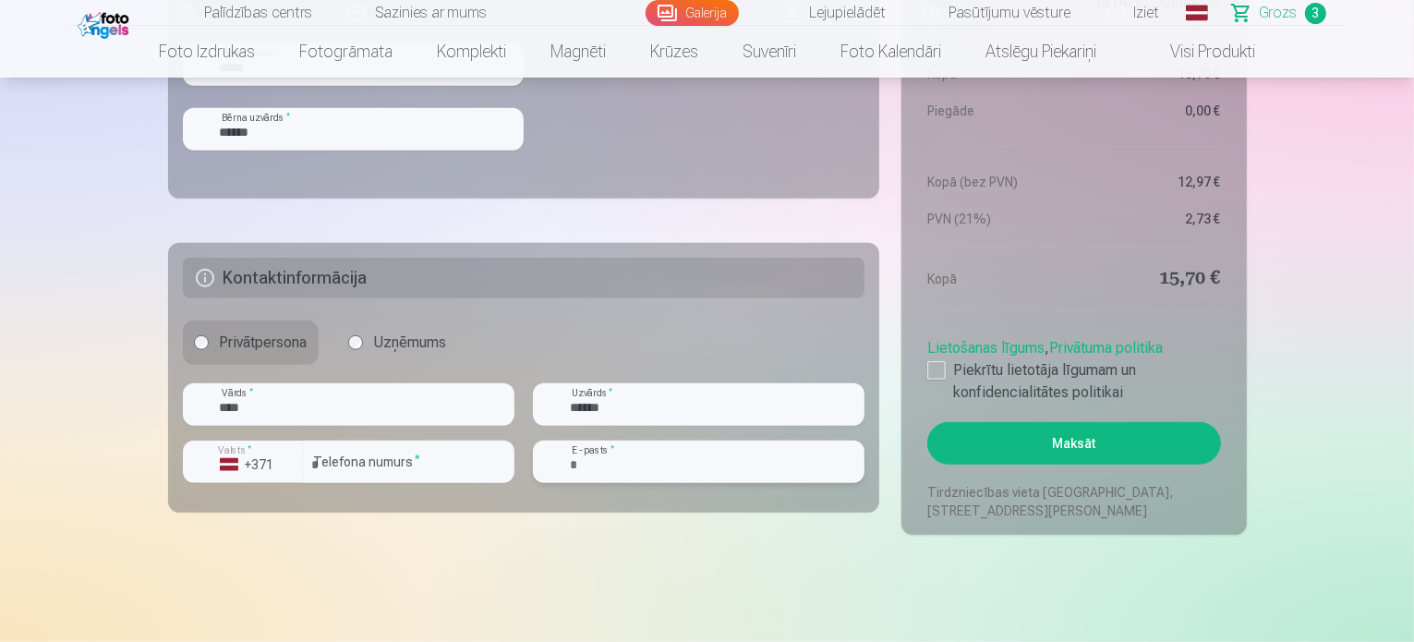
click at [590, 442] on input "email" at bounding box center [699, 462] width 332 height 42
type input "**********"
click at [935, 365] on div at bounding box center [937, 370] width 18 height 18
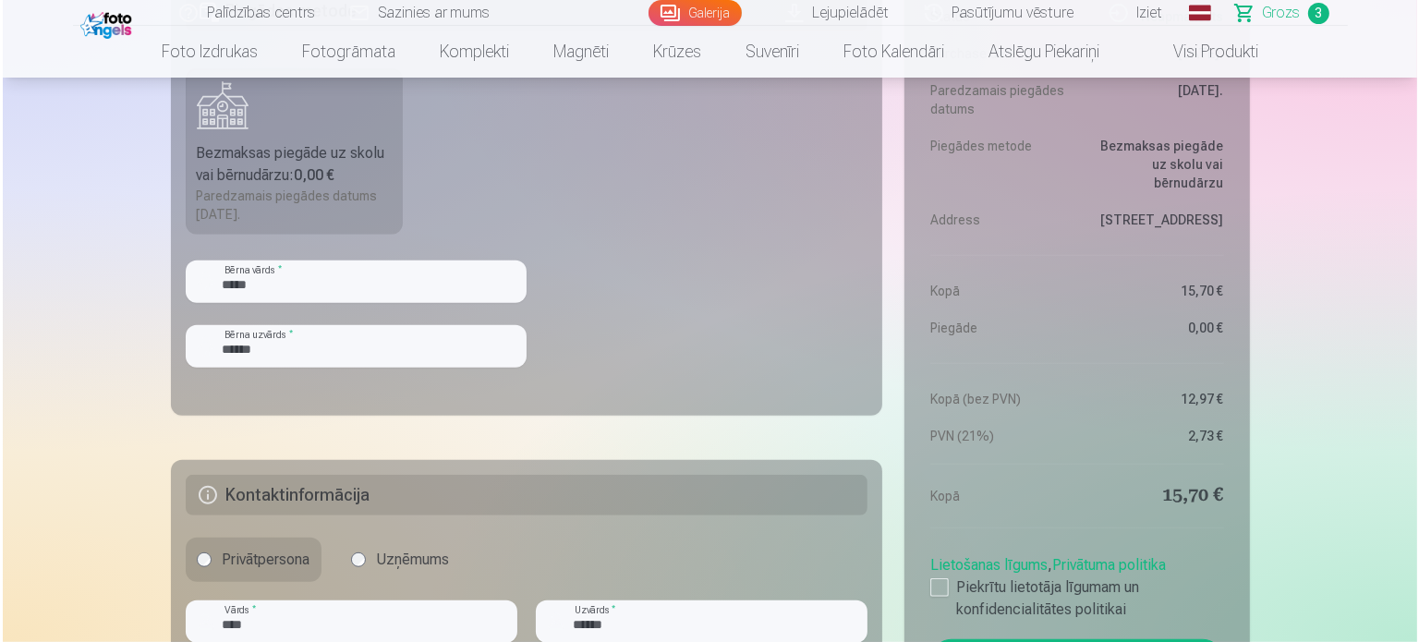
scroll to position [1201, 0]
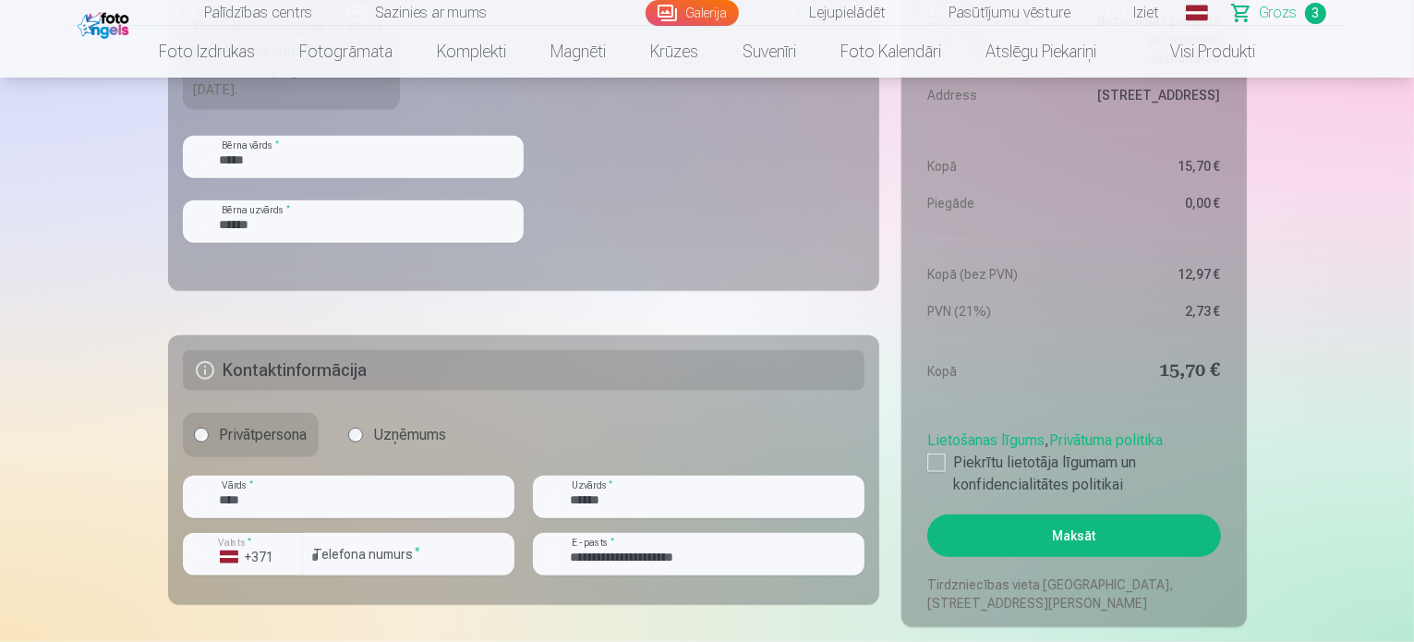
click at [1014, 531] on button "Maksāt" at bounding box center [1074, 536] width 293 height 42
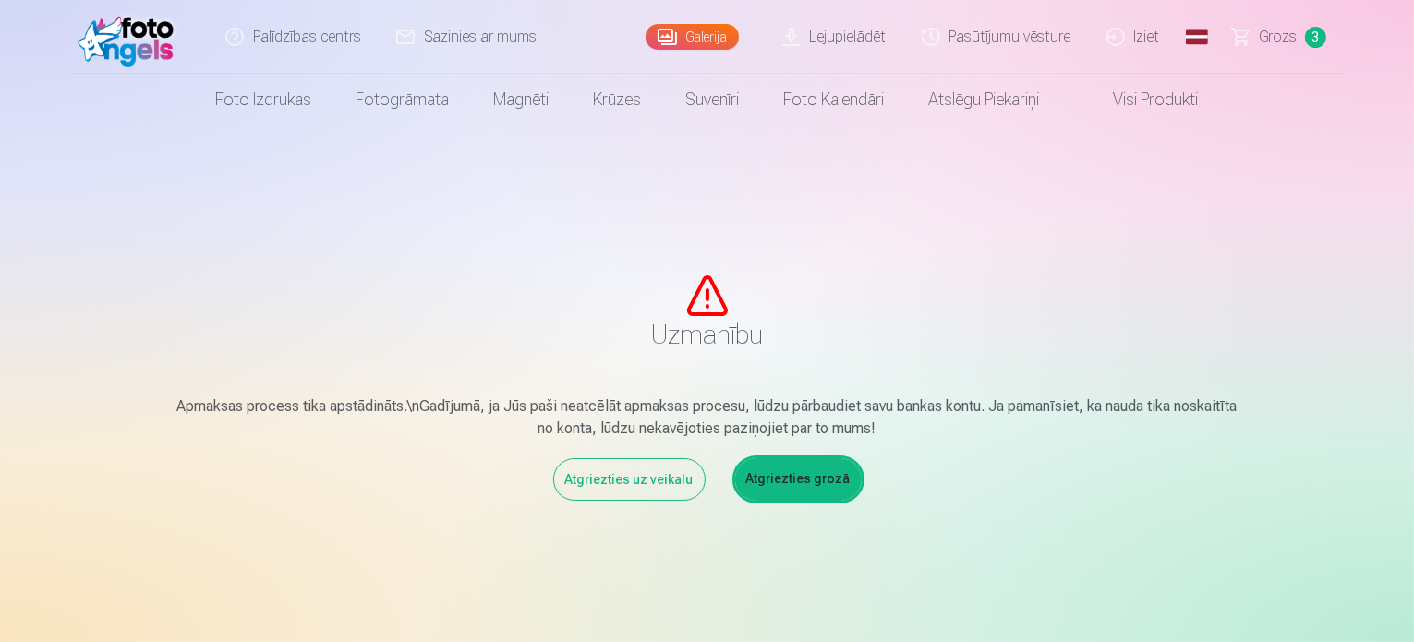
click at [769, 468] on link "Atgriezties grozā" at bounding box center [798, 479] width 127 height 42
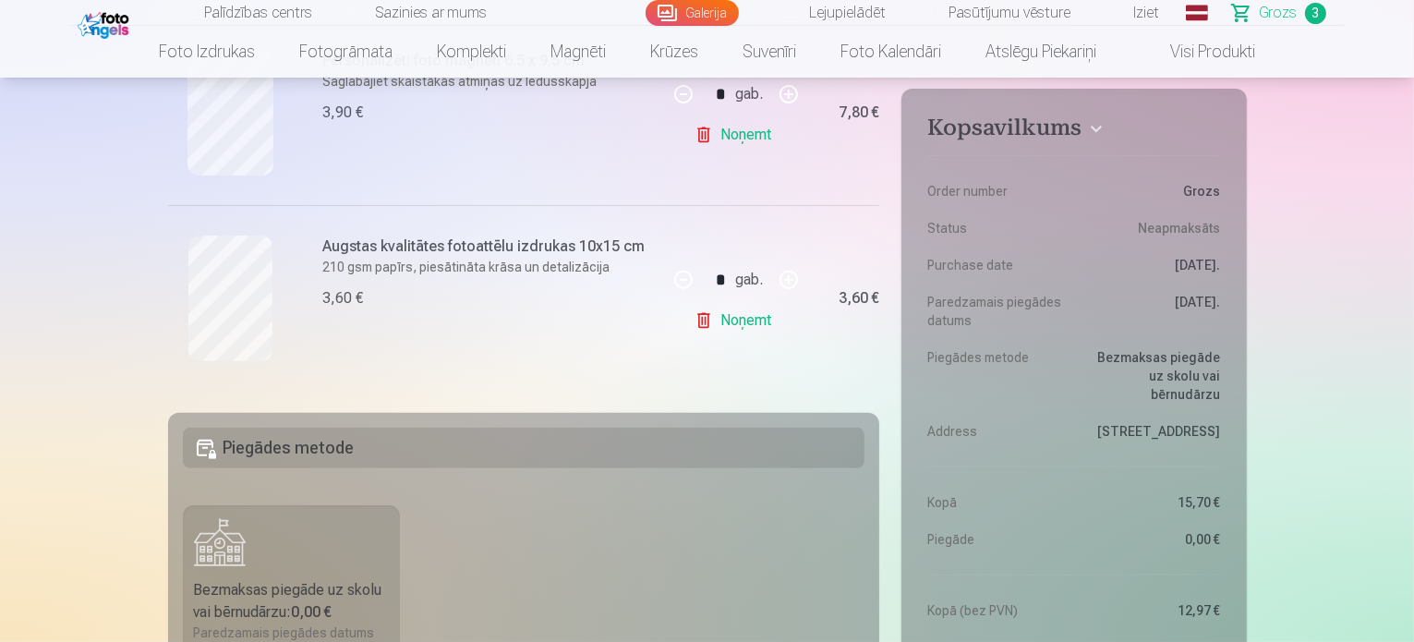
scroll to position [647, 0]
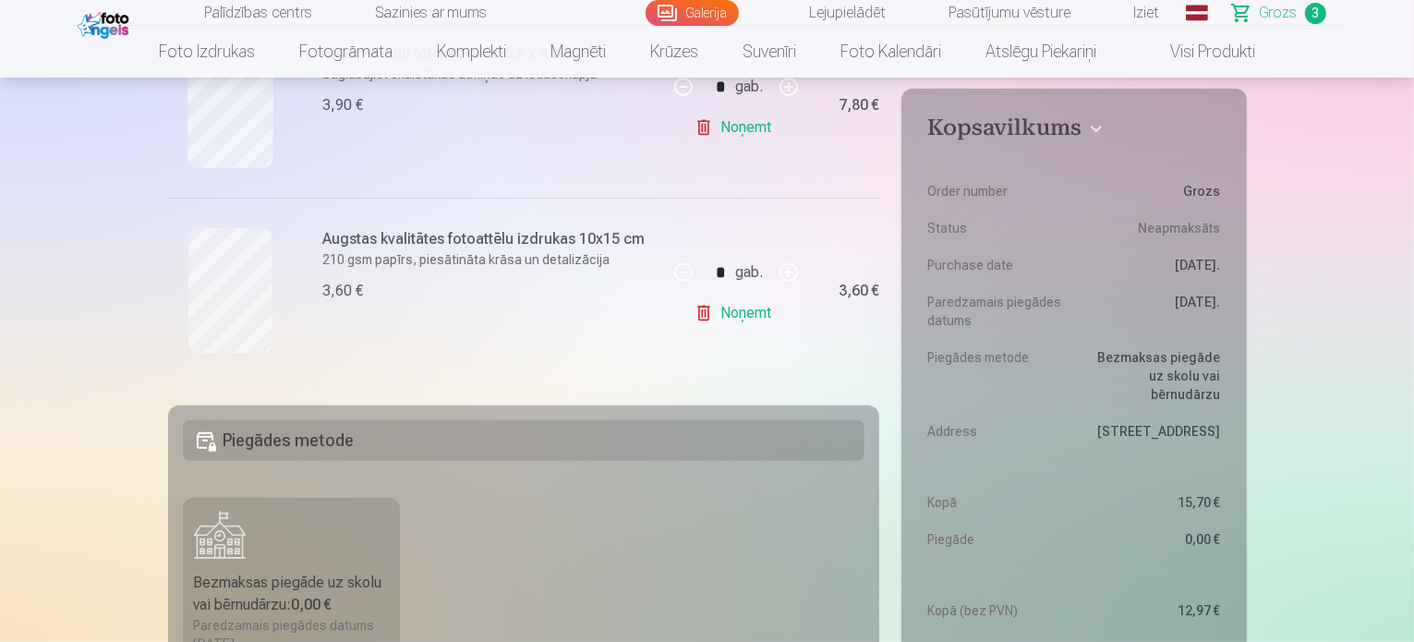
click at [1135, 422] on dd "[STREET_ADDRESS]" at bounding box center [1153, 431] width 138 height 18
click at [1214, 422] on dd "[STREET_ADDRESS]" at bounding box center [1153, 431] width 138 height 18
click at [1215, 422] on dd "[STREET_ADDRESS]" at bounding box center [1153, 431] width 138 height 18
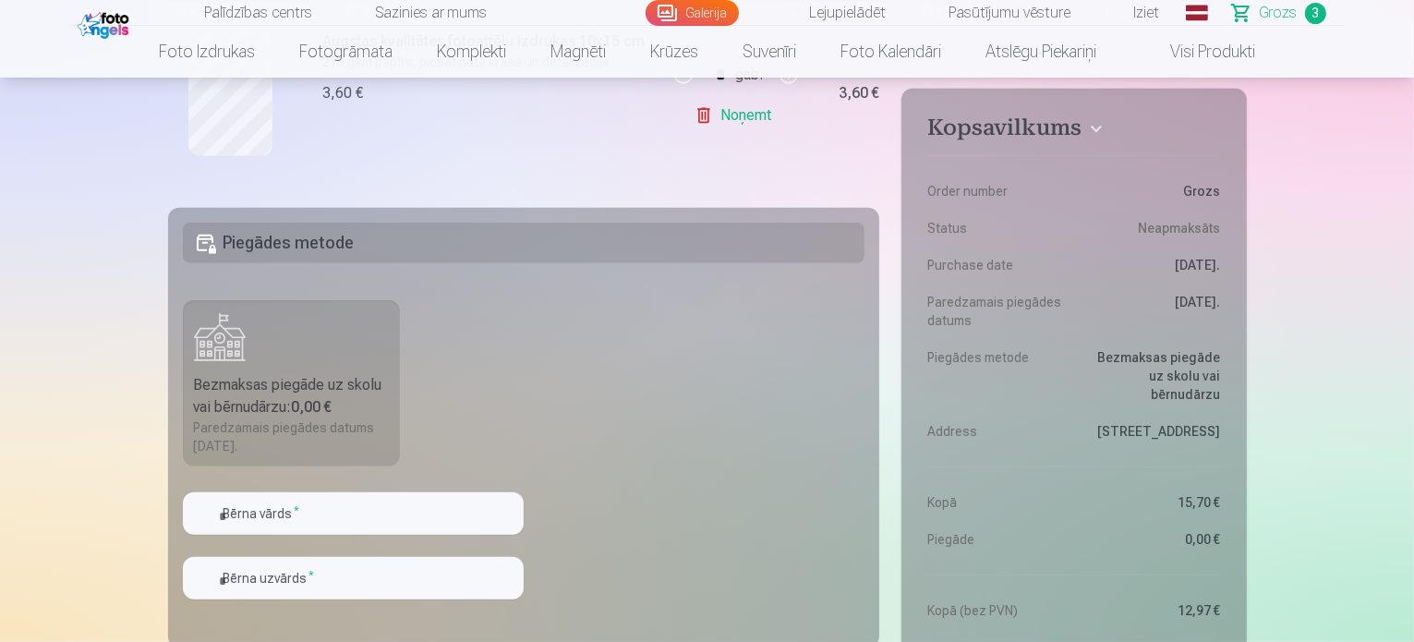
scroll to position [924, 0]
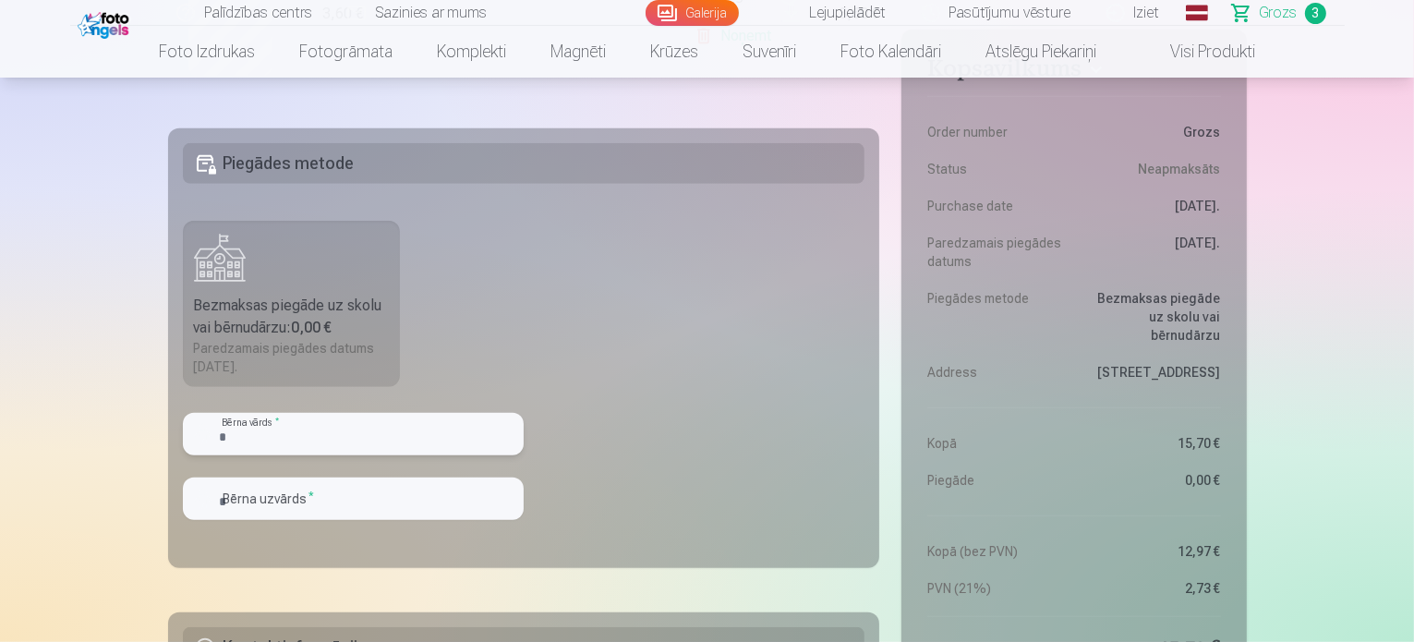
click at [280, 427] on input "text" at bounding box center [353, 434] width 341 height 42
type input "*****"
click at [249, 494] on input "text" at bounding box center [353, 499] width 341 height 42
type input "******"
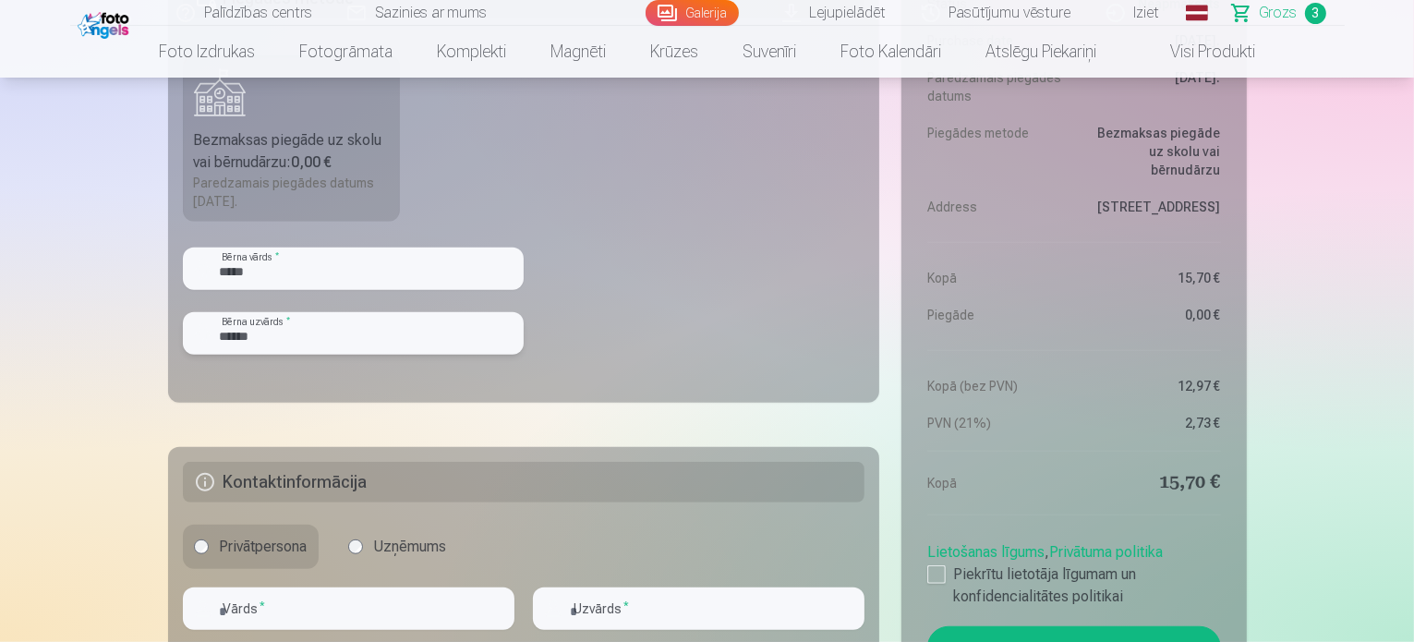
scroll to position [1201, 0]
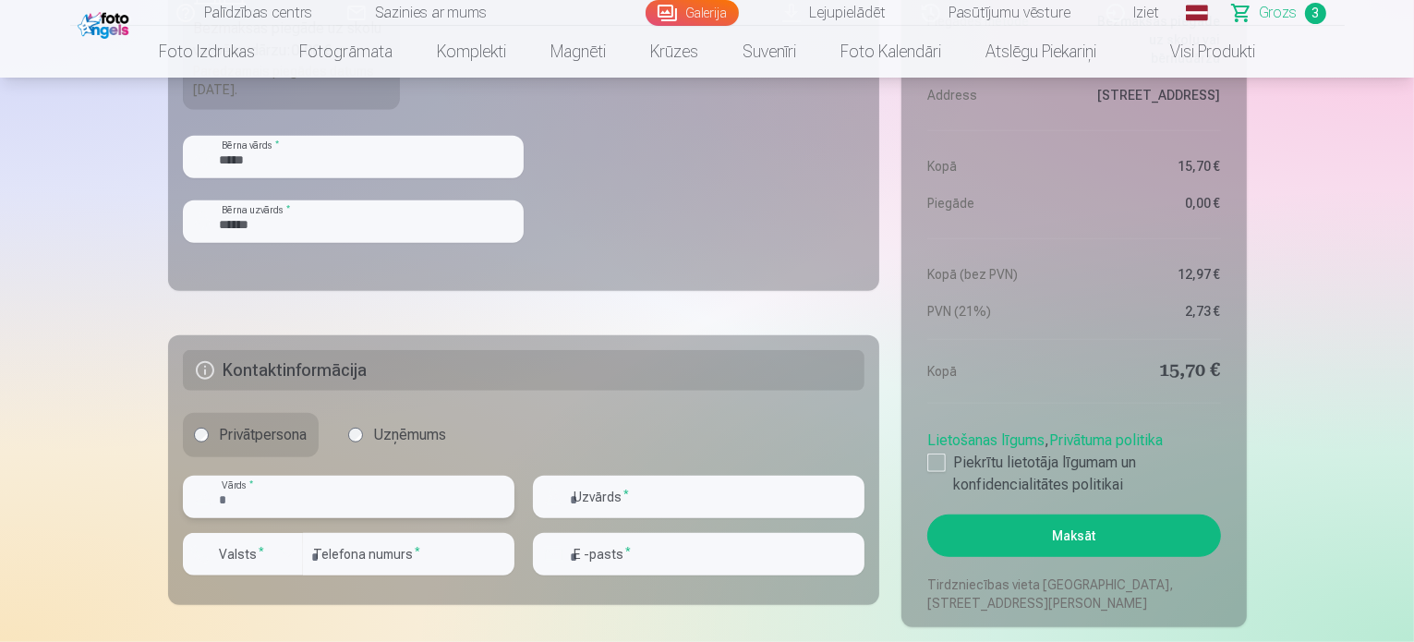
click at [293, 492] on input "text" at bounding box center [349, 497] width 332 height 42
type input "****"
click at [670, 495] on input "text" at bounding box center [699, 497] width 332 height 42
type input "******"
click at [941, 456] on div at bounding box center [937, 463] width 18 height 18
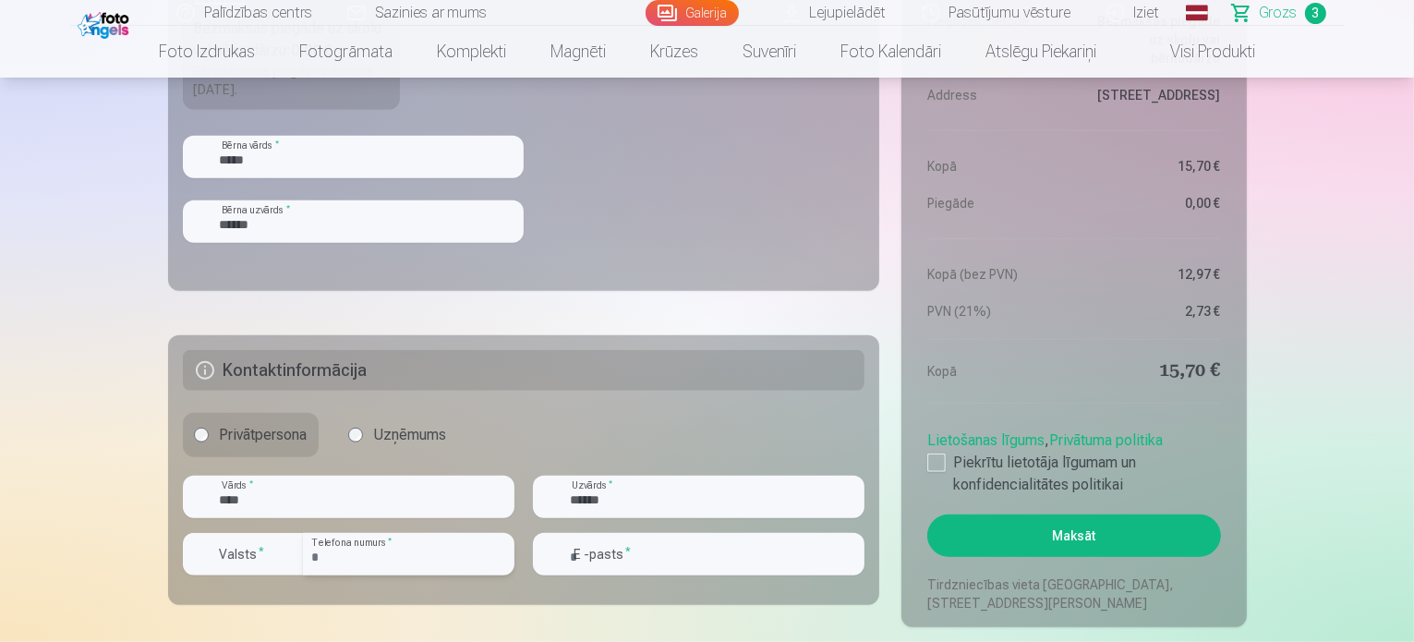
click at [356, 550] on input "number" at bounding box center [409, 554] width 212 height 42
type input "********"
click at [285, 543] on div "button" at bounding box center [288, 554] width 22 height 22
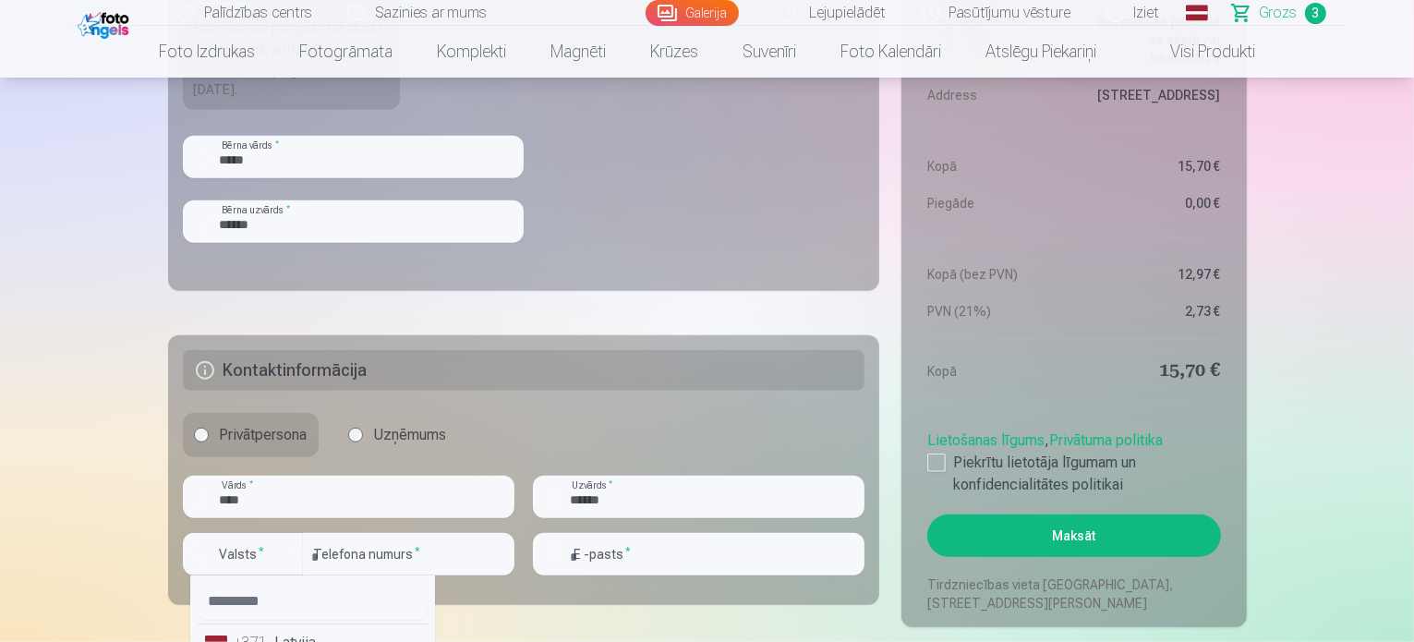
click at [287, 635] on li "+371 Latvija" at bounding box center [313, 643] width 230 height 37
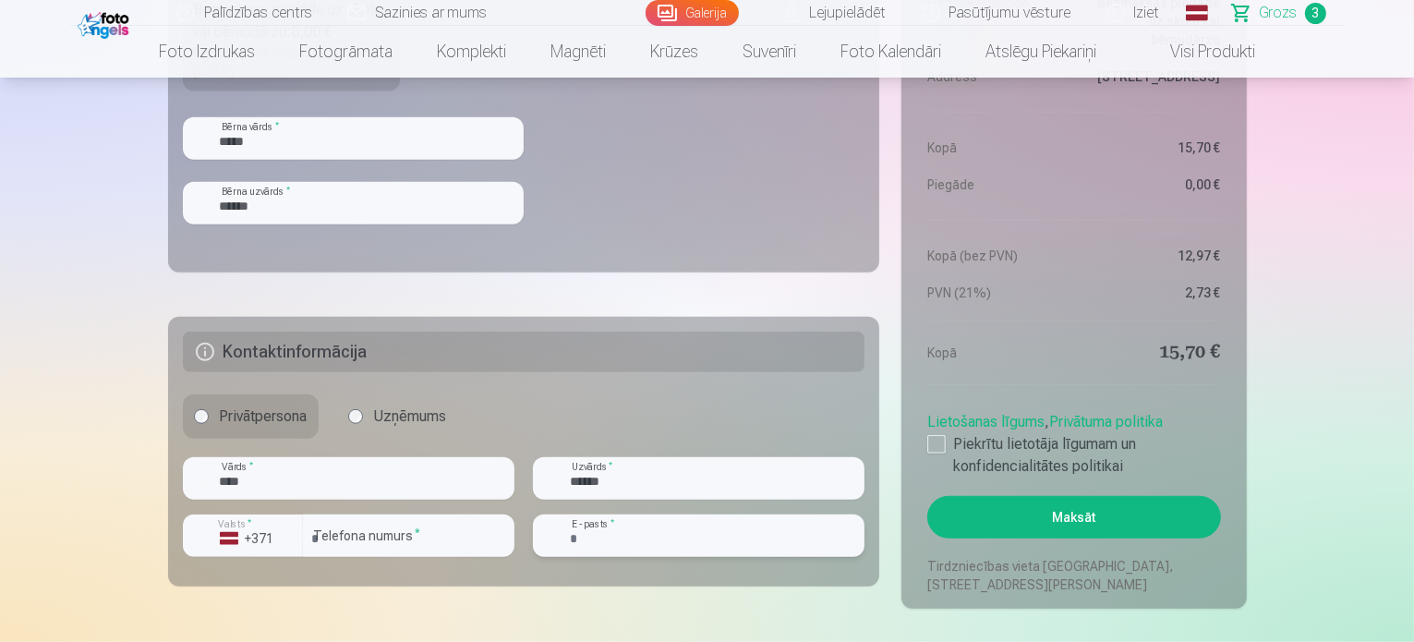
click at [665, 526] on input "email" at bounding box center [699, 536] width 332 height 42
type input "**********"
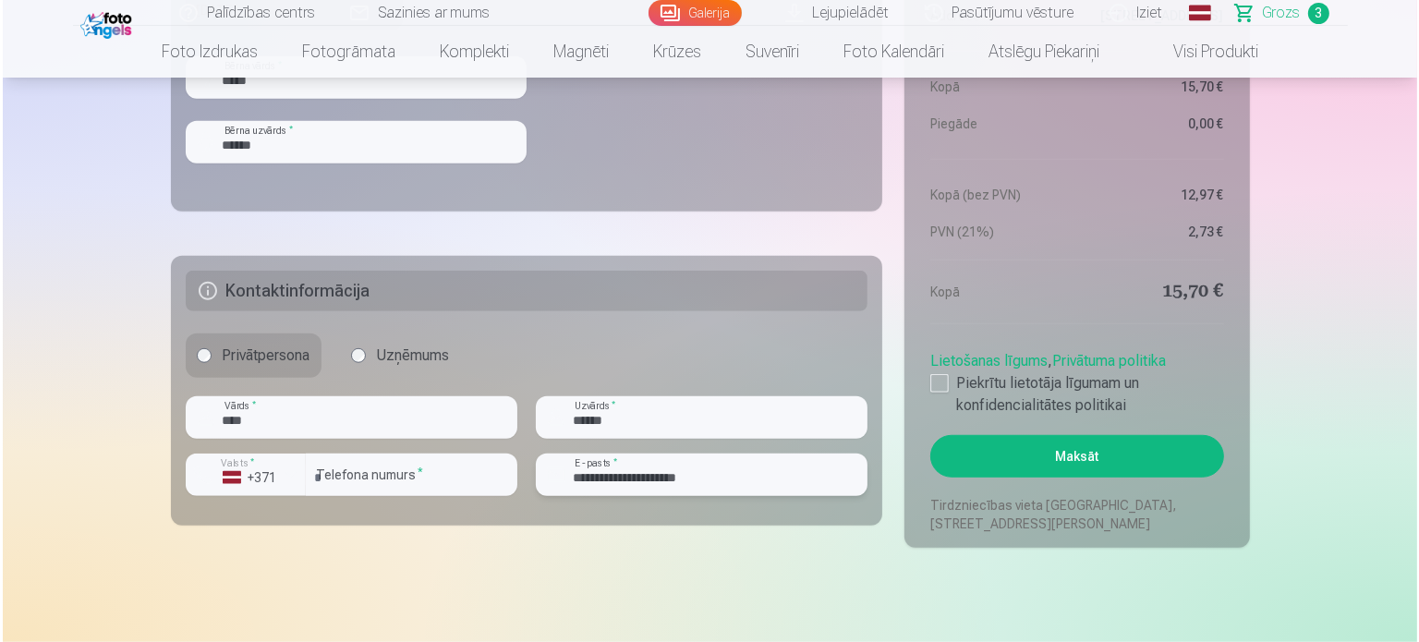
scroll to position [1312, 0]
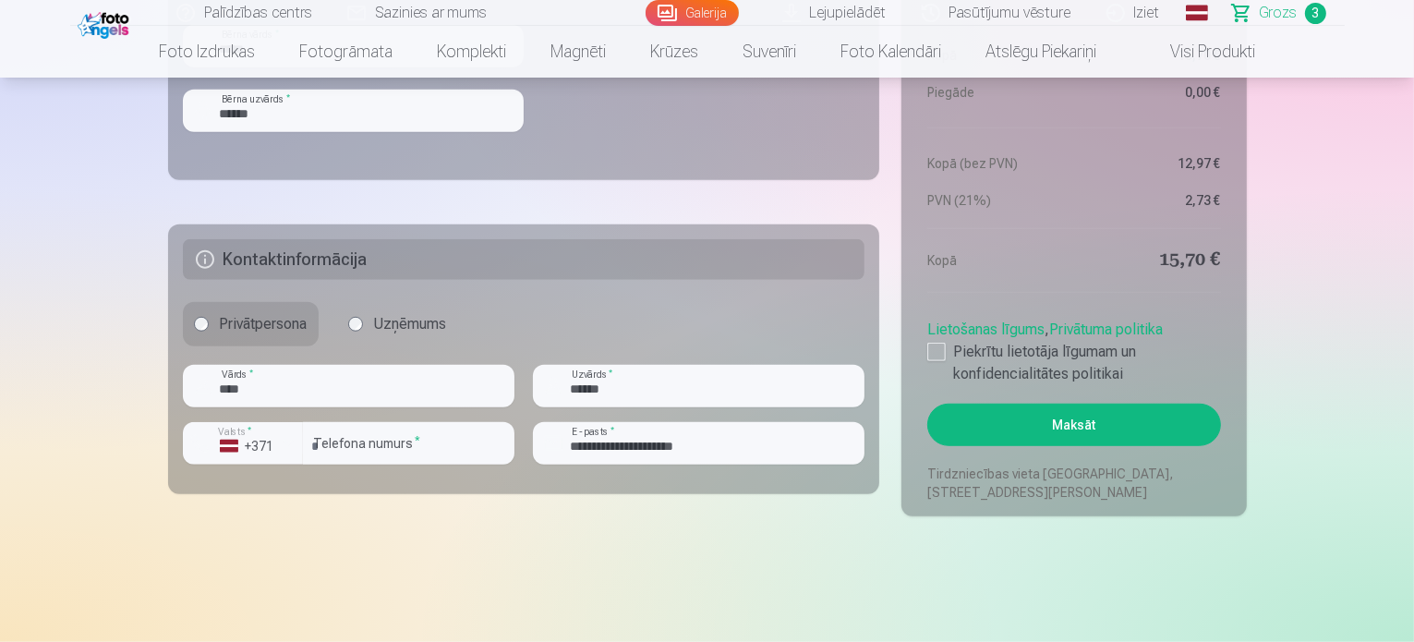
click at [1111, 422] on button "Maksāt" at bounding box center [1074, 425] width 293 height 42
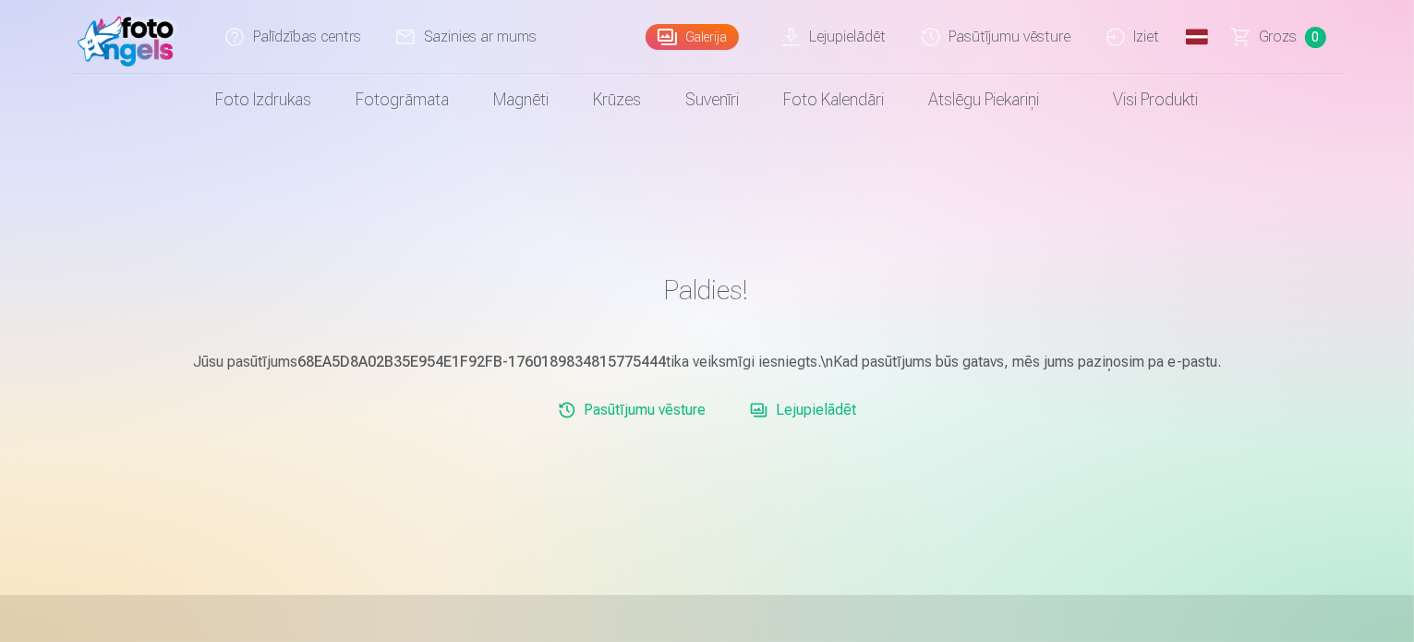
click at [819, 405] on link "Lejupielādēt" at bounding box center [803, 410] width 121 height 37
